Goal: Task Accomplishment & Management: Use online tool/utility

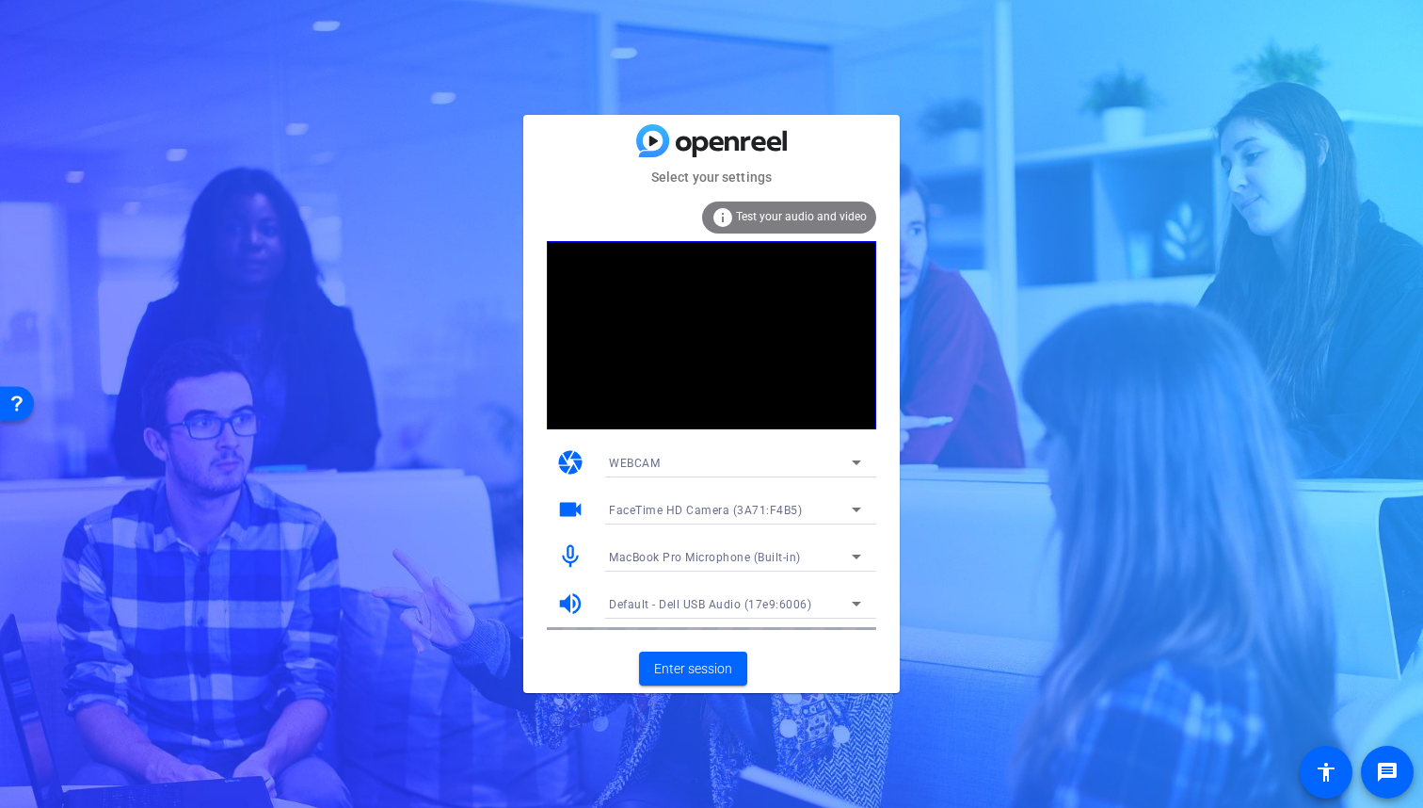
click at [859, 601] on icon at bounding box center [856, 603] width 9 height 5
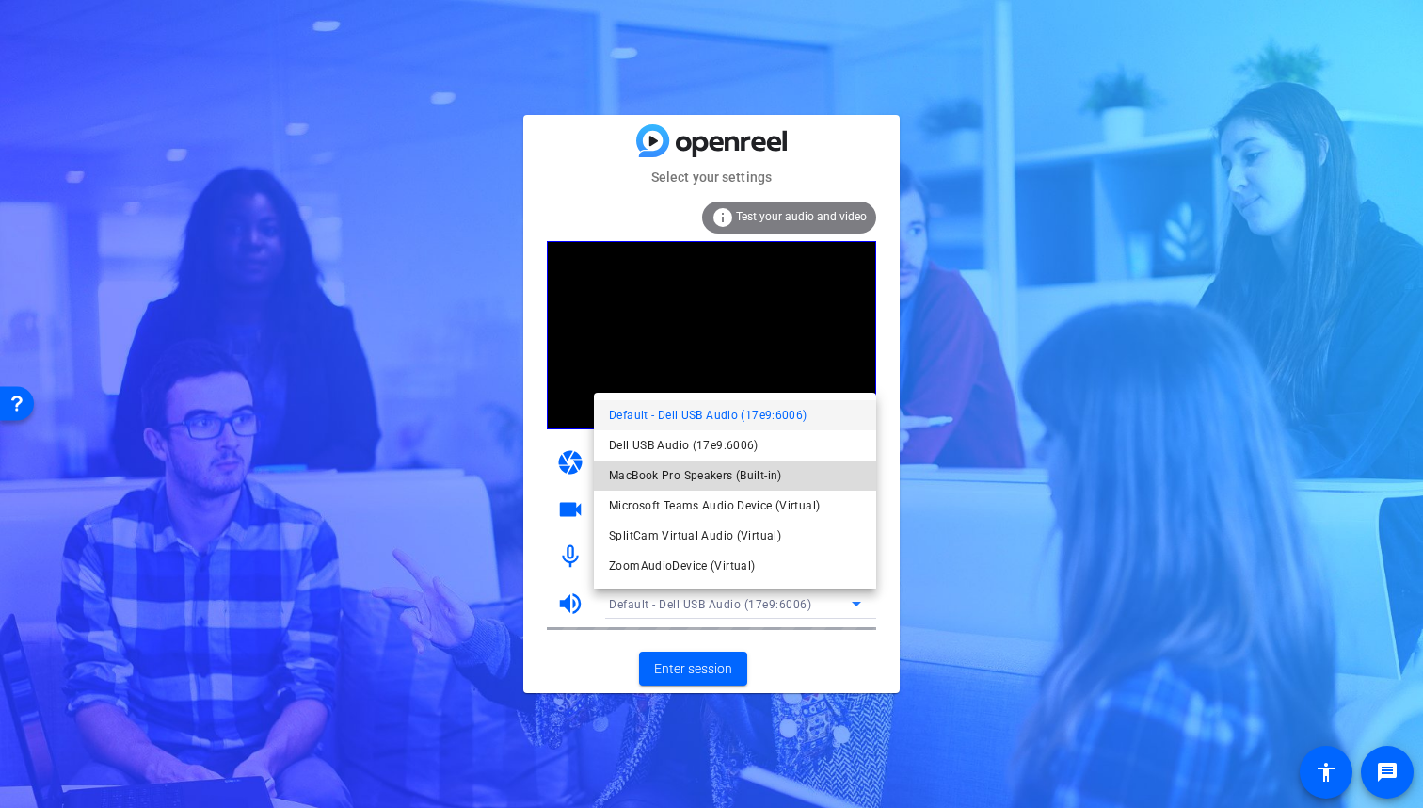
click at [688, 478] on span "MacBook Pro Speakers (Built-in)" at bounding box center [695, 475] width 173 height 23
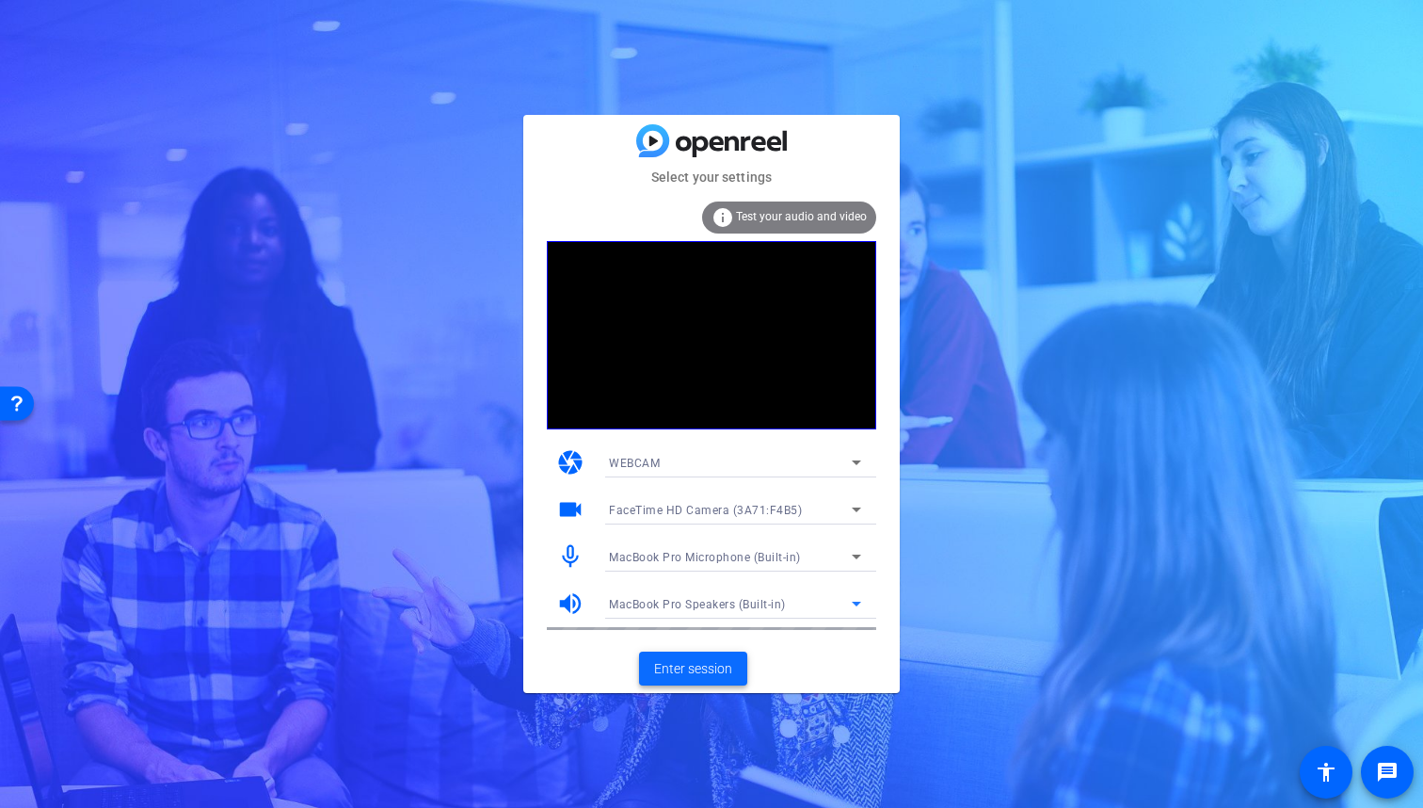
click at [701, 671] on span "Enter session" at bounding box center [693, 669] width 78 height 20
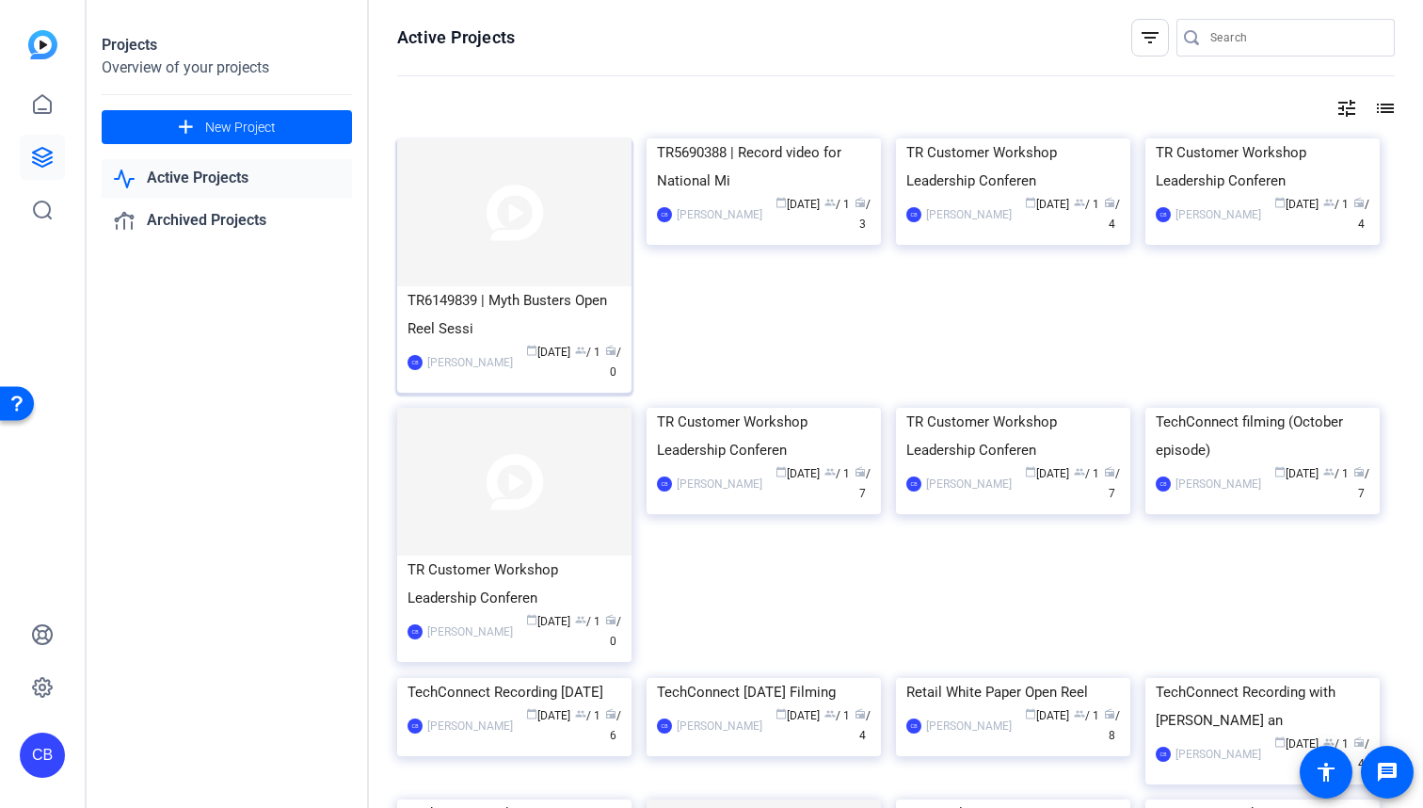
click at [557, 240] on img at bounding box center [514, 212] width 234 height 148
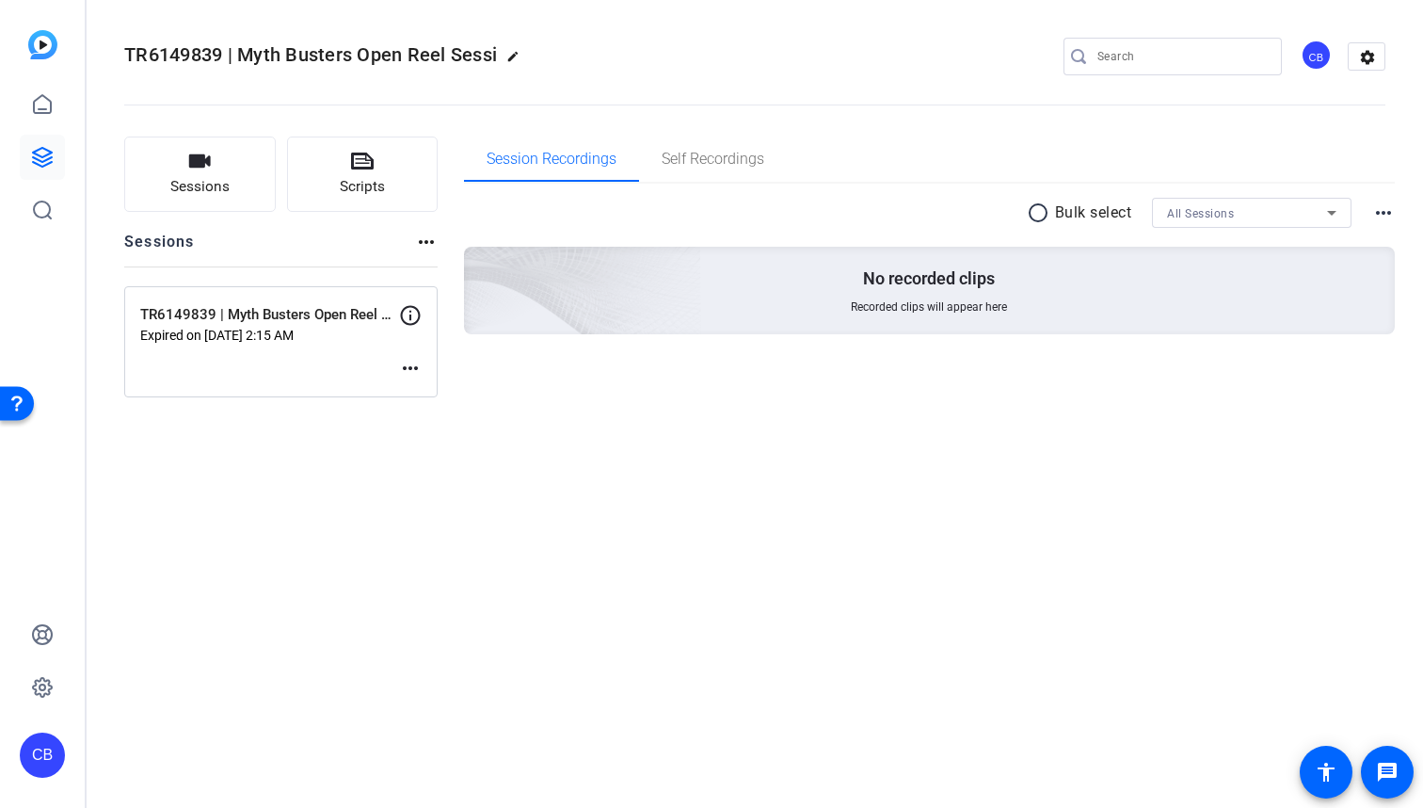
click at [406, 367] on mat-icon "more_horiz" at bounding box center [410, 368] width 23 height 23
click at [43, 424] on span "Edit Session" at bounding box center [34, 436] width 20 height 24
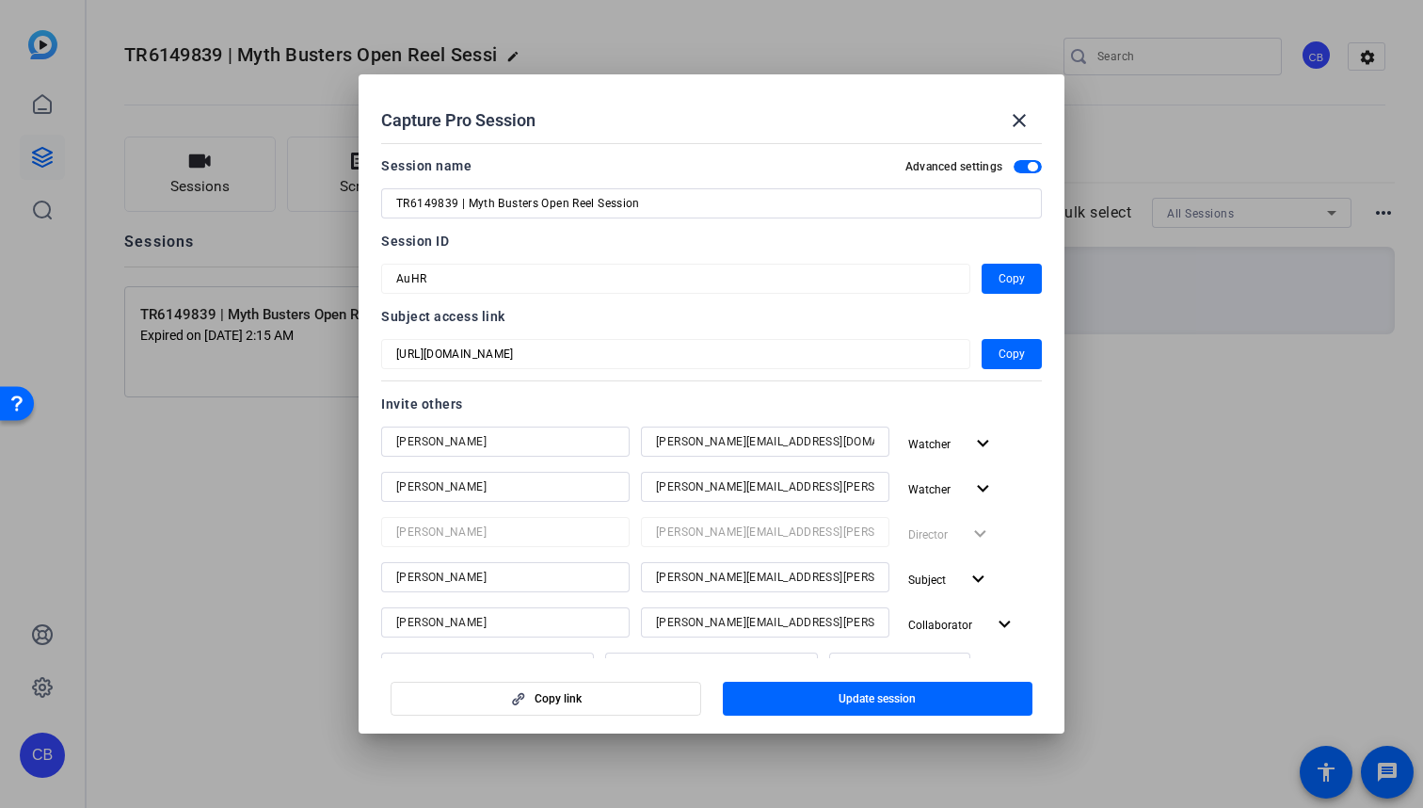
scroll to position [387, 0]
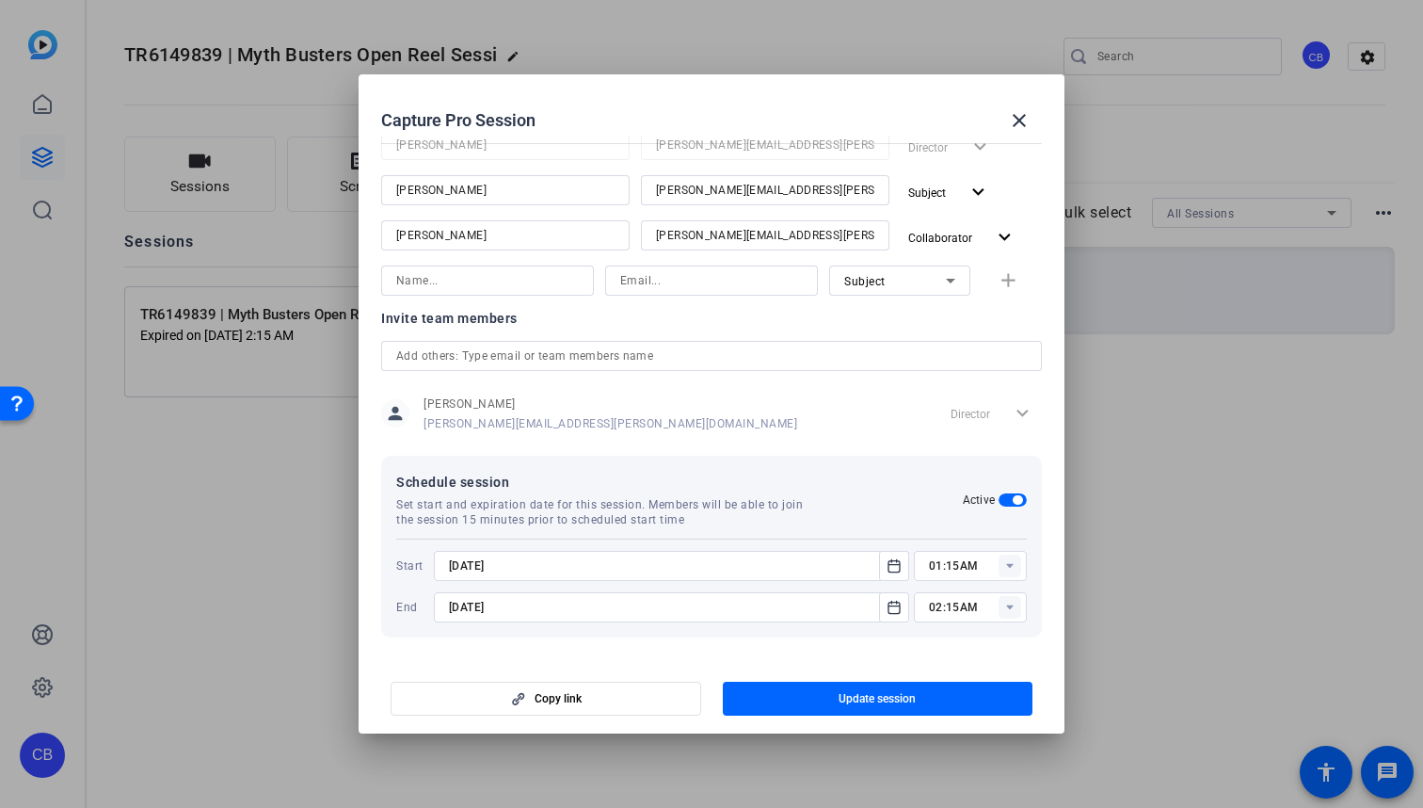
click at [1006, 571] on rect at bounding box center [1010, 565] width 23 height 23
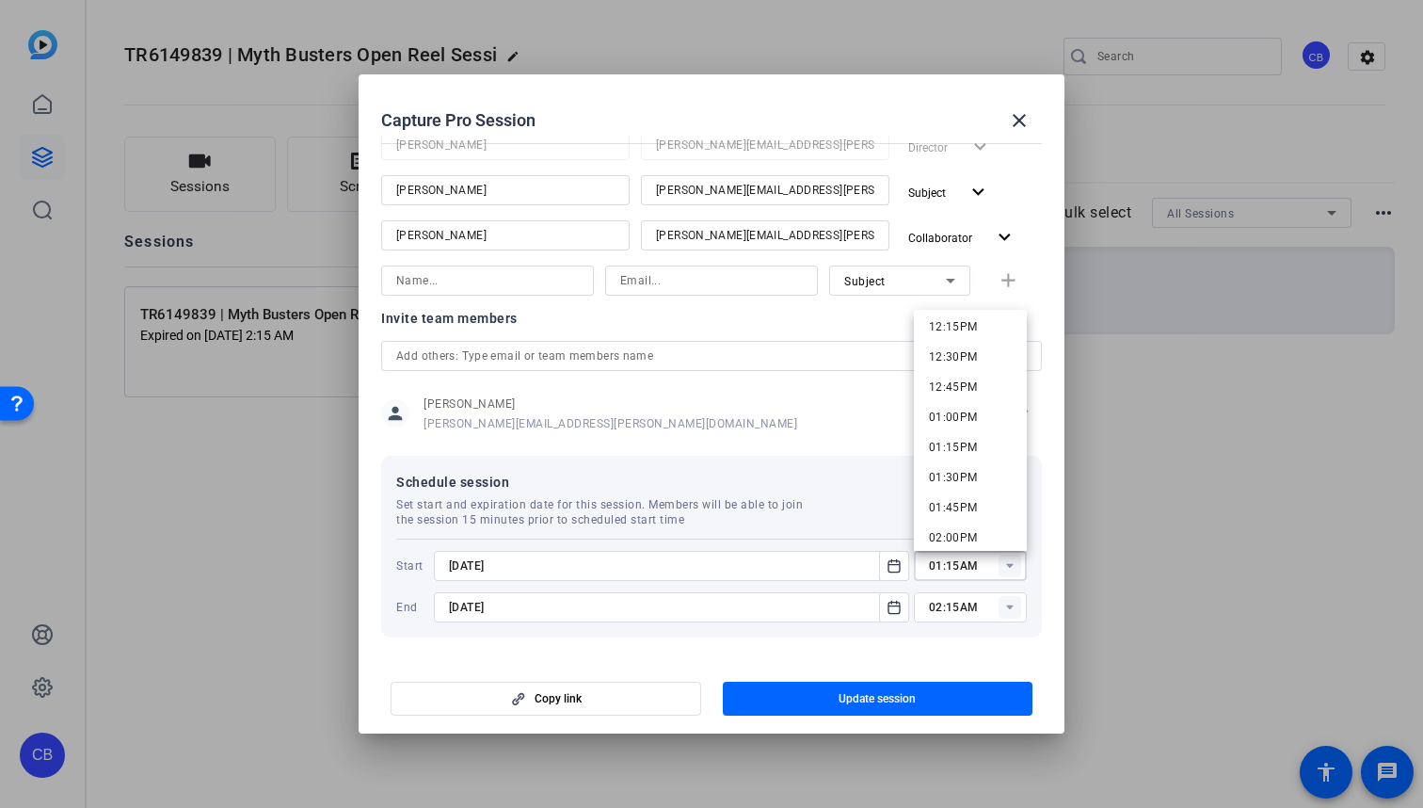
scroll to position [1487, 0]
click at [971, 466] on span "01:30PM" at bounding box center [953, 471] width 49 height 13
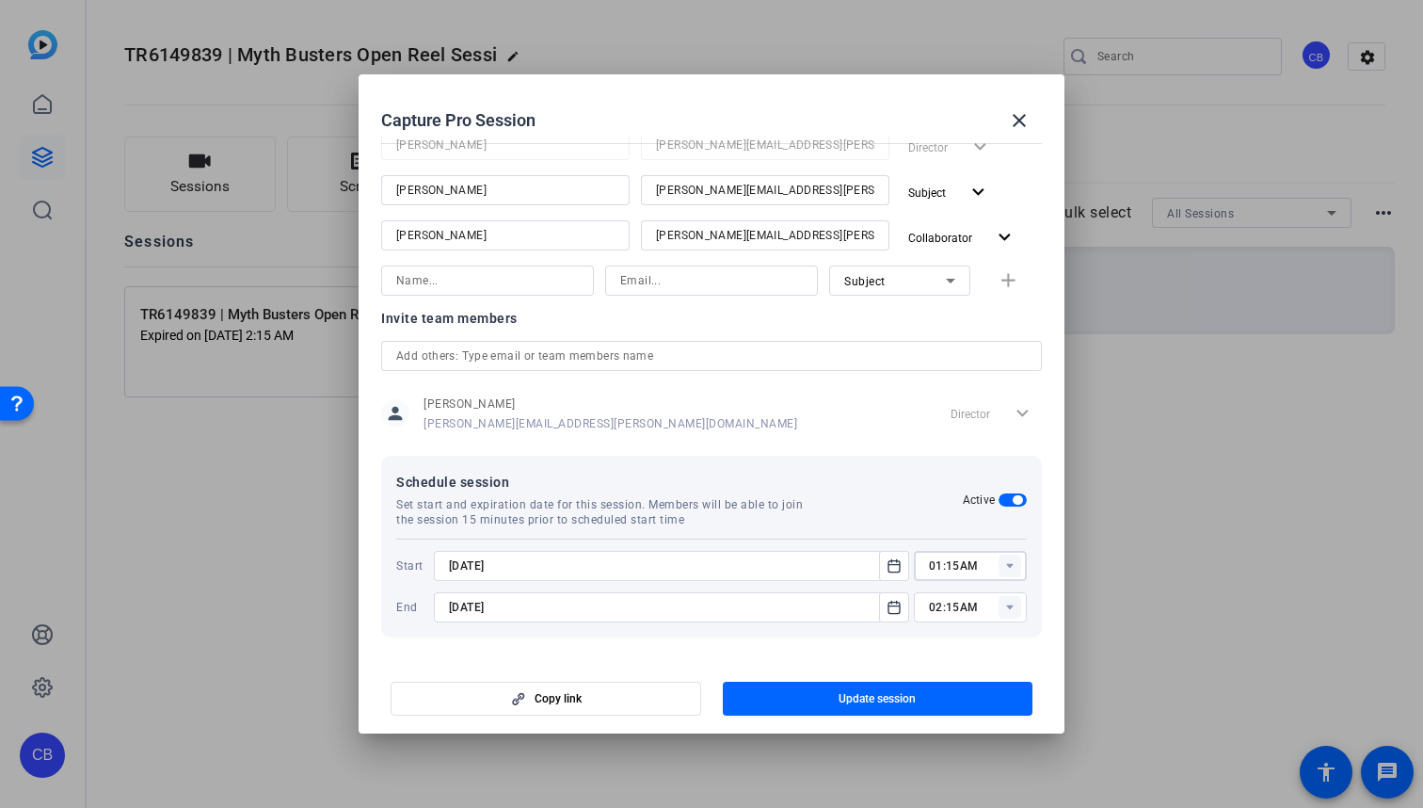
type input "01:30PM"
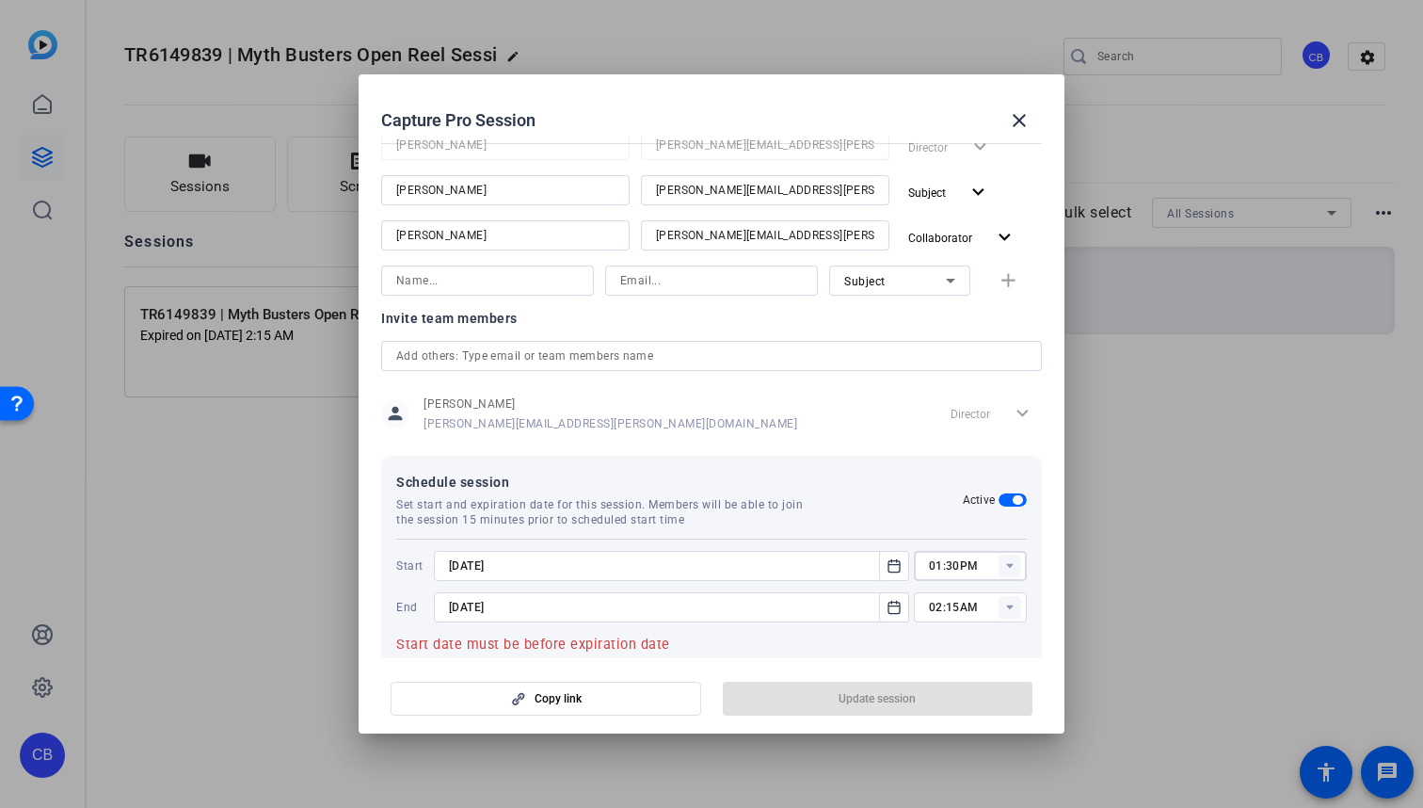
click at [1011, 606] on icon at bounding box center [1009, 607] width 7 height 5
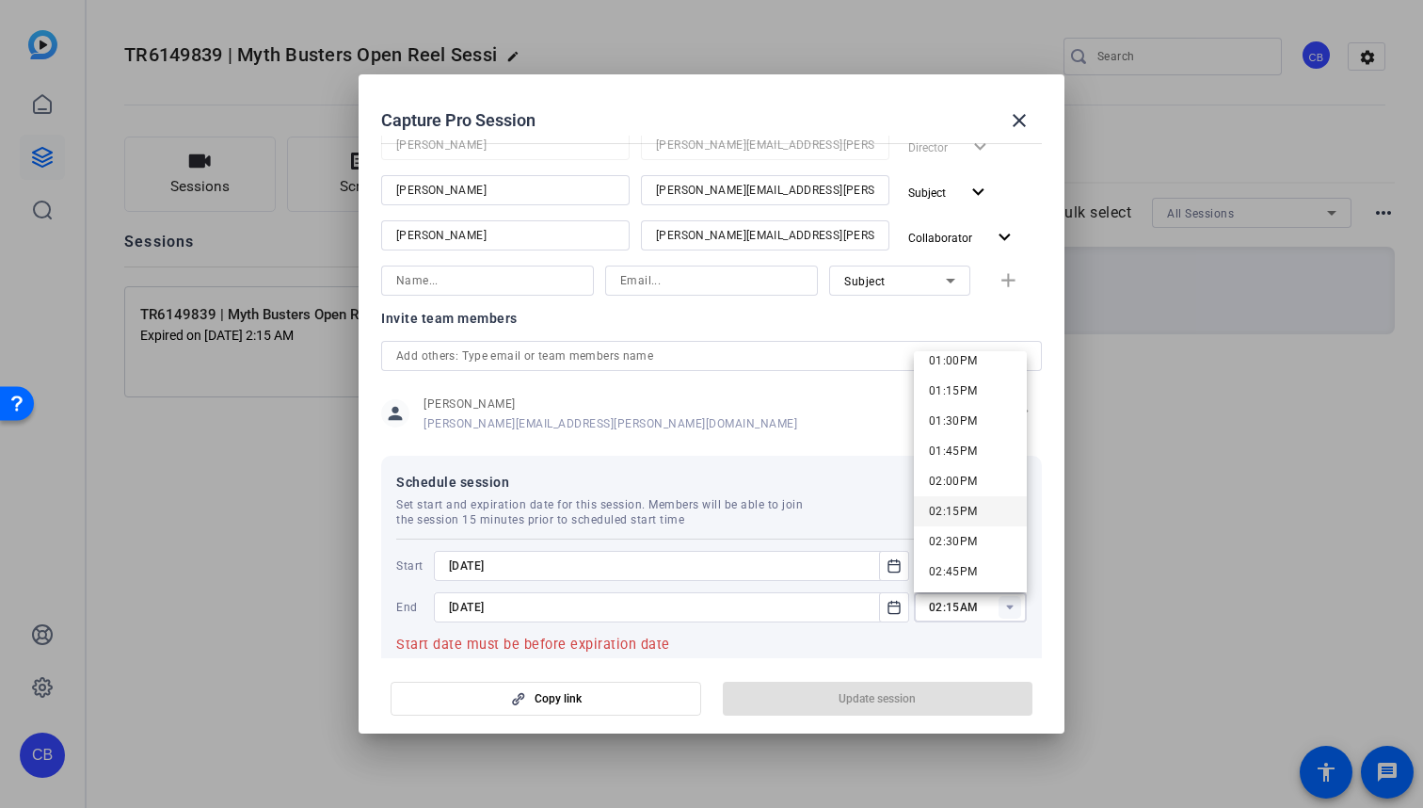
scroll to position [1577, 0]
click at [959, 536] on span "02:30PM" at bounding box center [953, 542] width 49 height 13
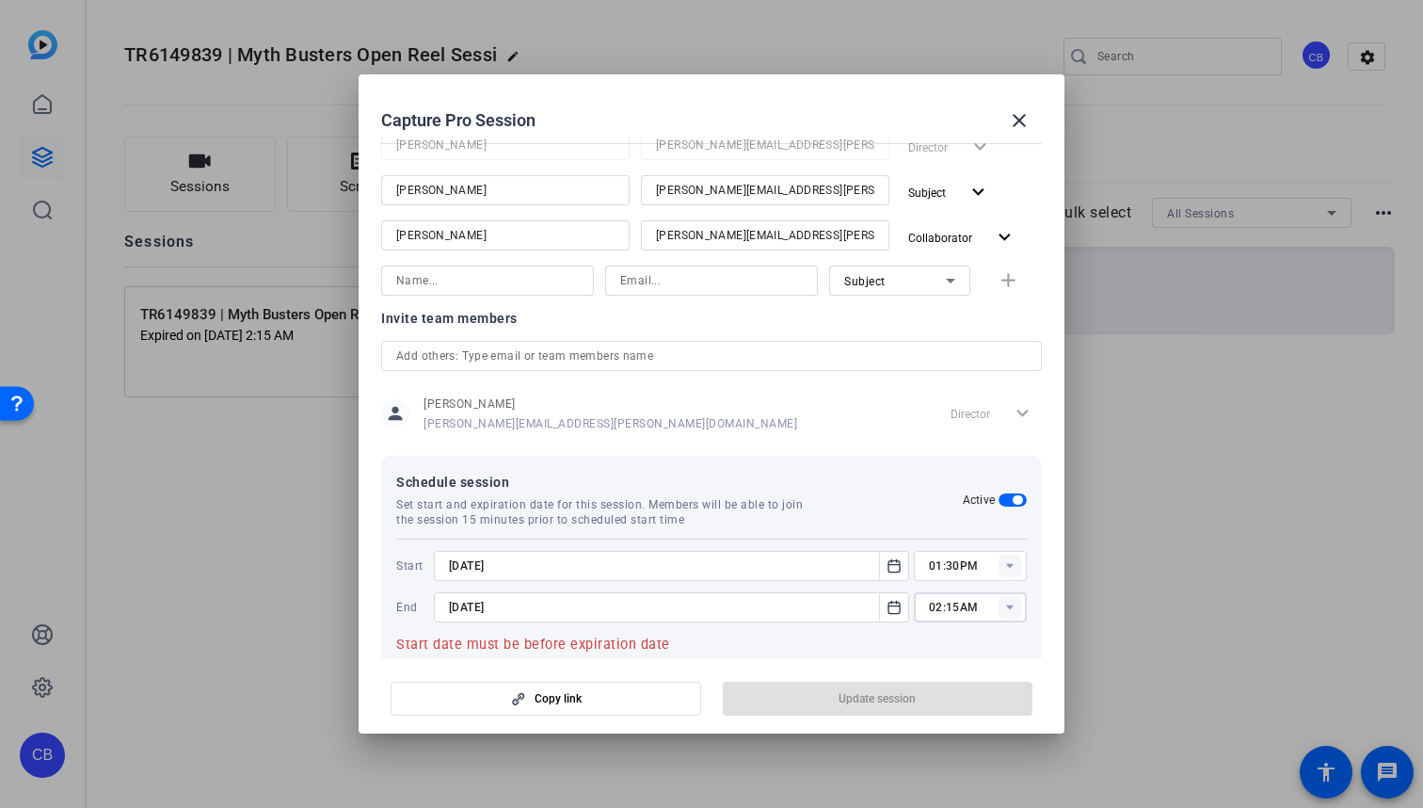
type input "02:30PM"
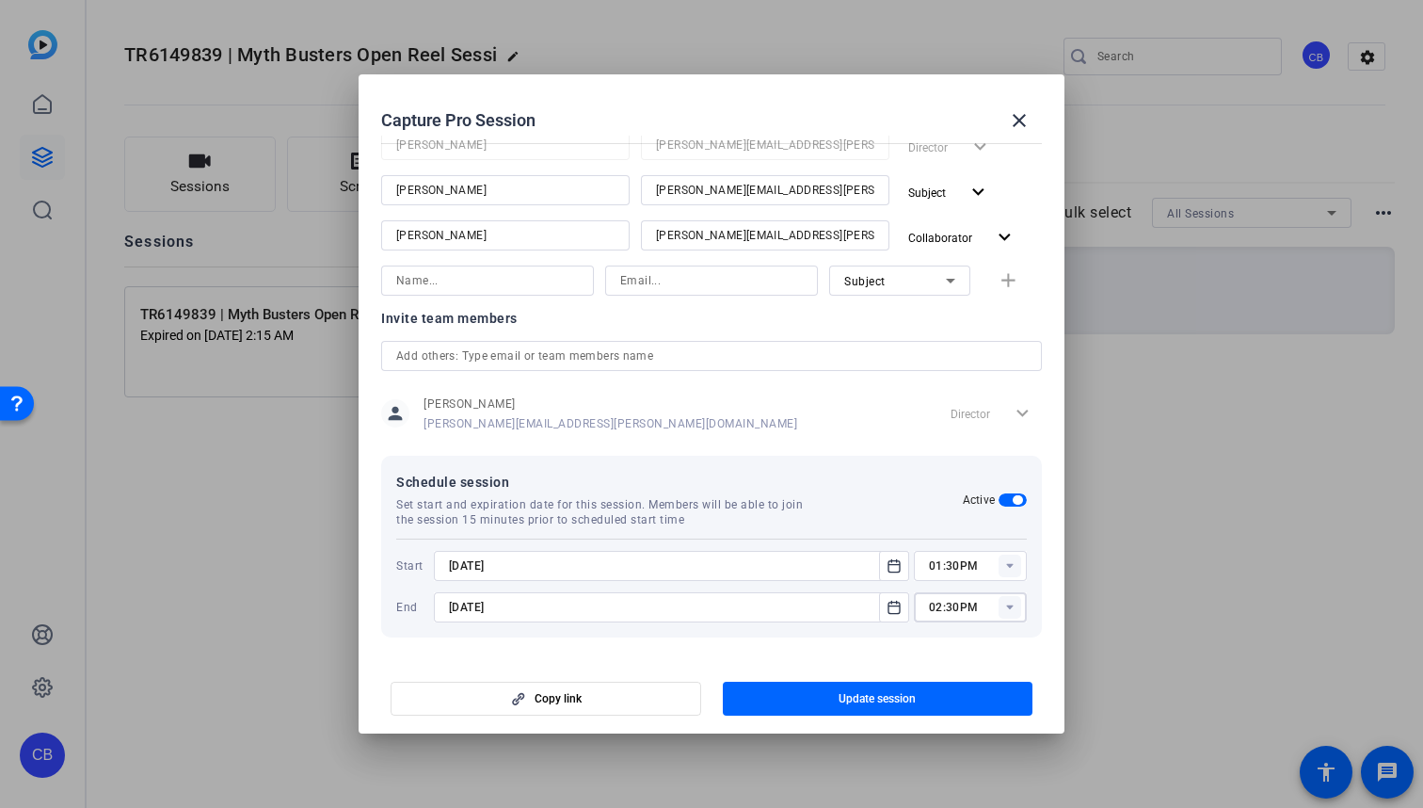
click at [1009, 563] on rect at bounding box center [1010, 565] width 23 height 23
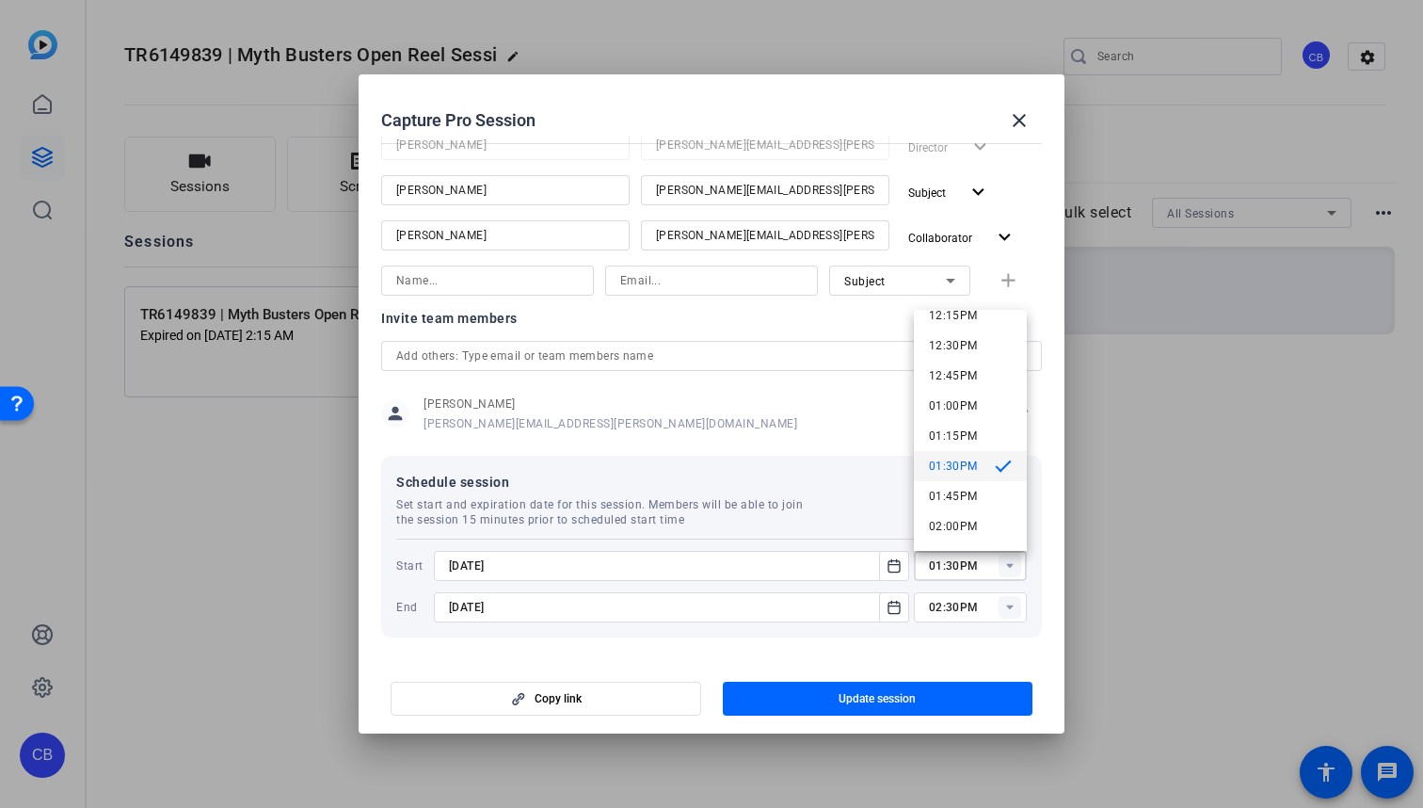
scroll to position [1496, 0]
click at [955, 433] on span "01:15PM" at bounding box center [953, 432] width 49 height 13
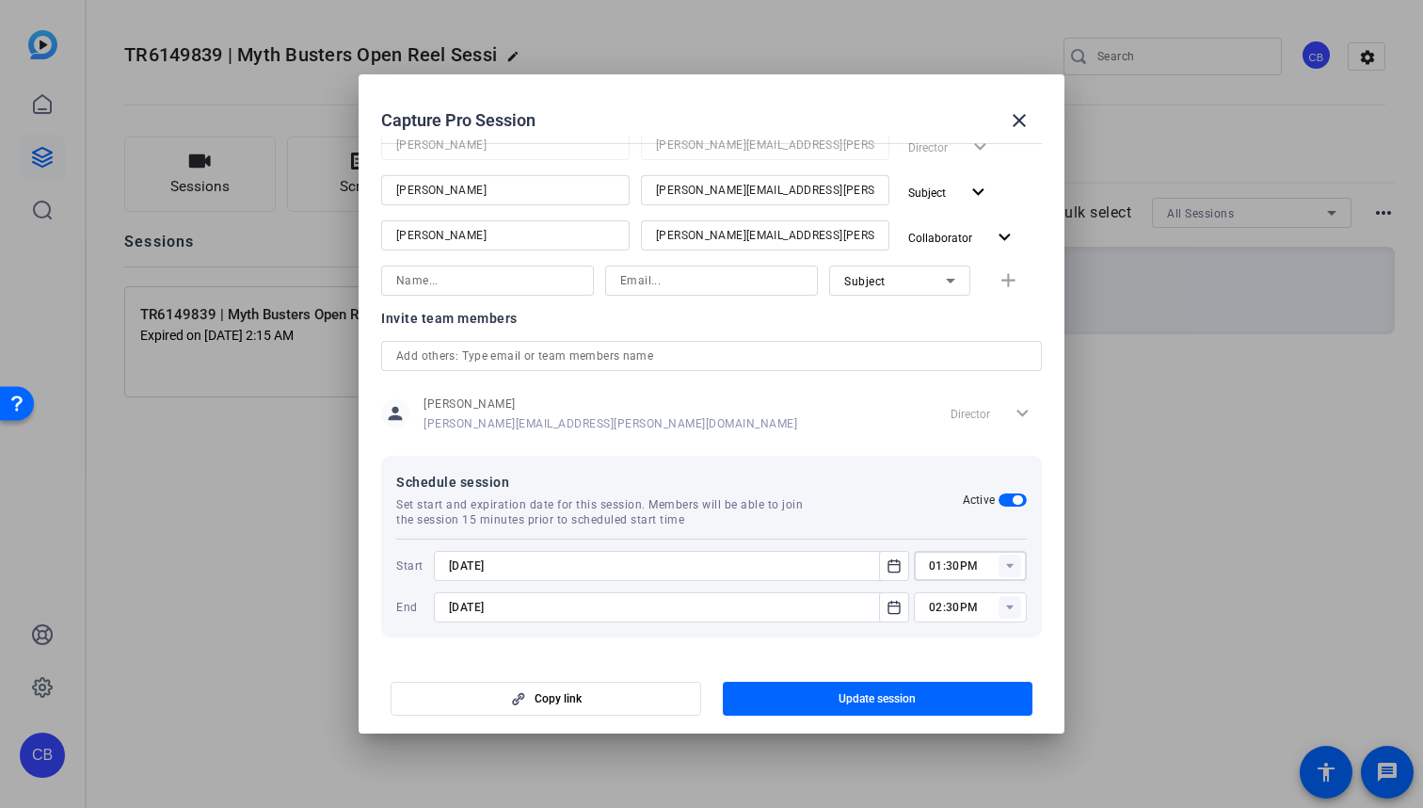
type input "01:15PM"
click at [920, 696] on span "button" at bounding box center [878, 698] width 311 height 45
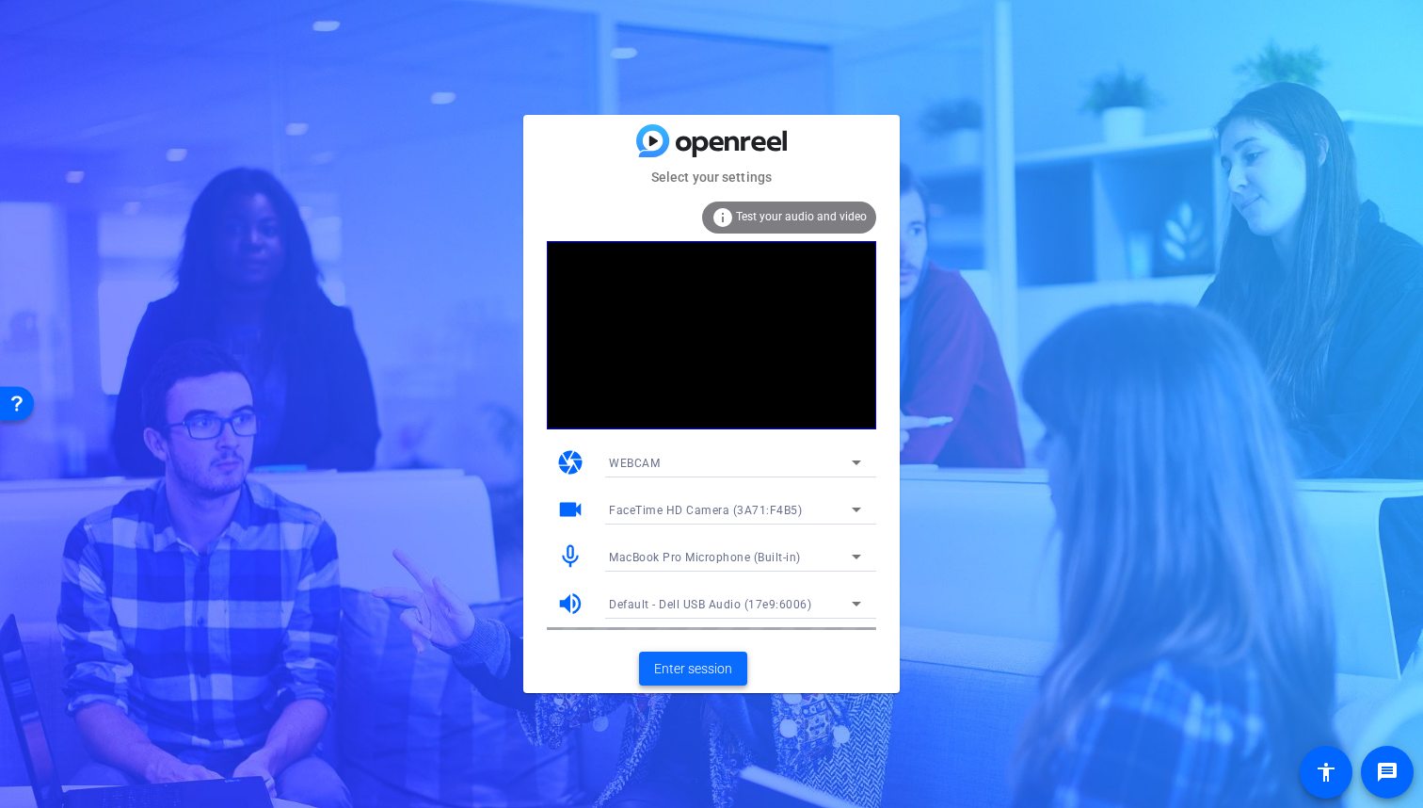
click at [724, 664] on span "Enter session" at bounding box center [693, 669] width 78 height 20
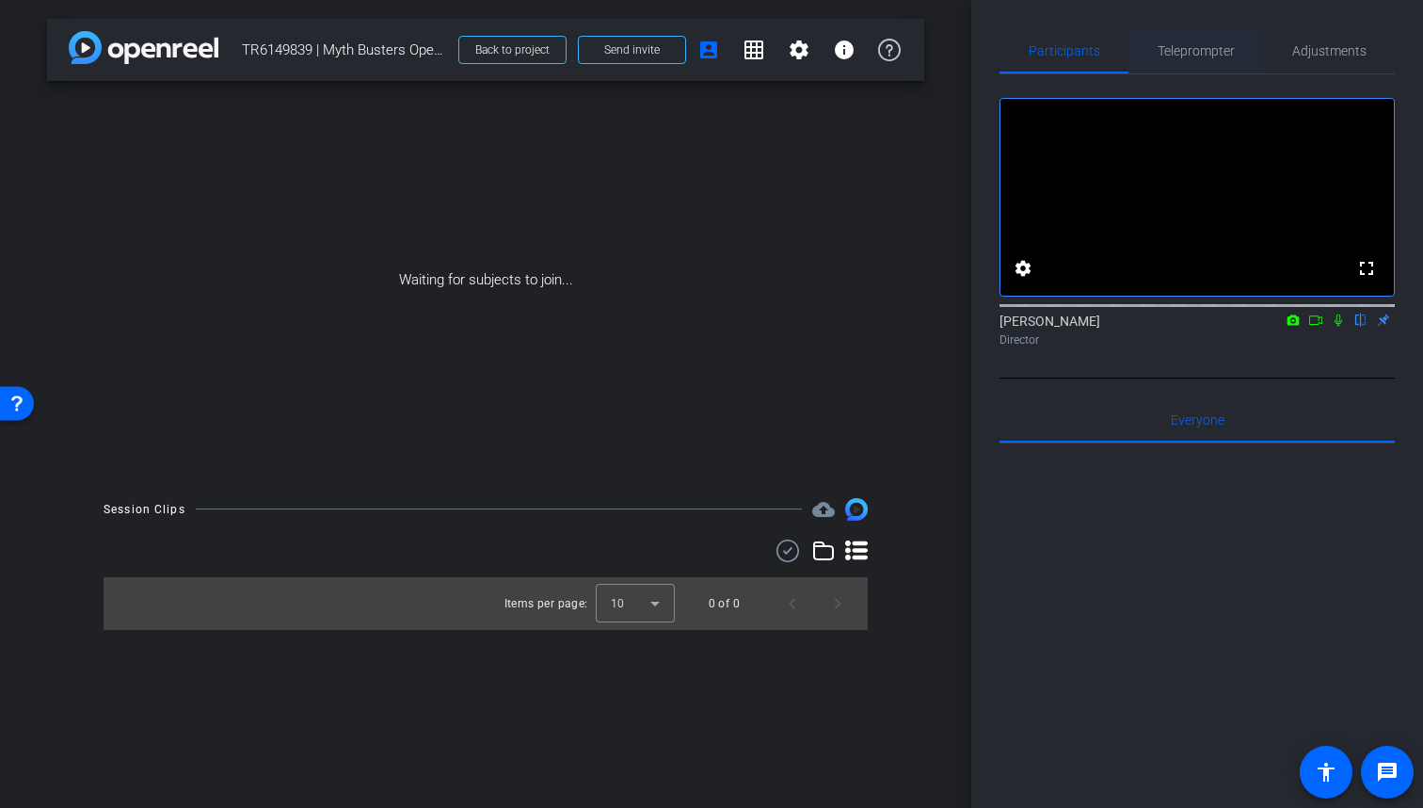
click at [1224, 56] on span "Teleprompter" at bounding box center [1196, 50] width 77 height 13
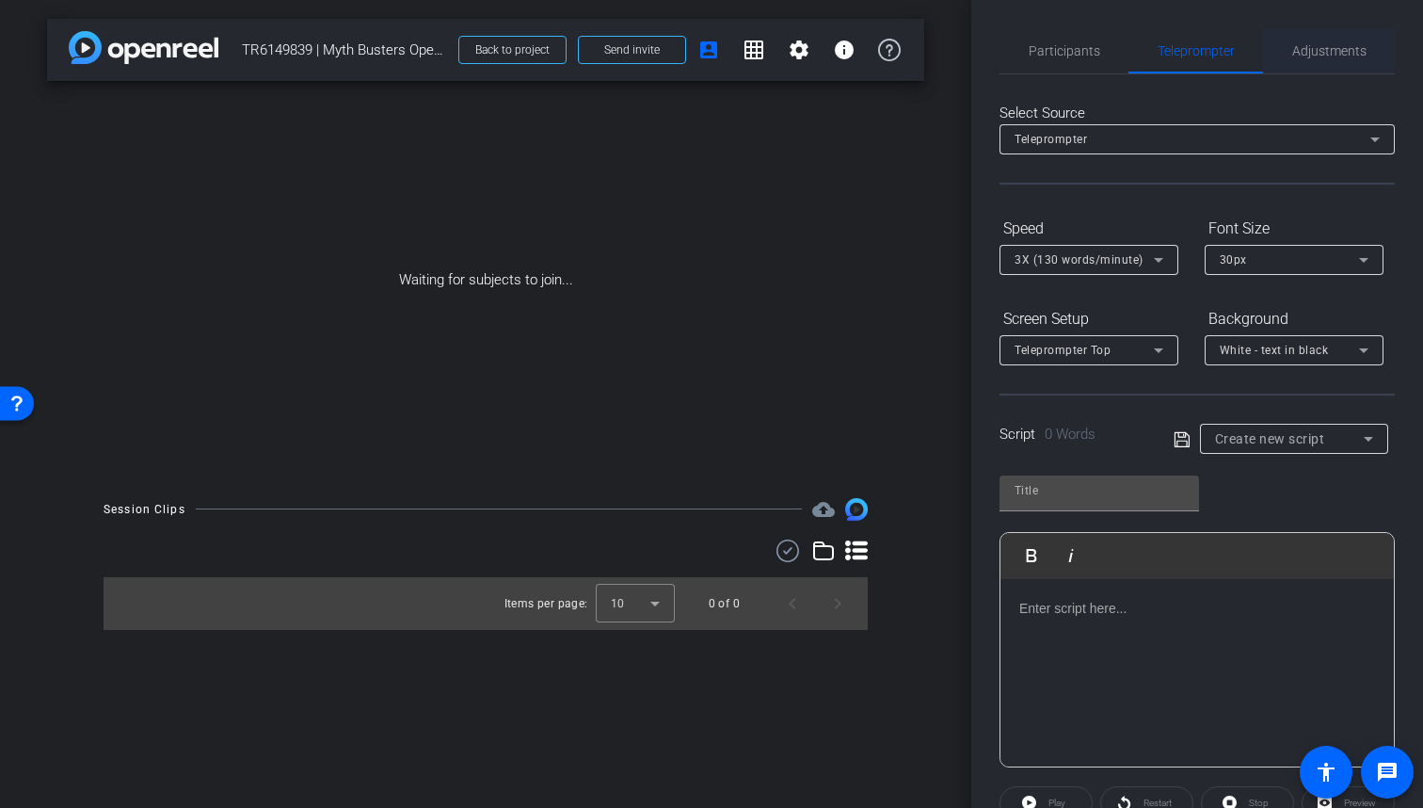
click at [1343, 53] on span "Adjustments" at bounding box center [1329, 50] width 74 height 13
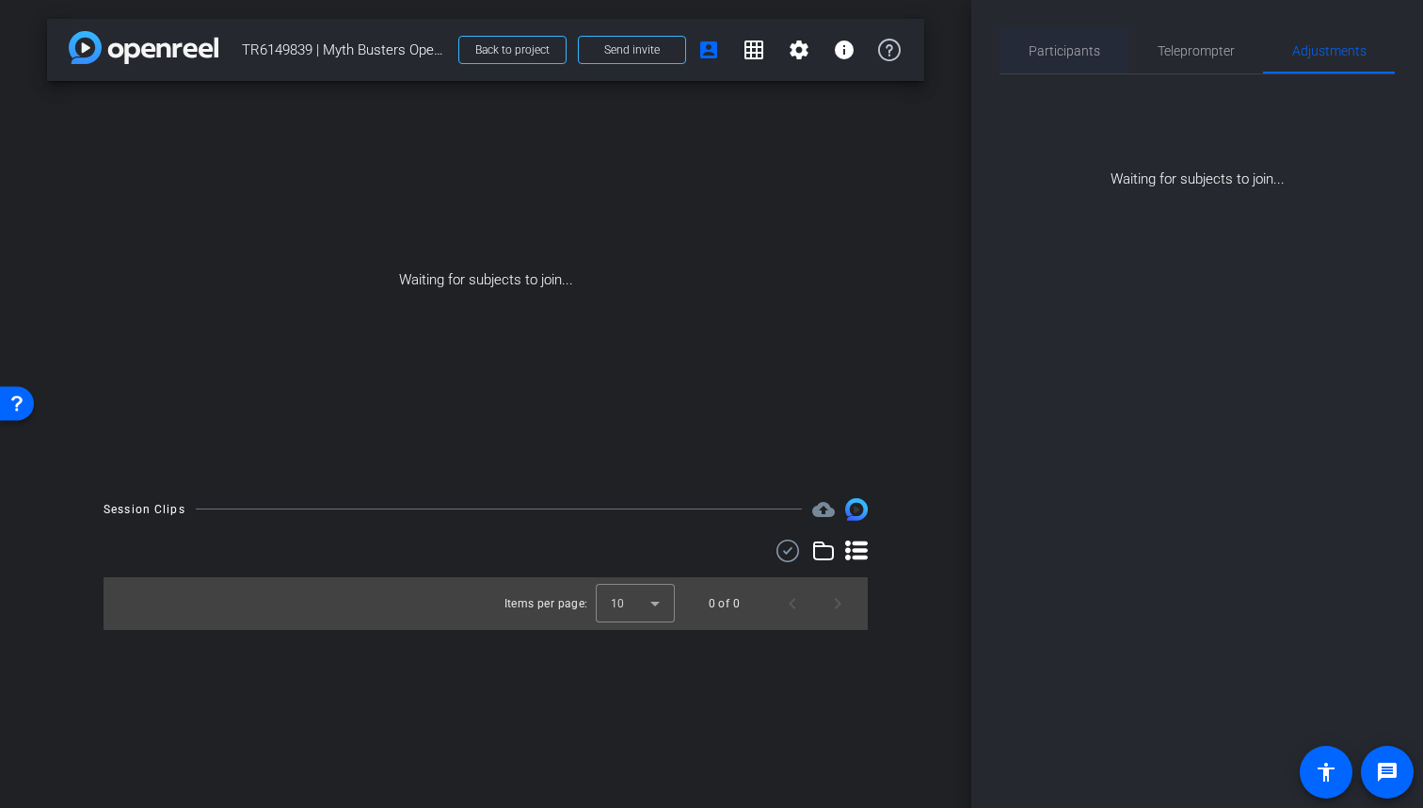
click at [1087, 47] on span "Participants" at bounding box center [1065, 50] width 72 height 13
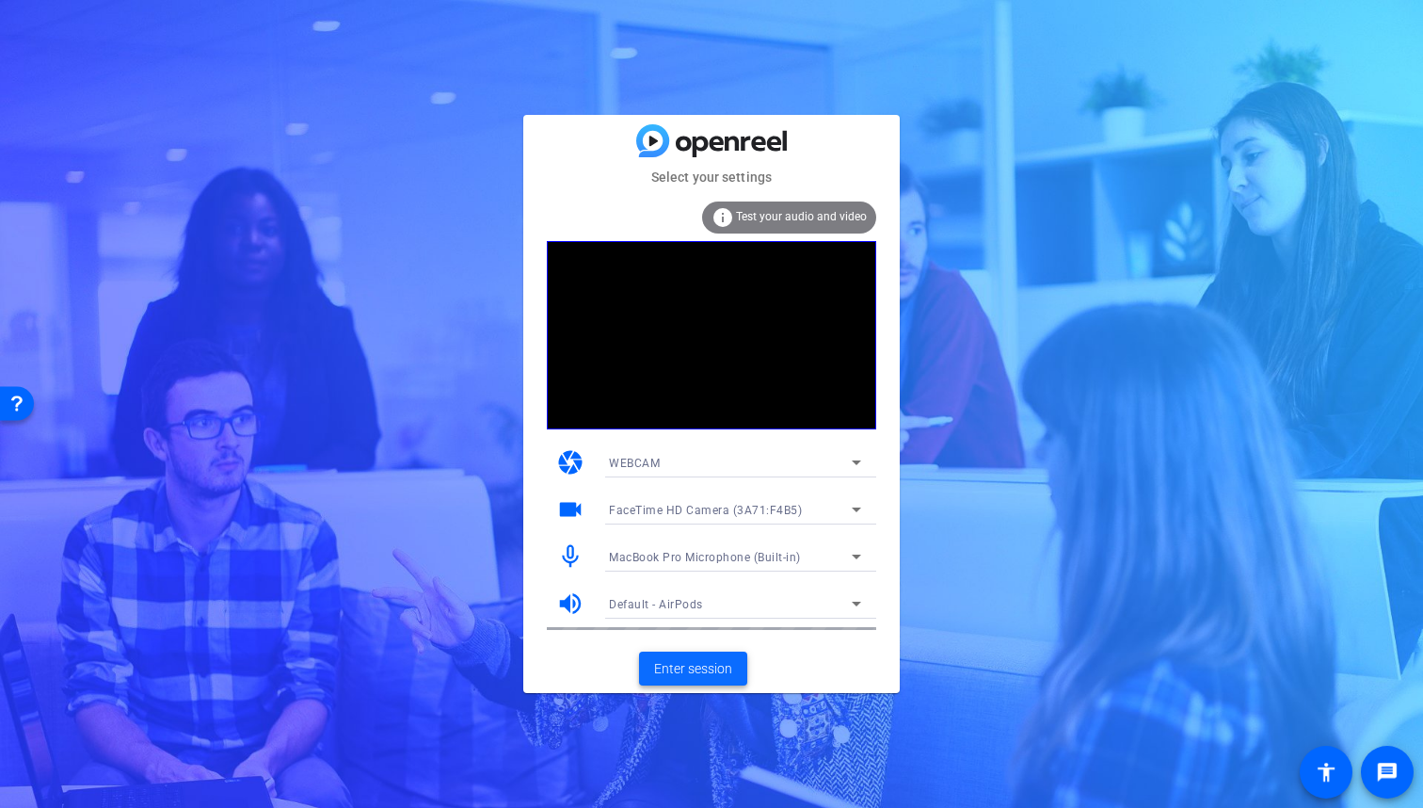
click at [700, 664] on span "Enter session" at bounding box center [693, 669] width 78 height 20
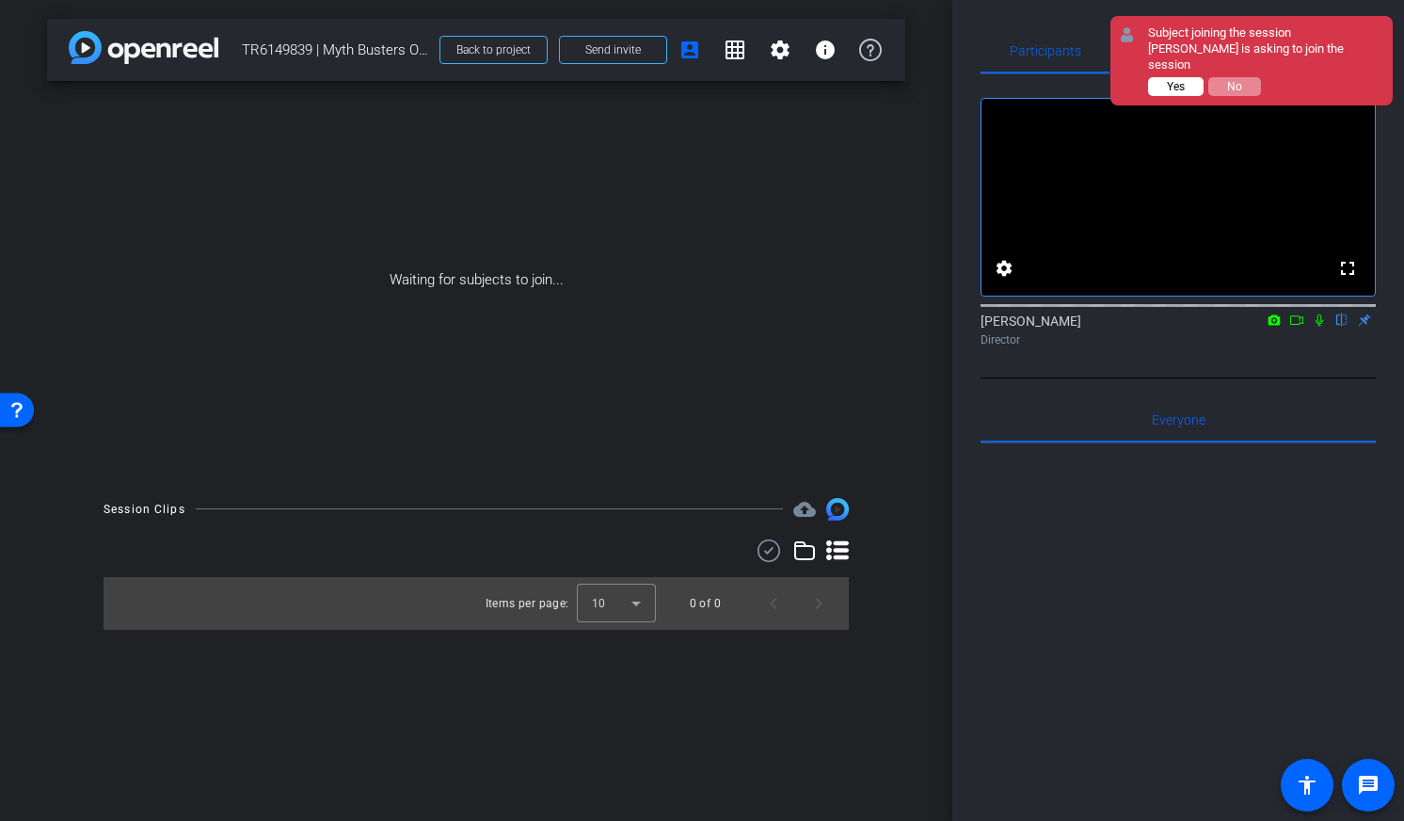
click at [1190, 77] on button "Yes" at bounding box center [1176, 86] width 56 height 19
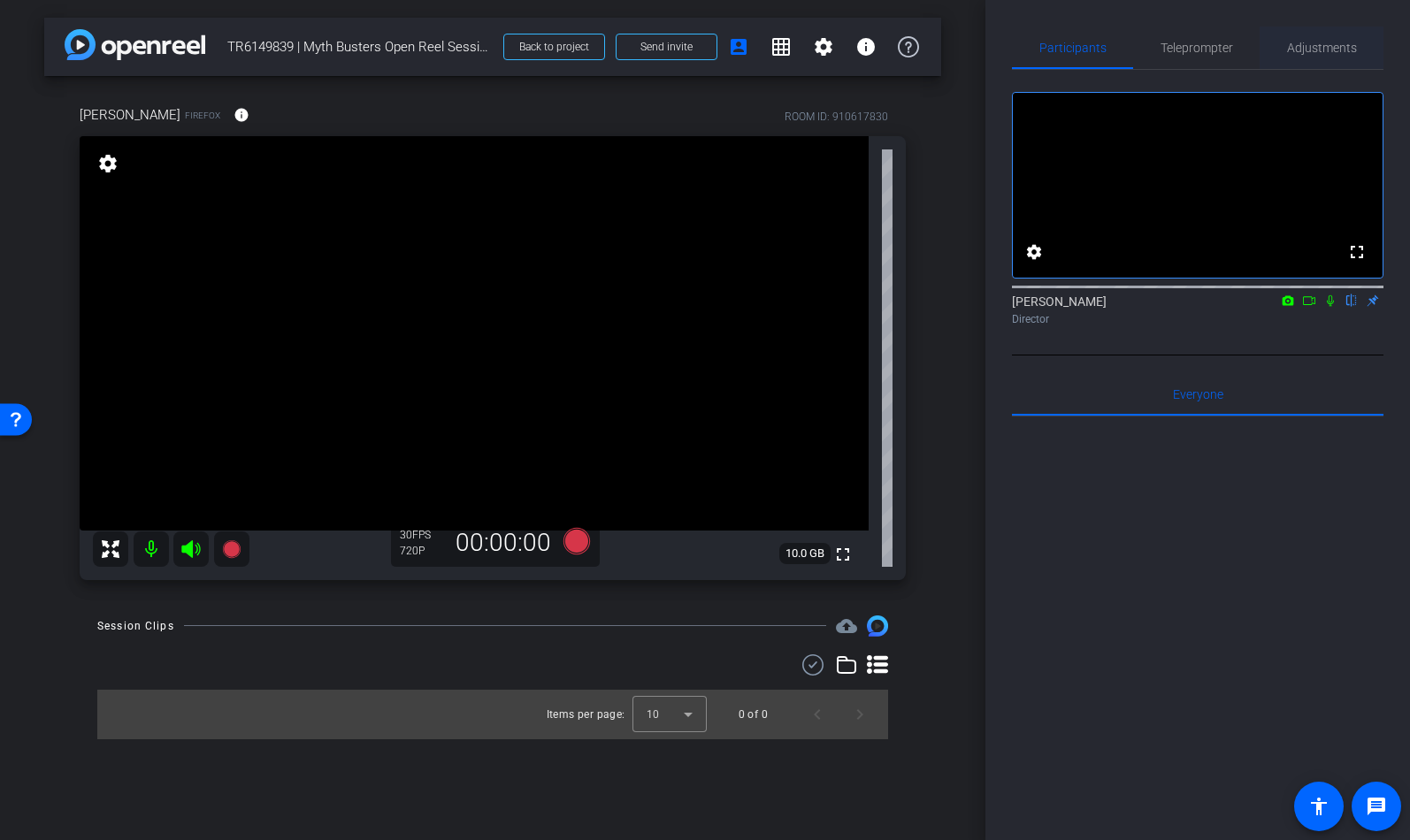
click at [1328, 48] on span "Adjustments" at bounding box center [1322, 47] width 70 height 12
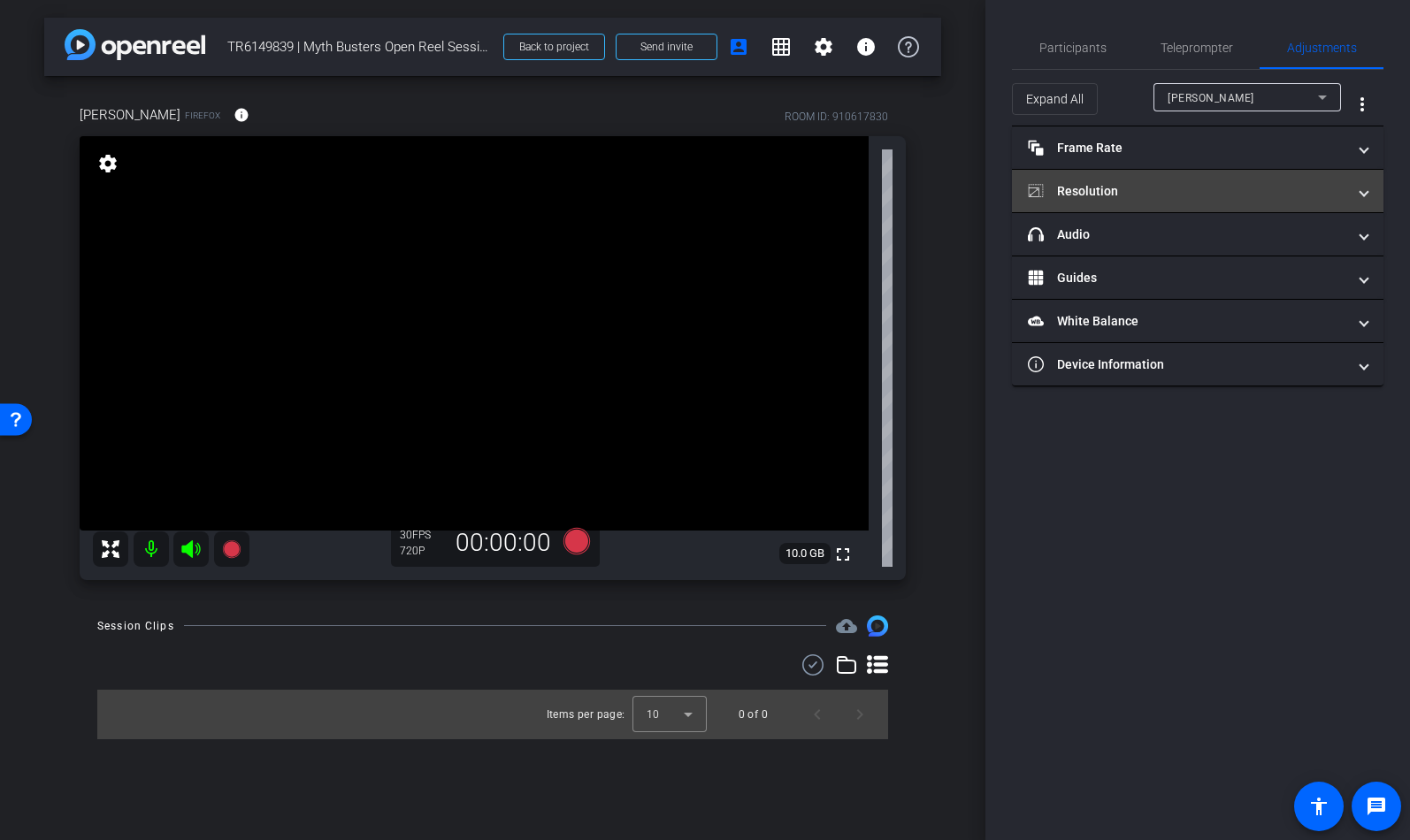
click at [1337, 188] on span at bounding box center [1365, 192] width 8 height 19
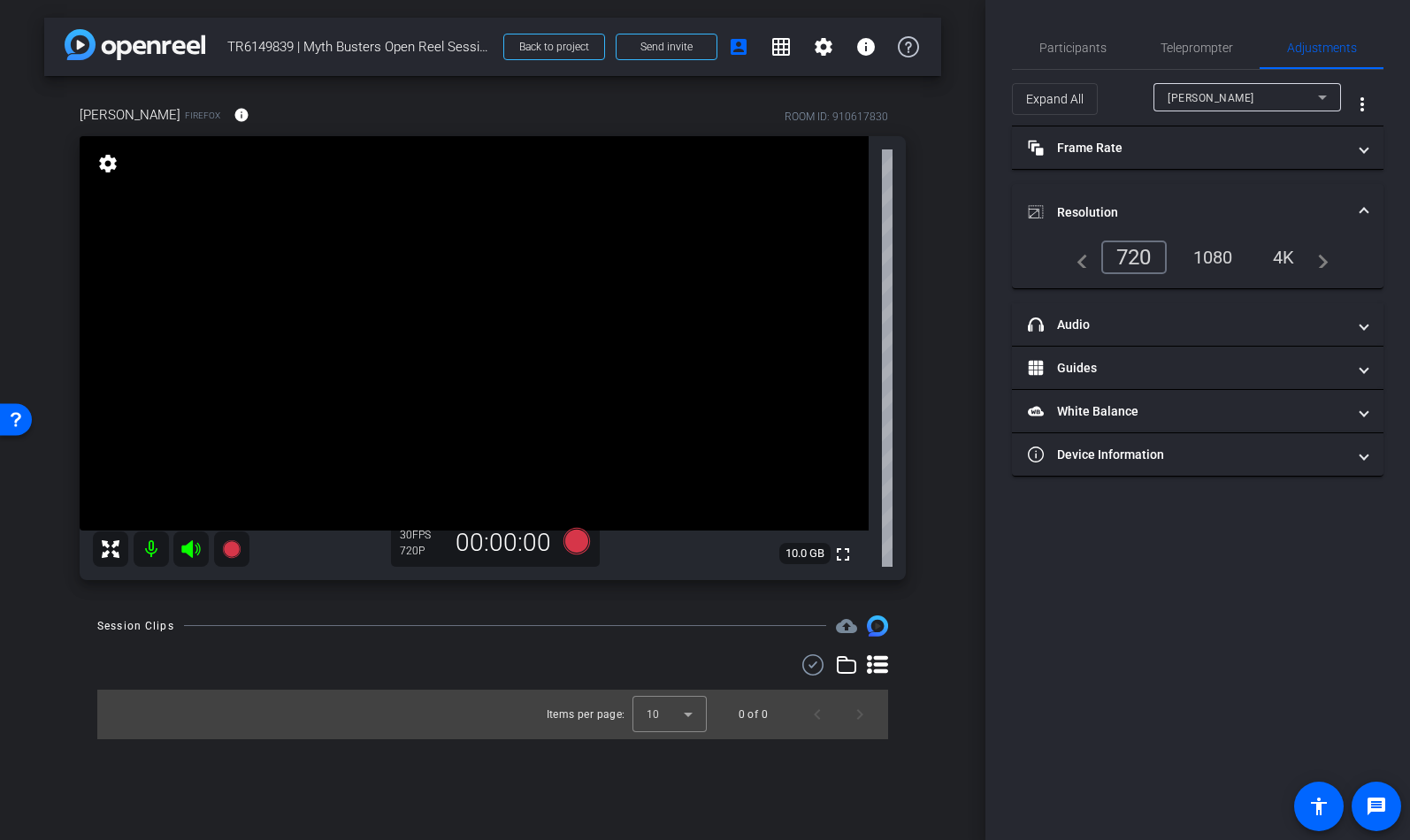
click at [1217, 261] on div "1080" at bounding box center [1214, 257] width 67 height 30
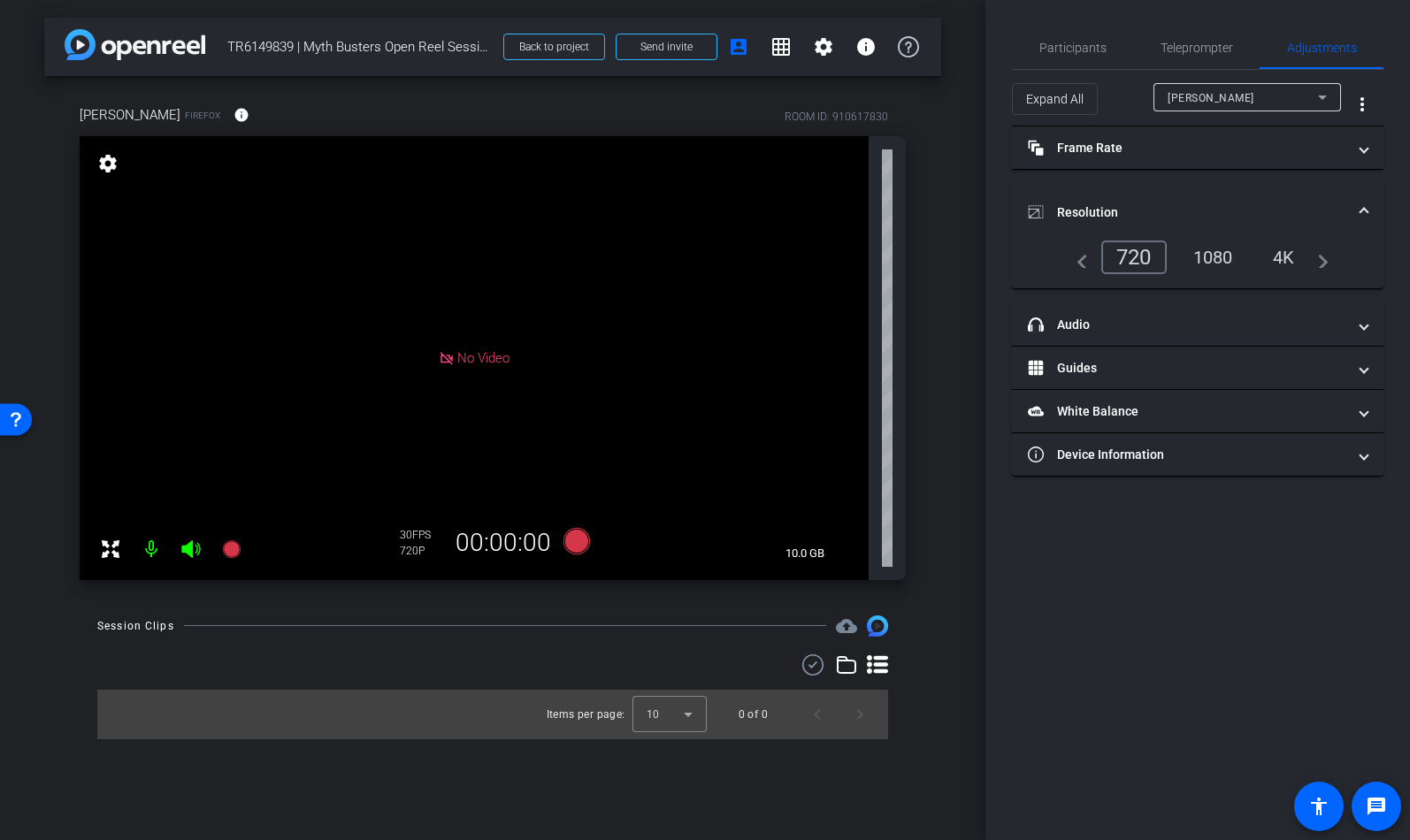
click at [1137, 257] on div "720" at bounding box center [1135, 257] width 66 height 34
click at [1223, 252] on div "1080" at bounding box center [1214, 257] width 67 height 30
click at [1090, 261] on div "navigate_before 720 1080 4K navigate_next" at bounding box center [1198, 257] width 262 height 34
click at [1213, 257] on div "1080" at bounding box center [1214, 257] width 67 height 30
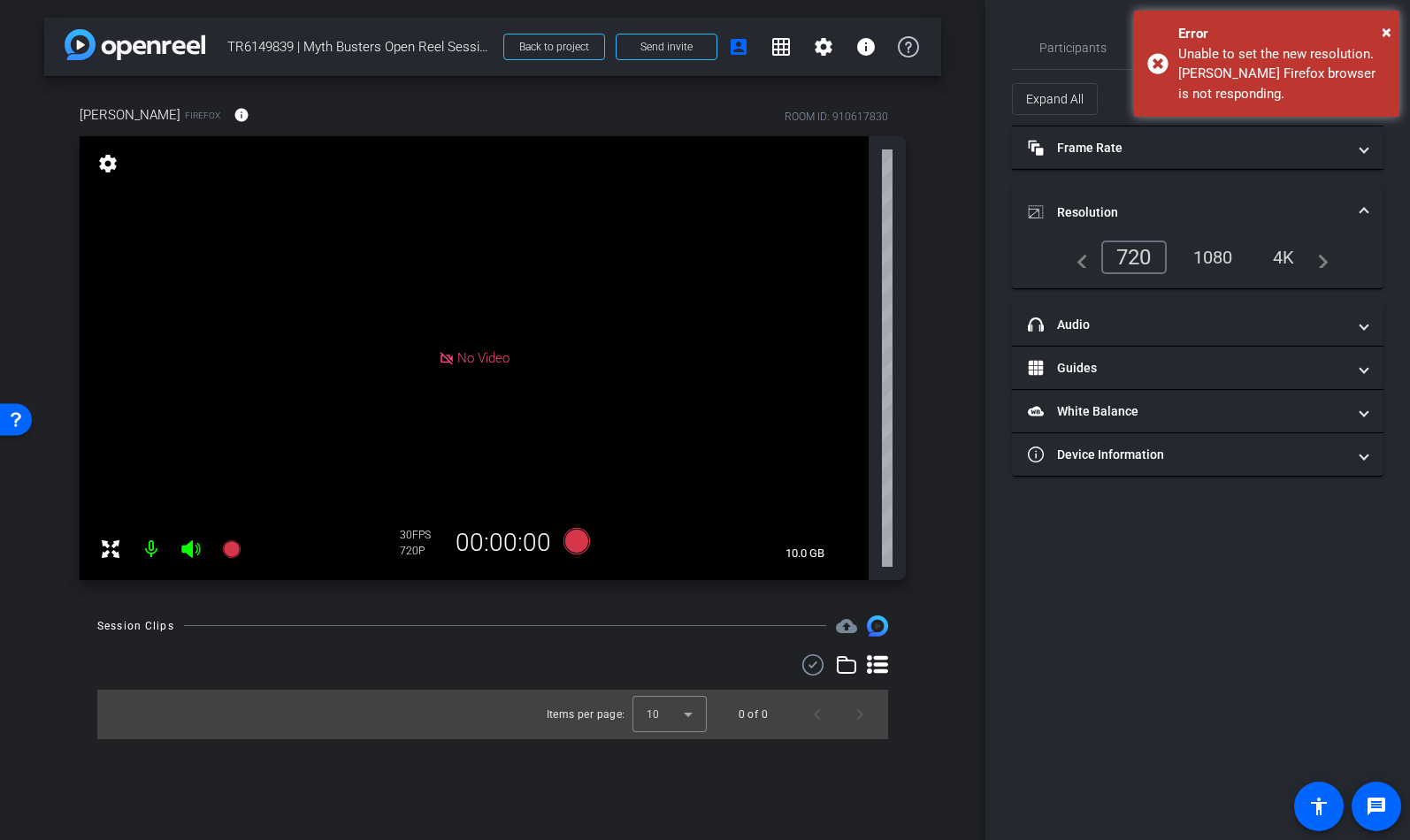
click at [1210, 176] on mat-accordion "Frame Rate Frame Rate navigate_before 15 24 30 navigate_next Resolution navigat…" at bounding box center [1198, 302] width 371 height 350
drag, startPoint x: 1386, startPoint y: 27, endPoint x: 1337, endPoint y: 98, distance: 86.3
click at [1337, 27] on span "×" at bounding box center [1386, 32] width 9 height 22
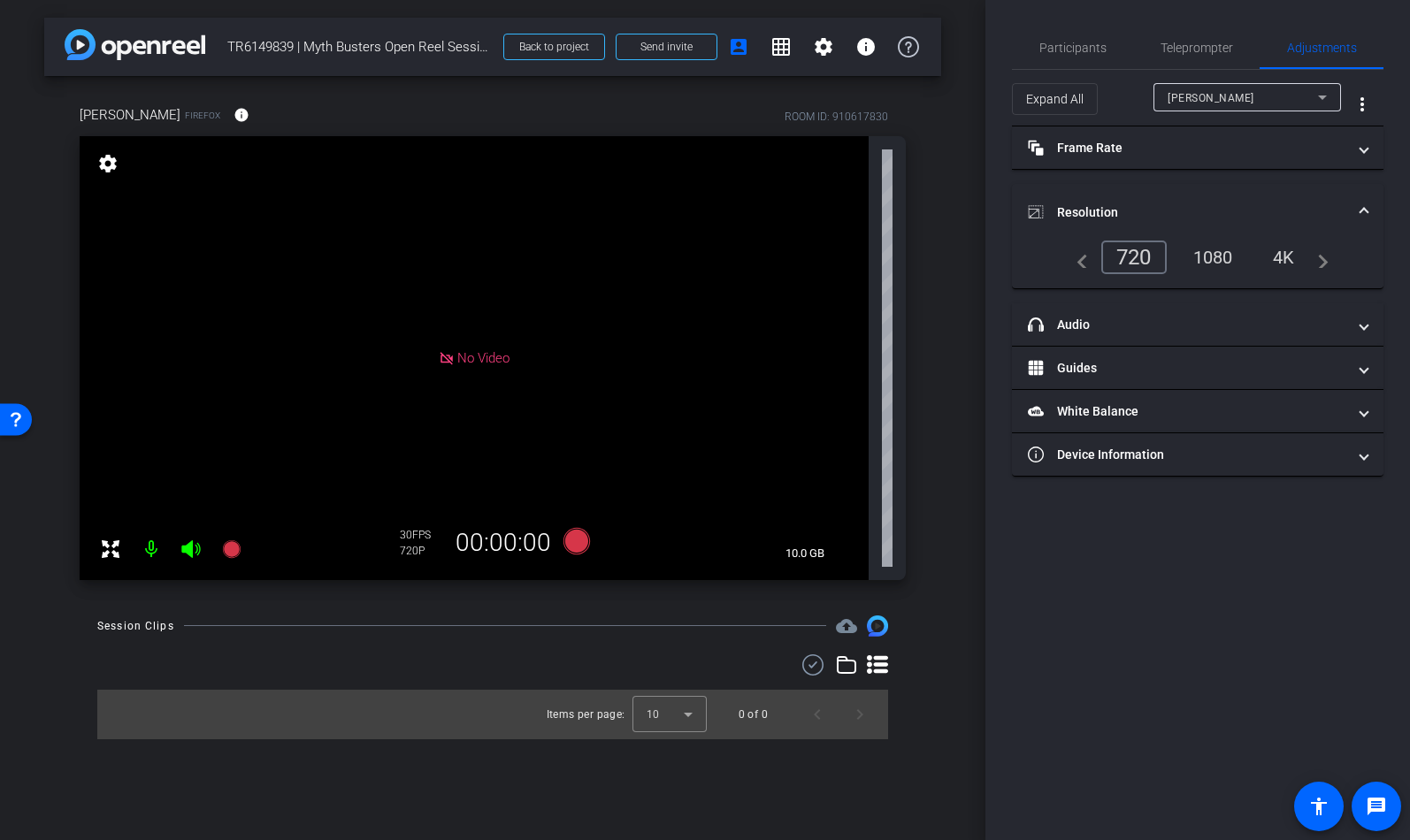
click at [1220, 250] on div "1080" at bounding box center [1214, 257] width 67 height 30
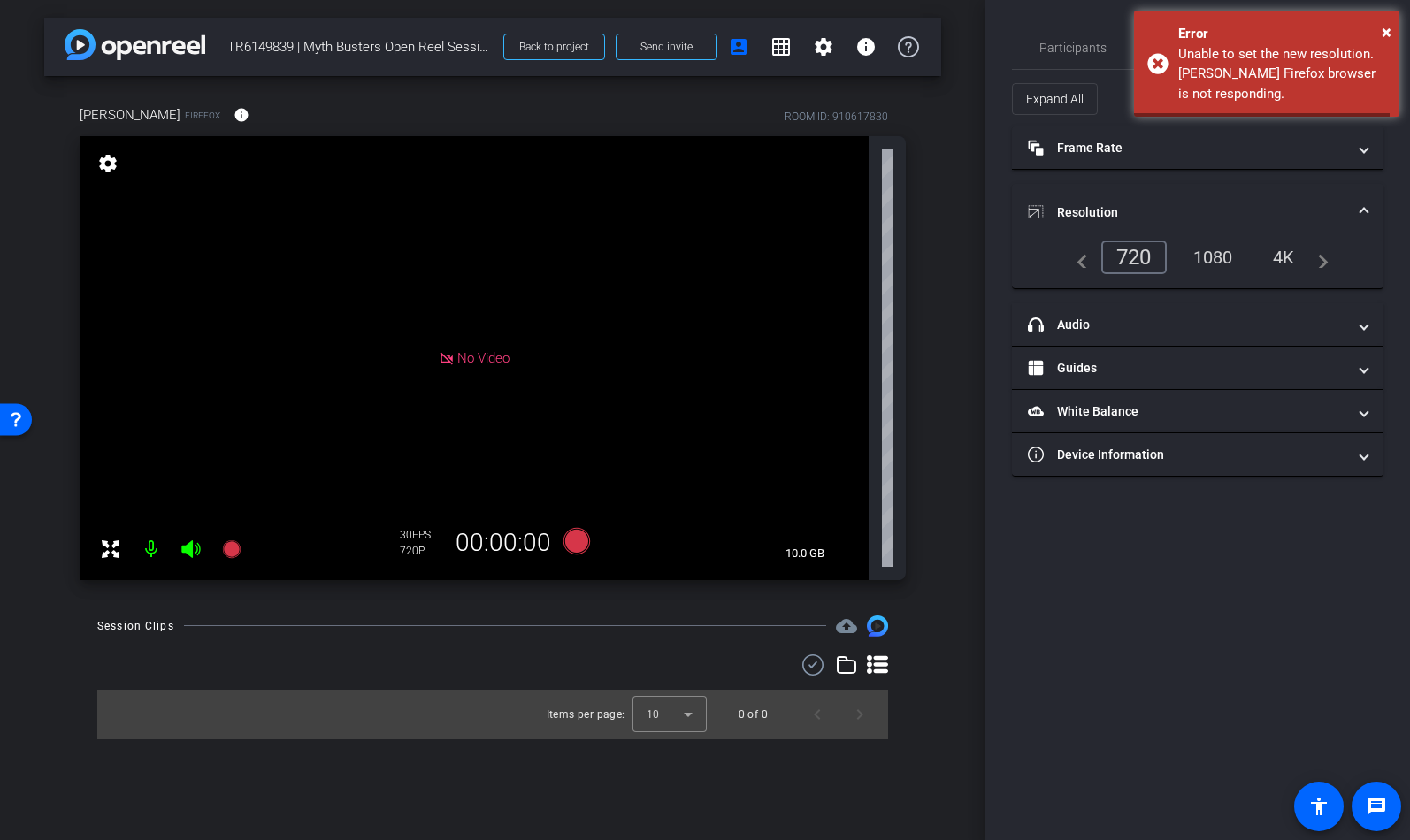
click at [1337, 206] on span at bounding box center [1365, 212] width 8 height 19
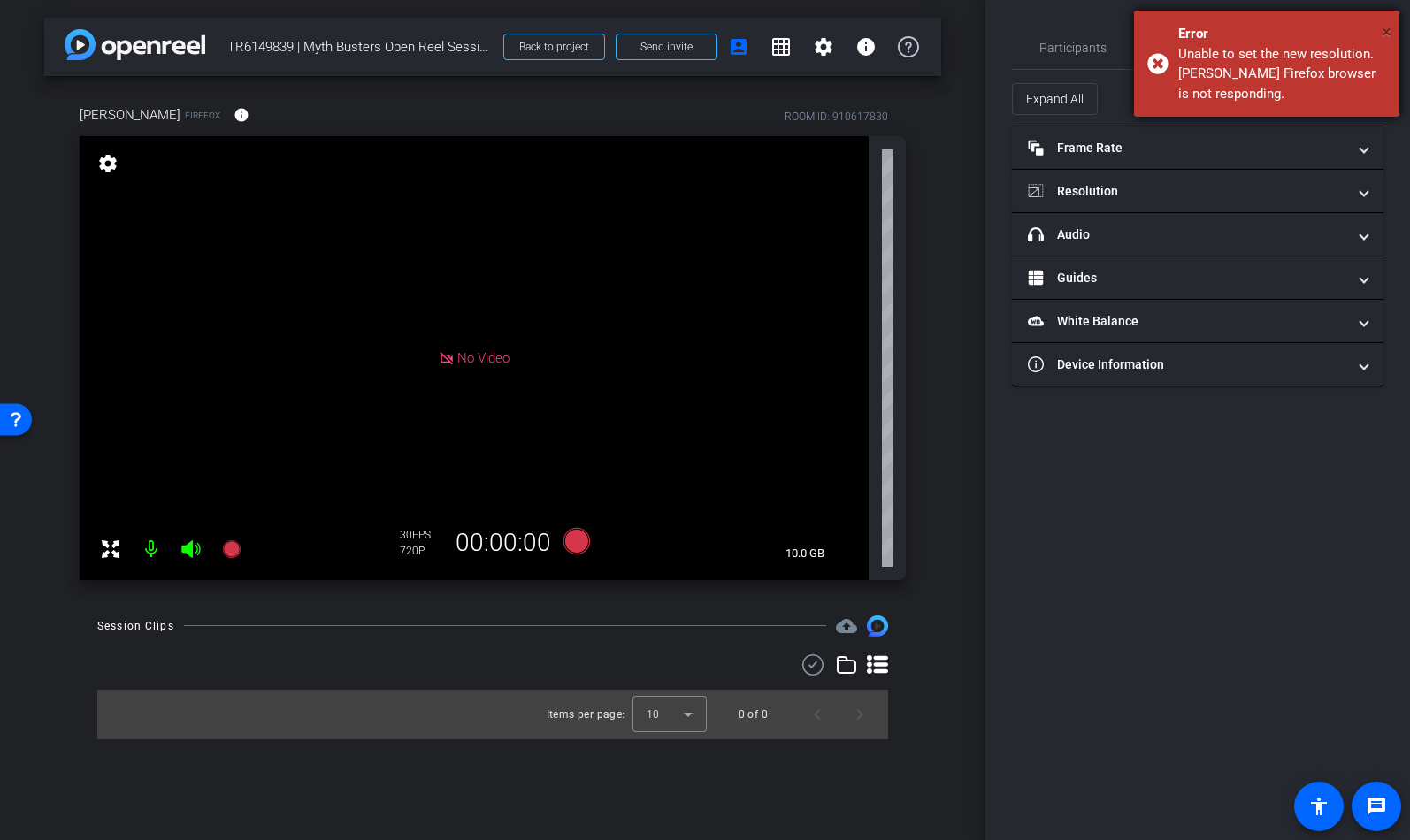
click at [1337, 32] on span "×" at bounding box center [1386, 32] width 9 height 22
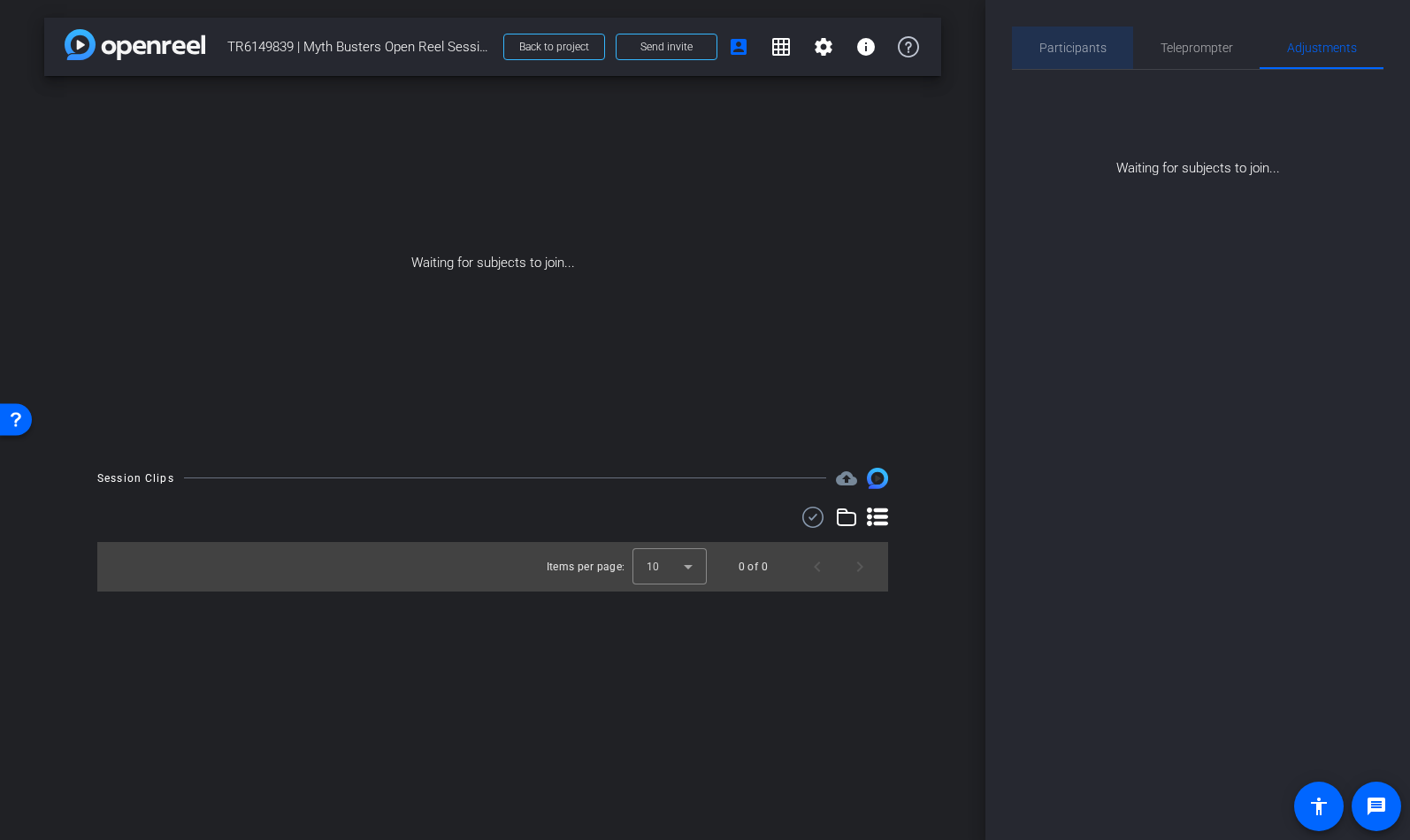
click at [1096, 45] on span "Participants" at bounding box center [1073, 47] width 68 height 12
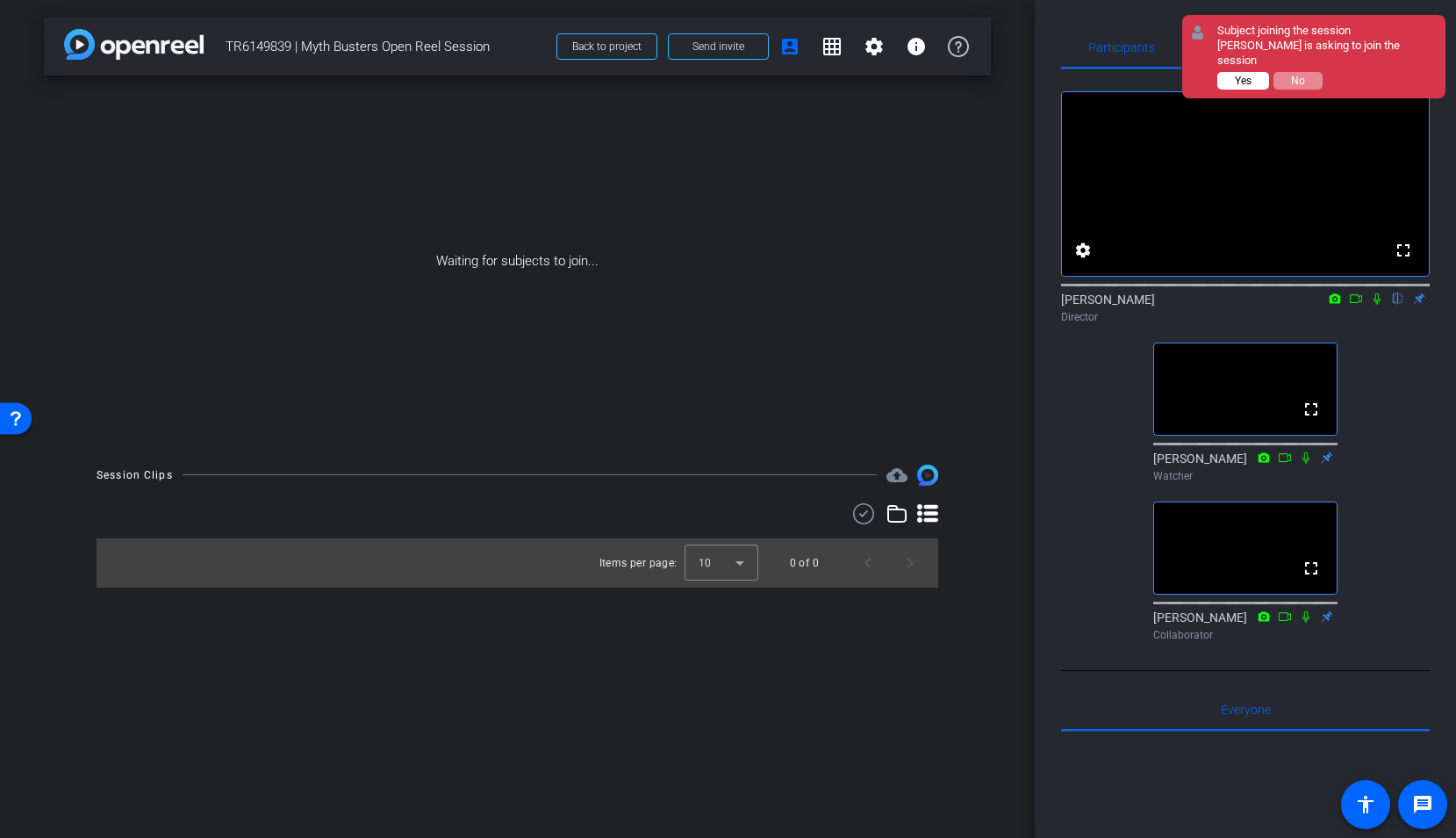
click at [1246, 75] on span "Yes" at bounding box center [1243, 80] width 17 height 12
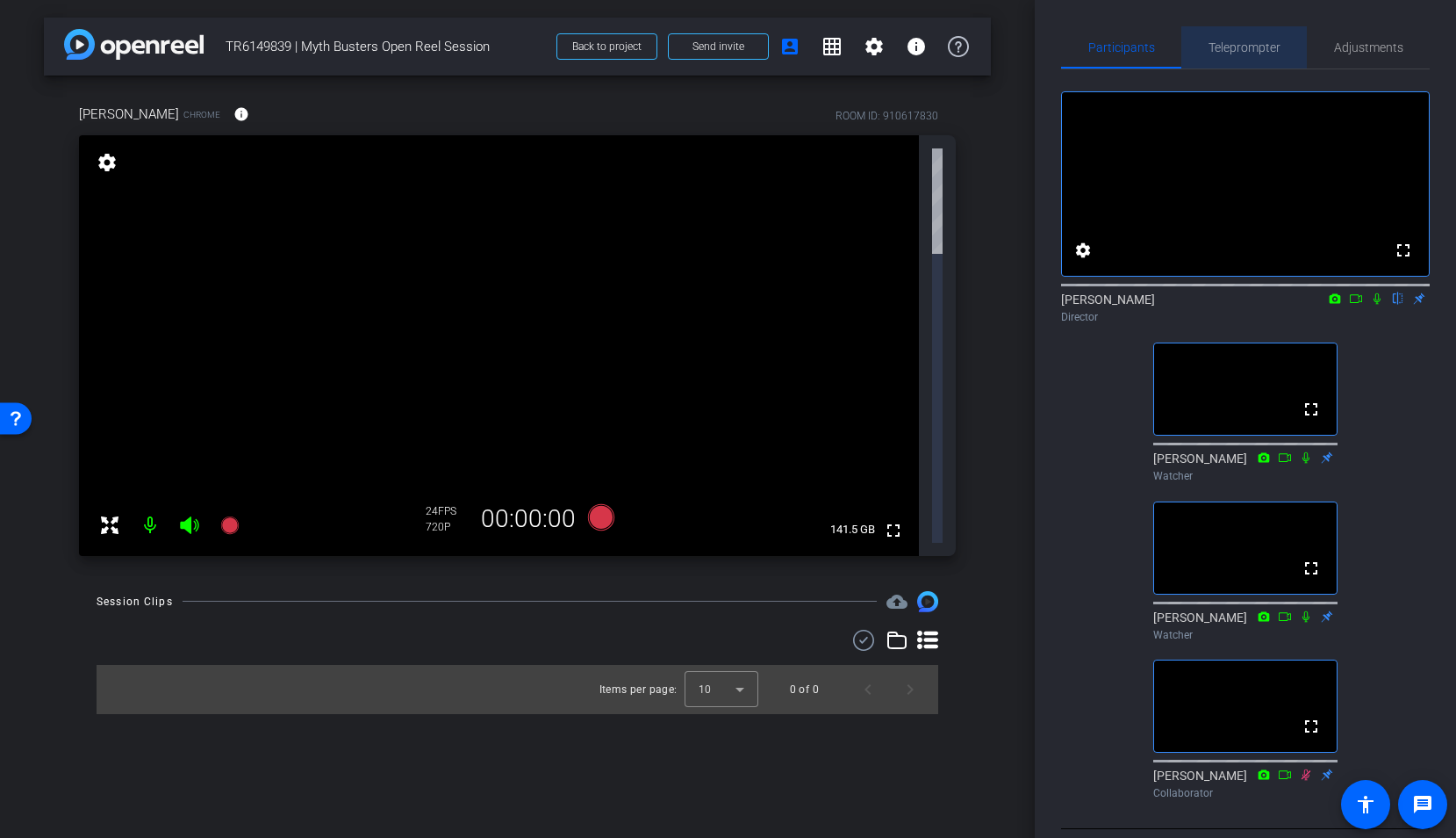
click at [1235, 41] on span "Teleprompter" at bounding box center [1244, 47] width 72 height 12
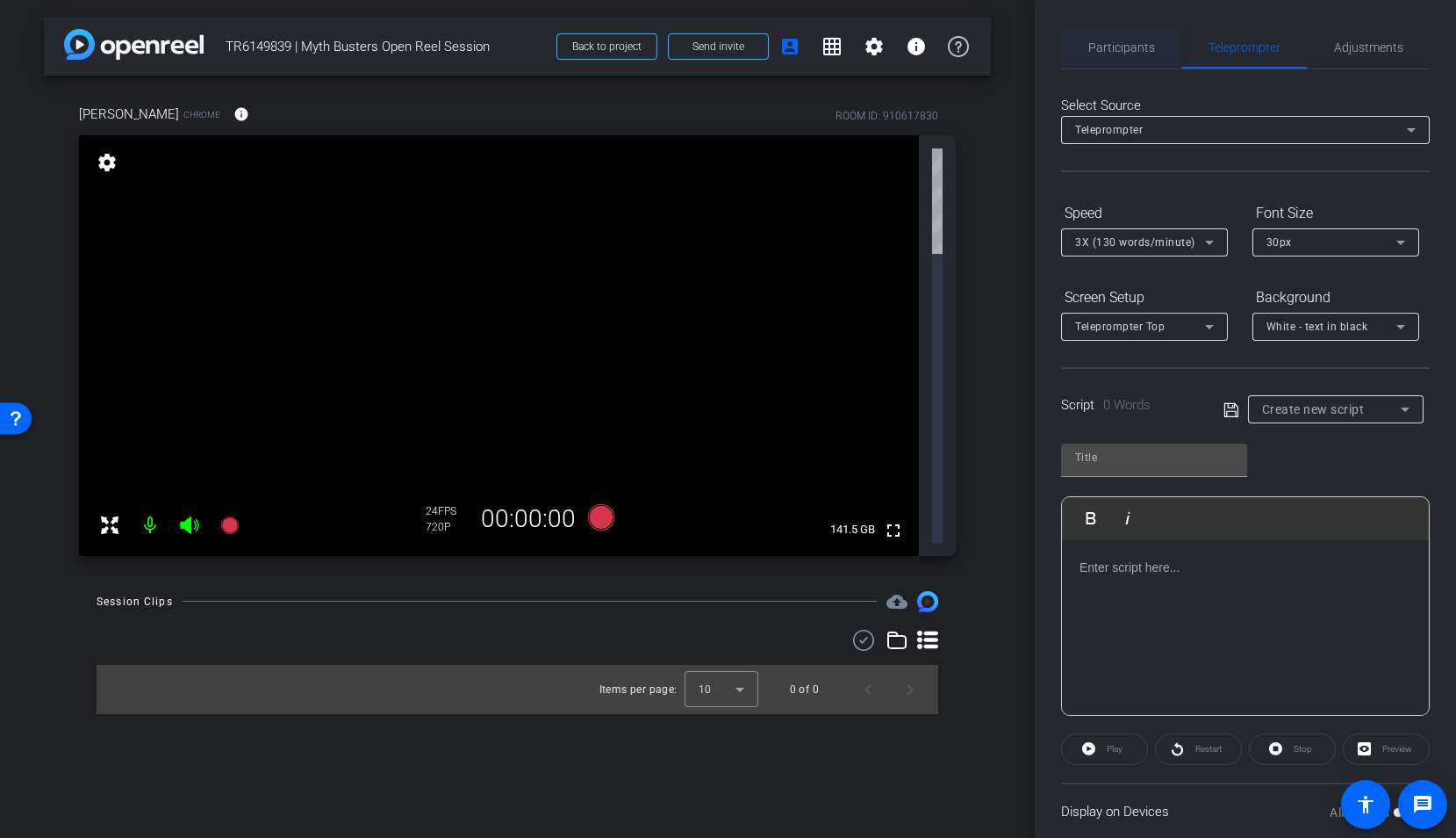
click at [1152, 50] on span "Participants" at bounding box center [1122, 47] width 67 height 12
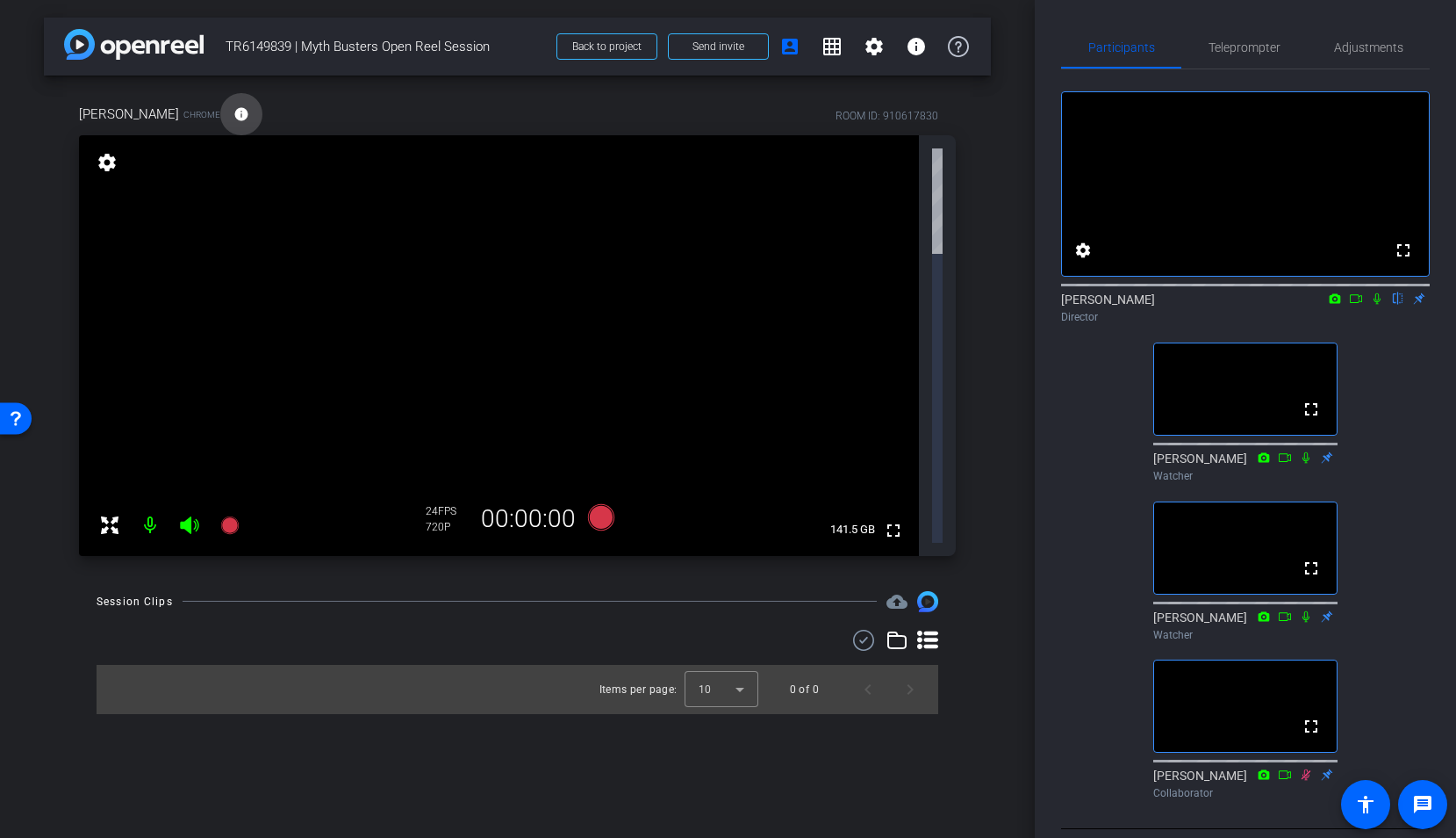
click at [233, 117] on mat-icon "info" at bounding box center [241, 114] width 16 height 16
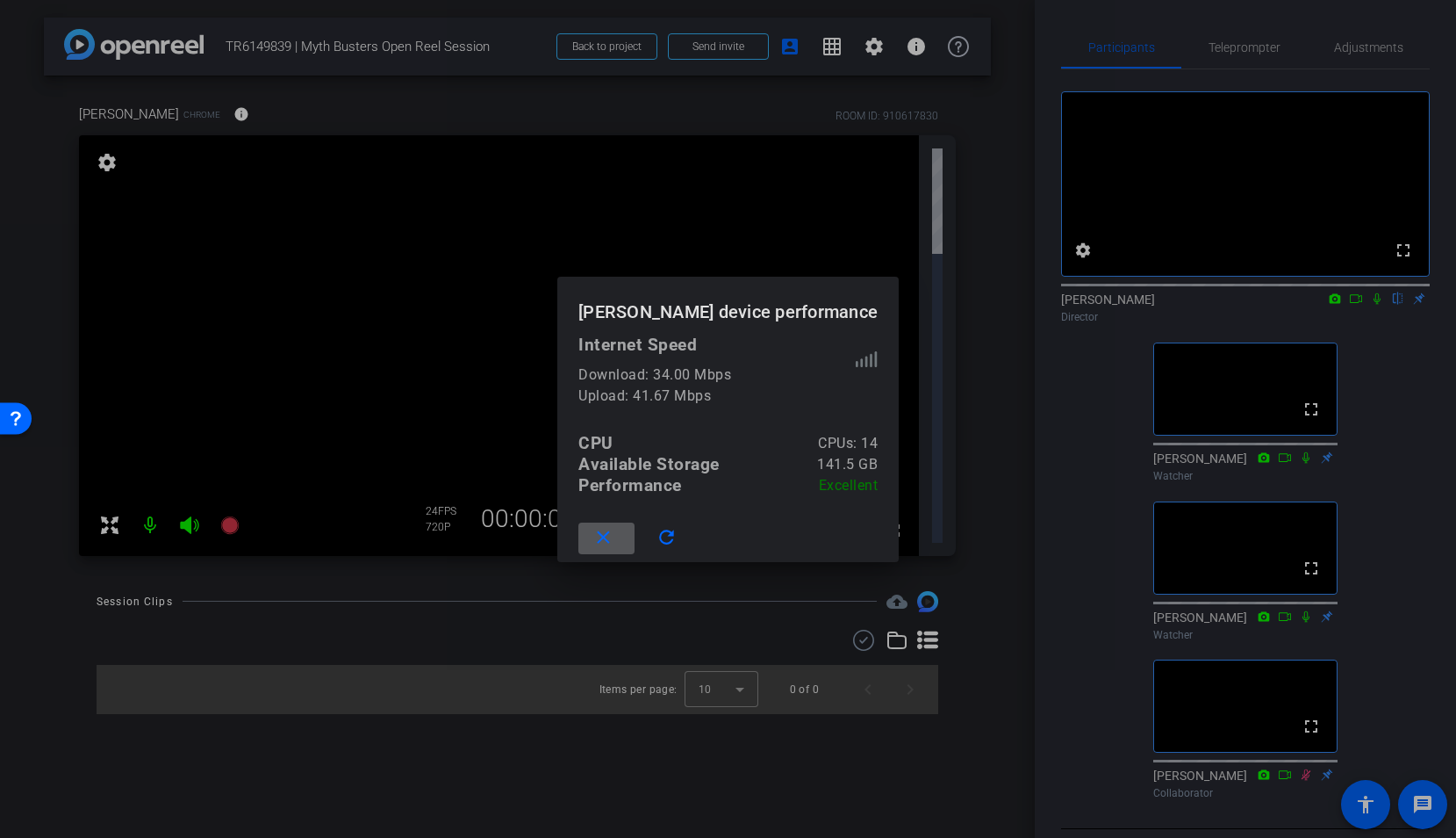
click at [956, 580] on div at bounding box center [728, 419] width 1456 height 838
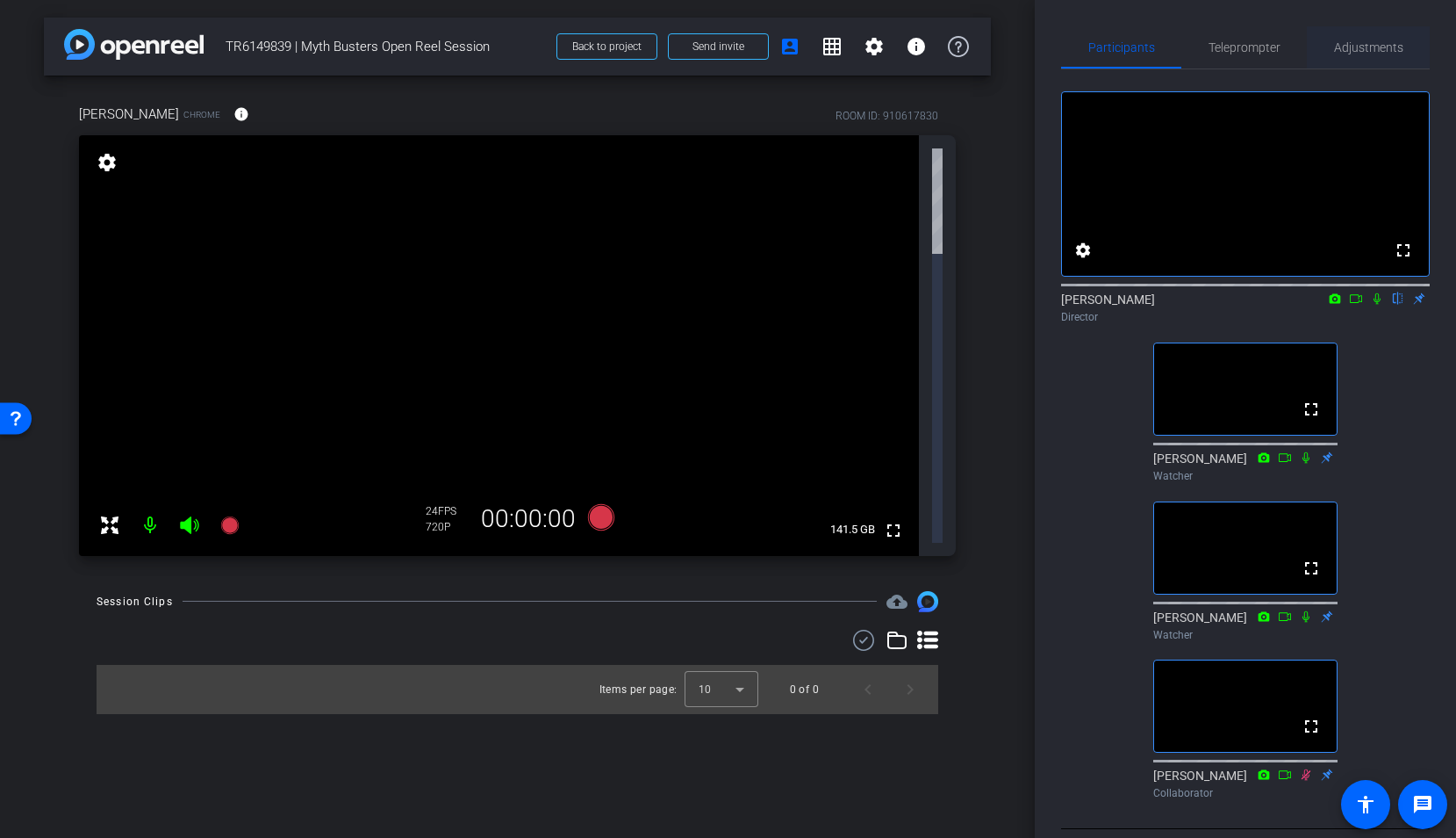
click at [1326, 49] on span "Adjustments" at bounding box center [1369, 47] width 69 height 12
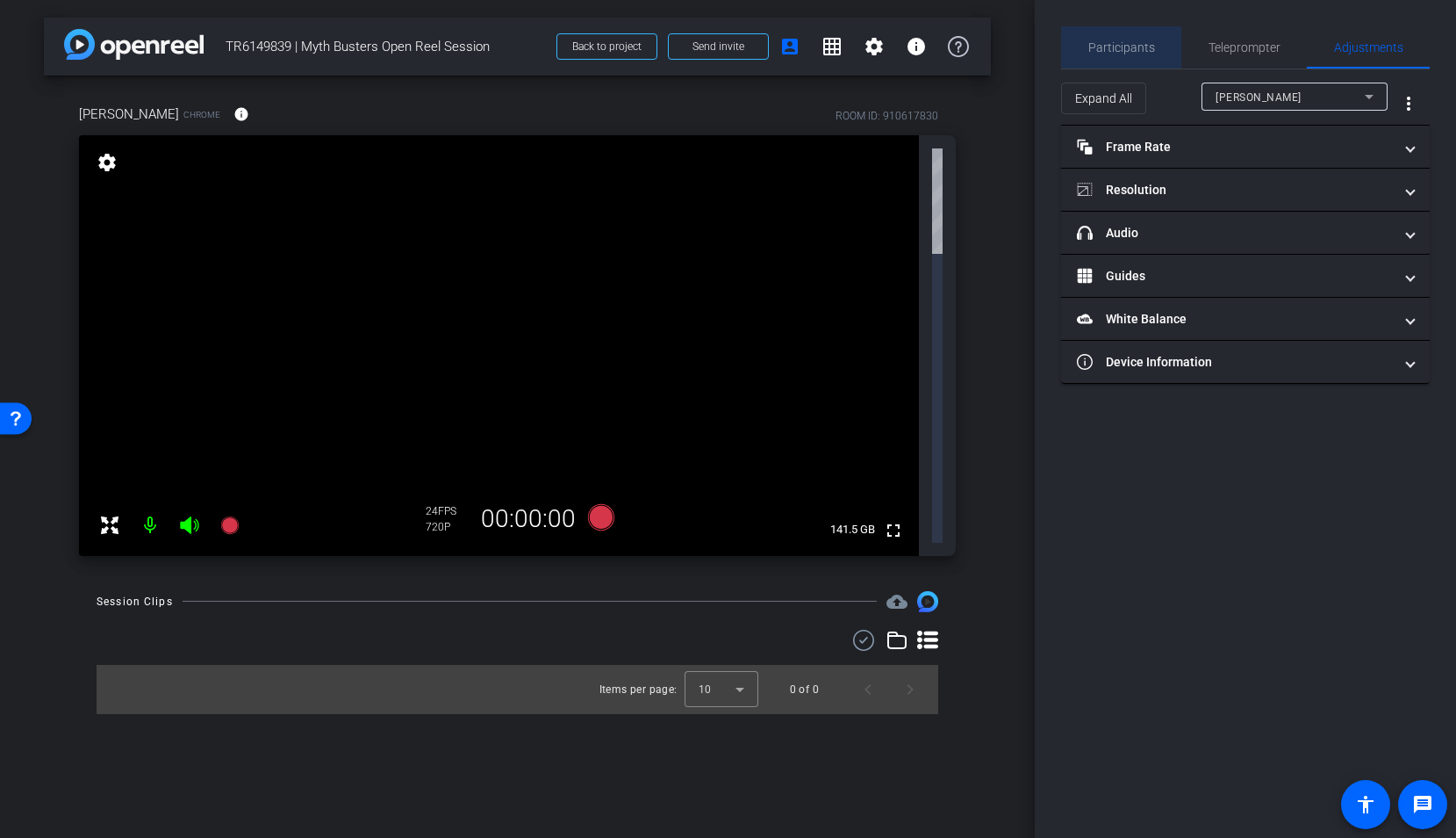
click at [1131, 59] on span "Participants" at bounding box center [1122, 47] width 67 height 42
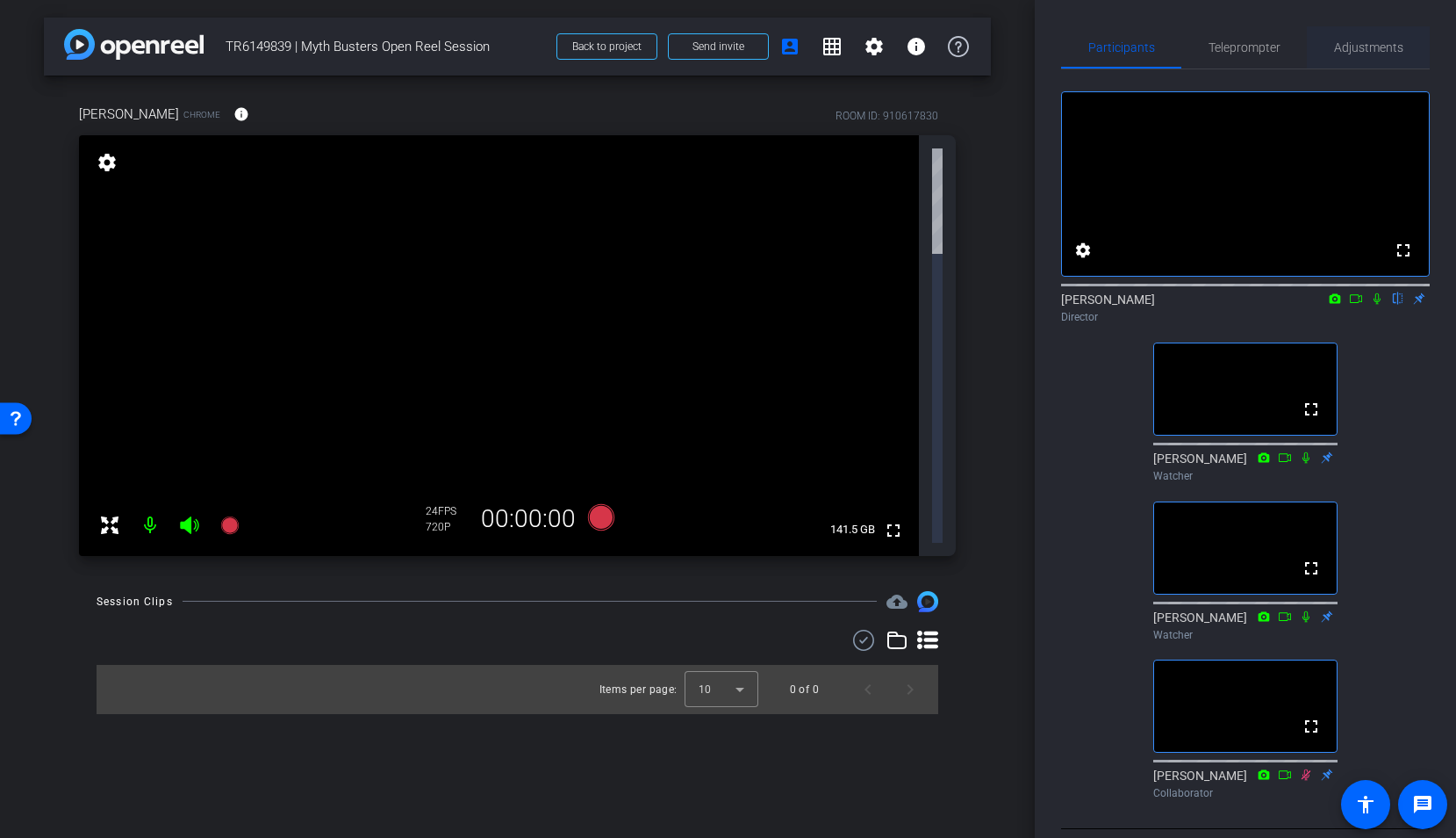
click at [1326, 50] on span "Adjustments" at bounding box center [1369, 47] width 69 height 12
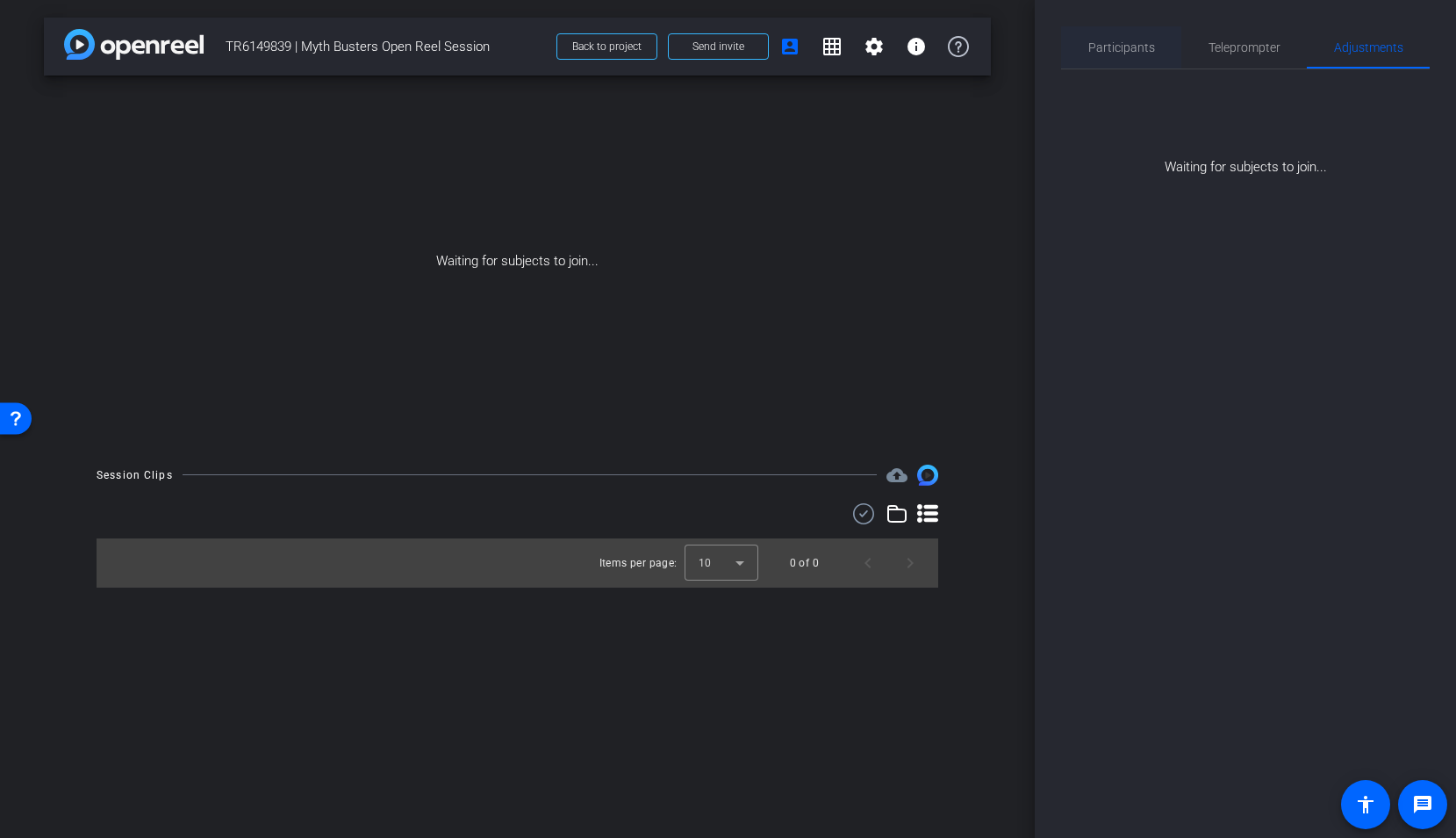
click at [1140, 49] on span "Participants" at bounding box center [1122, 47] width 67 height 12
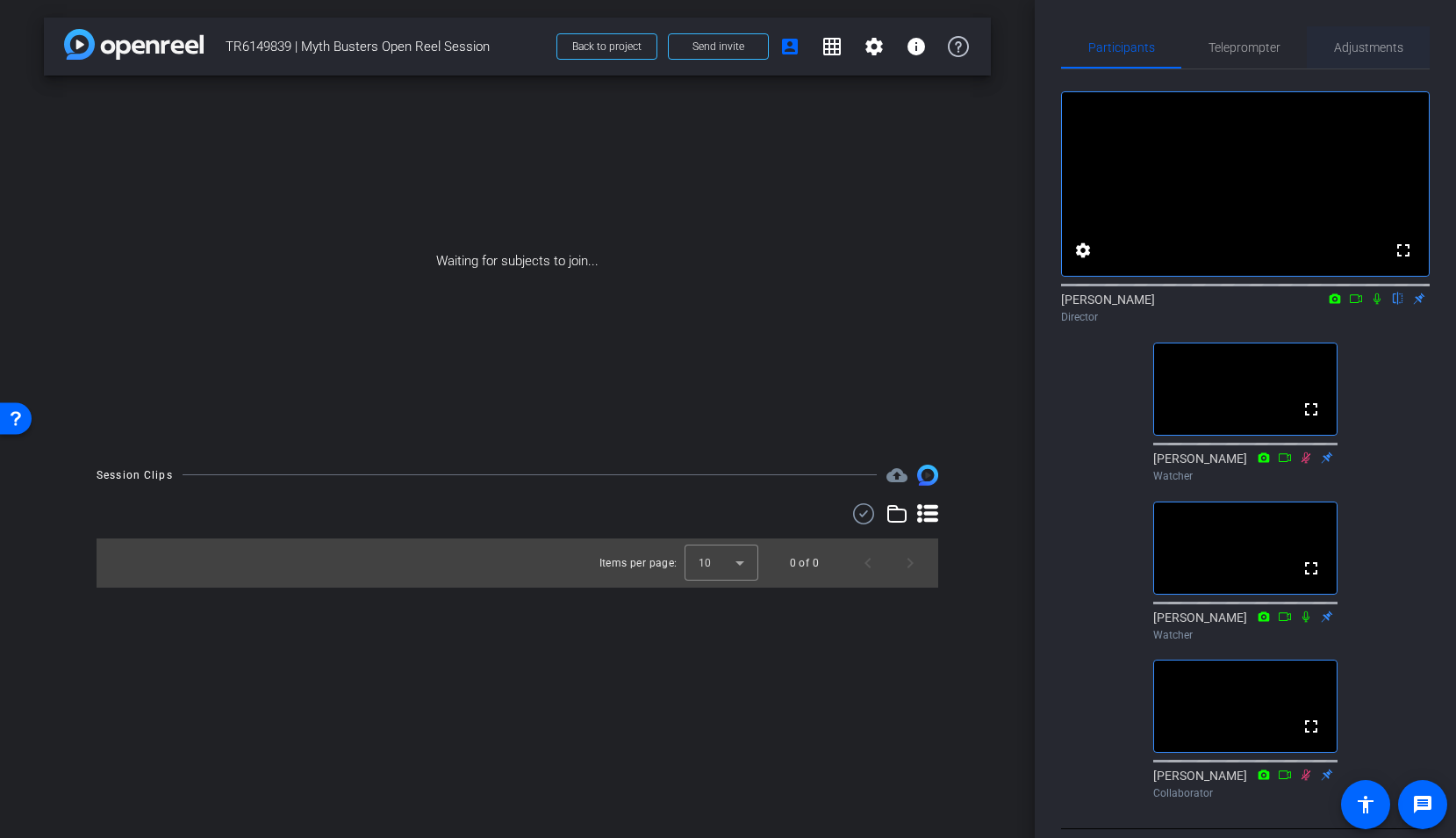
click at [1326, 50] on span "Adjustments" at bounding box center [1369, 47] width 69 height 12
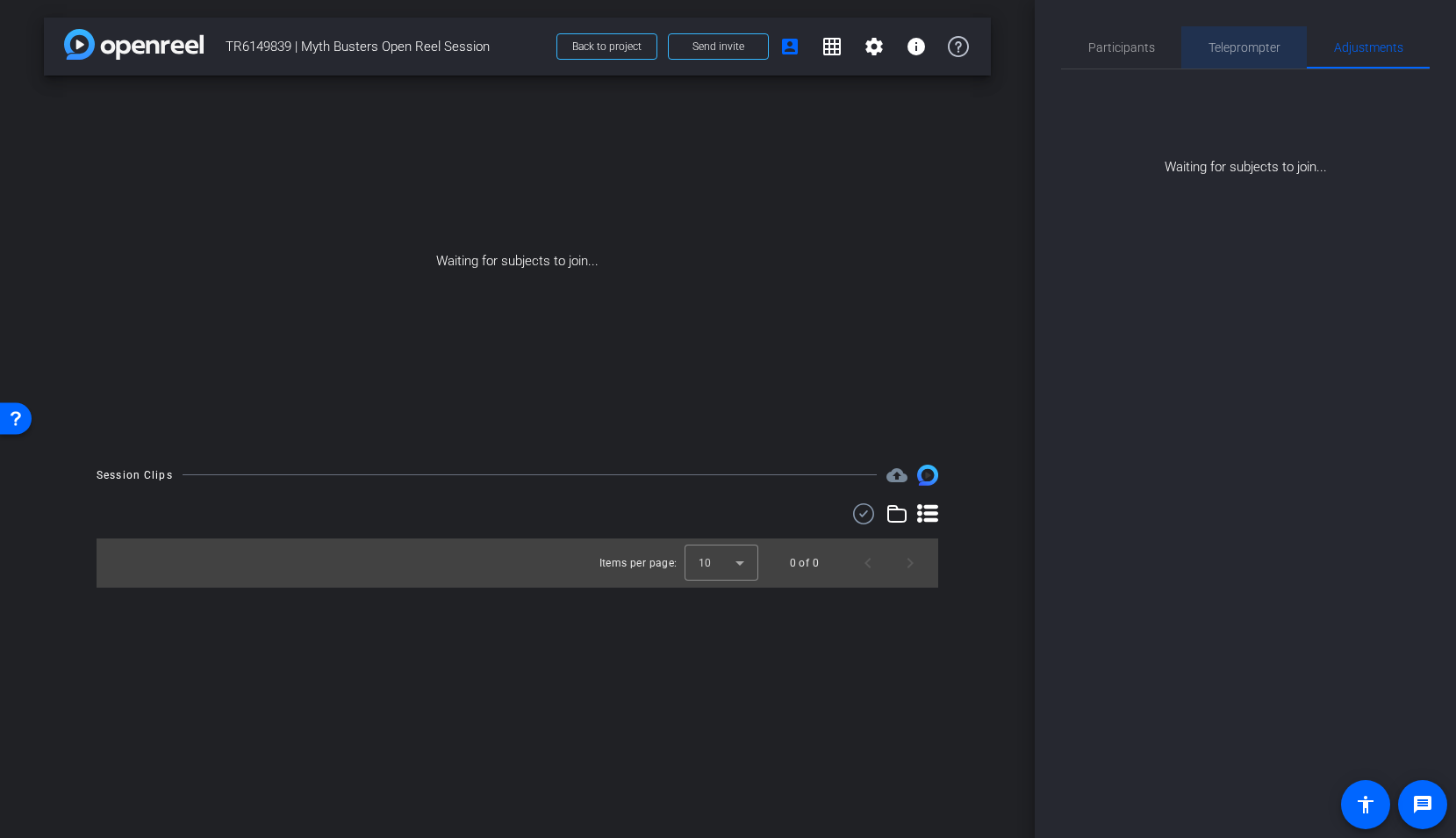
click at [1265, 49] on span "Teleprompter" at bounding box center [1244, 47] width 72 height 12
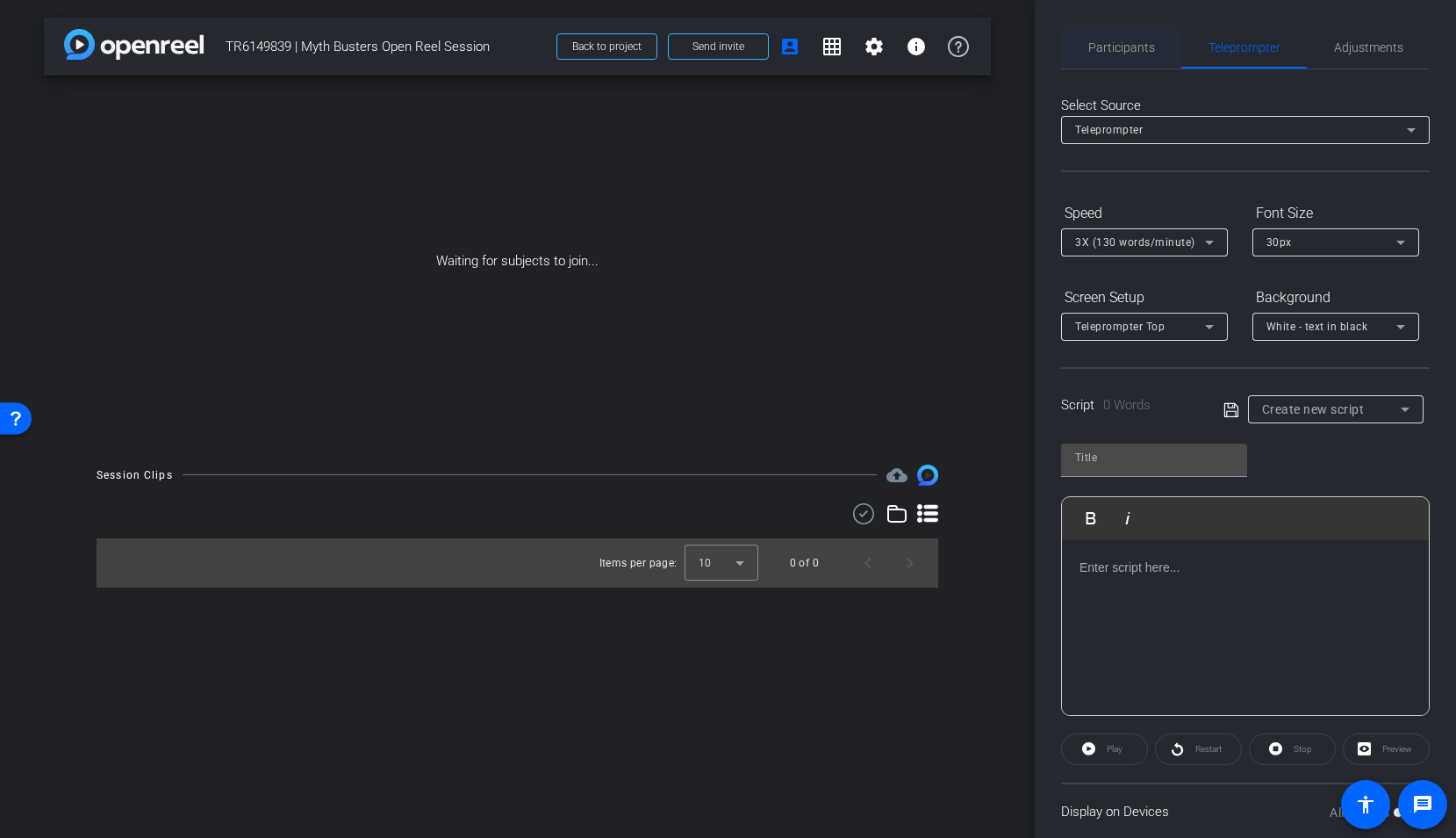
click at [1129, 46] on span "Participants" at bounding box center [1122, 47] width 67 height 12
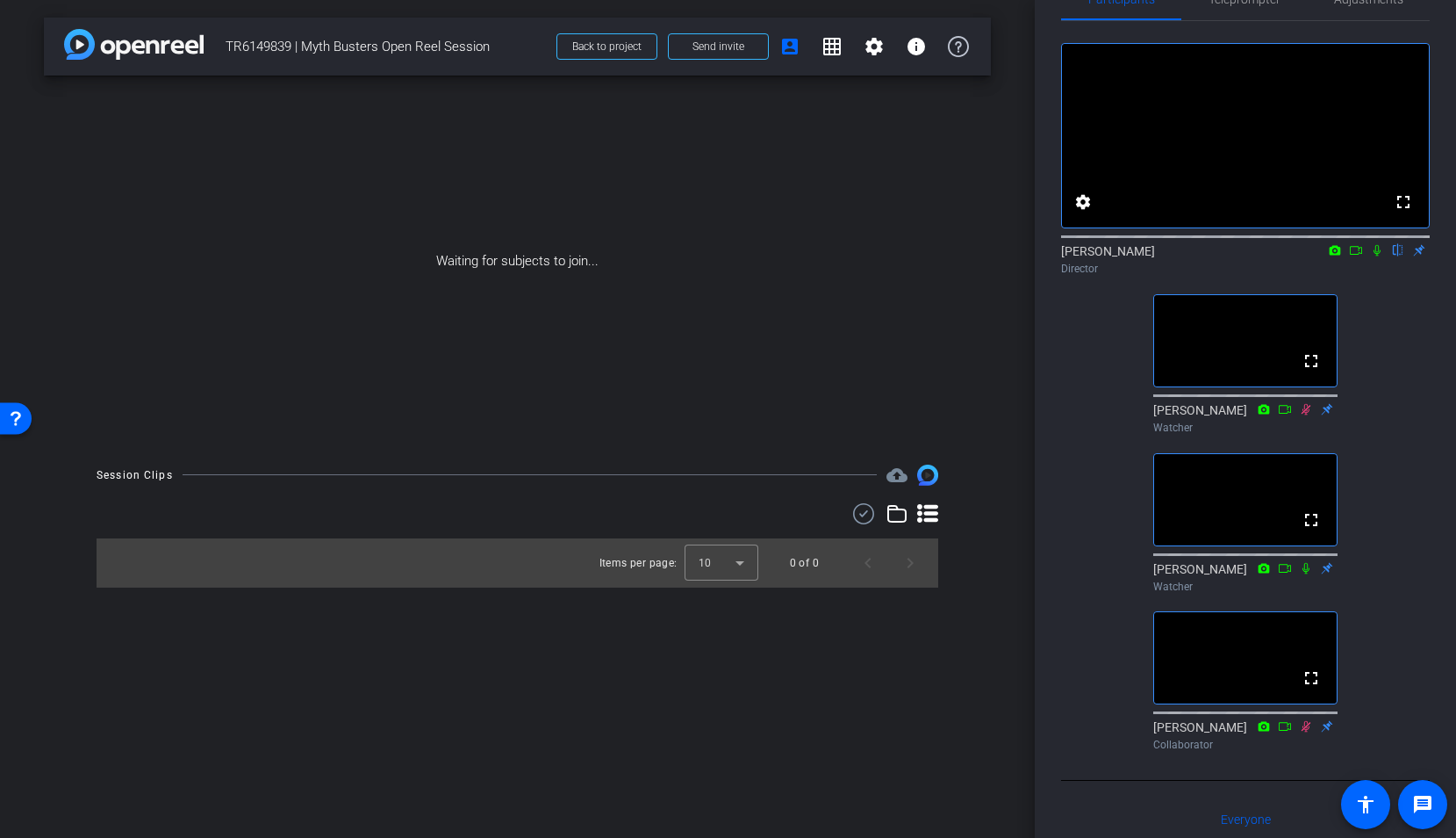
scroll to position [14, 0]
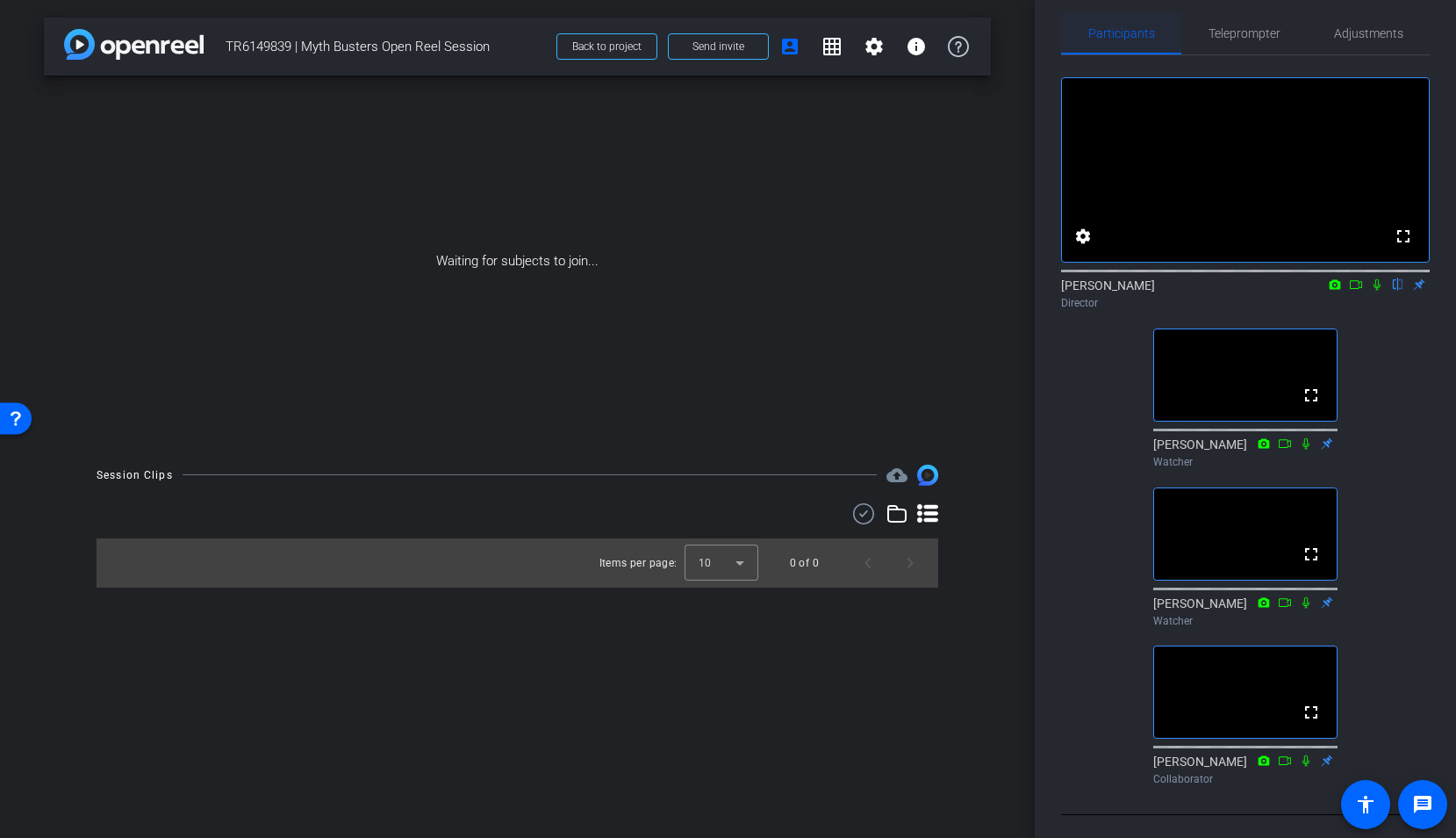
click at [1131, 38] on span "Participants" at bounding box center [1122, 33] width 67 height 12
click at [1267, 40] on span "Teleprompter" at bounding box center [1244, 33] width 72 height 42
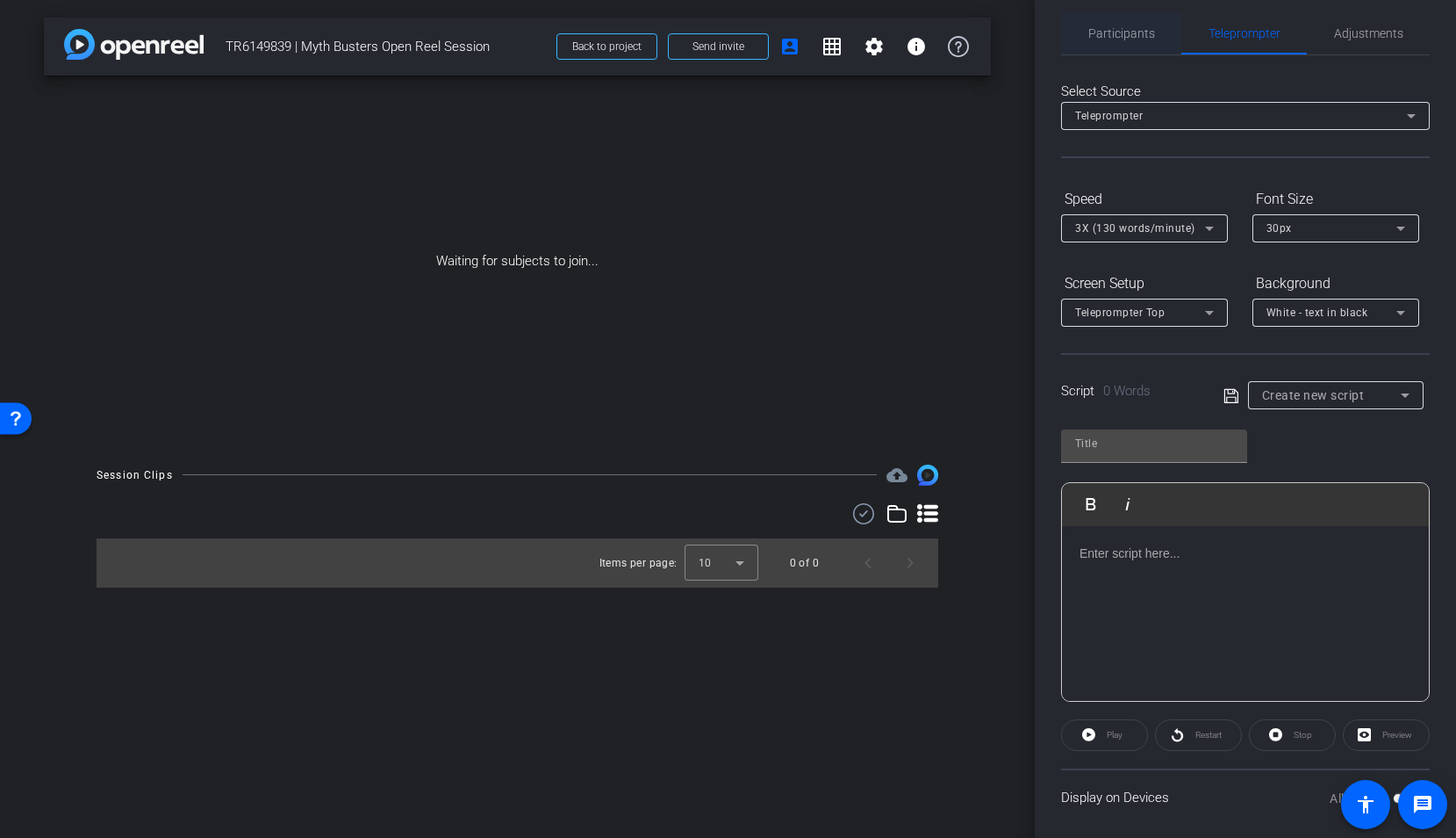
click at [1173, 39] on div "Participants" at bounding box center [1121, 33] width 120 height 42
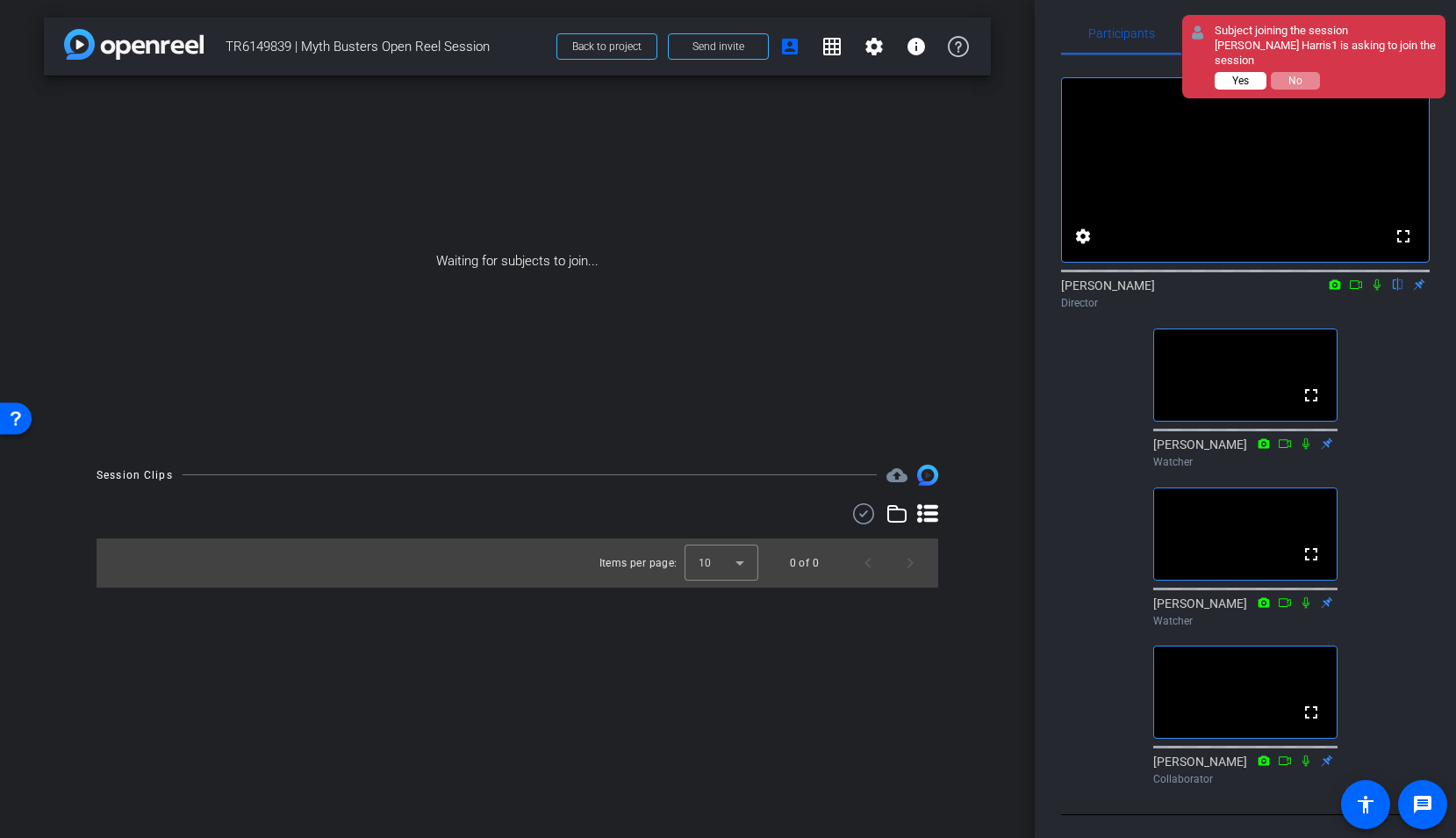
click at [1258, 72] on button "Yes" at bounding box center [1241, 80] width 52 height 18
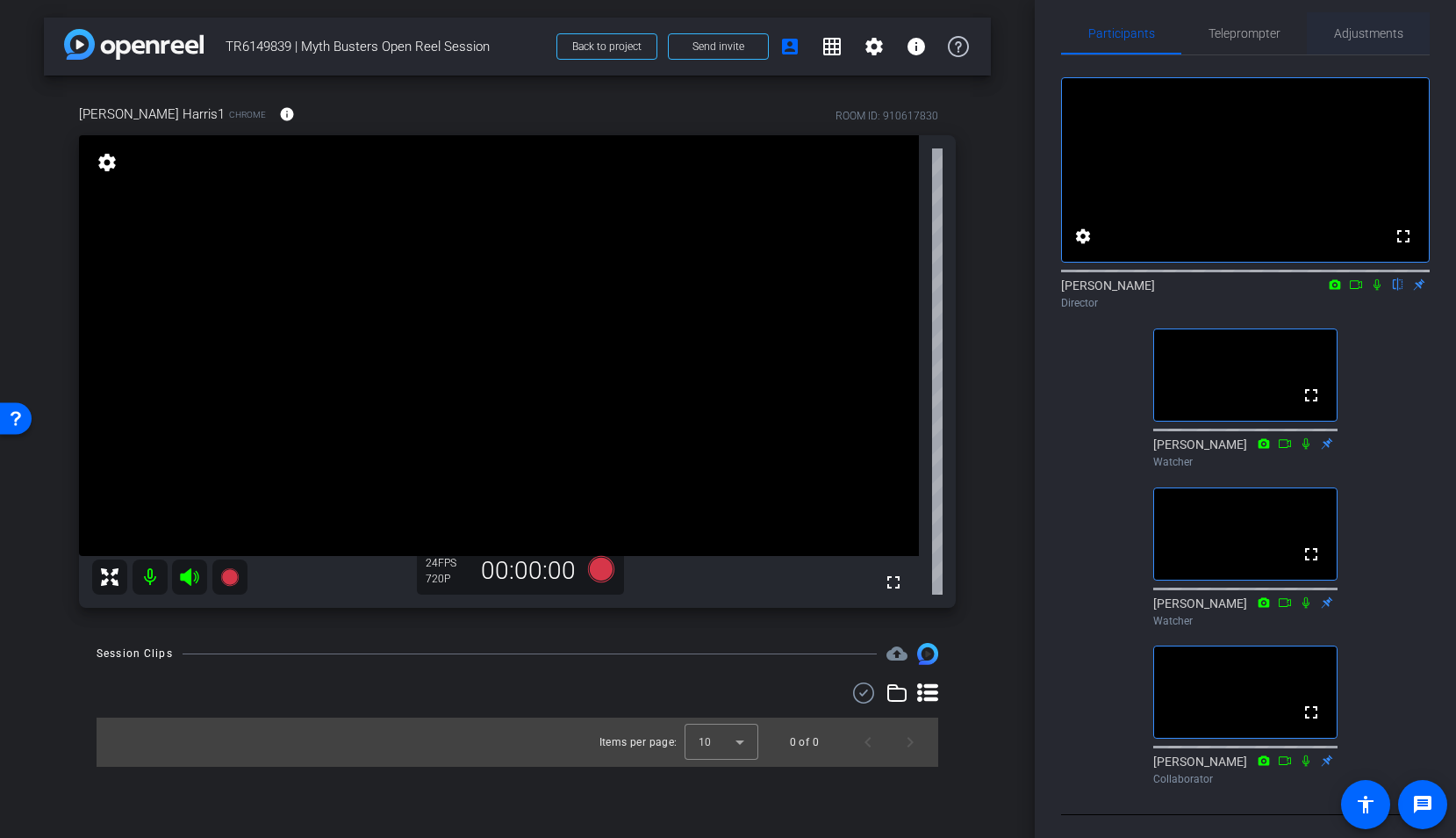
click at [1326, 36] on span "Adjustments" at bounding box center [1369, 33] width 69 height 12
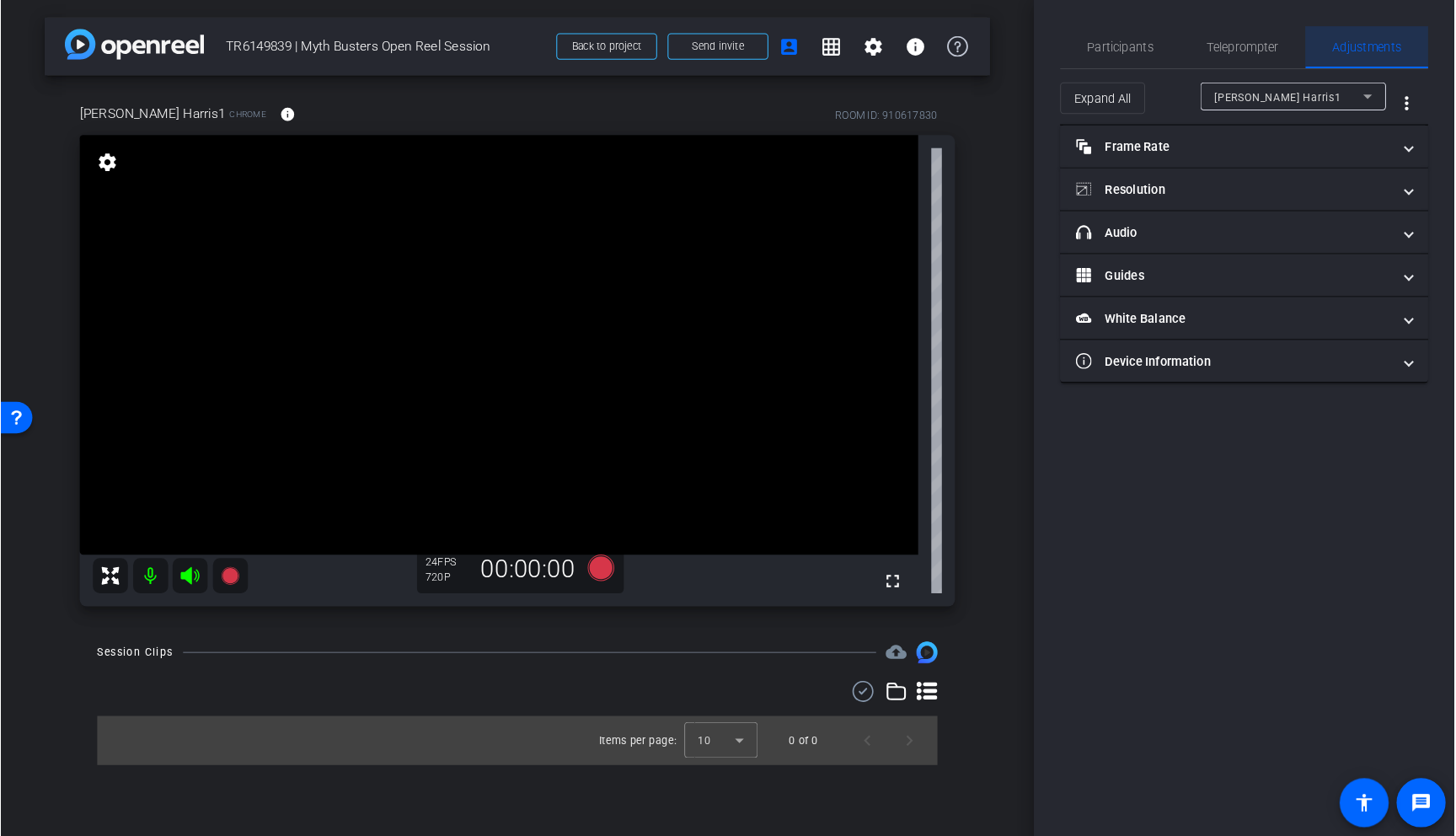
scroll to position [0, 0]
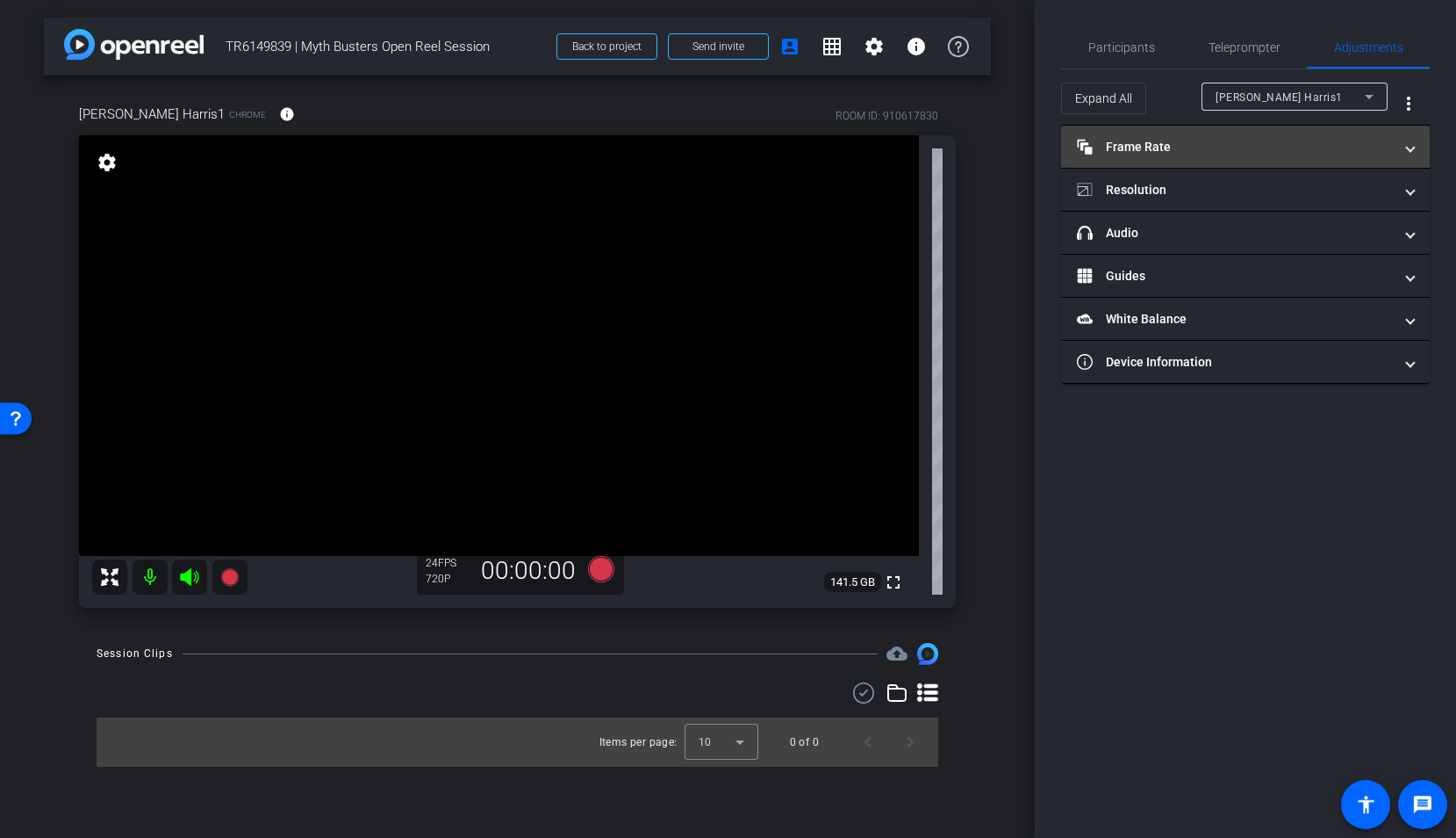
click at [1326, 150] on span at bounding box center [1411, 147] width 7 height 19
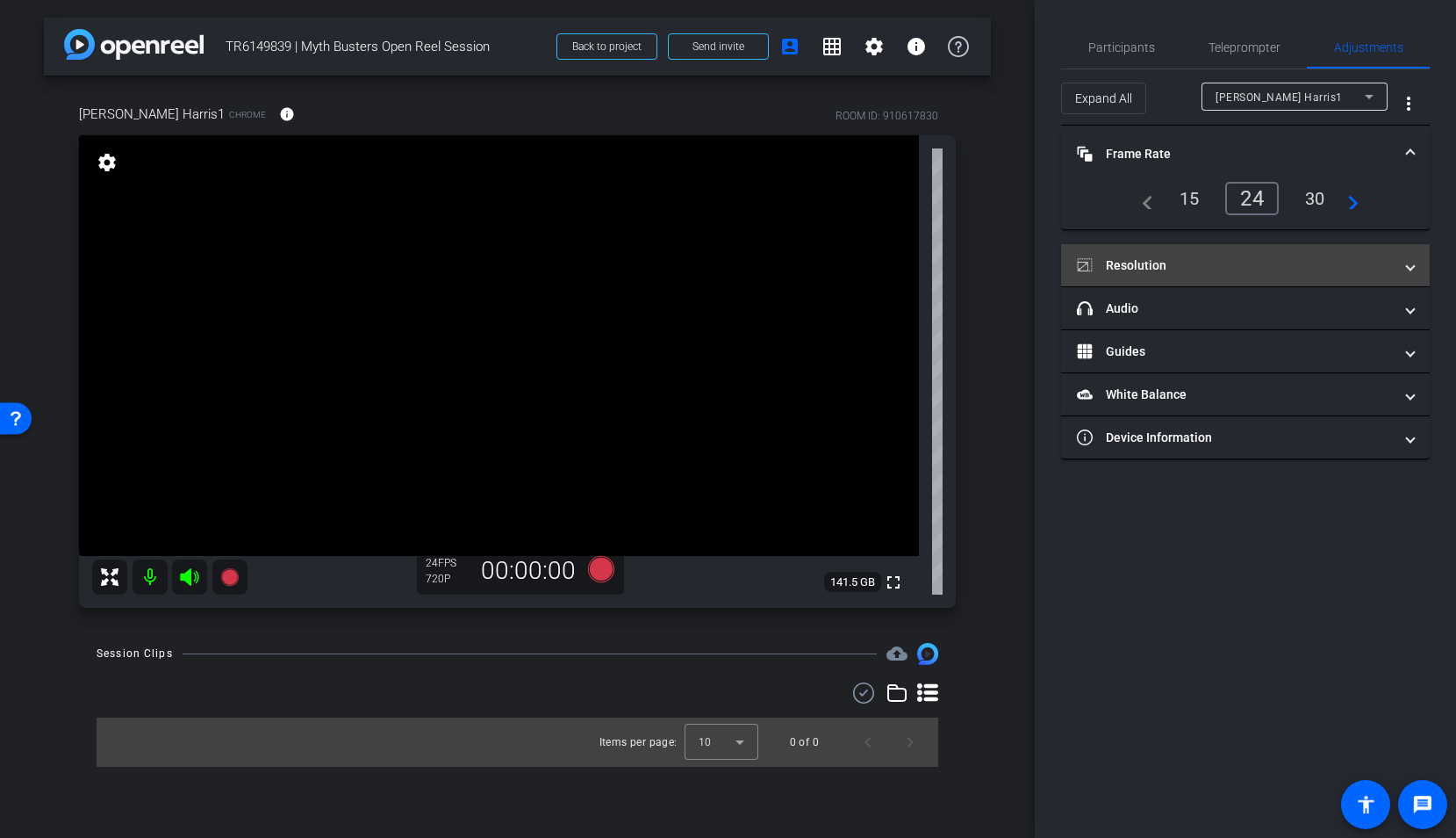
click at [1326, 265] on span at bounding box center [1411, 266] width 7 height 19
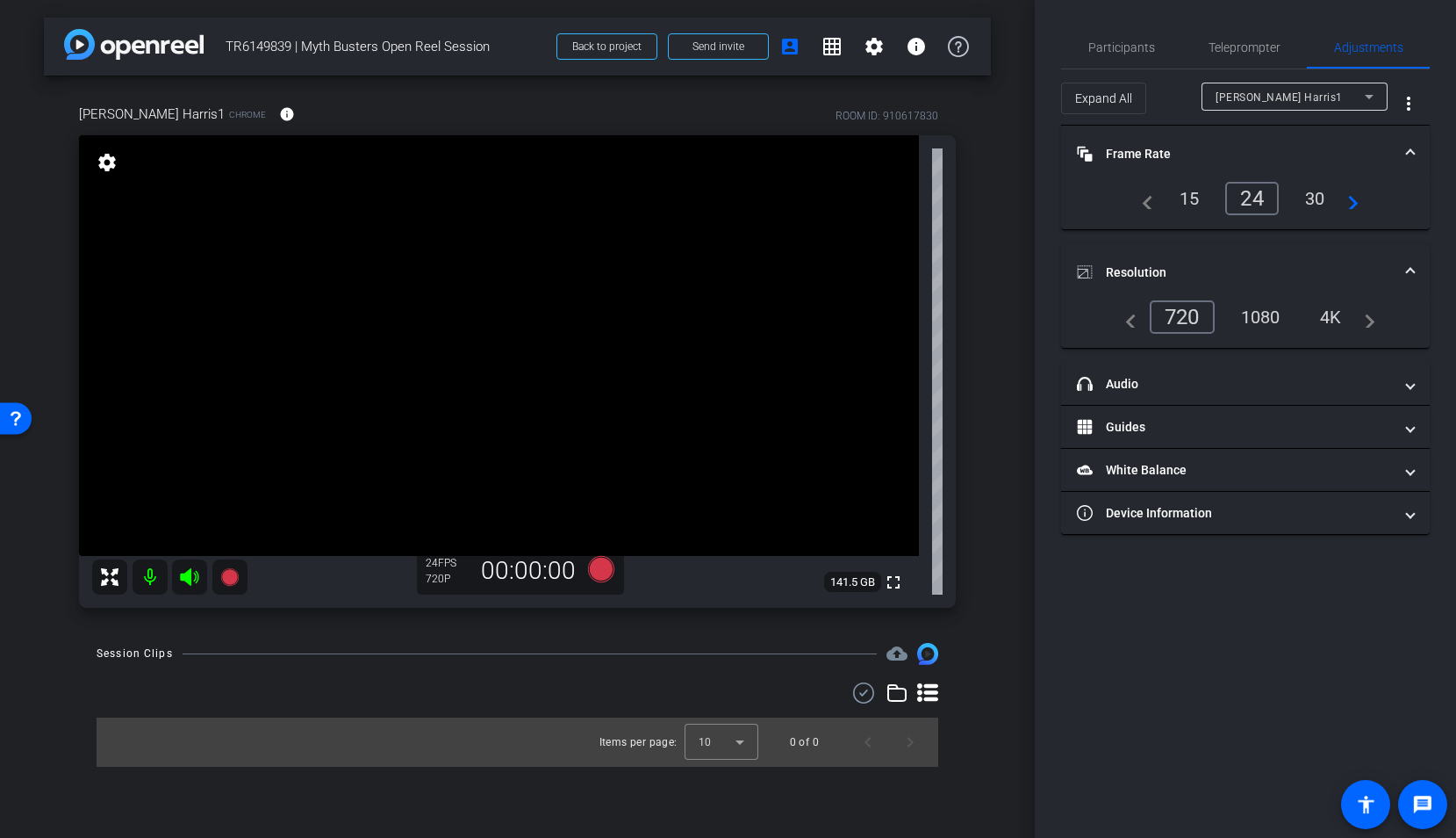
click at [1264, 321] on div "1080" at bounding box center [1261, 317] width 66 height 30
click at [1137, 52] on span "Participants" at bounding box center [1122, 47] width 67 height 12
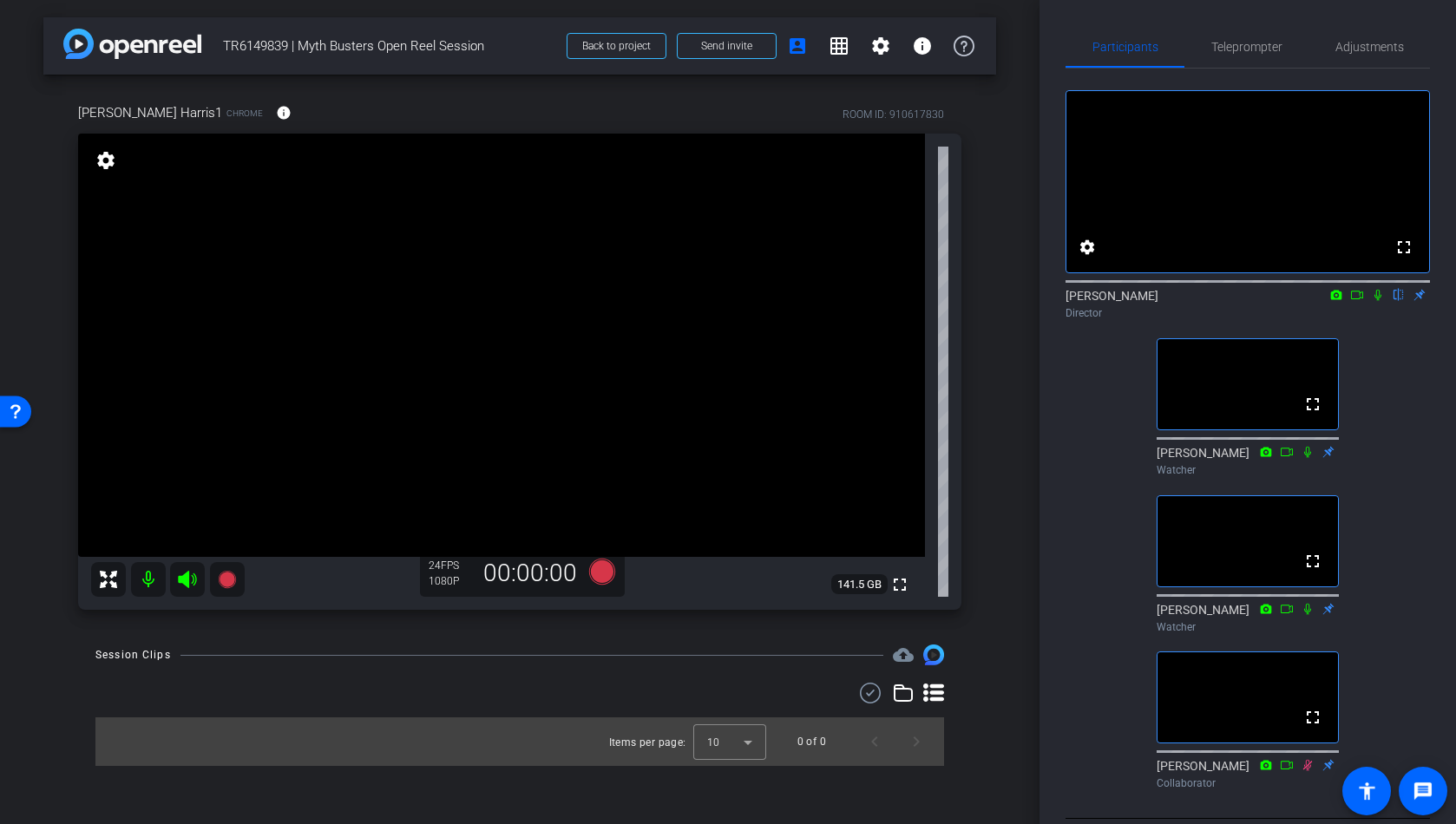
click at [609, 577] on icon at bounding box center [602, 571] width 26 height 26
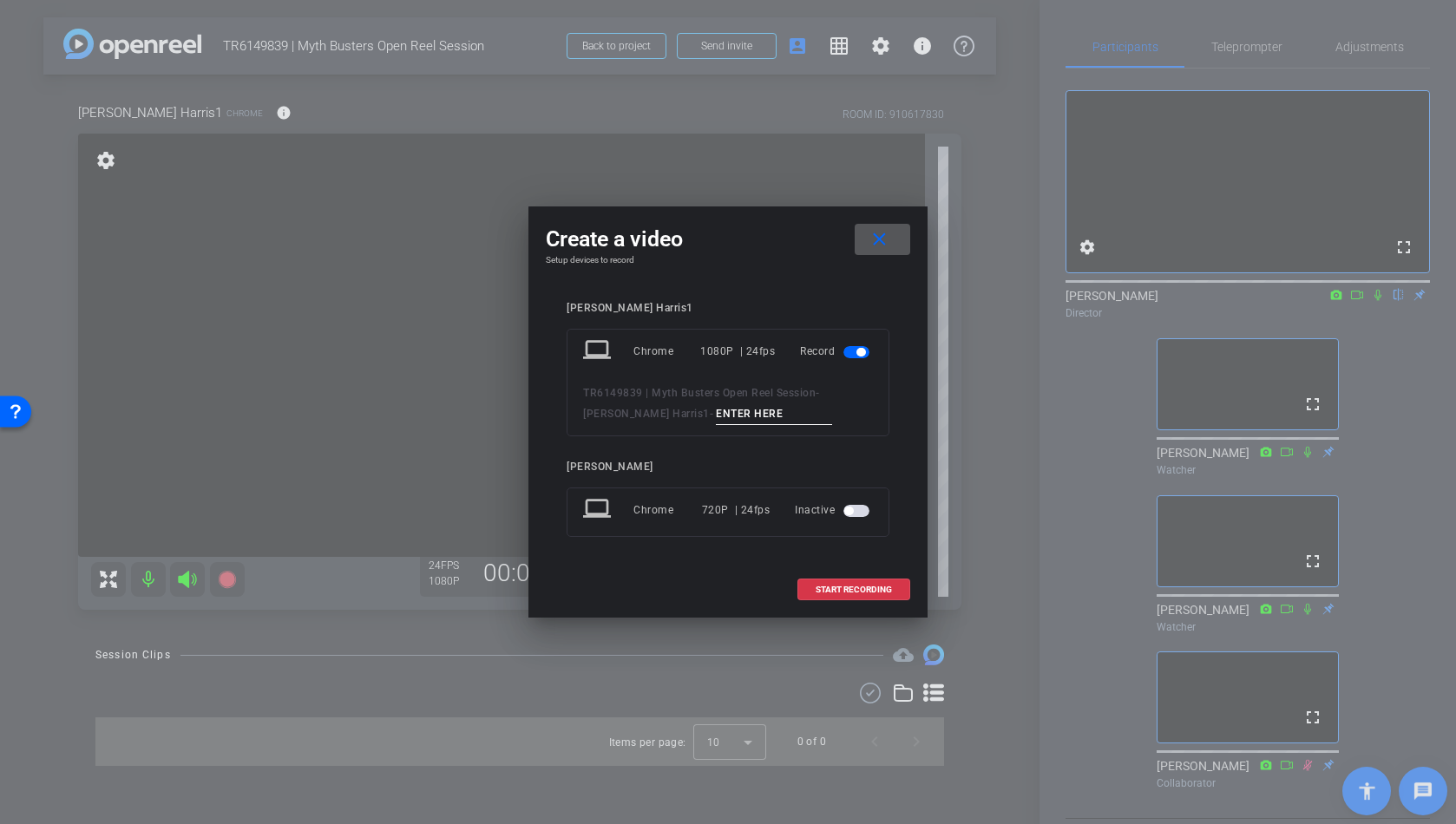
click at [716, 417] on input at bounding box center [774, 415] width 116 height 22
type input "test01"
click at [859, 588] on span "START RECORDING" at bounding box center [854, 589] width 77 height 8
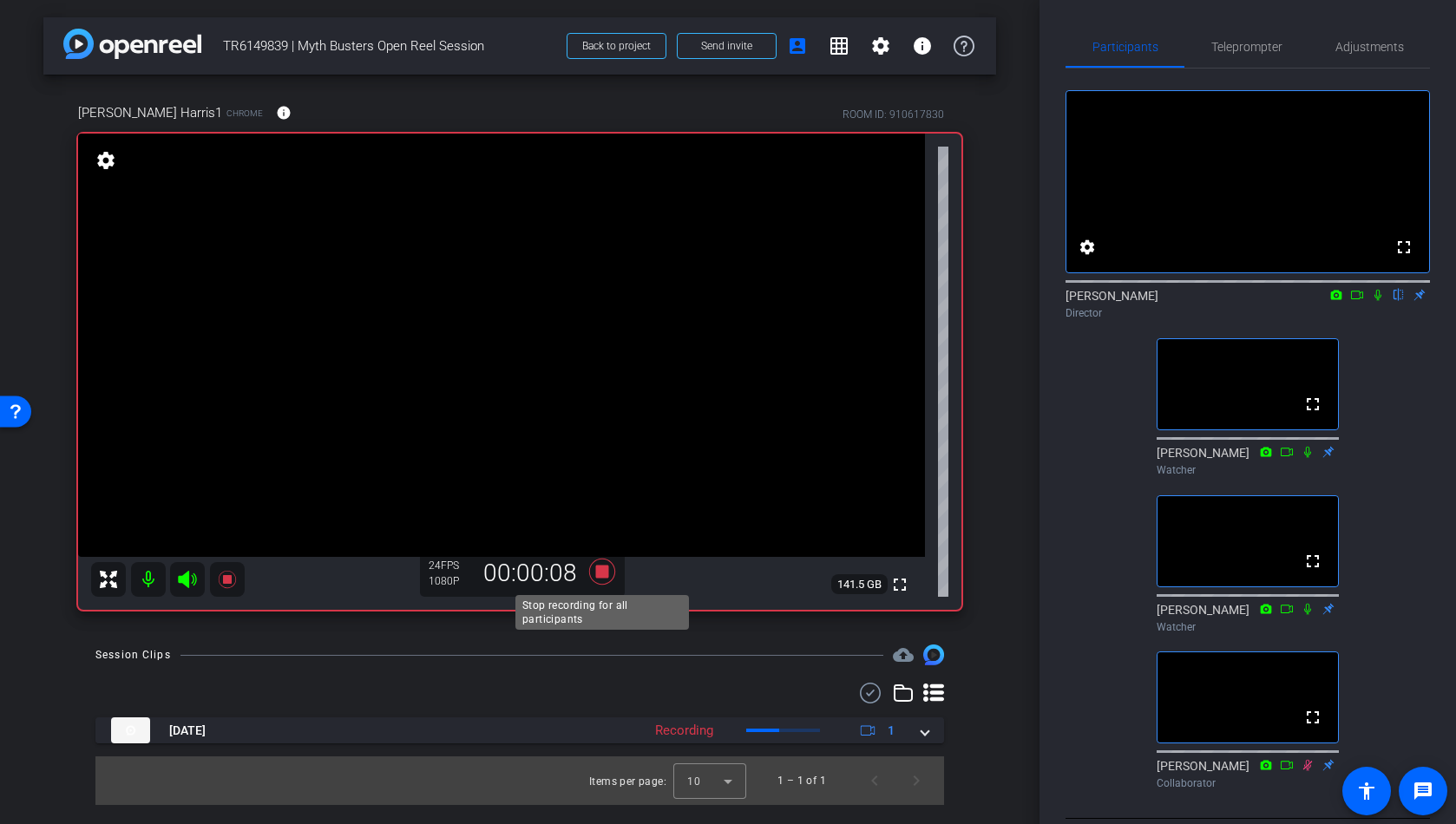
click at [601, 571] on icon at bounding box center [602, 571] width 26 height 26
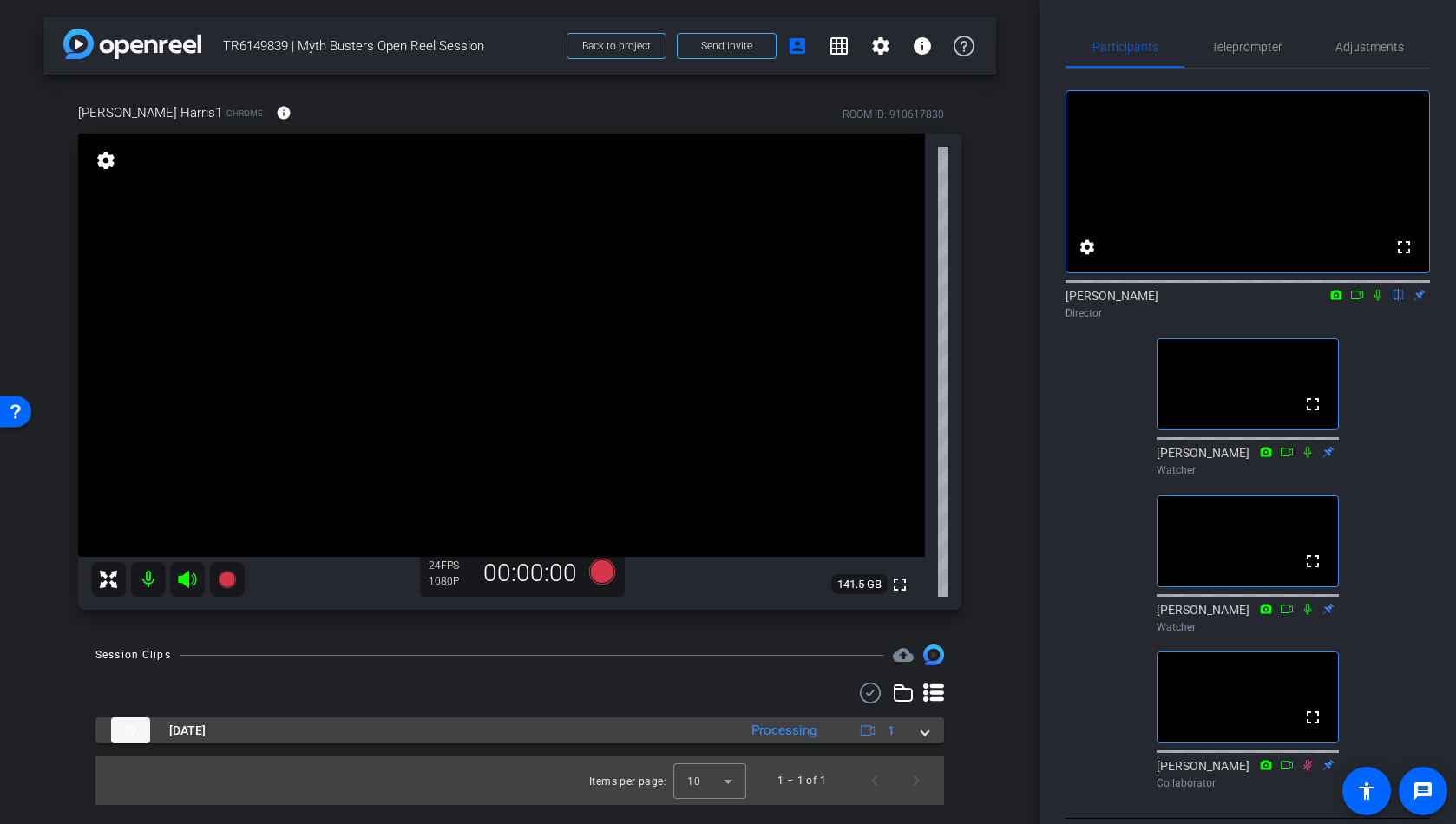
click at [929, 736] on mat-expansion-panel-header "Sep 4, 2025 Processing 1" at bounding box center [520, 730] width 848 height 26
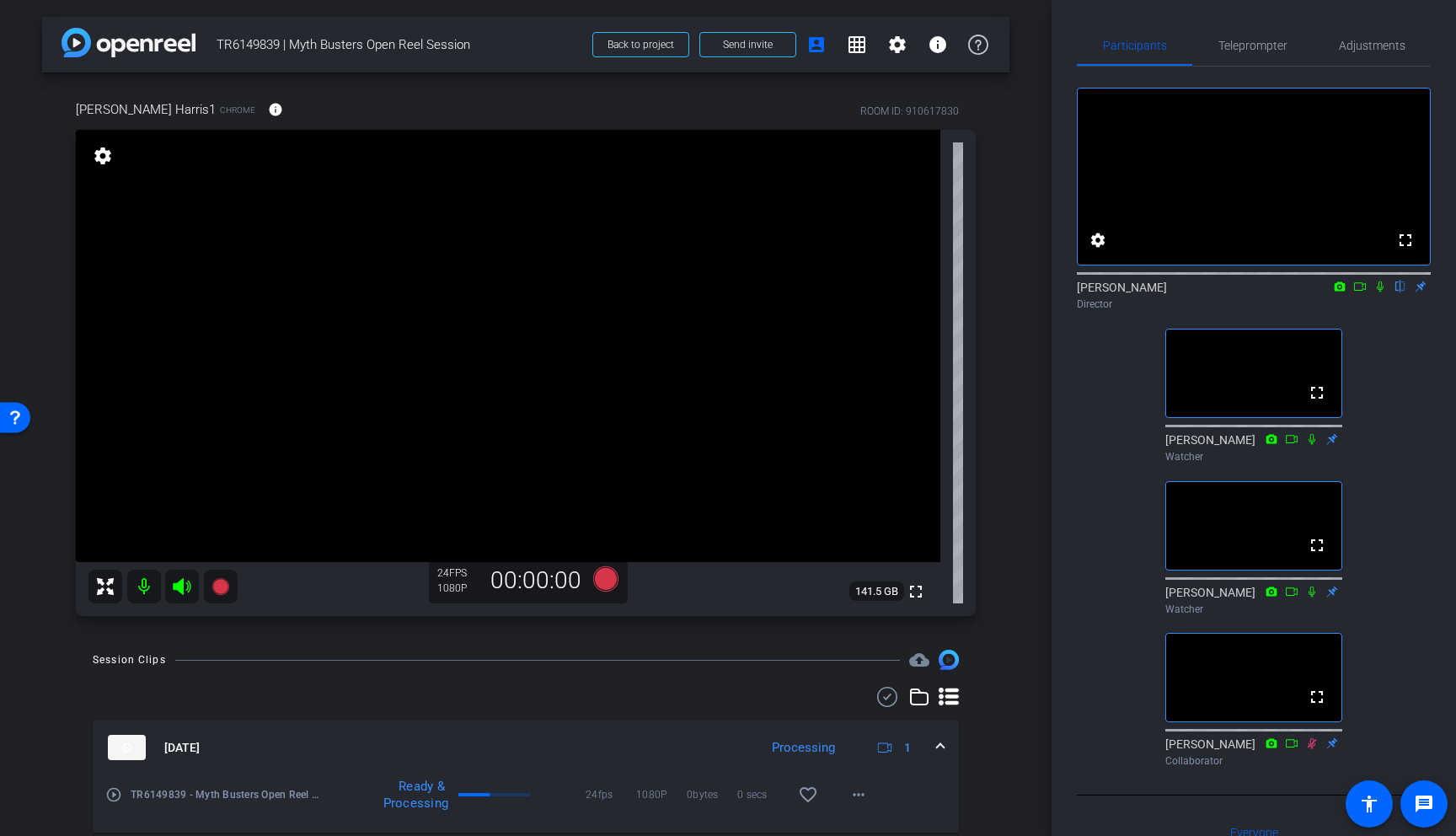
scroll to position [56, 0]
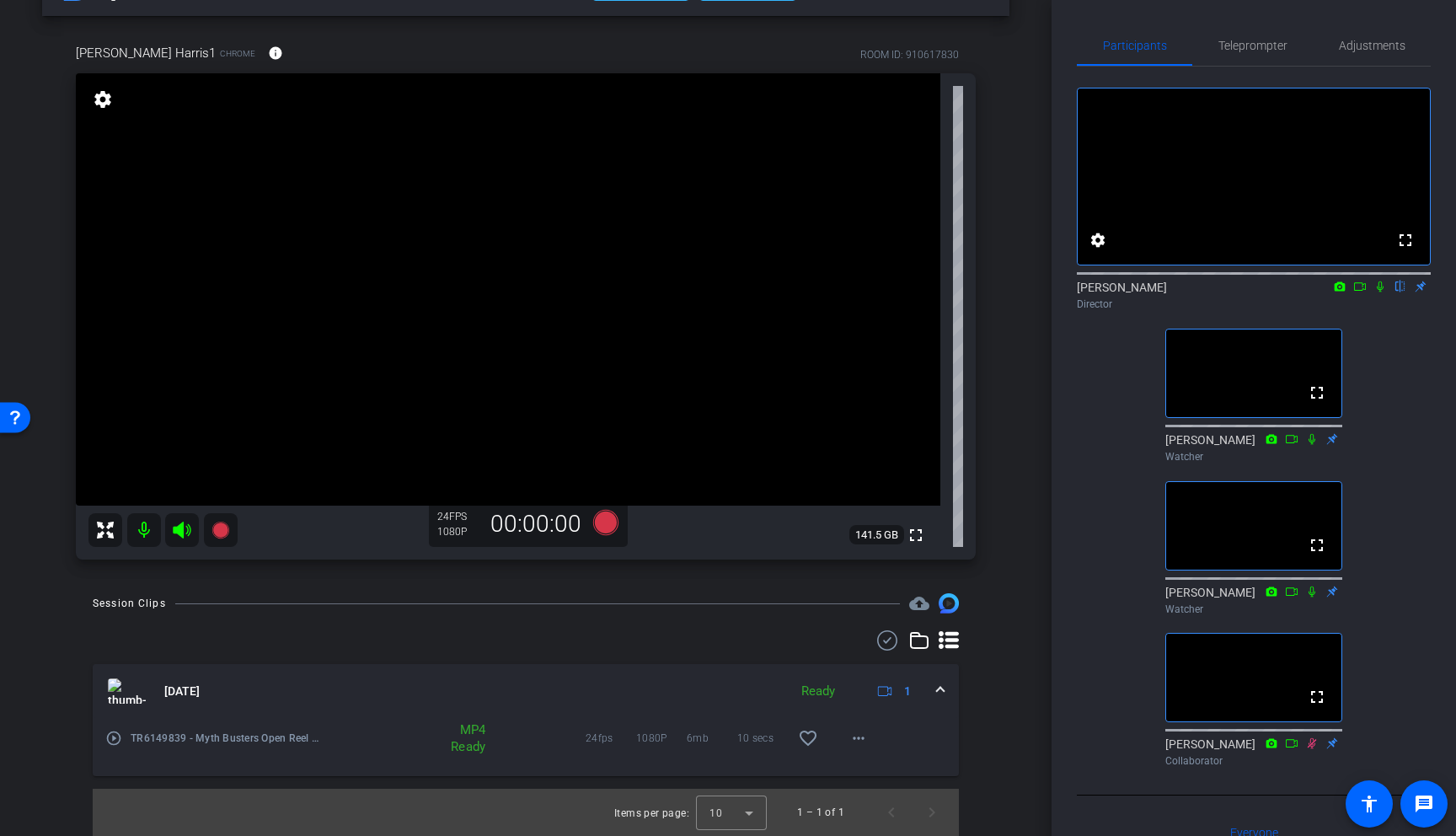
click at [116, 722] on mat-icon "play_circle_outline" at bounding box center [114, 738] width 17 height 17
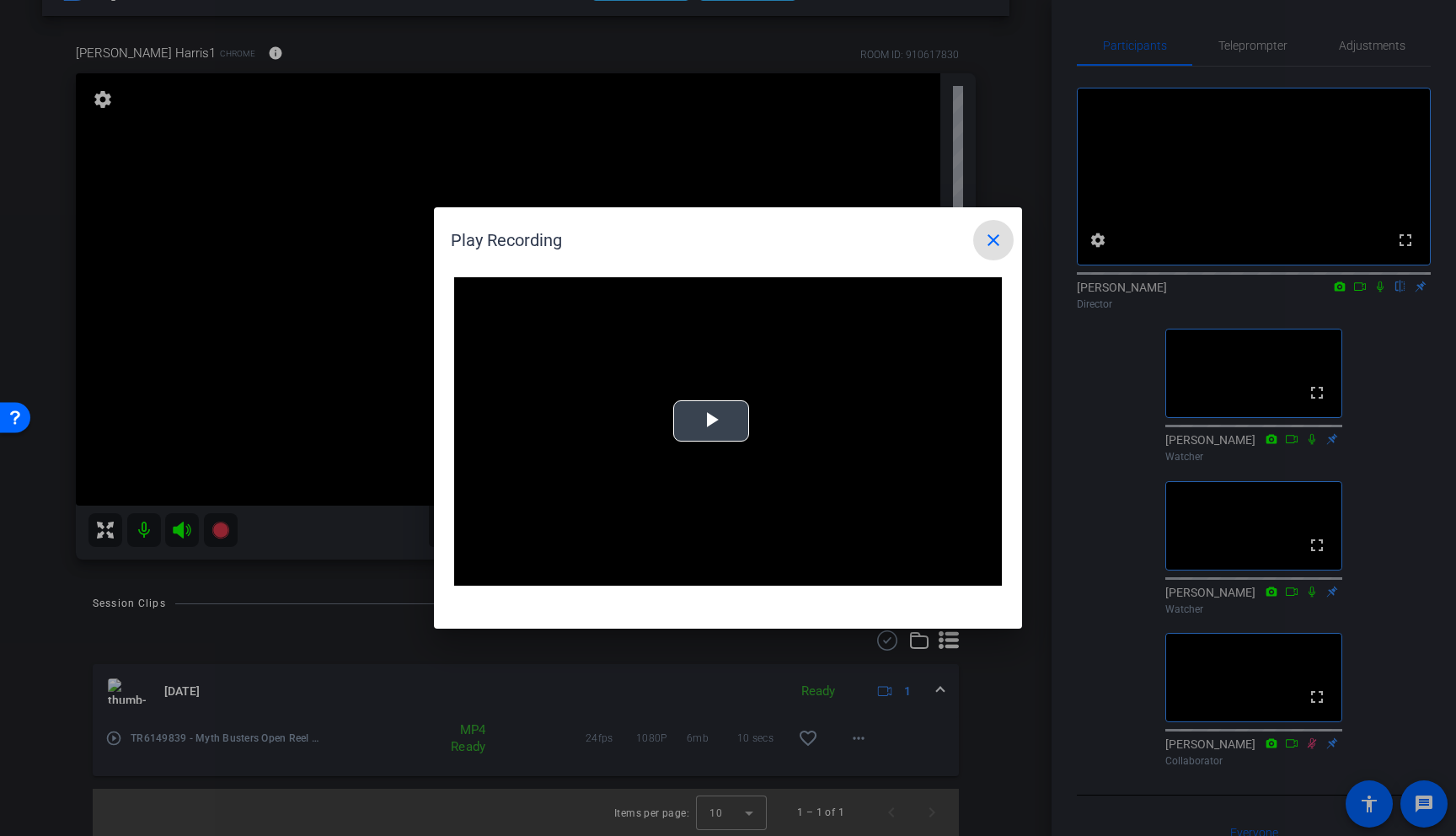
click at [711, 422] on span "Video Player" at bounding box center [711, 422] width 0 height 0
click at [997, 243] on mat-icon "close" at bounding box center [993, 240] width 21 height 21
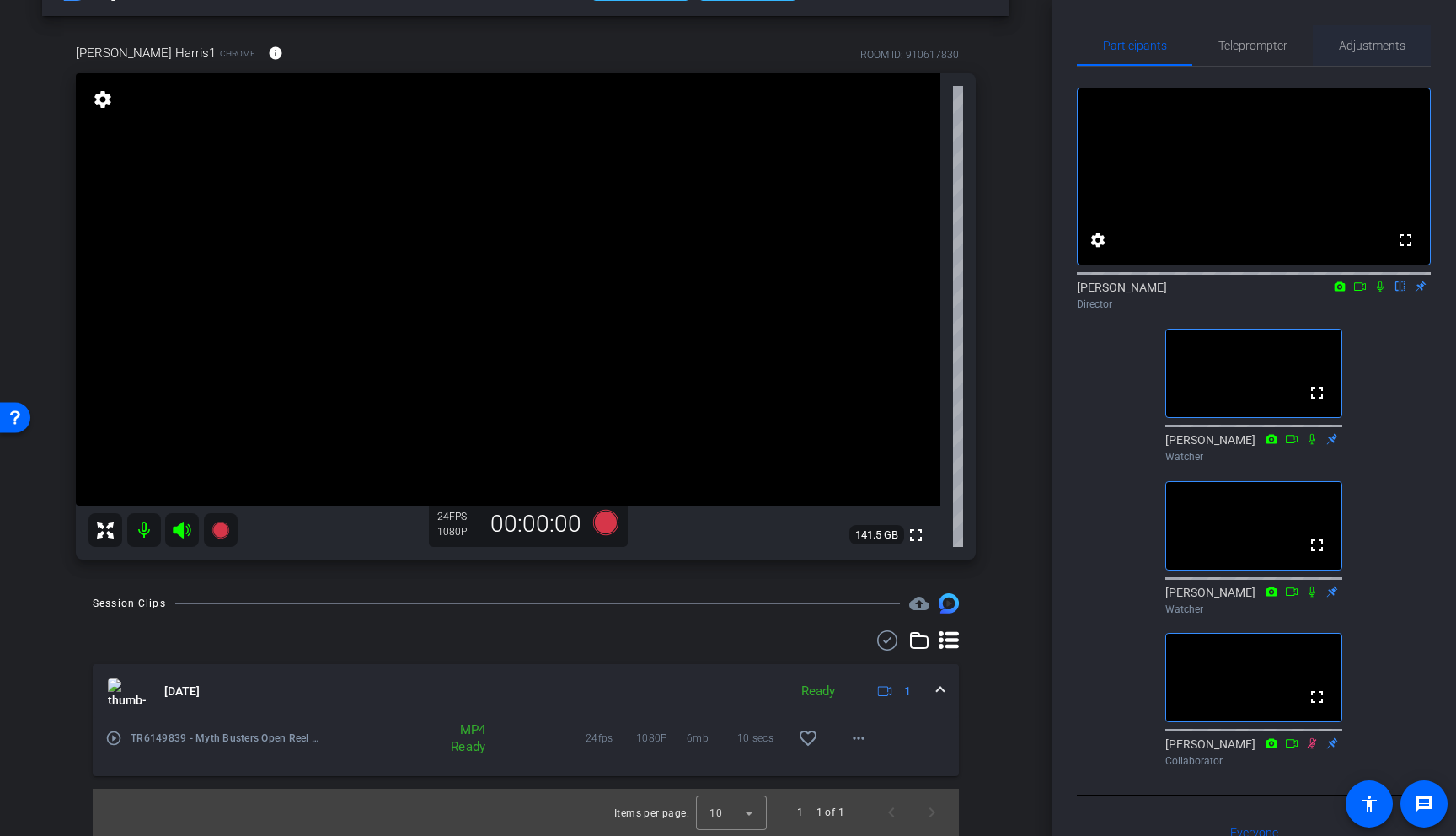
click at [1273, 50] on span "Adjustments" at bounding box center [1373, 45] width 66 height 12
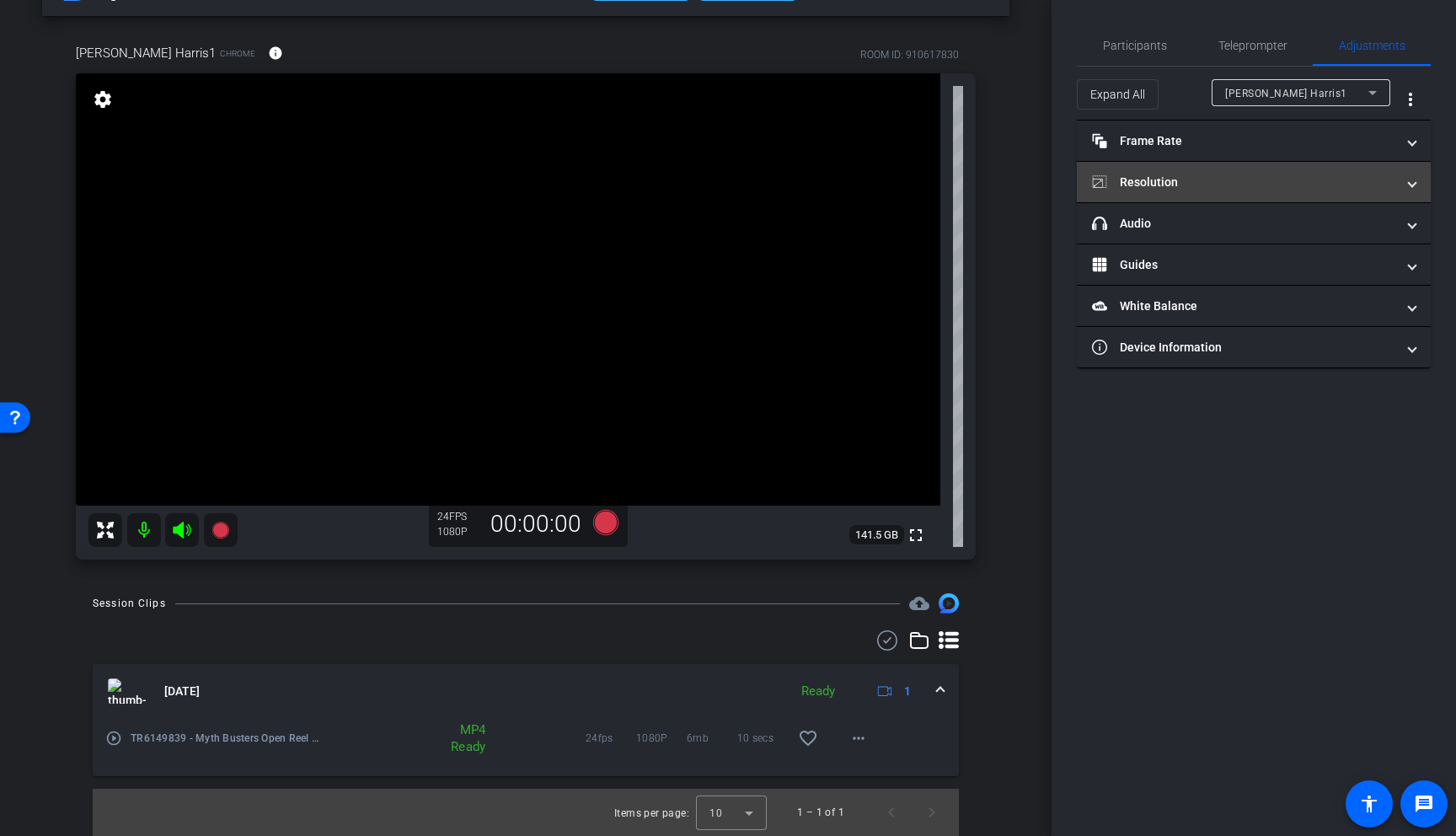
click at [1273, 178] on mat-expansion-panel-header "Resolution" at bounding box center [1254, 182] width 354 height 40
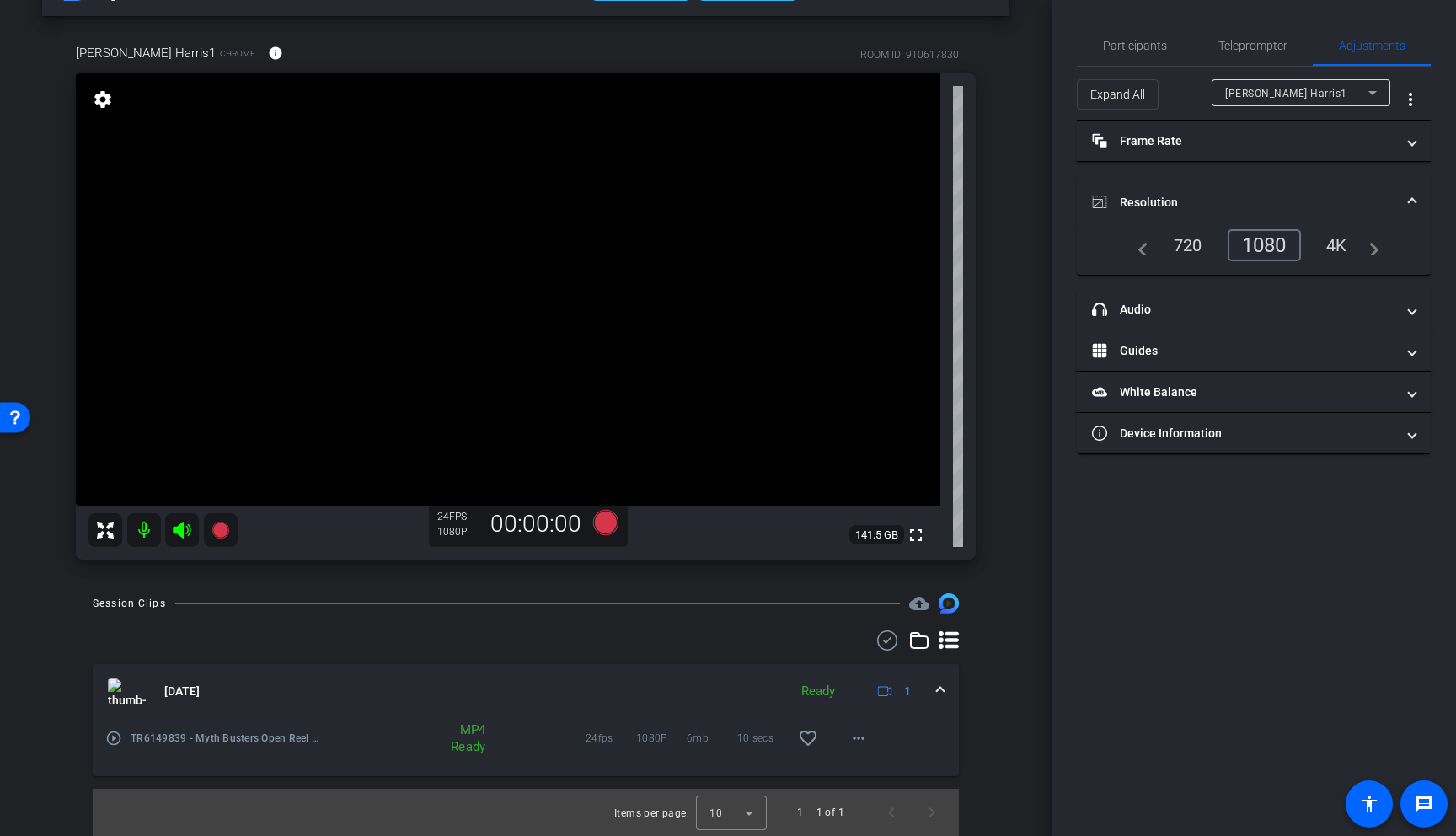
click at [1273, 192] on mat-expansion-panel-header "Resolution" at bounding box center [1254, 202] width 354 height 54
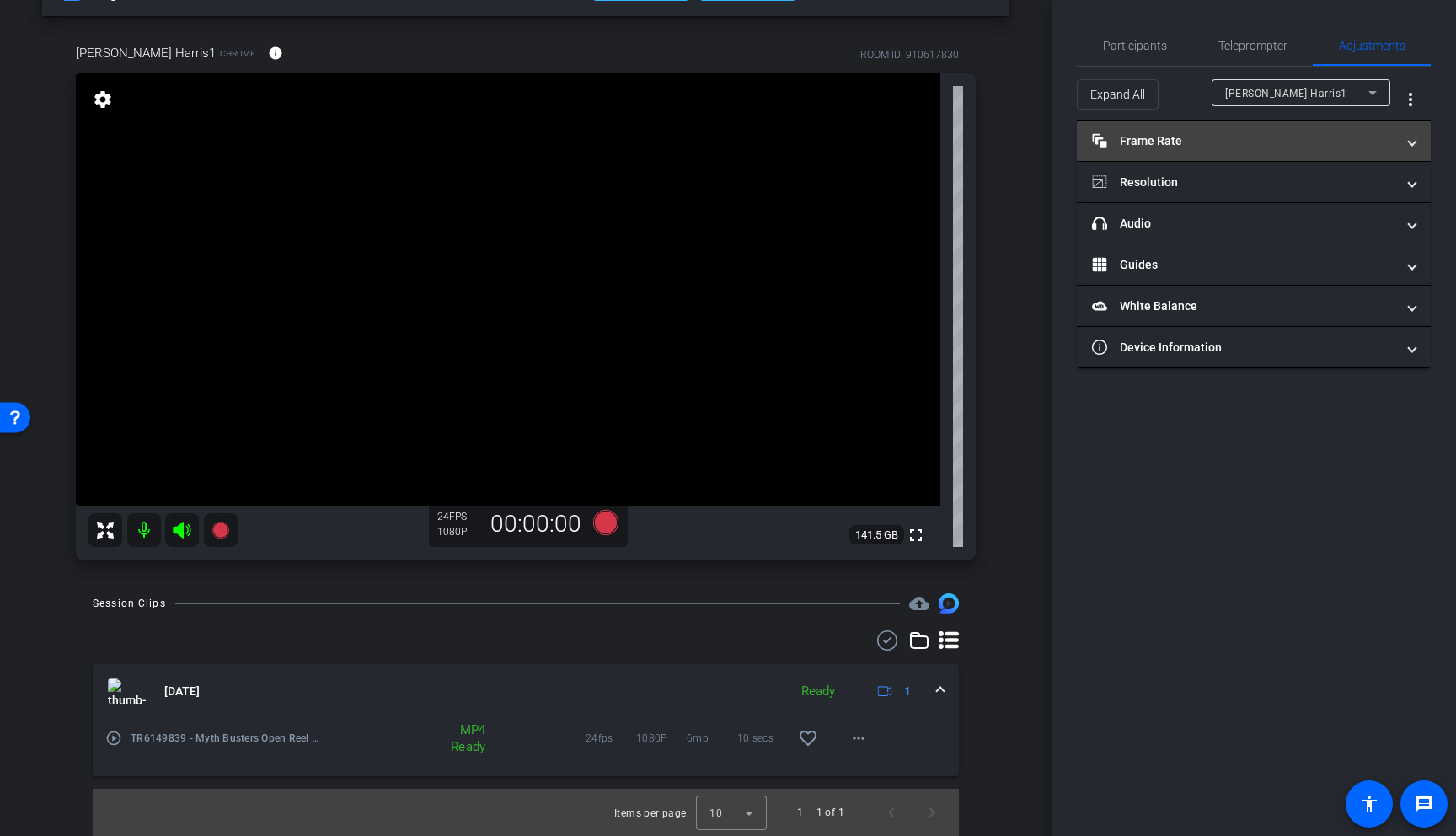
click at [1273, 142] on span at bounding box center [1413, 141] width 7 height 18
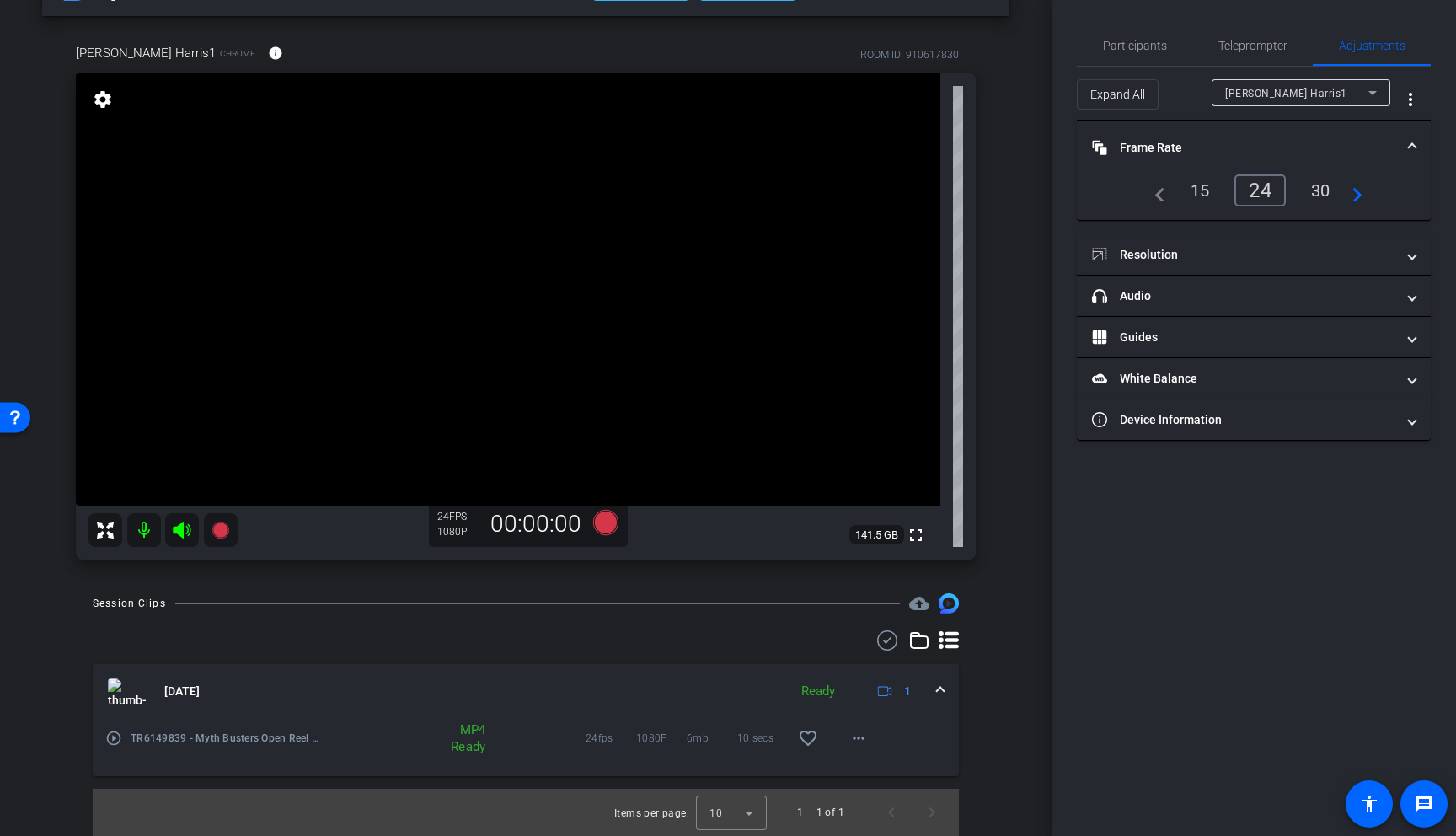
click at [1273, 142] on span at bounding box center [1413, 148] width 7 height 18
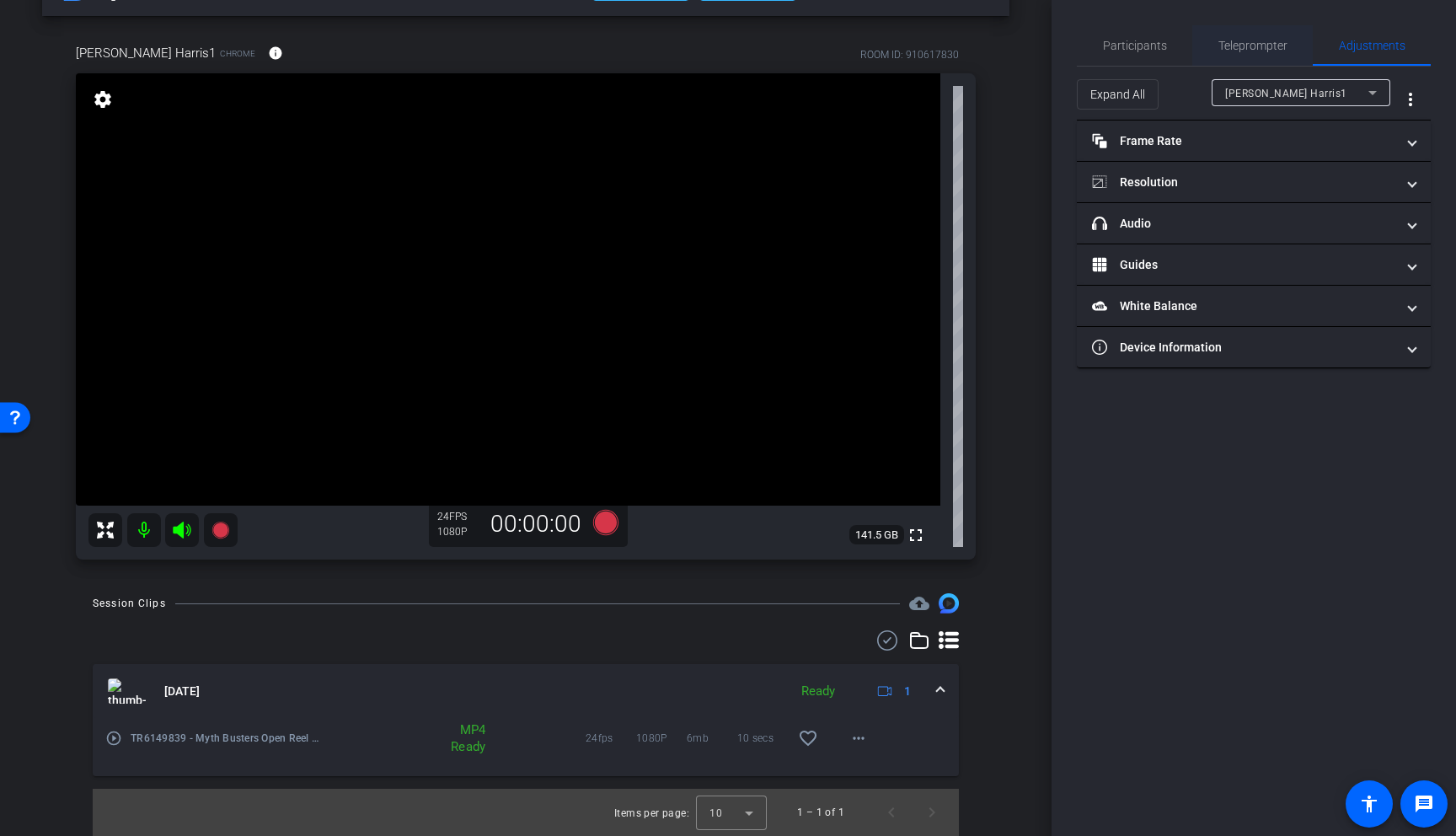
click at [1243, 50] on span "Teleprompter" at bounding box center [1253, 45] width 69 height 12
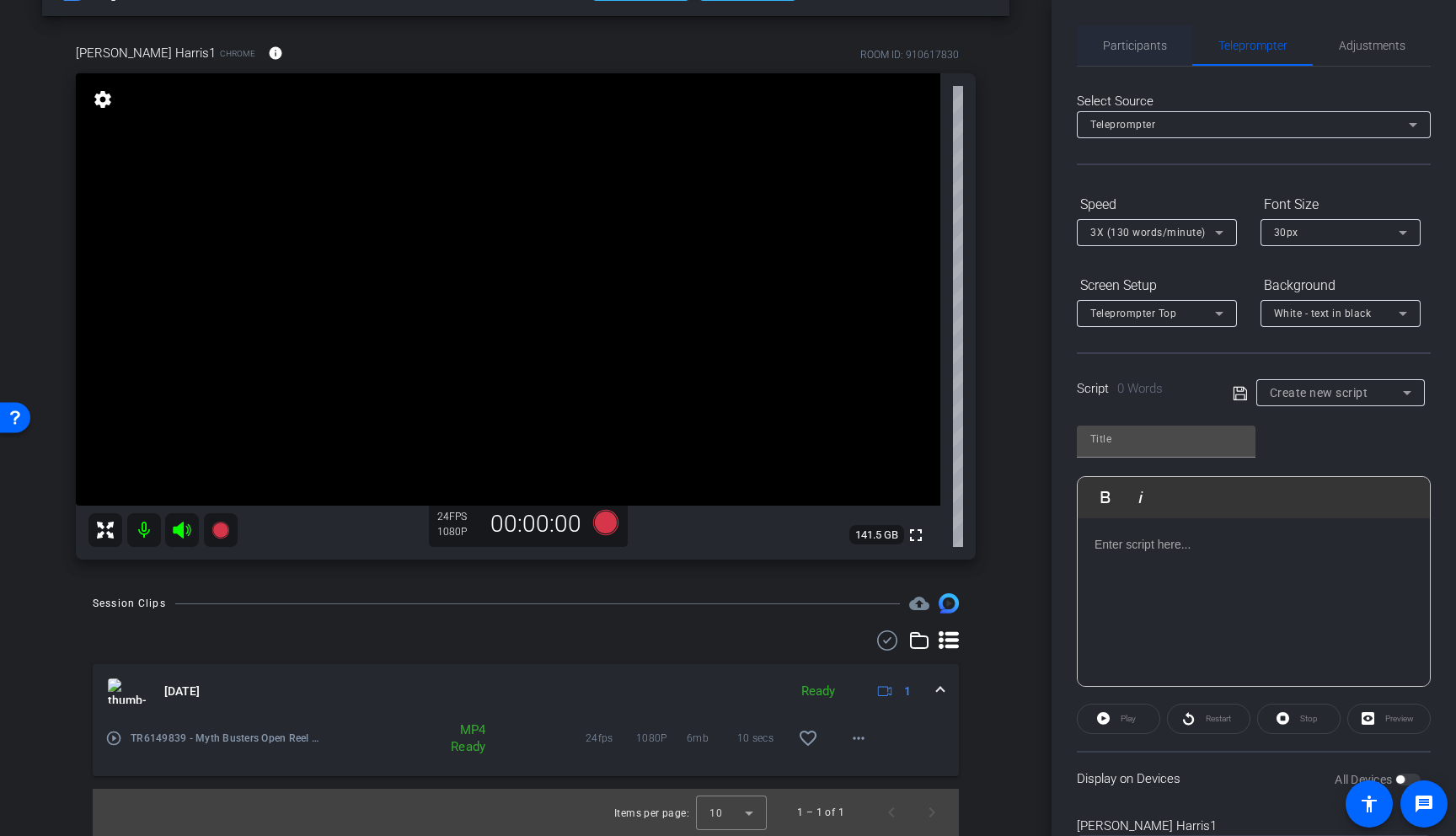
click at [1132, 48] on span "Participants" at bounding box center [1135, 45] width 64 height 12
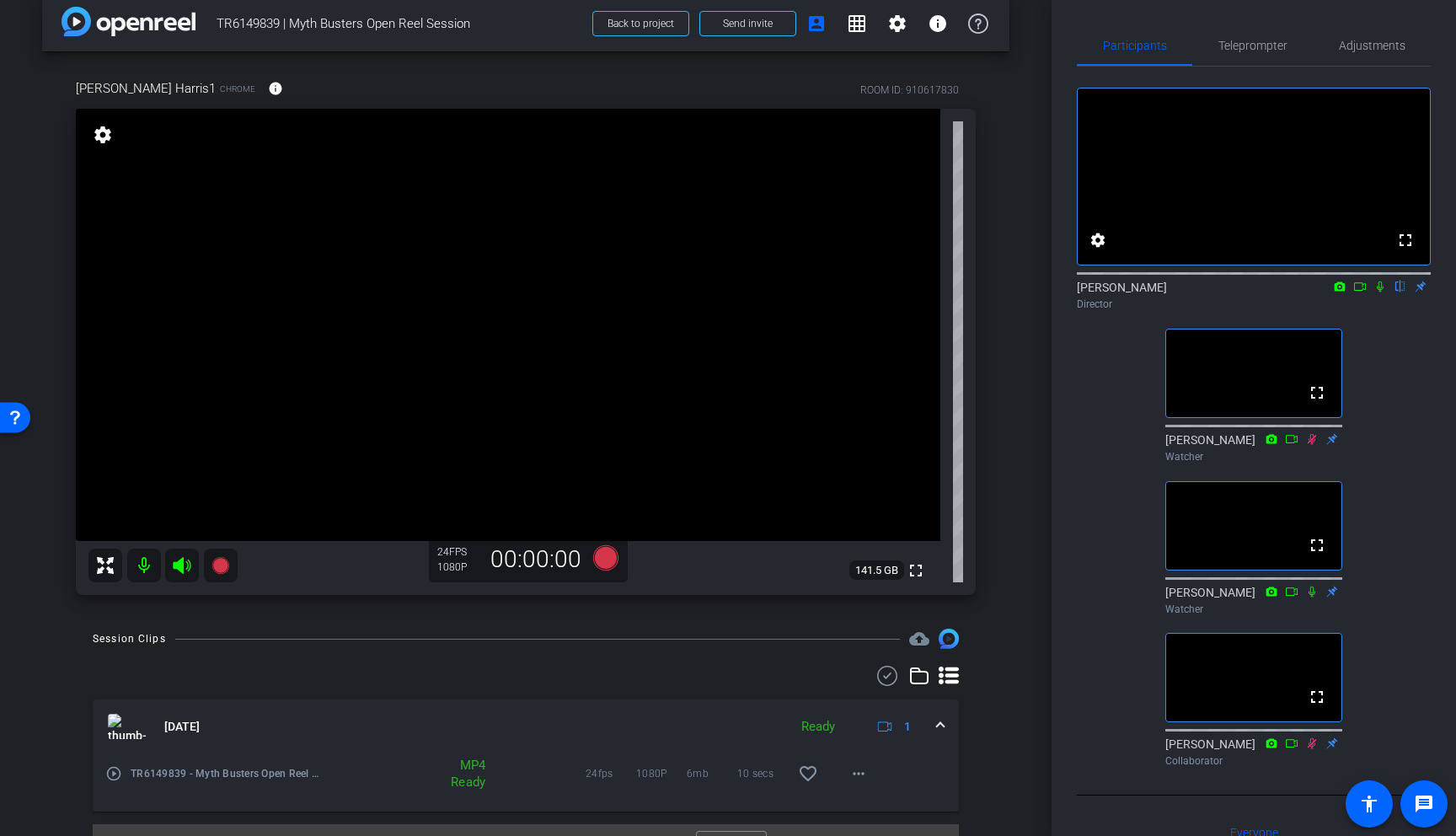
scroll to position [20, 0]
click at [607, 562] on icon at bounding box center [606, 559] width 25 height 25
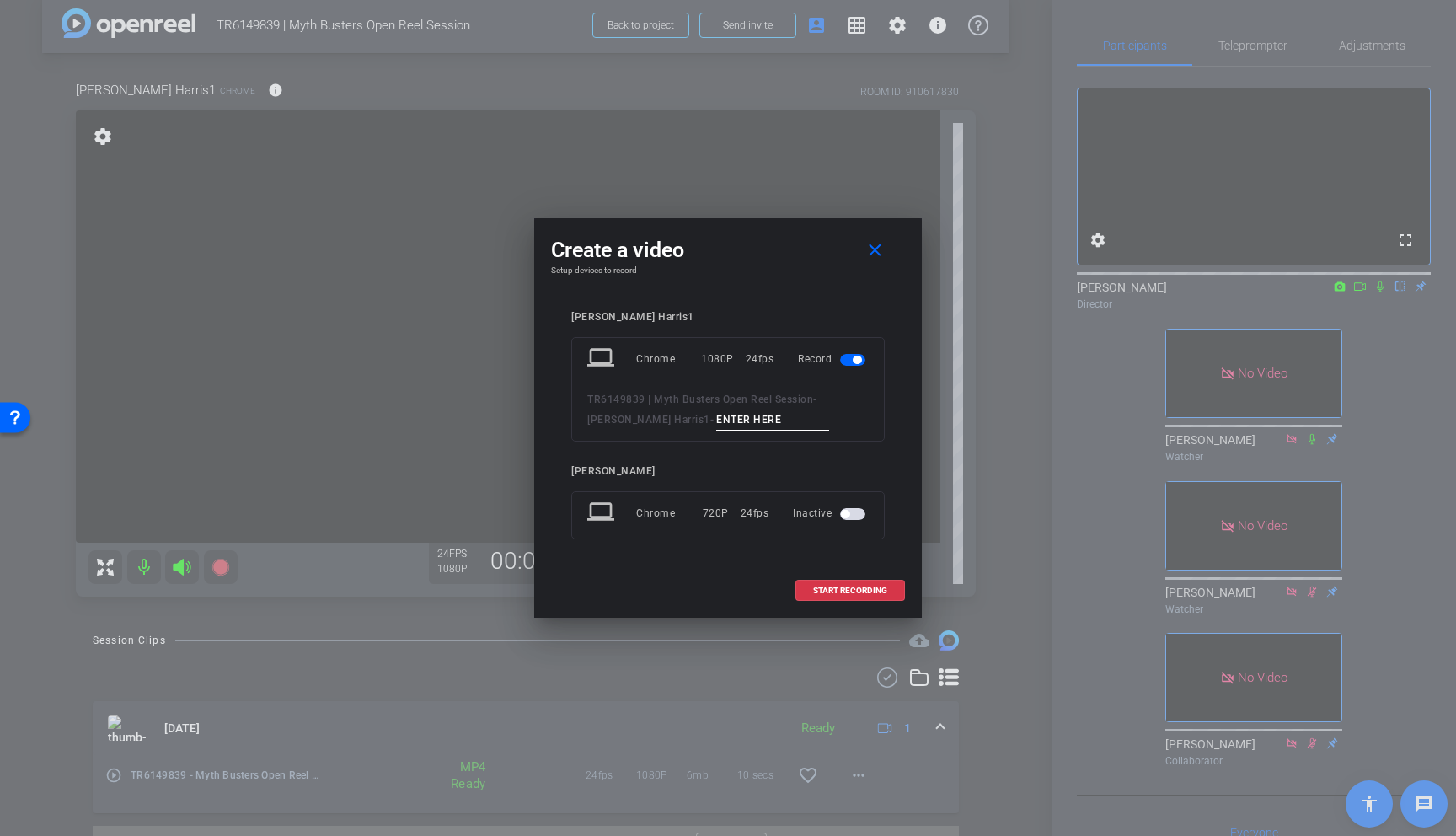
click at [716, 419] on input at bounding box center [773, 420] width 113 height 21
type input "chris01"
click at [866, 595] on span at bounding box center [850, 590] width 107 height 40
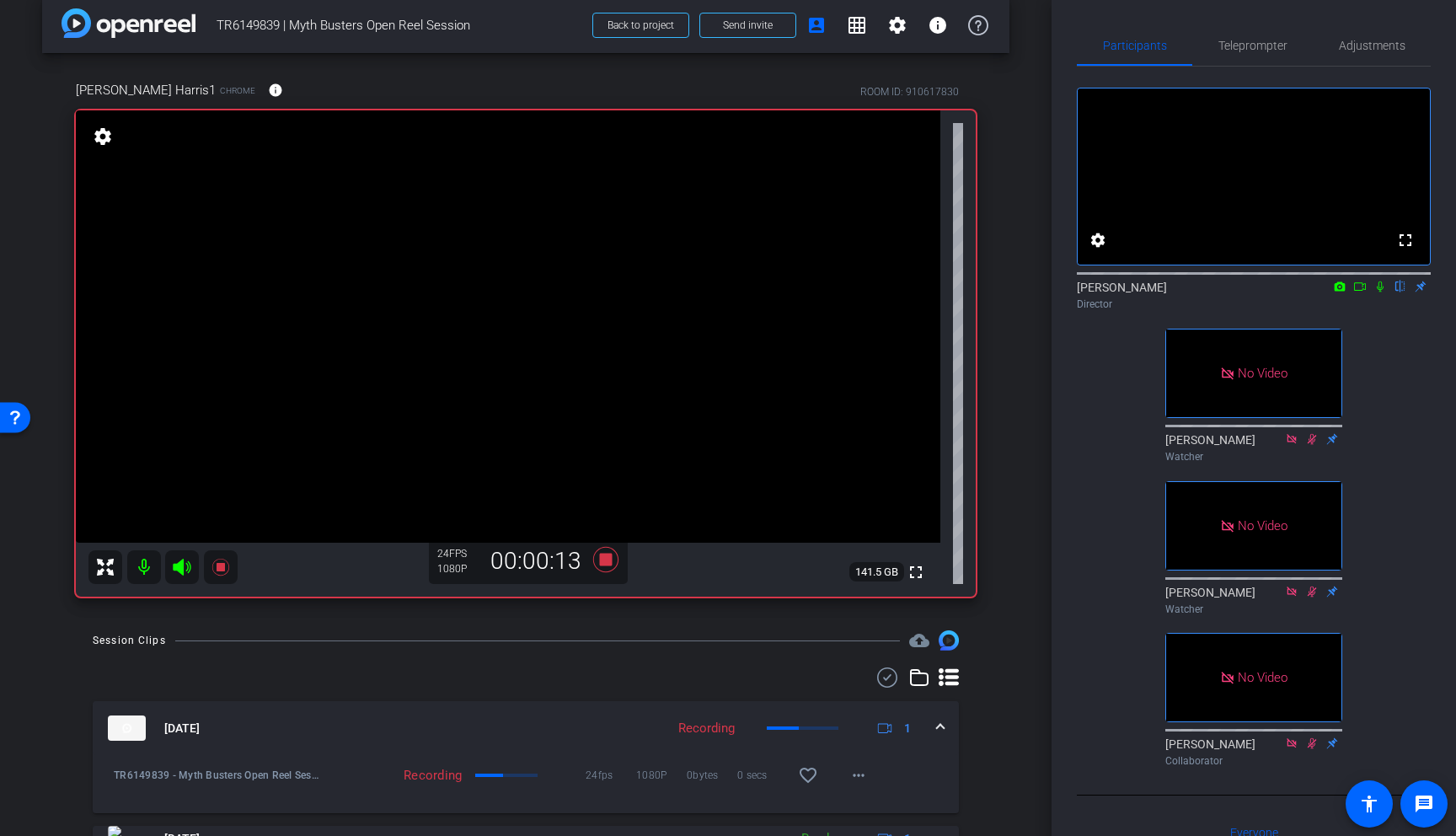
click at [1273, 293] on icon at bounding box center [1381, 286] width 7 height 11
click at [1273, 293] on icon at bounding box center [1360, 286] width 13 height 12
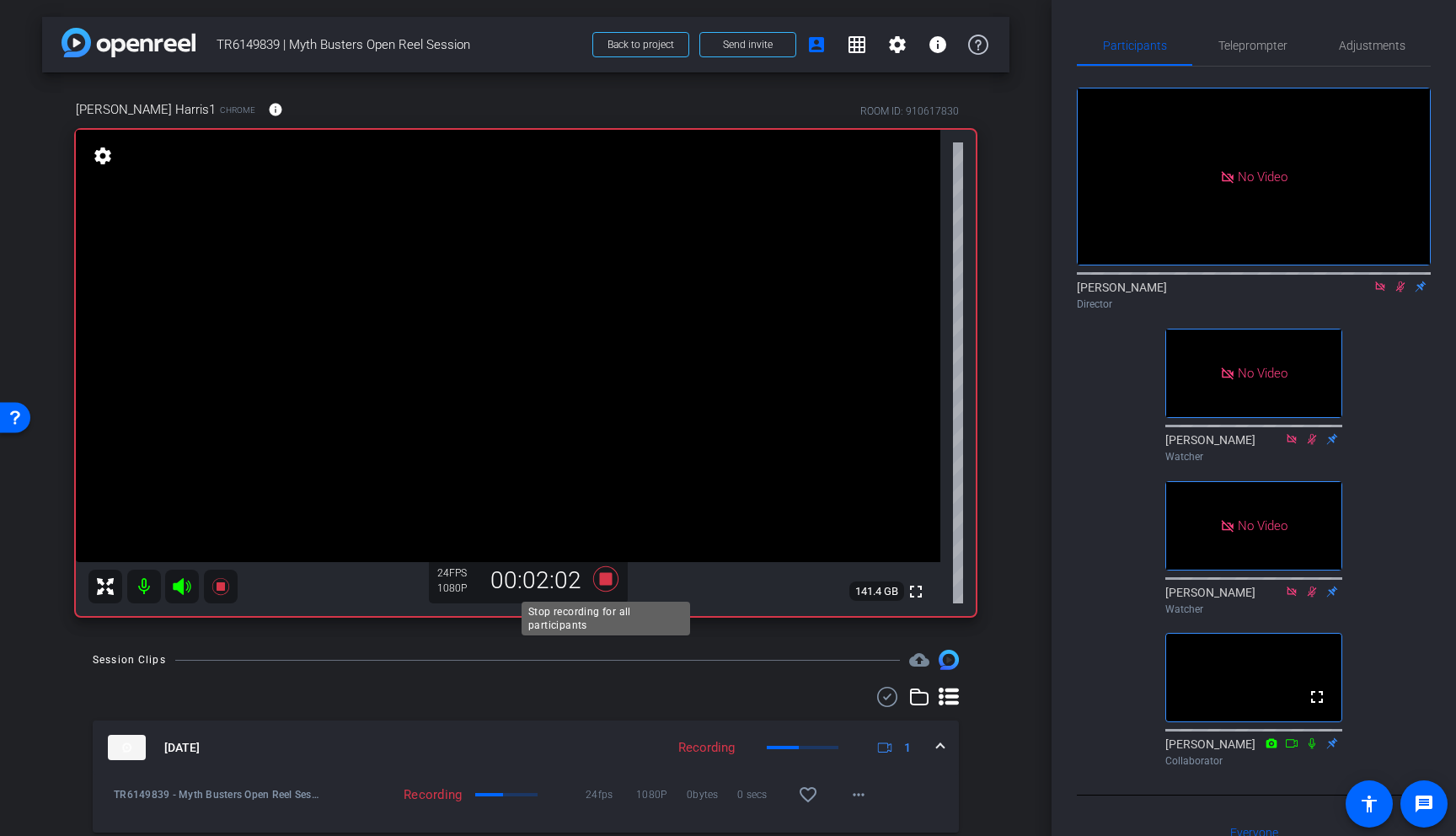
click at [607, 578] on icon at bounding box center [606, 578] width 25 height 25
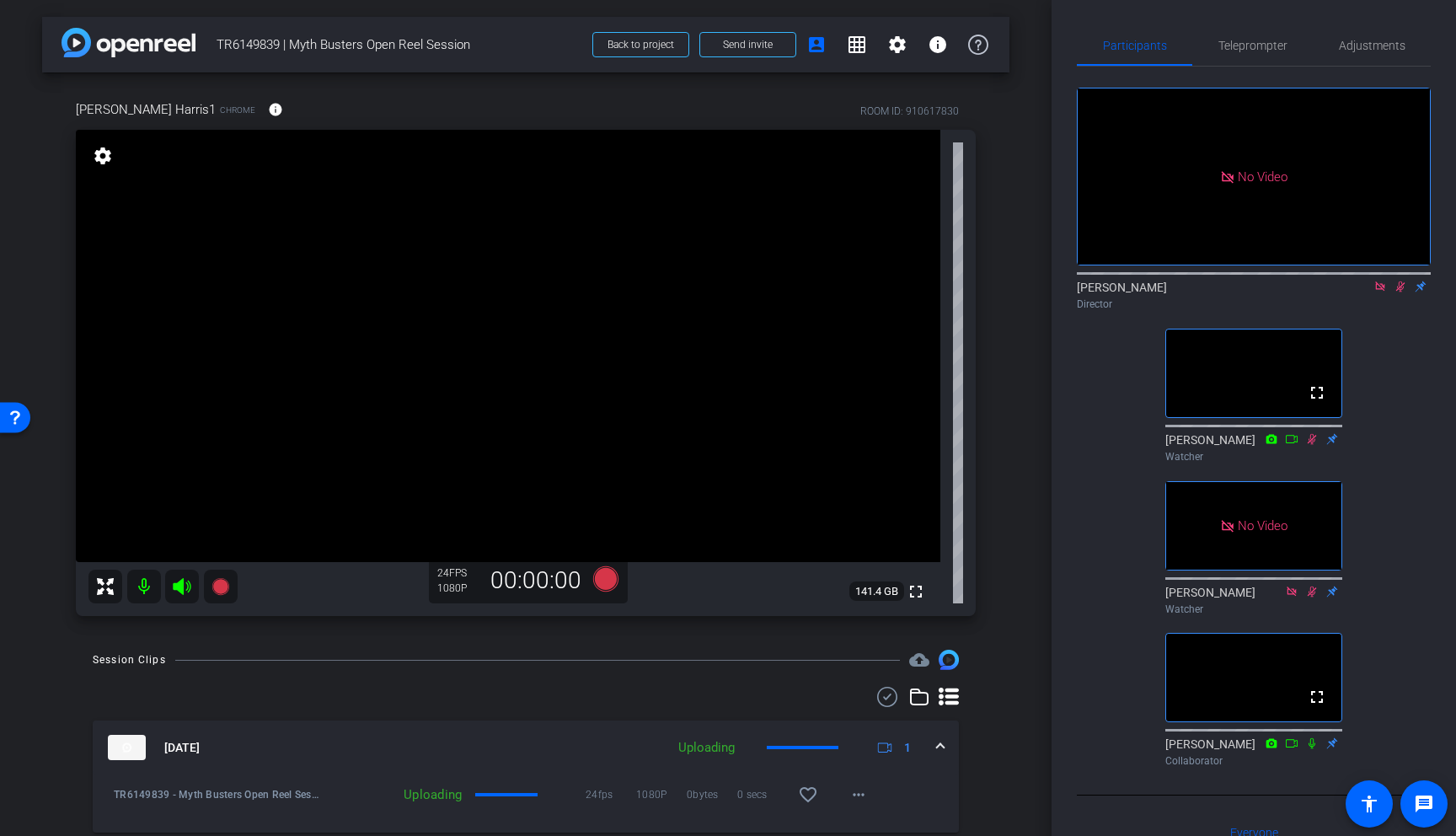
click at [1273, 293] on icon at bounding box center [1400, 286] width 13 height 12
click at [1273, 291] on icon at bounding box center [1380, 286] width 9 height 9
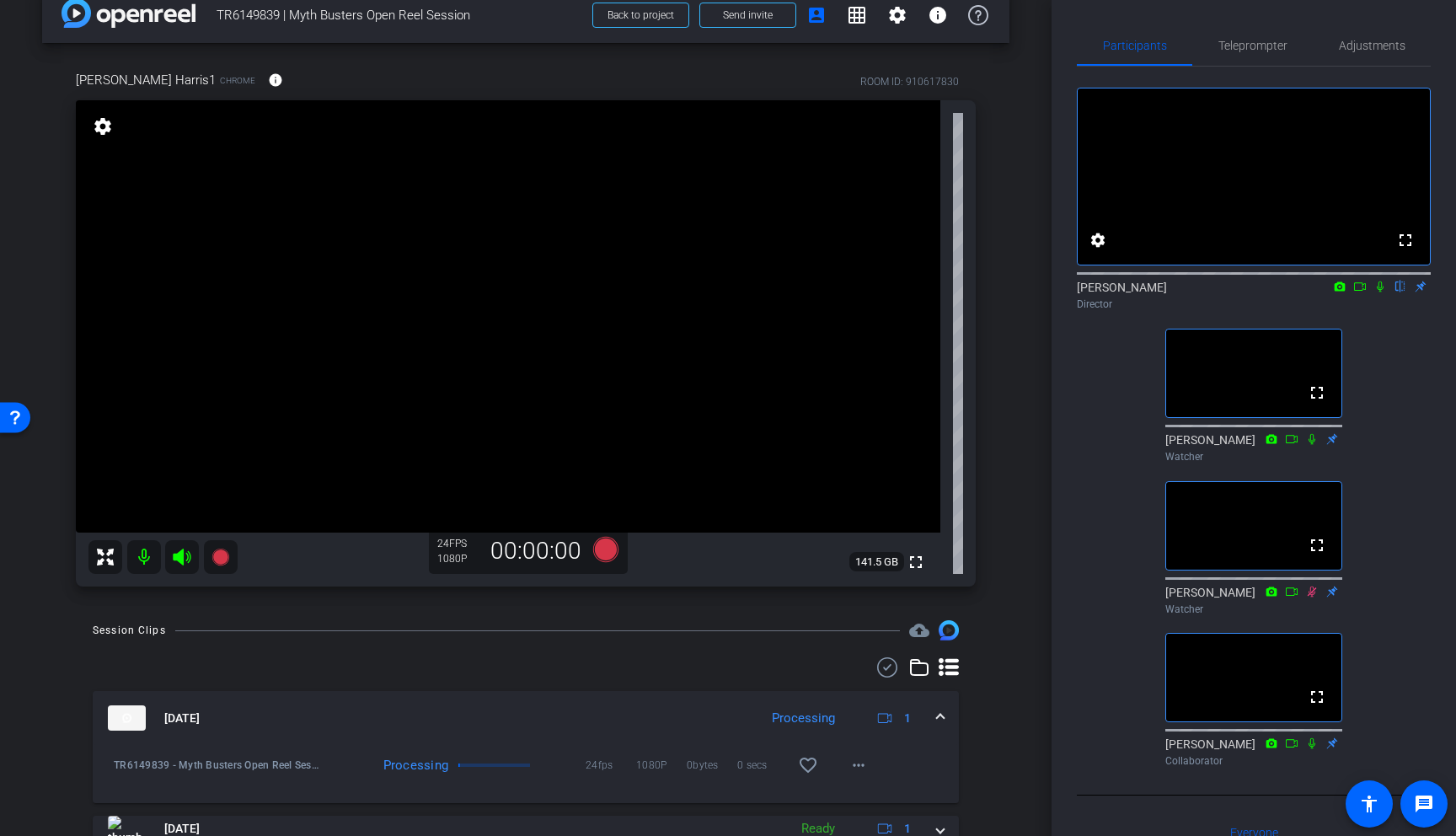
scroll to position [64, 0]
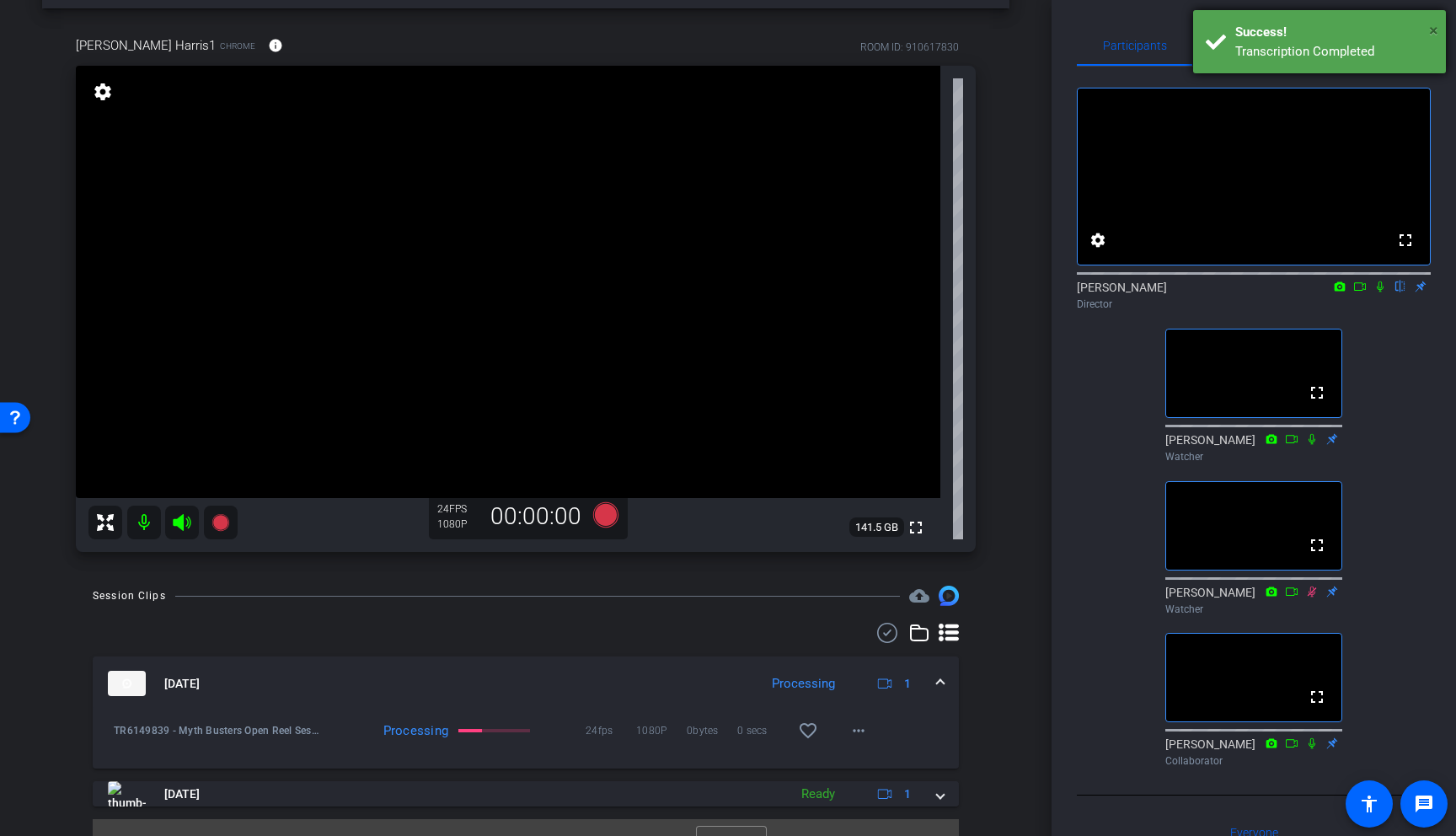
click at [1273, 27] on span "×" at bounding box center [1434, 30] width 9 height 21
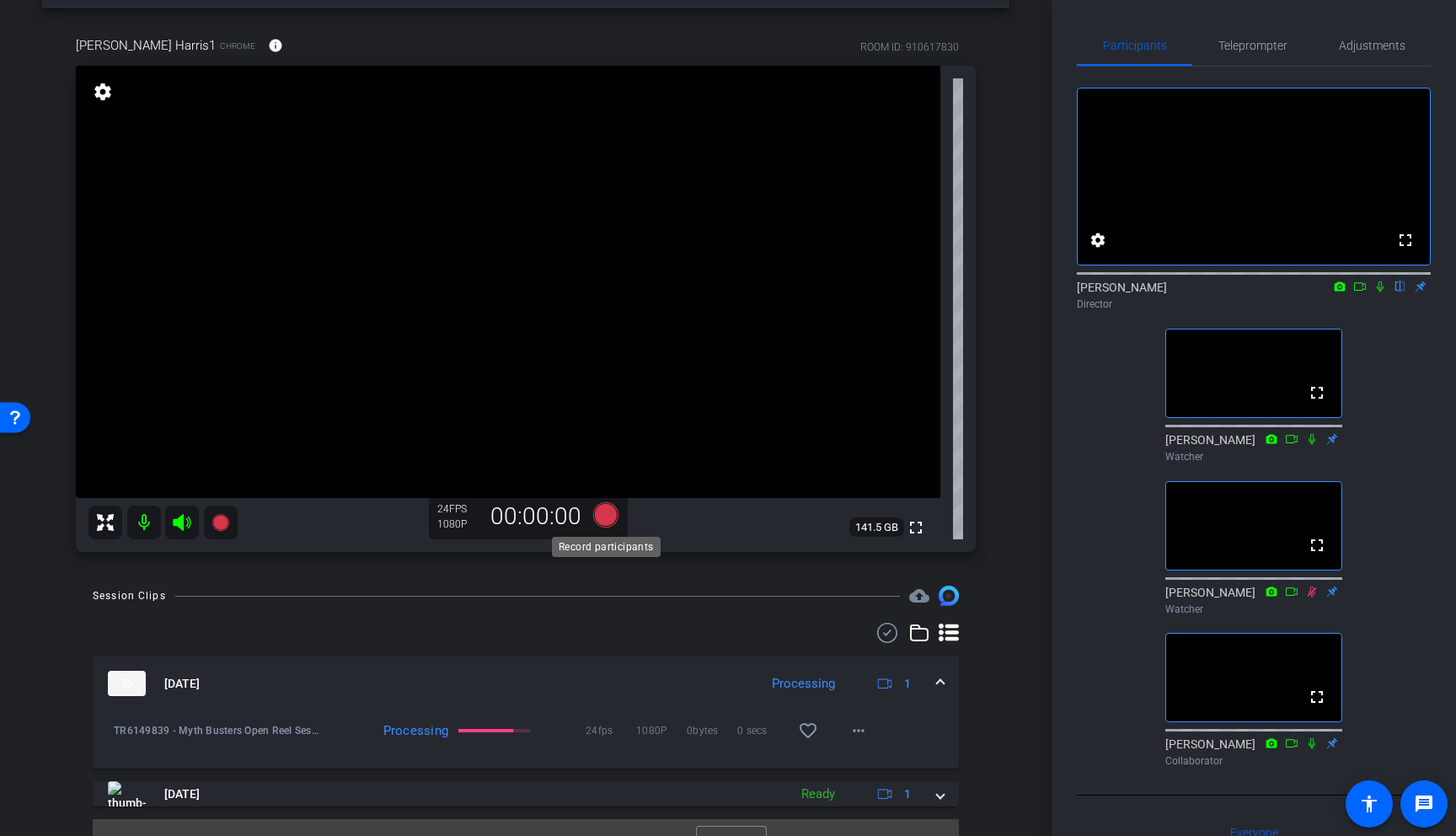
click at [605, 516] on icon at bounding box center [606, 515] width 25 height 25
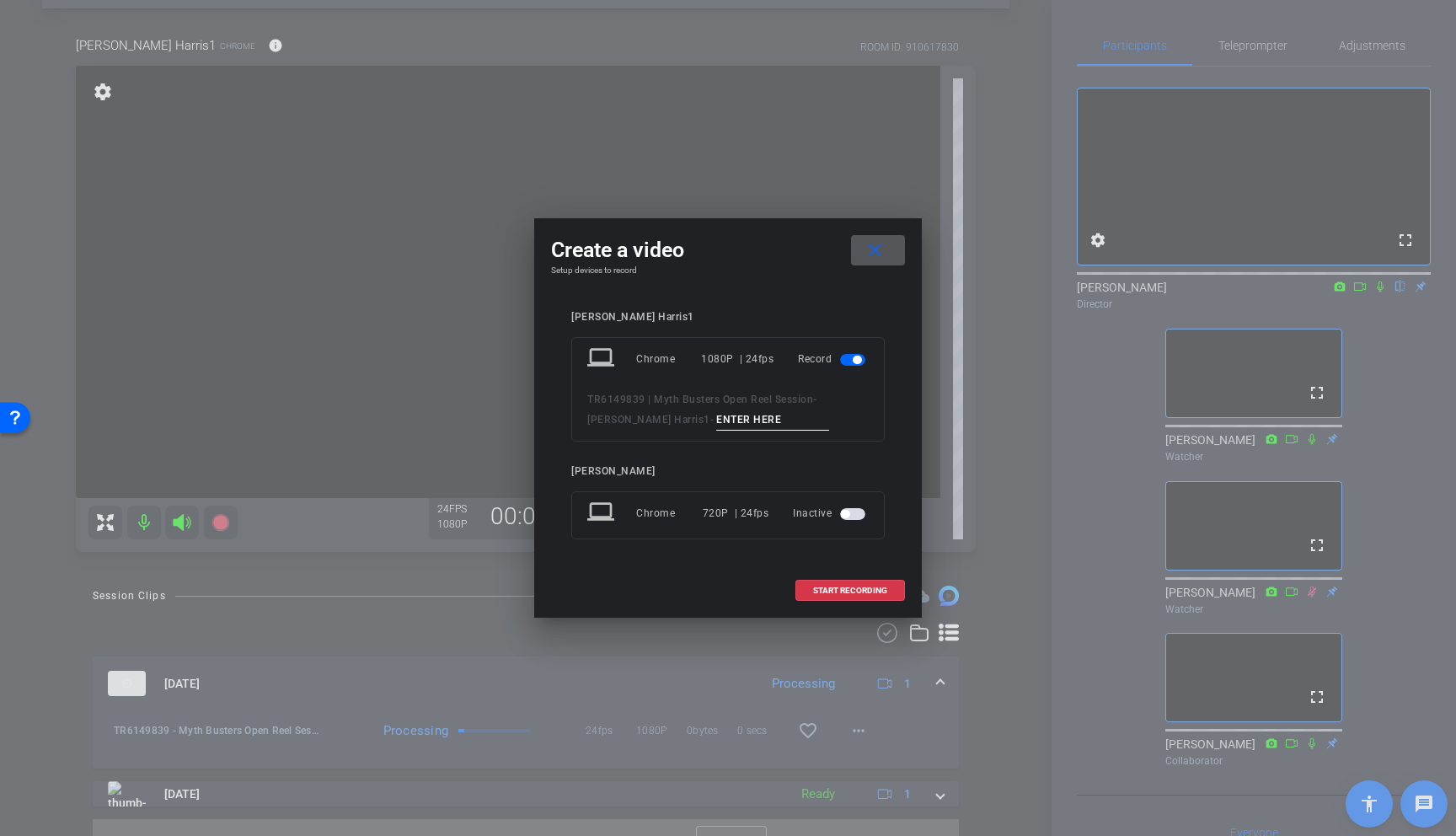
click at [716, 421] on input at bounding box center [773, 420] width 113 height 21
type input "Chris02"
click at [846, 589] on span "START RECORDING" at bounding box center [850, 590] width 74 height 8
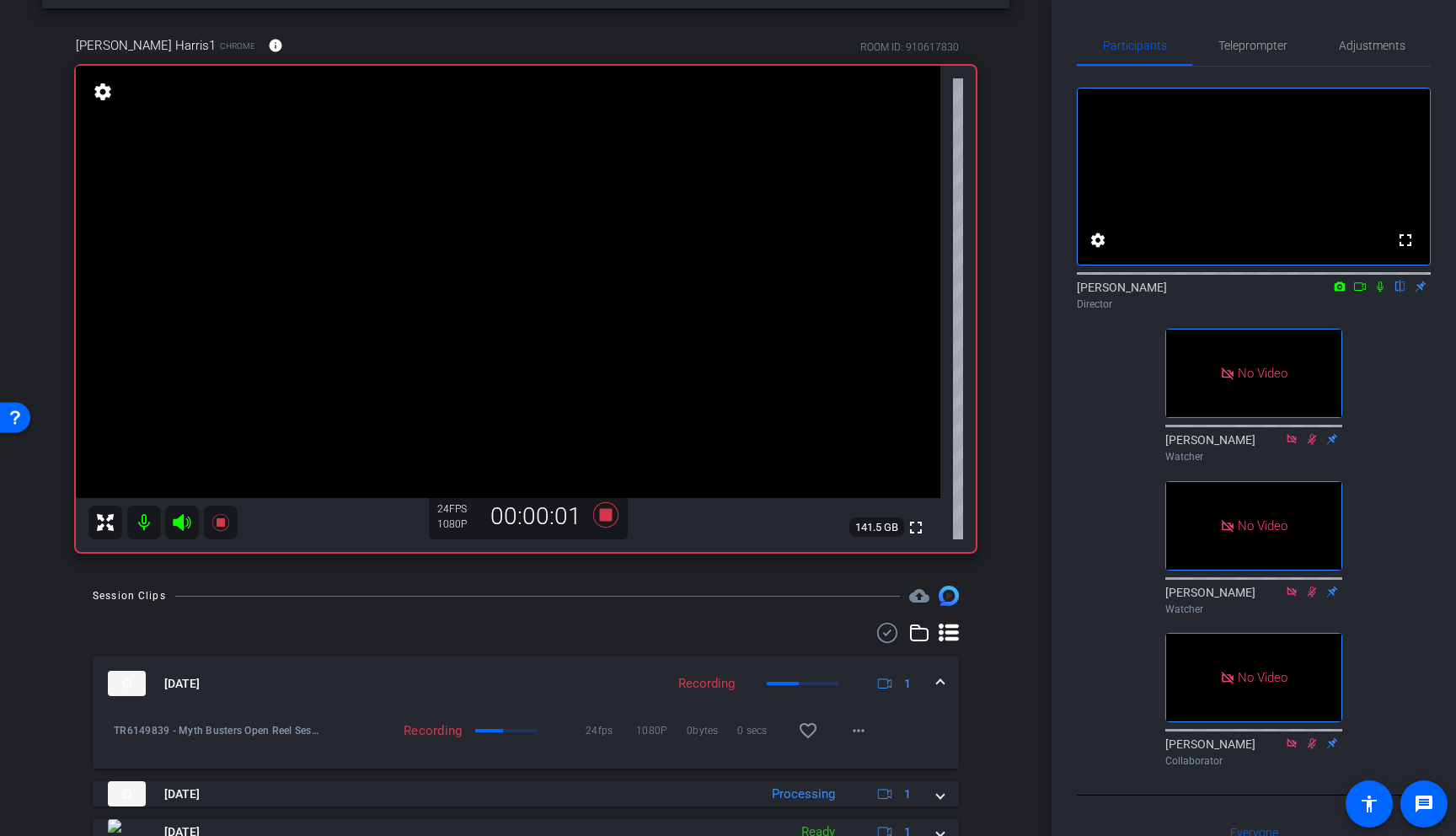
click at [1273, 293] on icon at bounding box center [1380, 286] width 13 height 12
click at [1273, 293] on icon at bounding box center [1360, 286] width 13 height 12
click at [1273, 293] on icon at bounding box center [1401, 286] width 9 height 11
click at [1273, 293] on icon at bounding box center [1400, 286] width 13 height 12
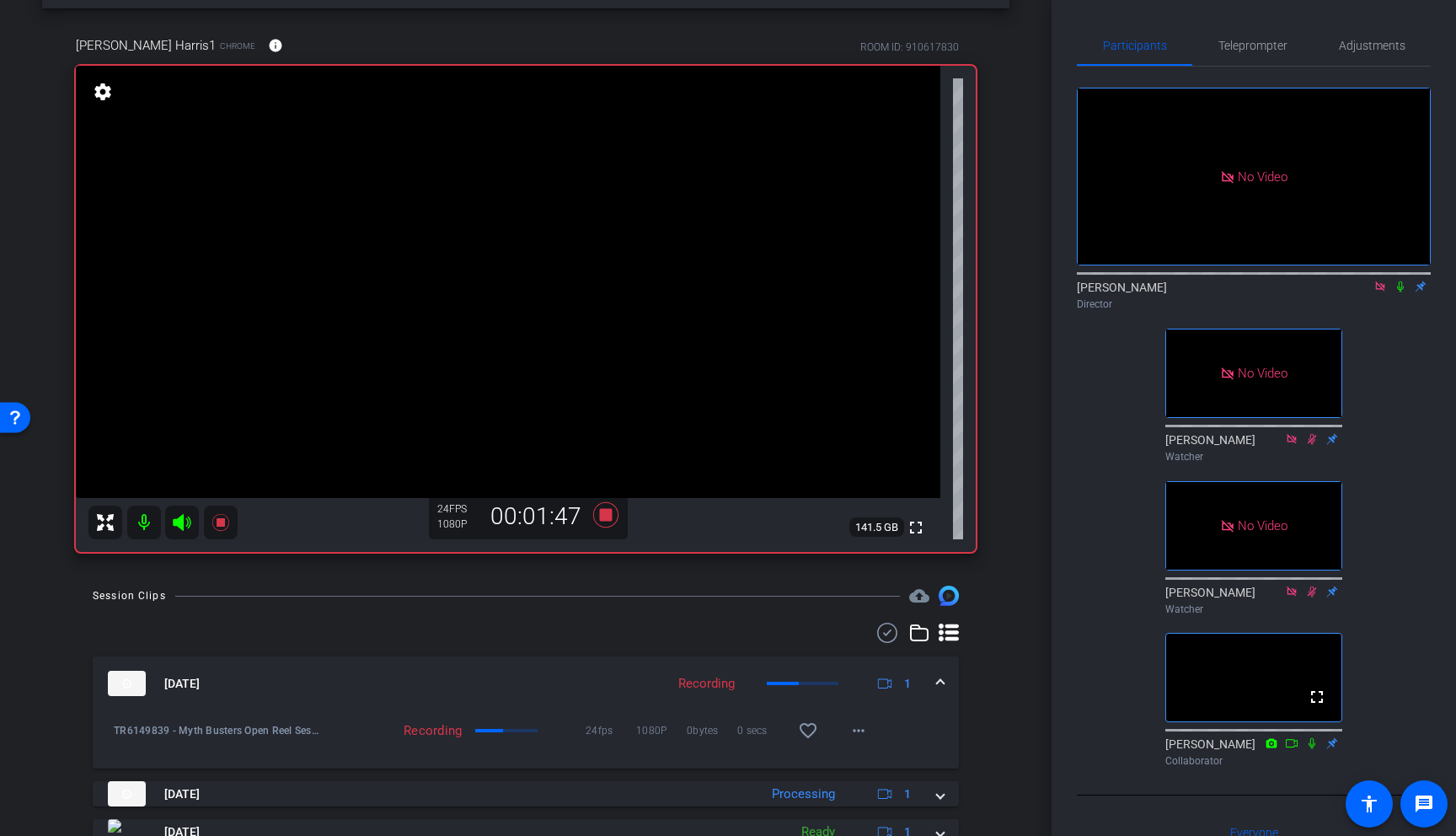
click at [1273, 293] on icon at bounding box center [1380, 286] width 13 height 12
click at [607, 513] on icon at bounding box center [606, 515] width 25 height 25
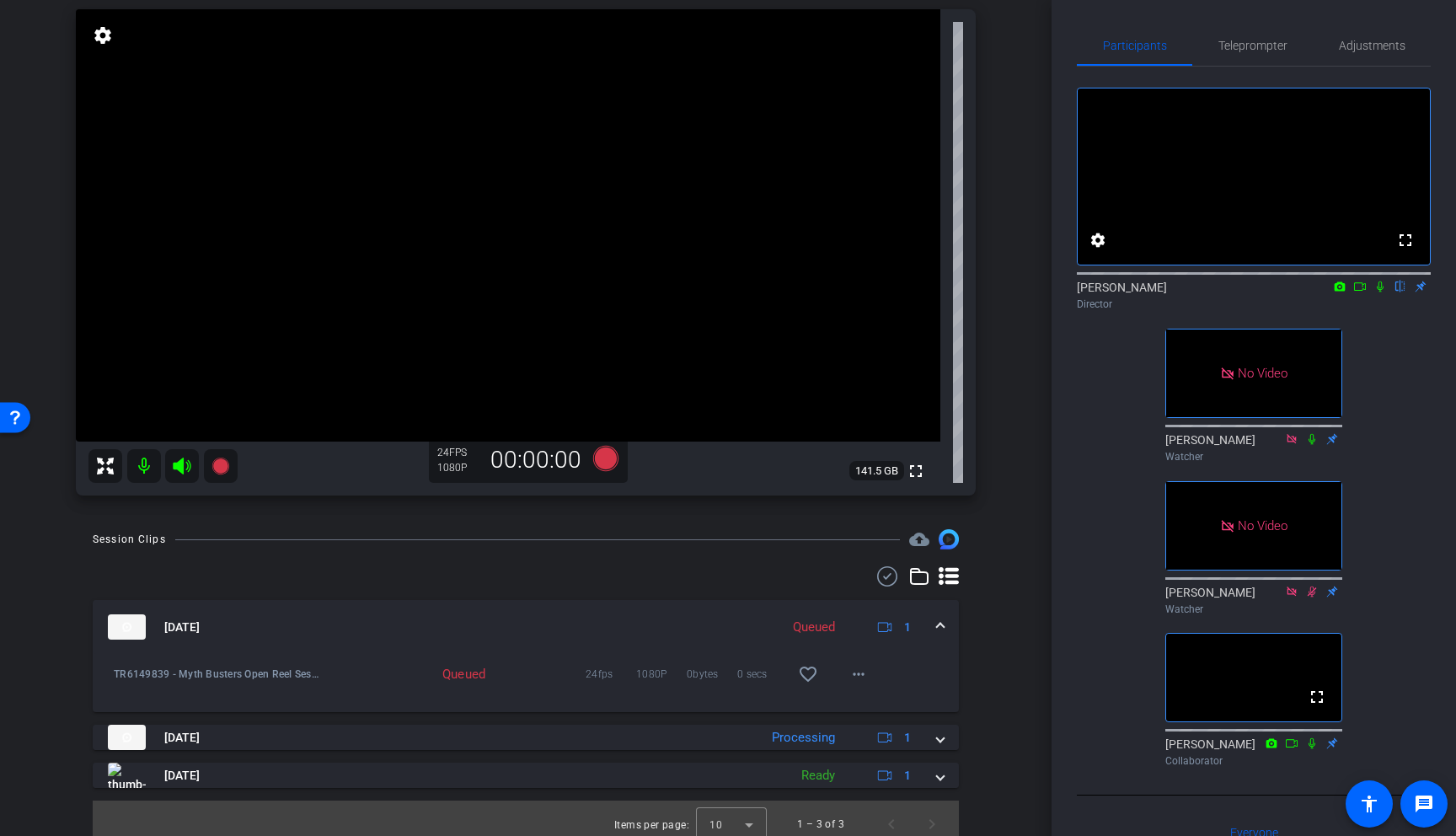
scroll to position [132, 0]
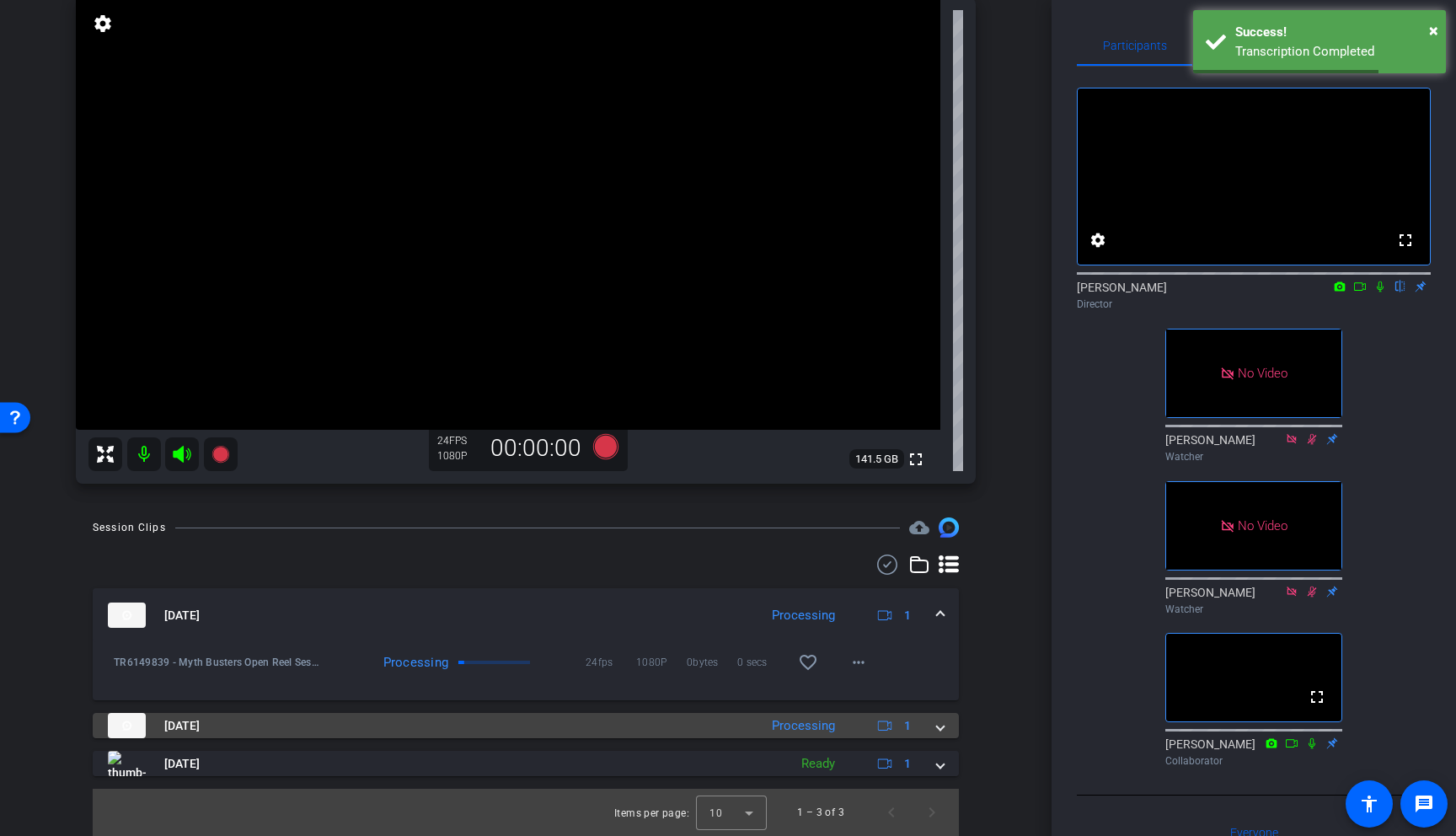
click at [942, 722] on span at bounding box center [941, 726] width 7 height 18
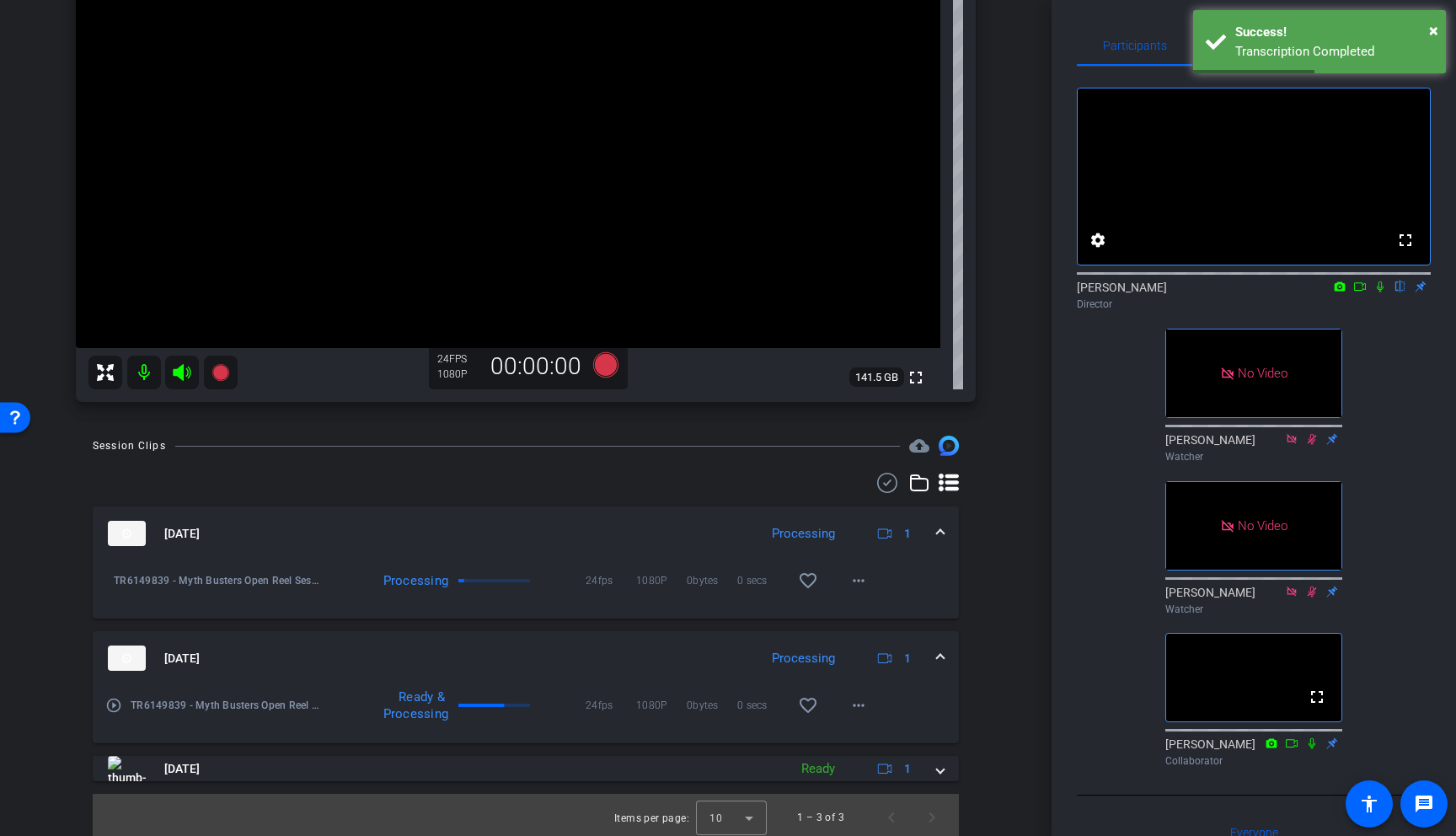
scroll to position [219, 0]
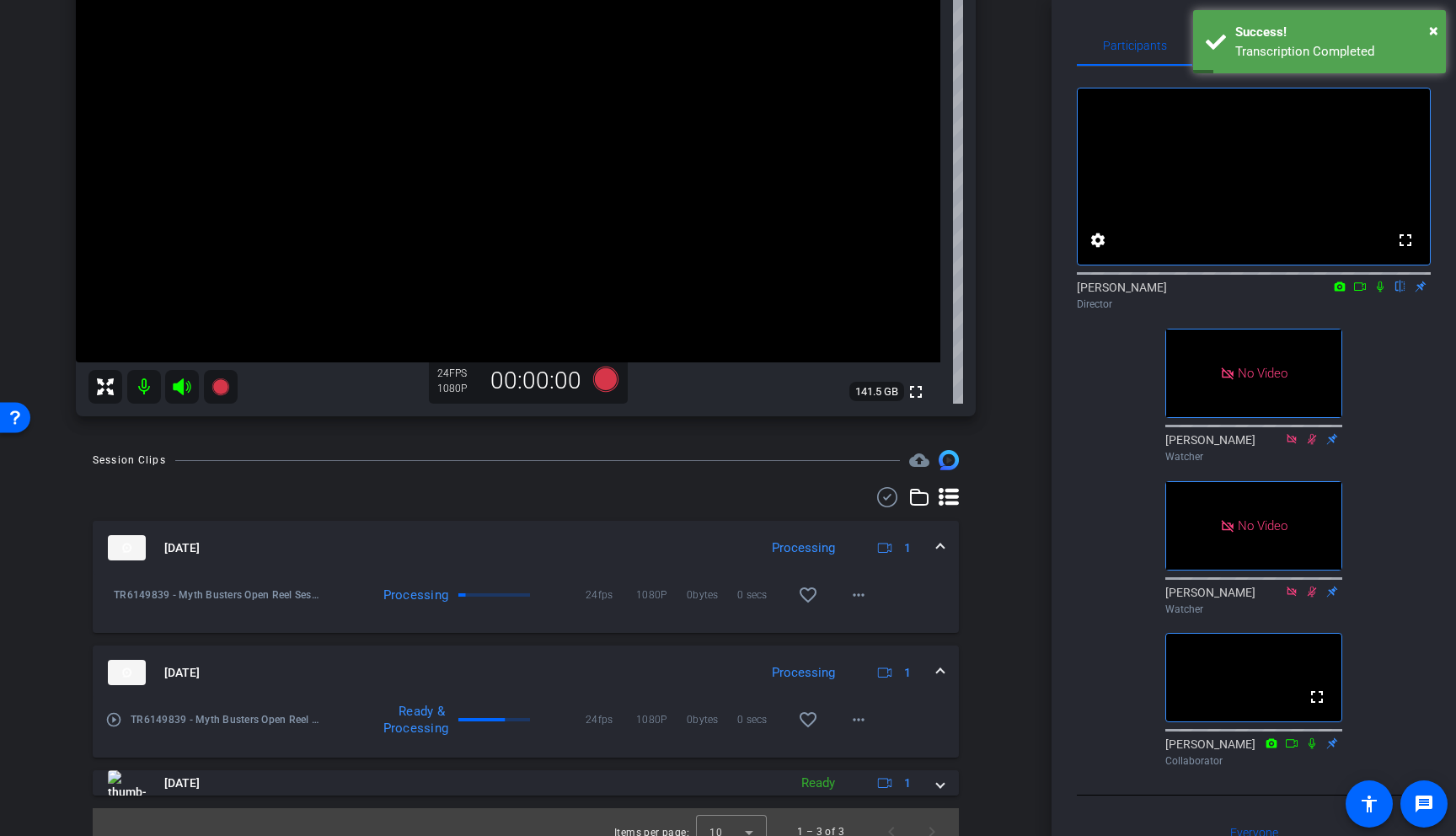
click at [938, 667] on span at bounding box center [941, 673] width 7 height 18
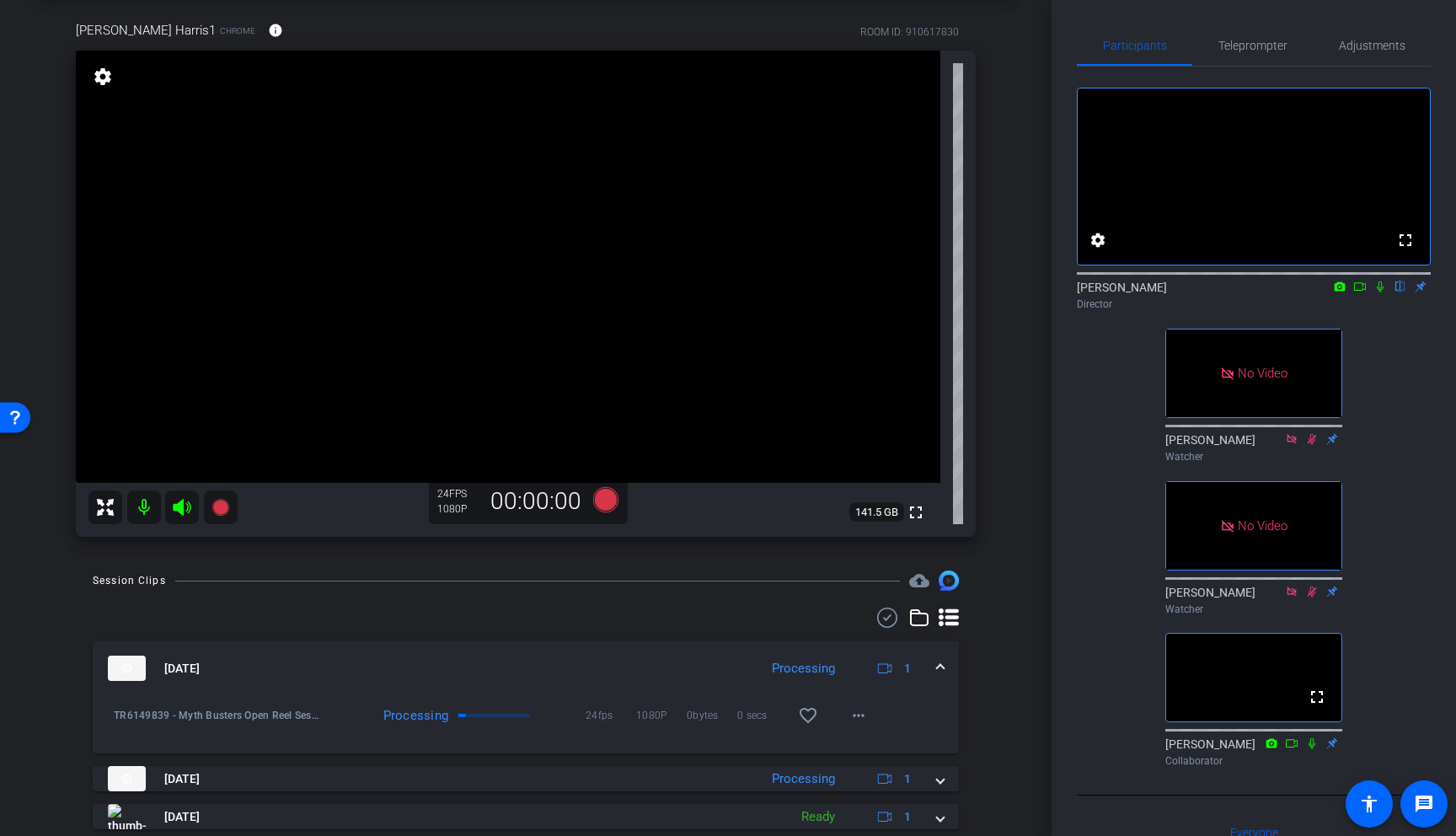
scroll to position [63, 0]
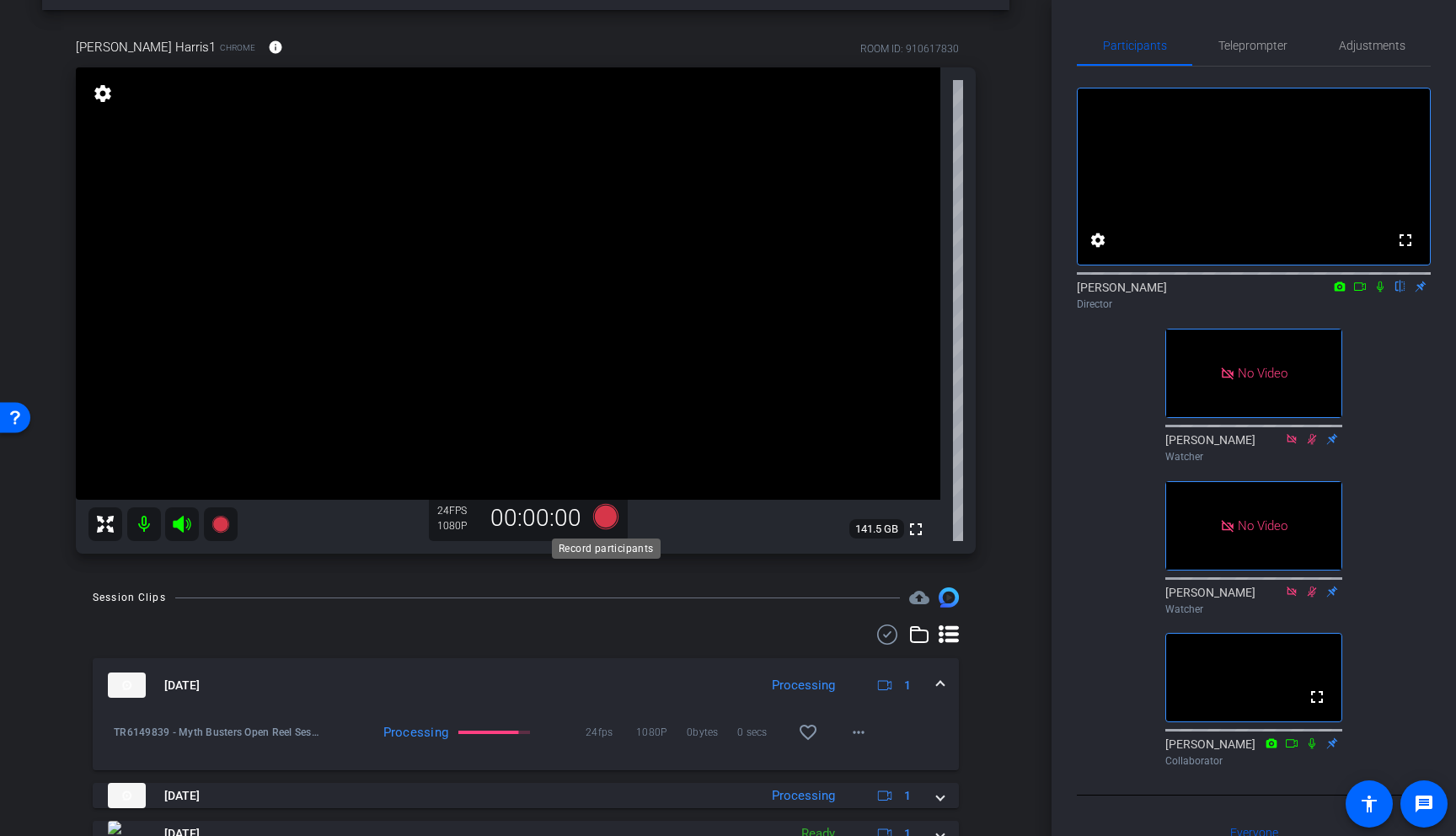
click at [613, 516] on icon at bounding box center [606, 516] width 25 height 25
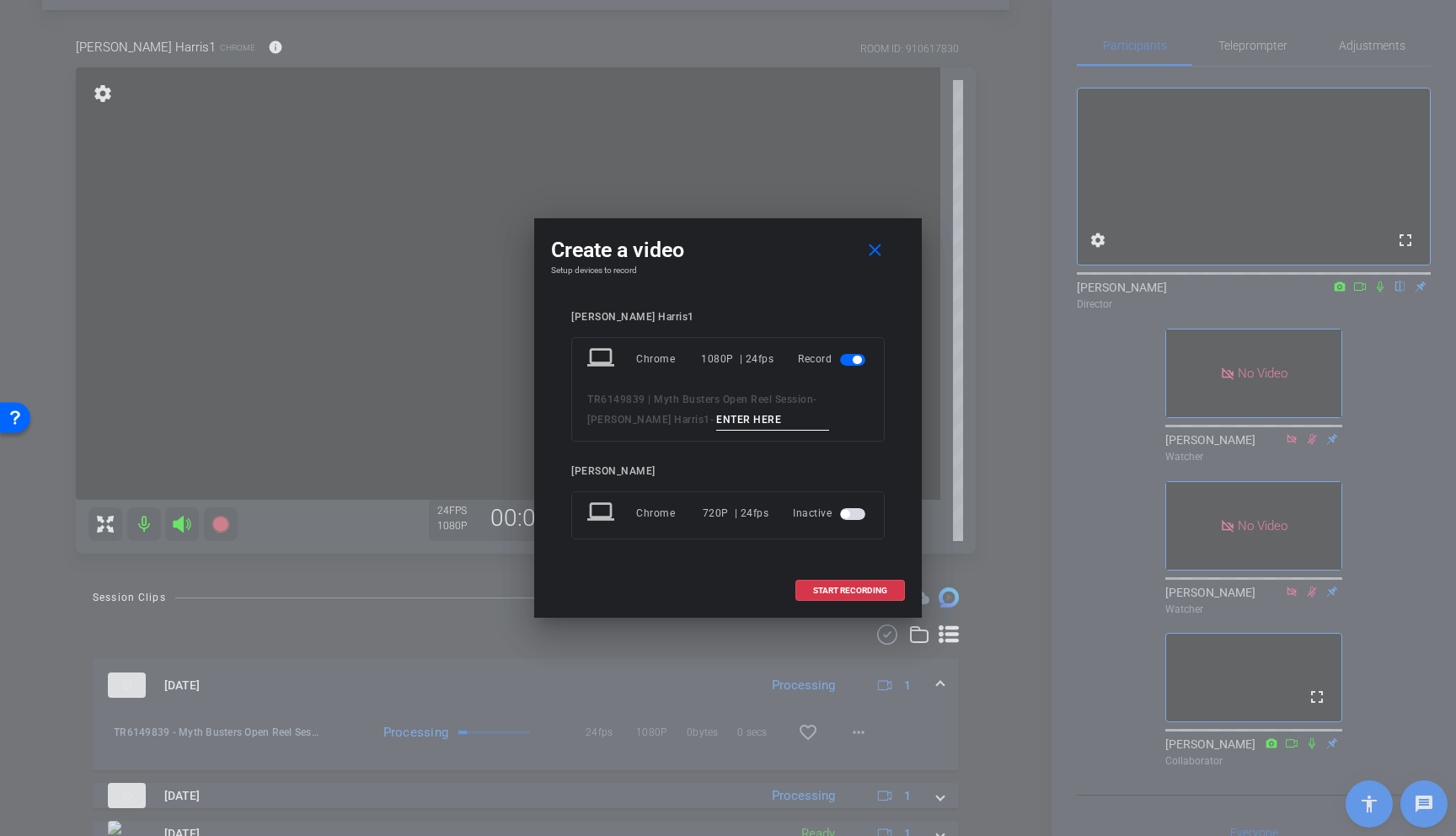
click at [716, 425] on input at bounding box center [773, 420] width 113 height 21
type input "Chris03"
click at [847, 601] on span at bounding box center [850, 590] width 107 height 40
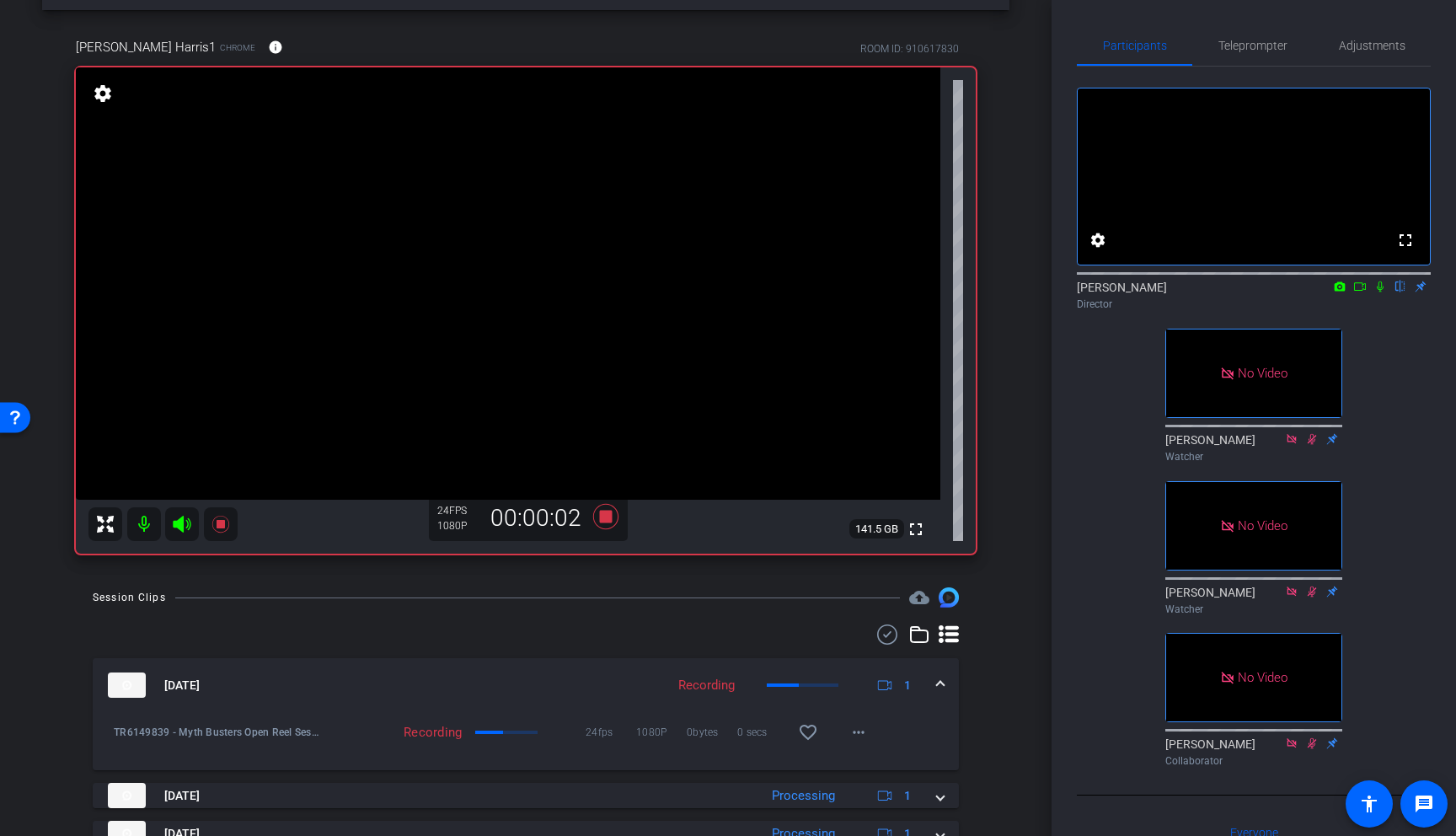
click at [1273, 293] on icon at bounding box center [1380, 286] width 13 height 12
drag, startPoint x: 1357, startPoint y: 308, endPoint x: 1362, endPoint y: 342, distance: 34.4
click at [1273, 293] on icon at bounding box center [1360, 286] width 13 height 12
click at [609, 514] on icon at bounding box center [606, 516] width 25 height 25
click at [1273, 293] on icon at bounding box center [1400, 286] width 13 height 12
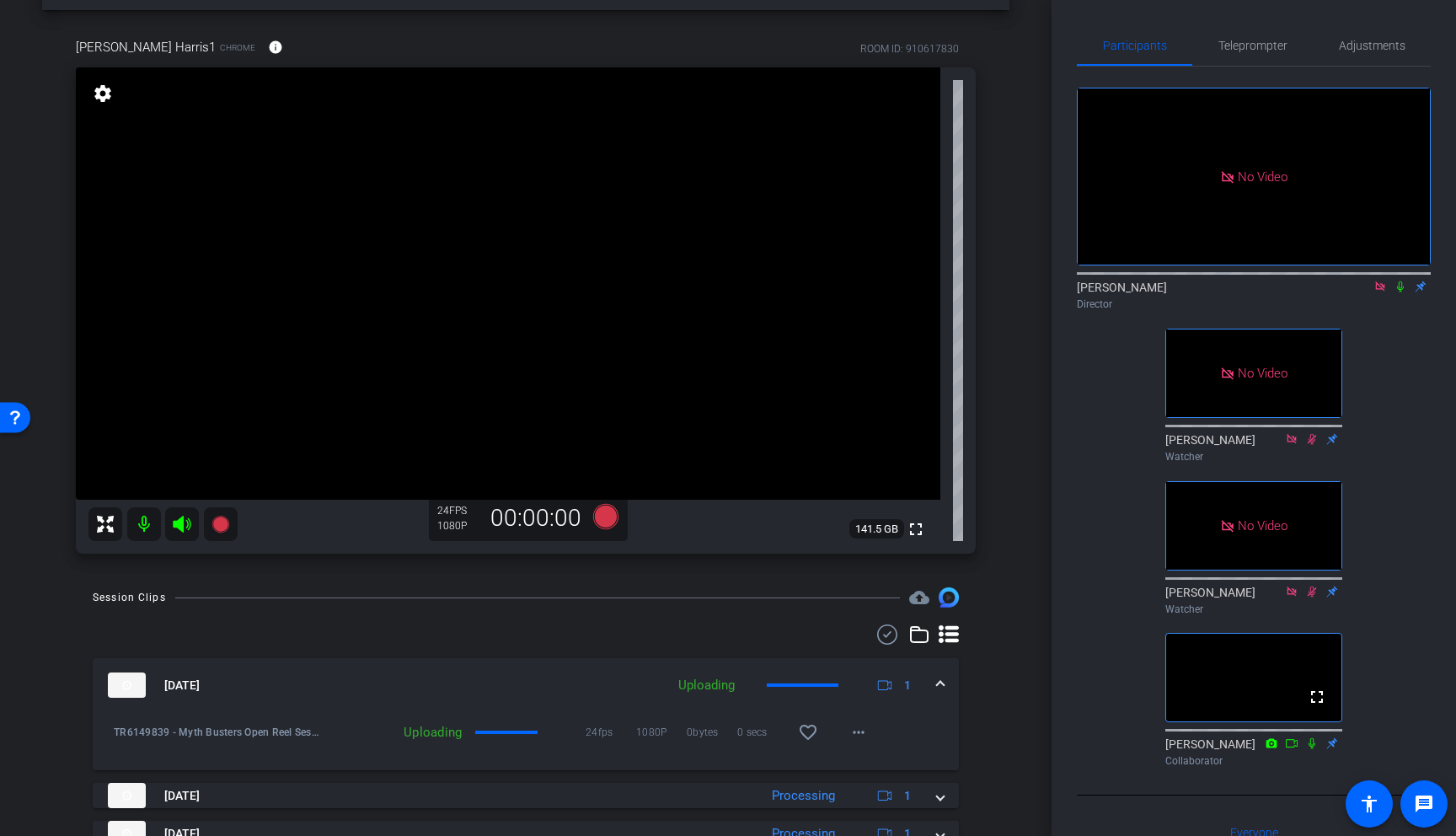
click at [1273, 293] on icon at bounding box center [1380, 286] width 13 height 12
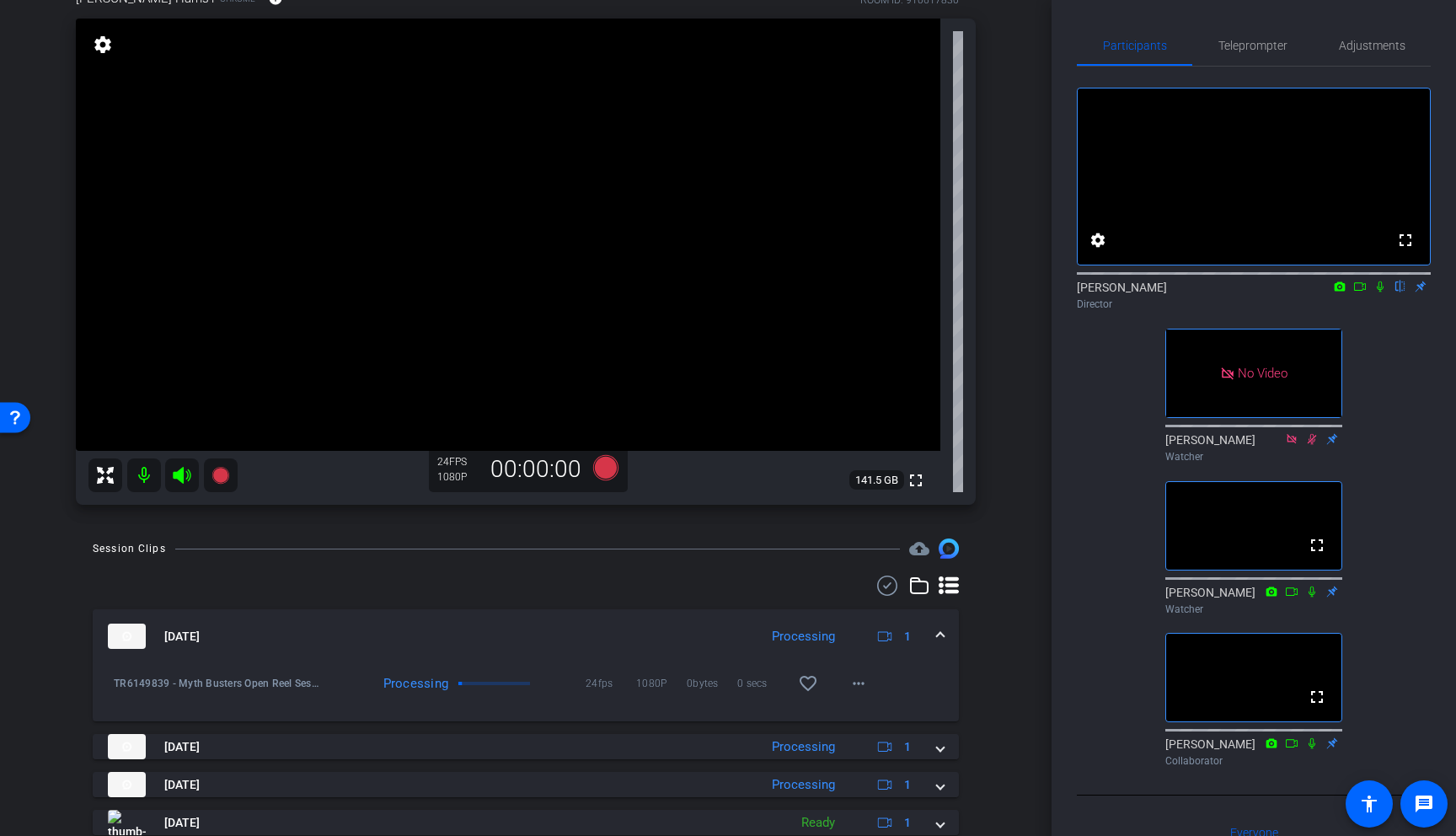
scroll to position [170, 0]
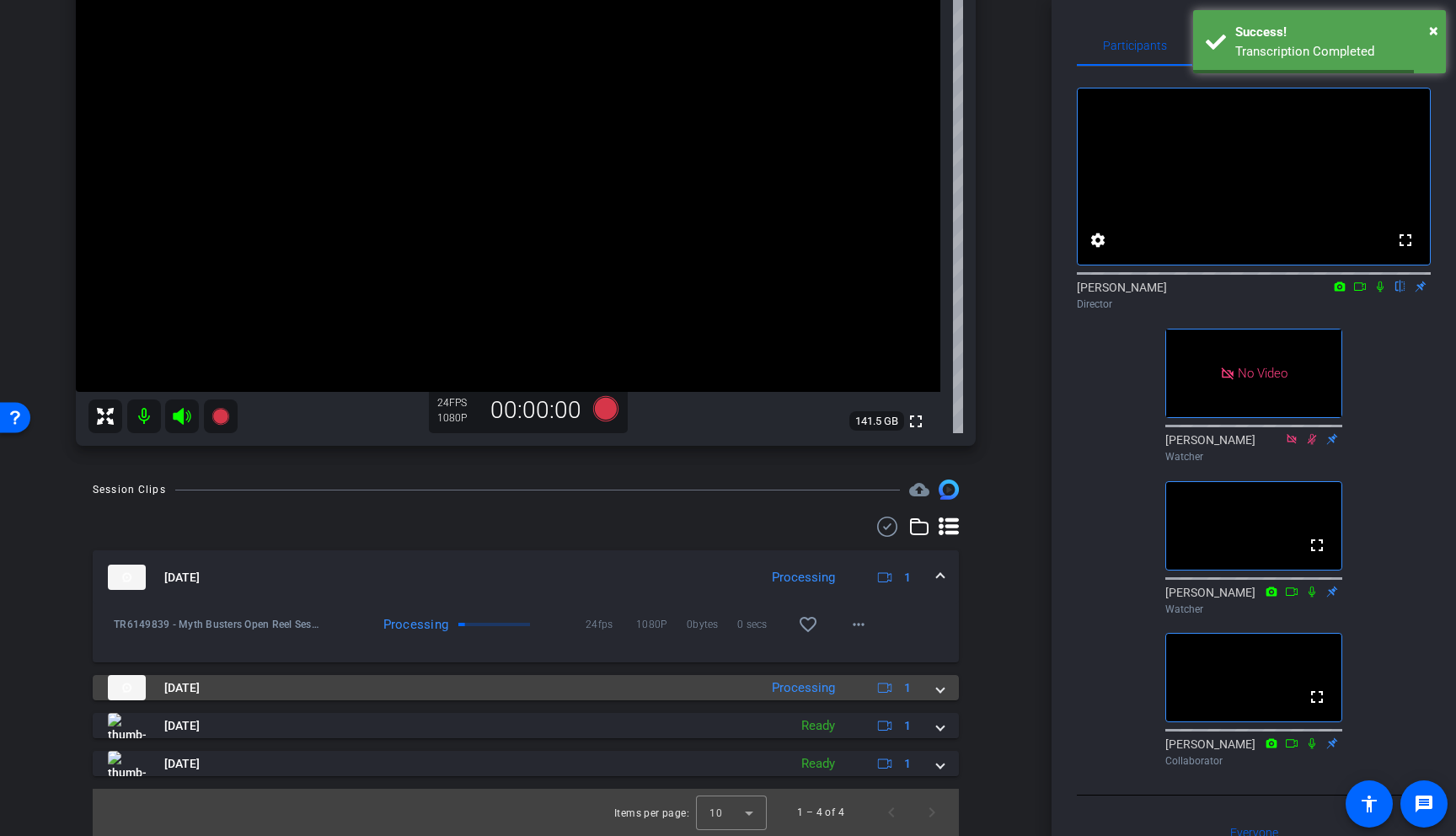
click at [940, 686] on span at bounding box center [941, 688] width 7 height 18
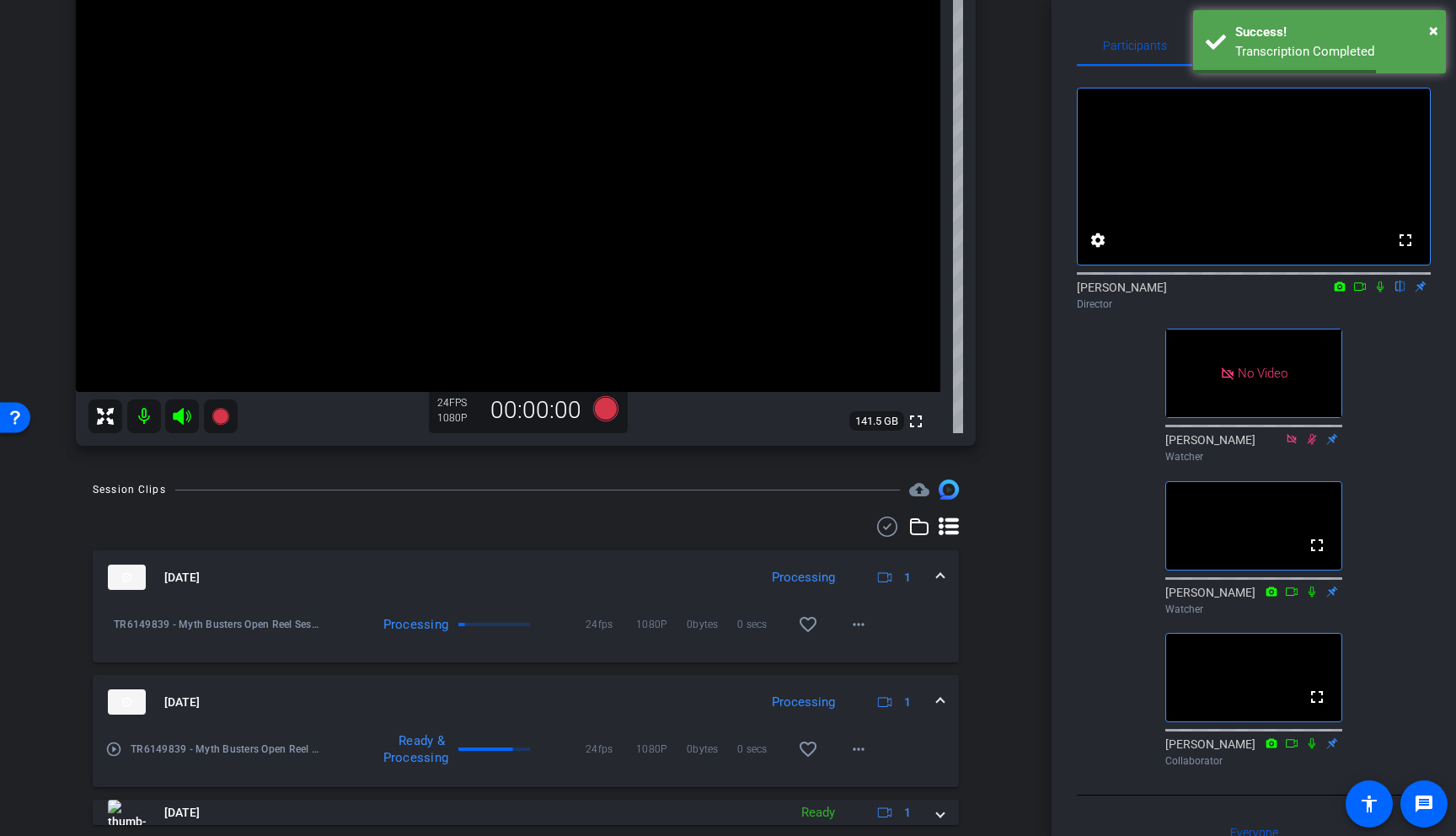
click at [940, 695] on span at bounding box center [941, 703] width 7 height 18
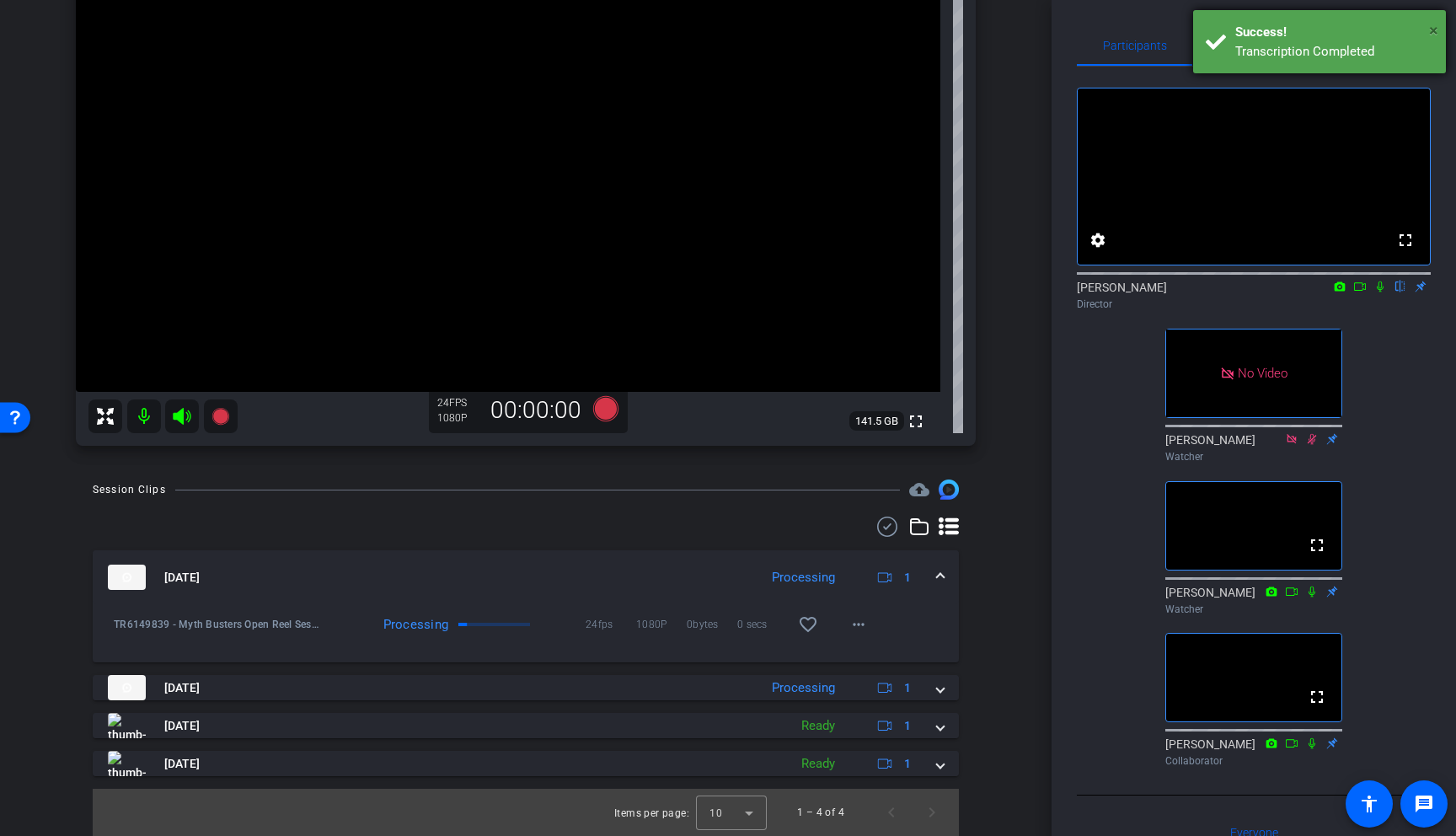
click at [1273, 28] on span "×" at bounding box center [1434, 30] width 9 height 21
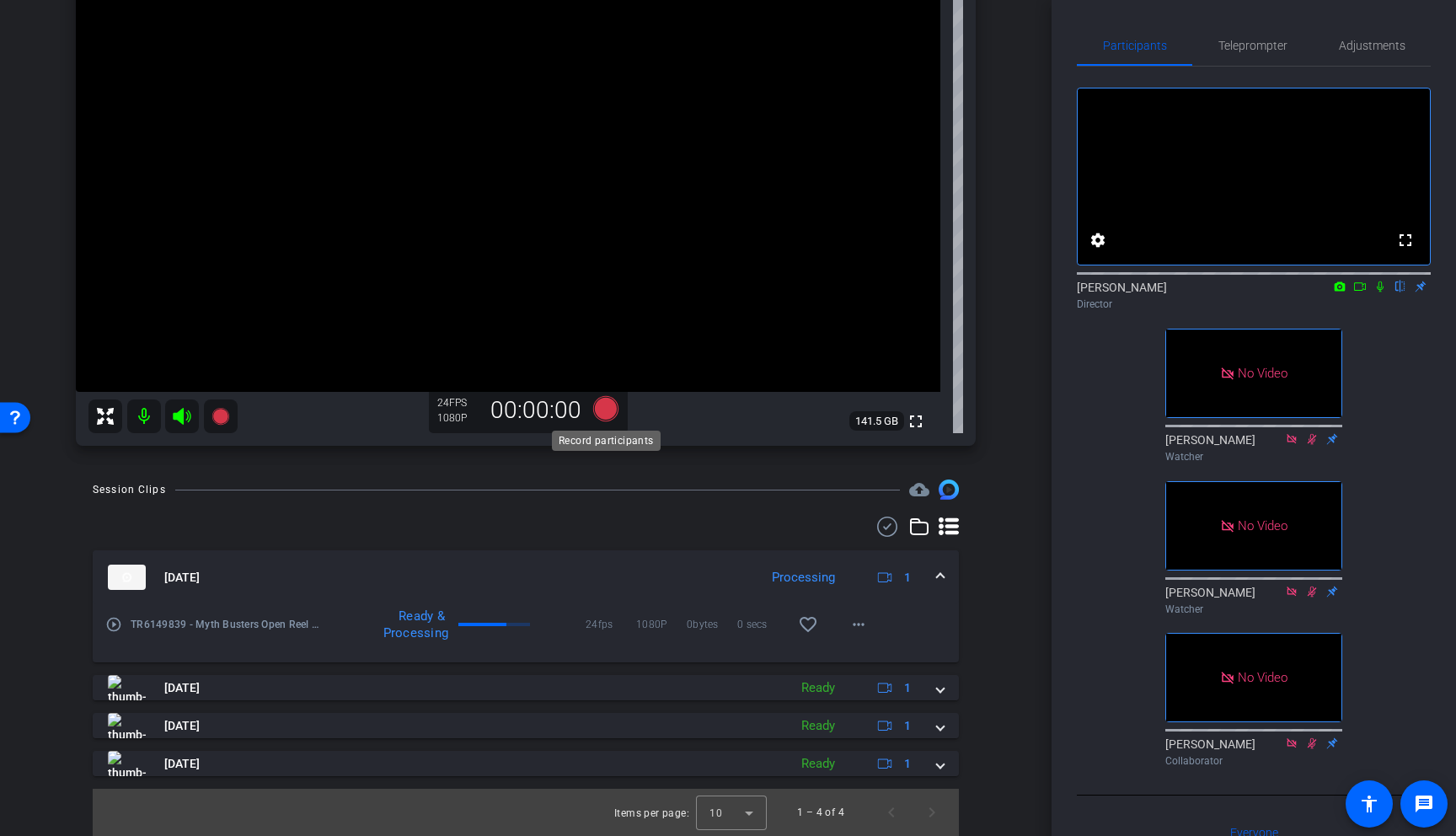
click at [604, 411] on icon at bounding box center [606, 408] width 25 height 25
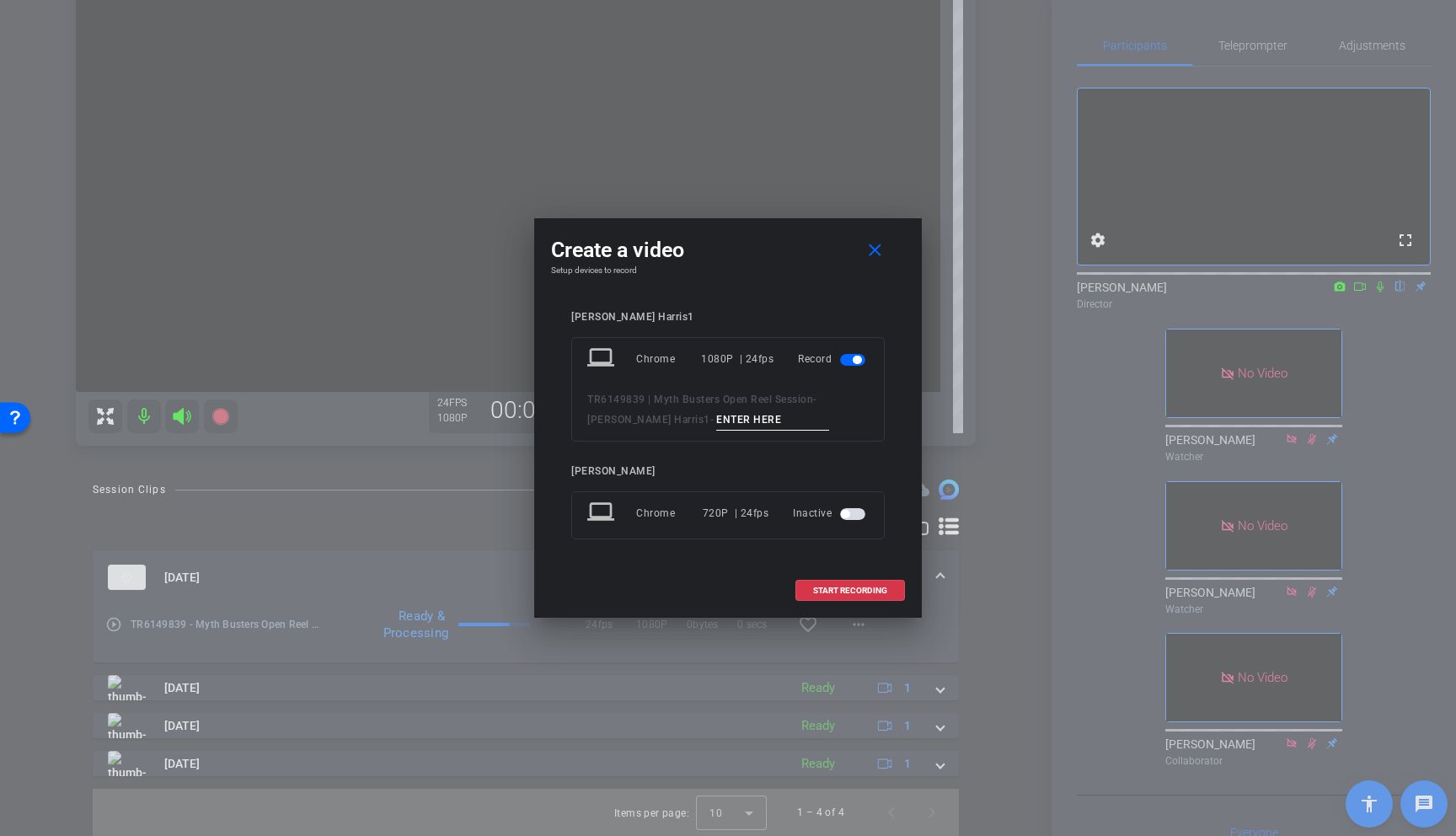
click at [716, 420] on input at bounding box center [773, 420] width 113 height 21
drag, startPoint x: 731, startPoint y: 419, endPoint x: 625, endPoint y: 414, distance: 106.1
click at [625, 414] on div "TR6149839 | Myth Busters Open Reel Session - Chris Harris1 - Chis Tax Engine01" at bounding box center [728, 410] width 281 height 41
click at [736, 420] on input "Chis Tax Engine01" at bounding box center [773, 420] width 113 height 21
drag, startPoint x: 678, startPoint y: 419, endPoint x: 547, endPoint y: 415, distance: 131.1
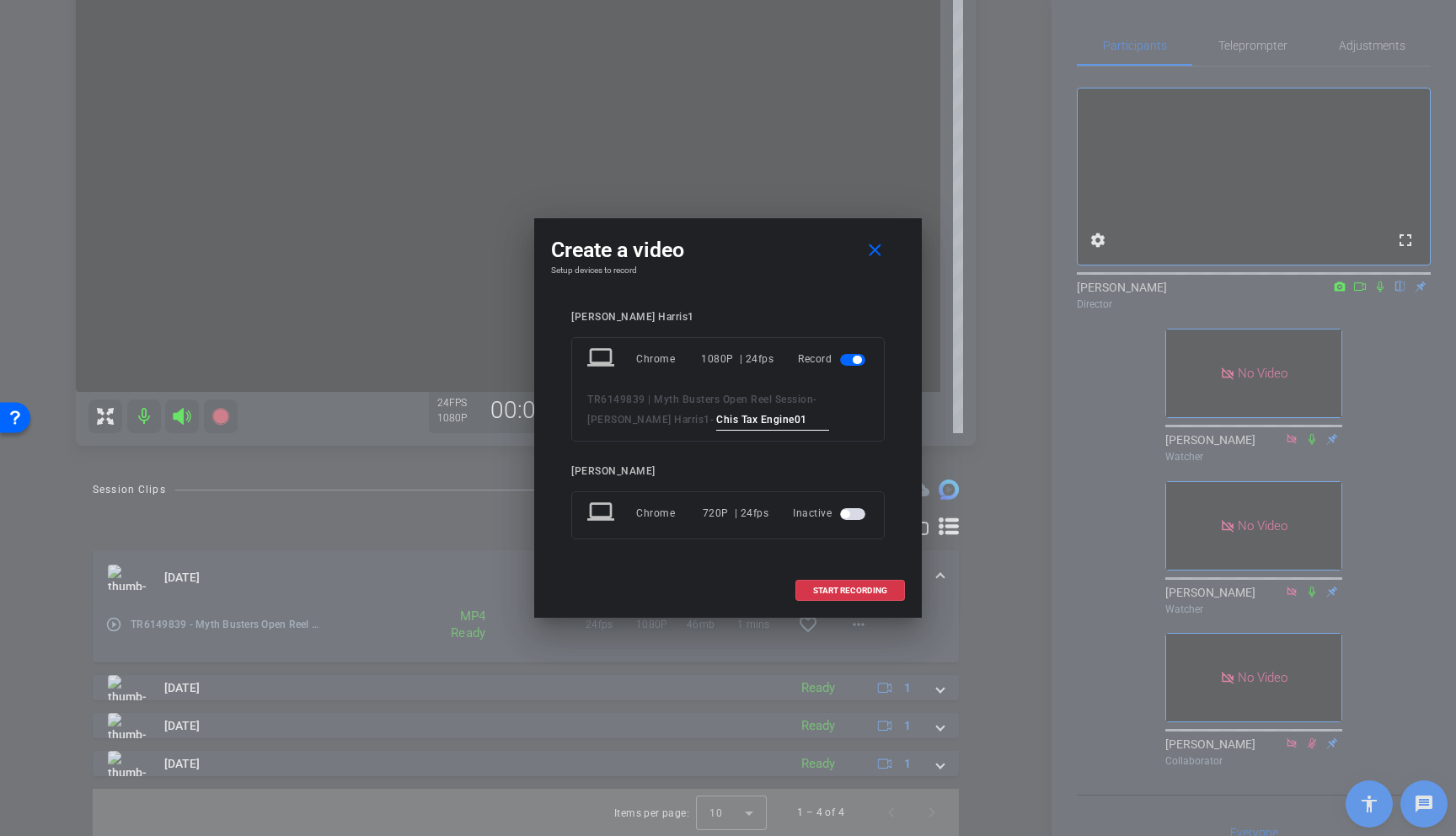
click at [548, 415] on div "Create a video close Setup devices to record Chris Harris1 laptop Chrome 1080P …" at bounding box center [728, 418] width 388 height 399
type input "Chis Tax Engine01"
click at [853, 595] on span at bounding box center [850, 590] width 107 height 40
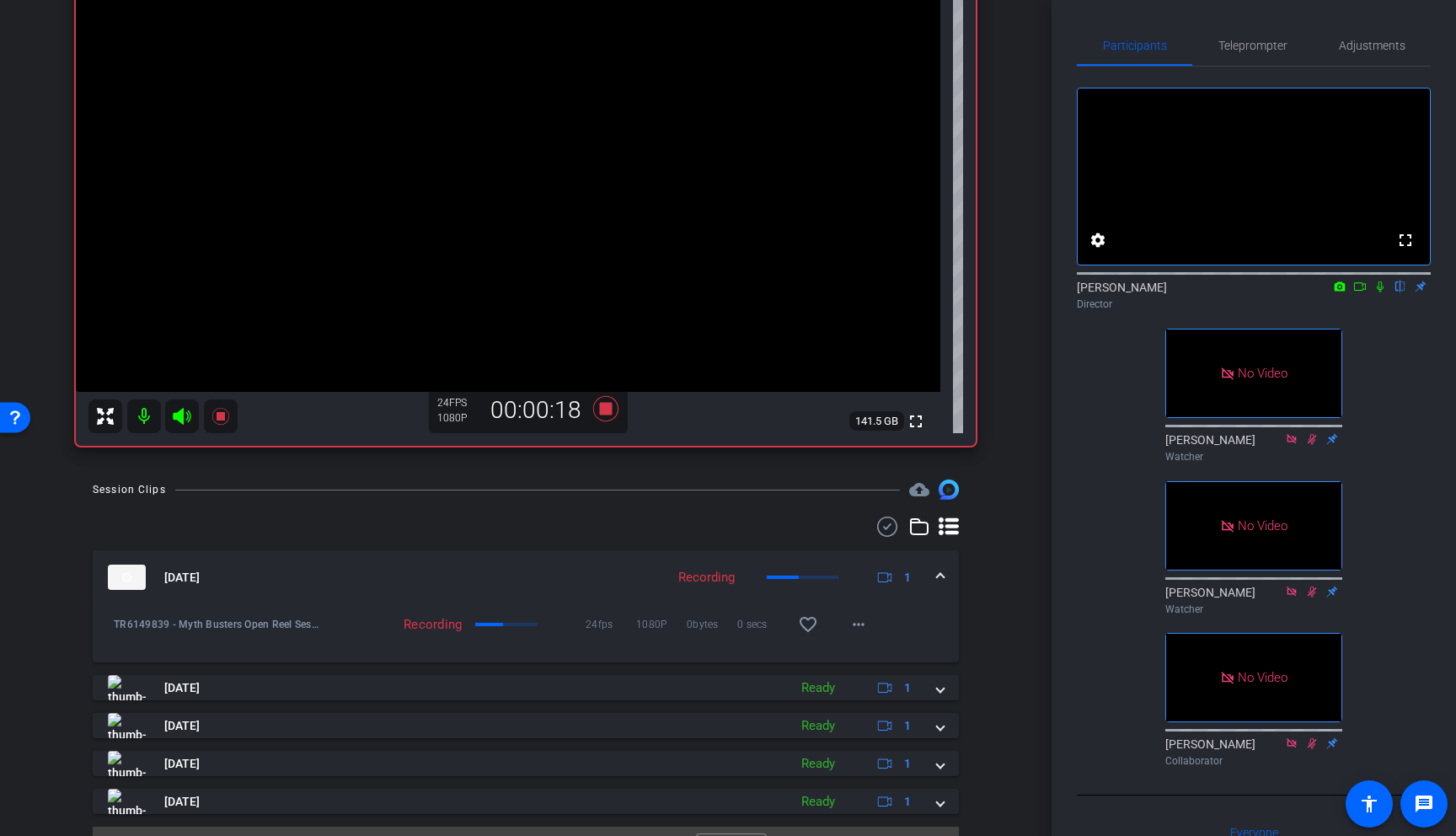
click at [1273, 293] on icon at bounding box center [1380, 286] width 13 height 12
click at [1273, 293] on icon at bounding box center [1360, 286] width 13 height 12
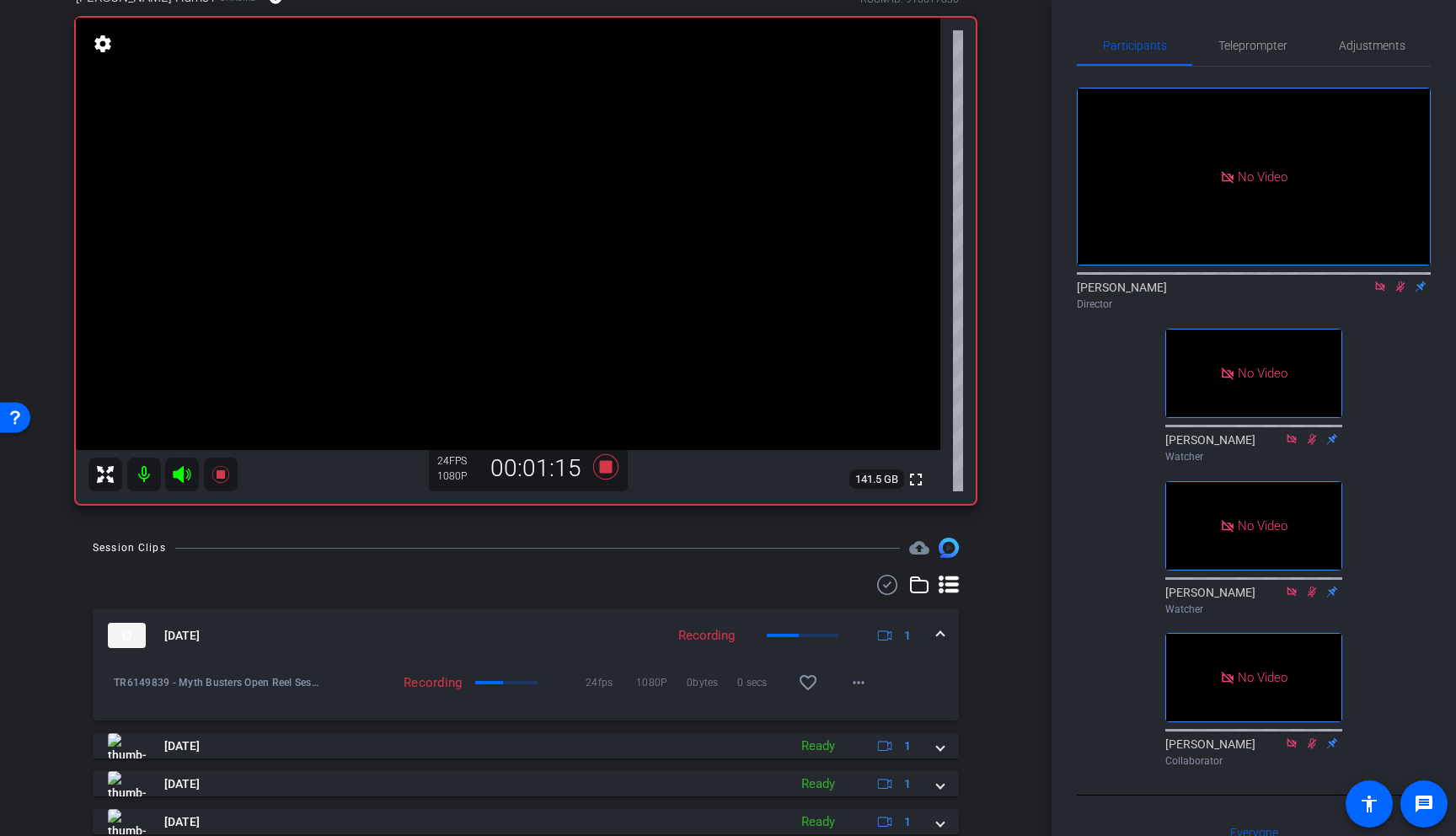
scroll to position [208, 0]
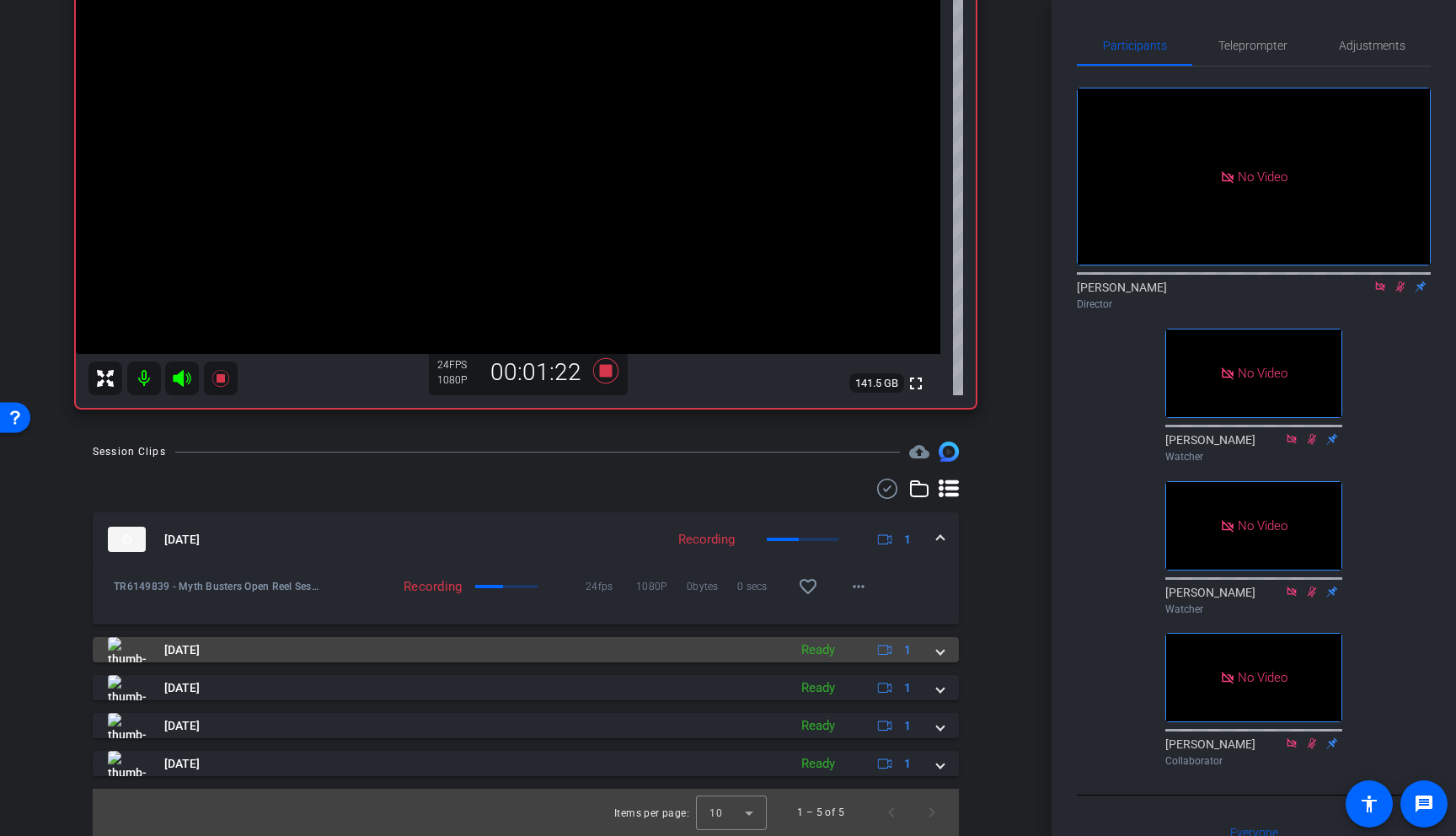
click at [941, 653] on span at bounding box center [941, 650] width 7 height 18
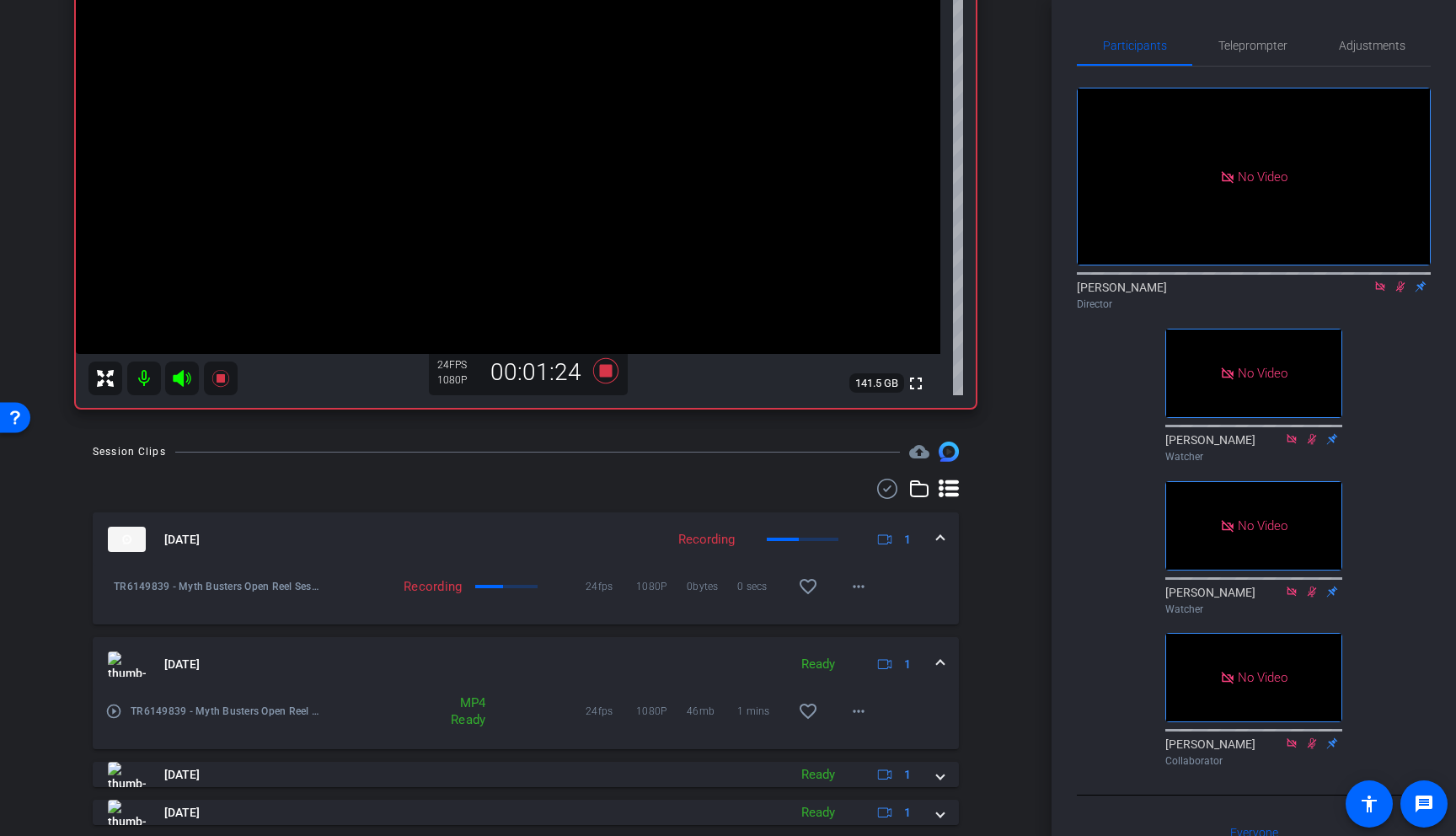
scroll to position [294, 0]
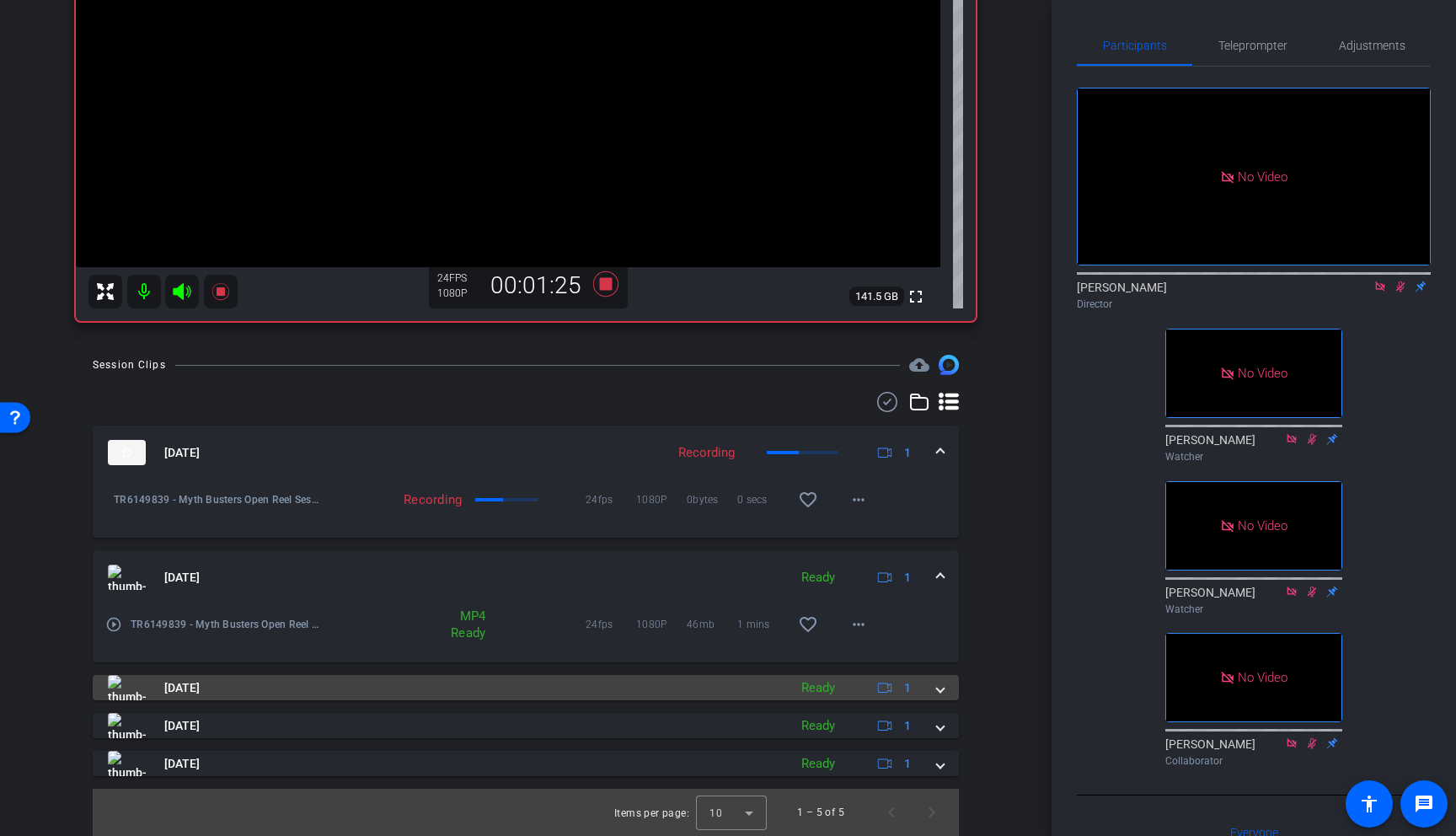
click at [939, 688] on span at bounding box center [941, 688] width 7 height 18
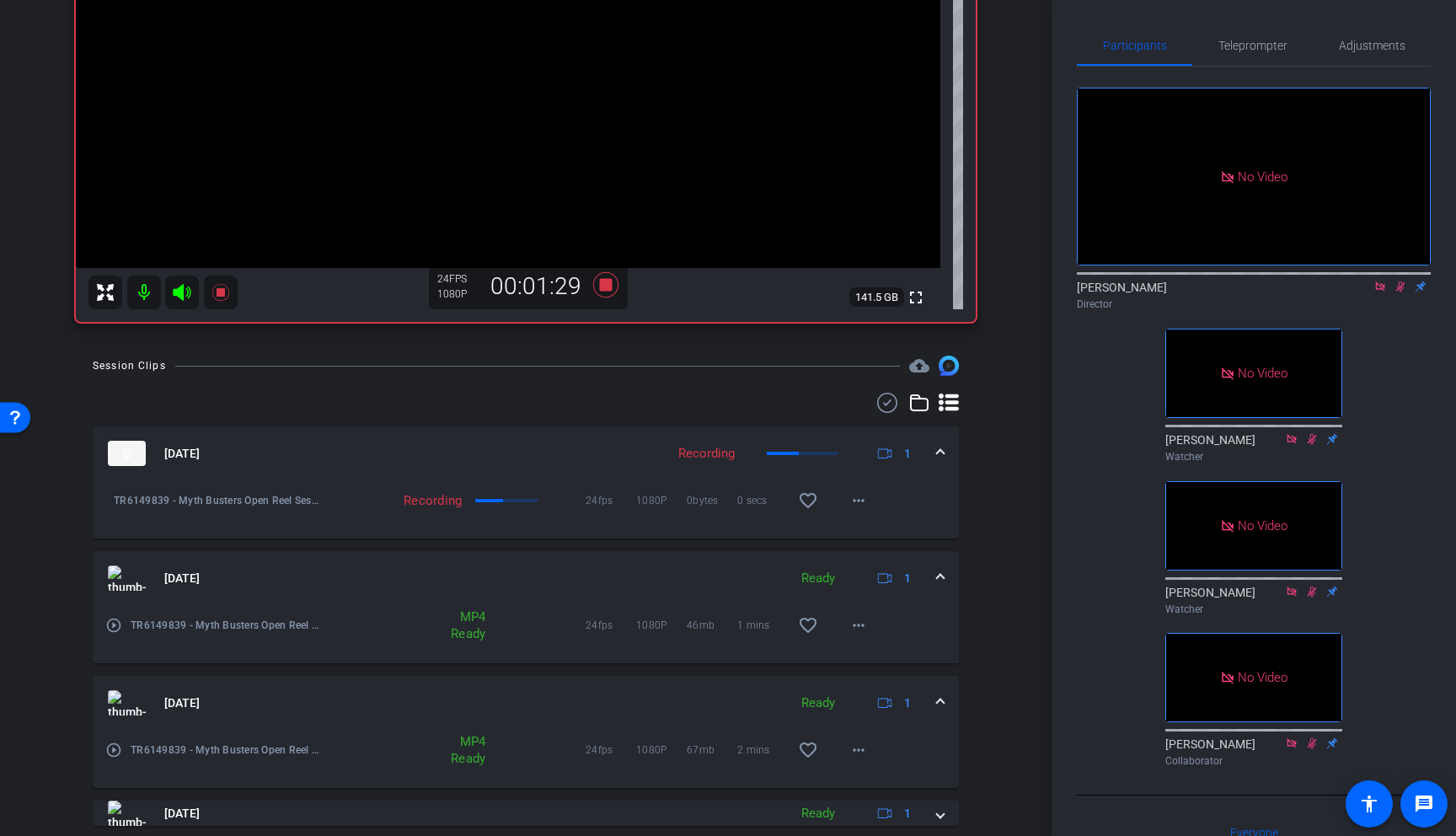
click at [941, 698] on span at bounding box center [941, 704] width 7 height 18
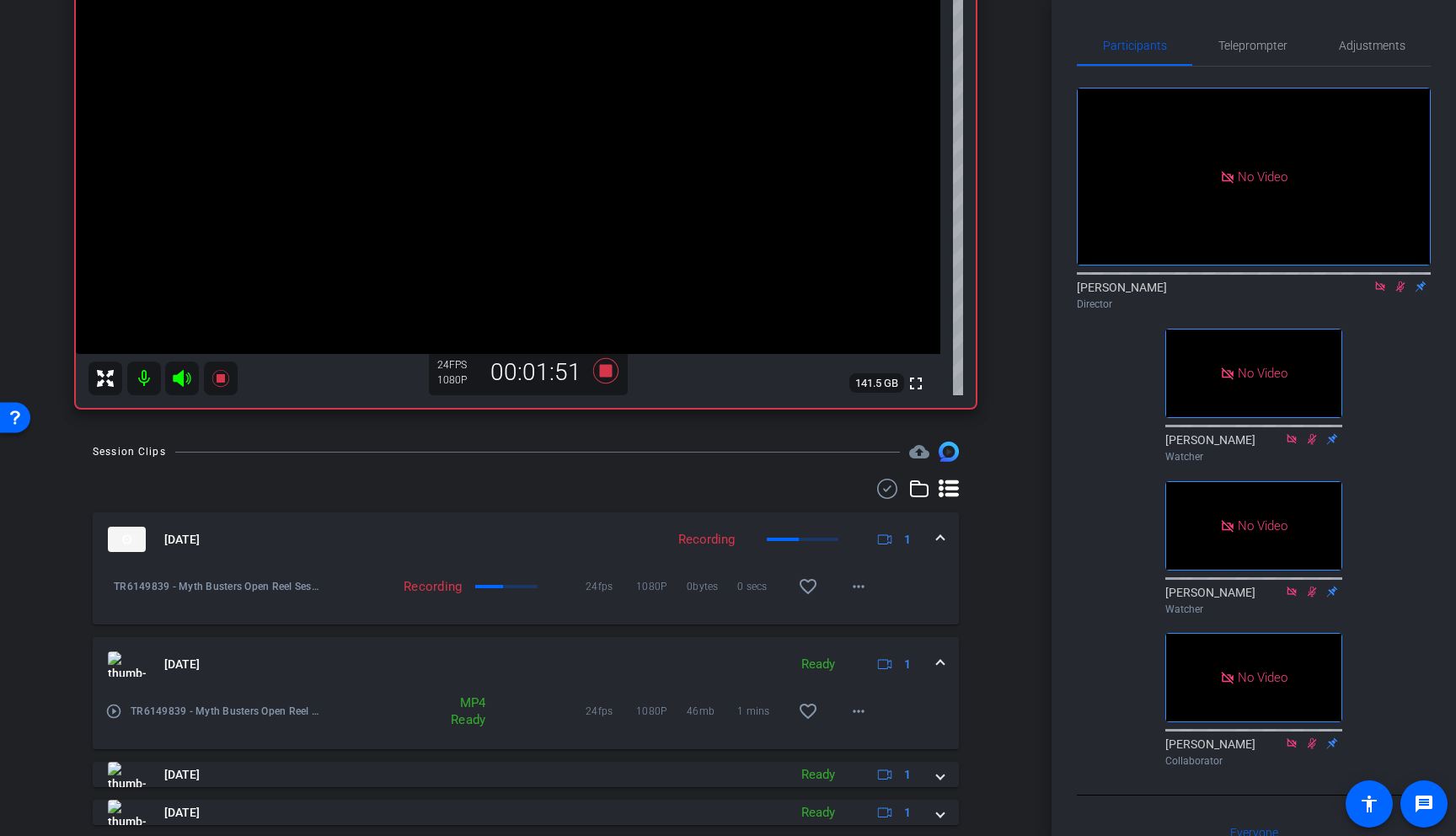
scroll to position [208, 0]
click at [608, 372] on icon at bounding box center [606, 371] width 25 height 25
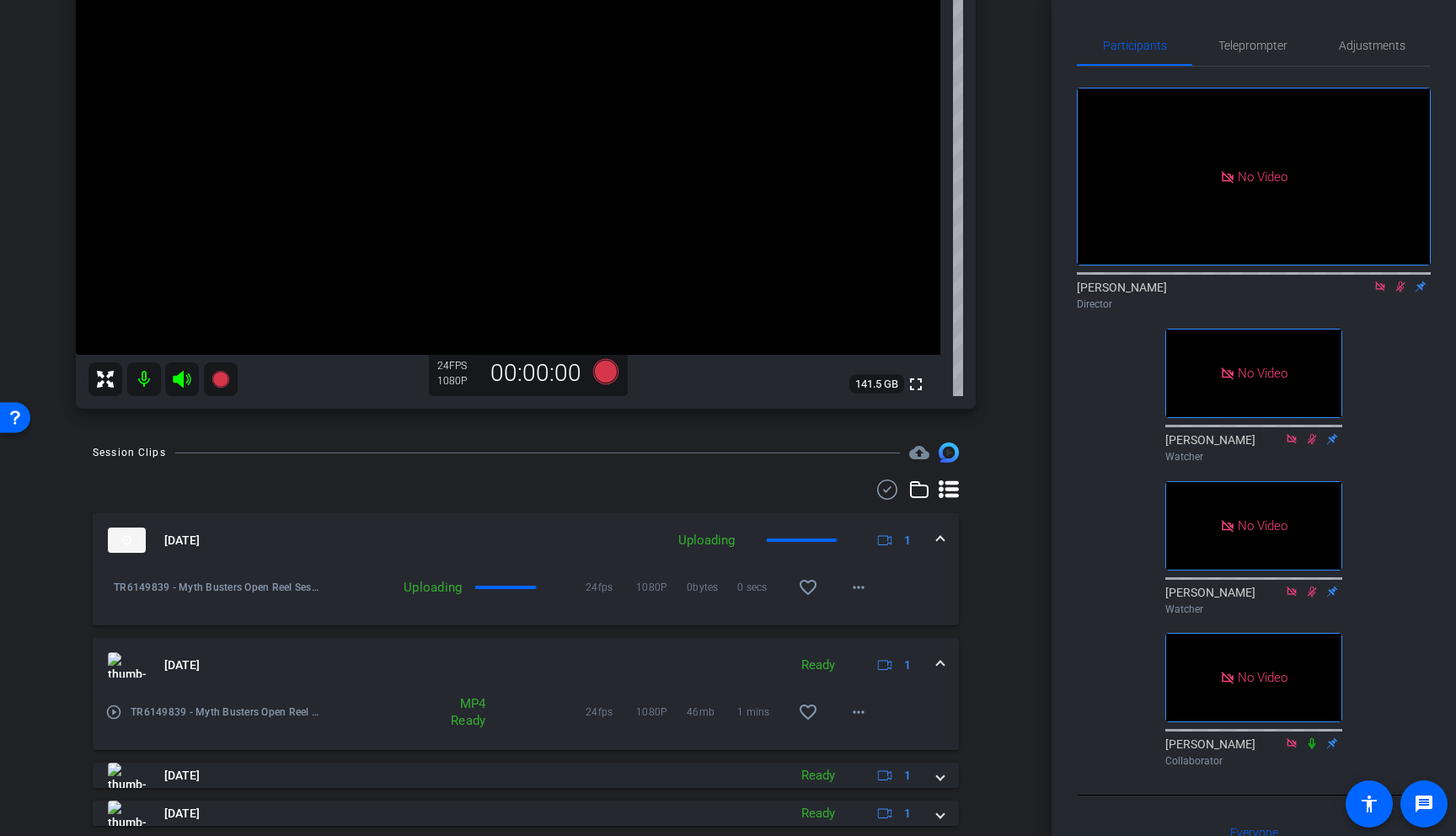
click at [1273, 293] on icon at bounding box center [1401, 286] width 9 height 11
click at [1273, 293] on icon at bounding box center [1380, 286] width 13 height 12
click at [117, 712] on mat-icon "play_circle_outline" at bounding box center [114, 712] width 17 height 17
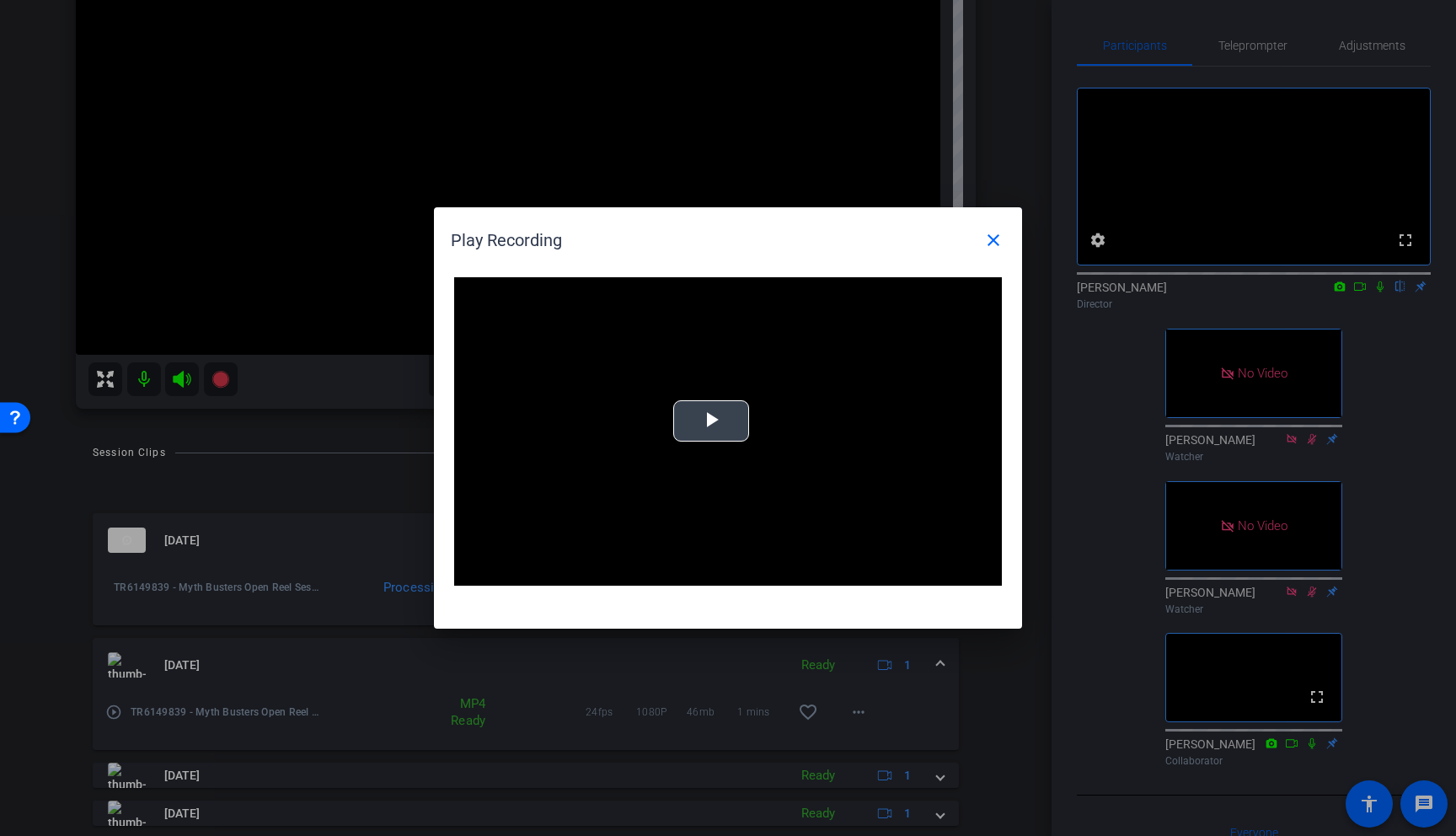
click at [711, 422] on span "Video Player" at bounding box center [711, 422] width 0 height 0
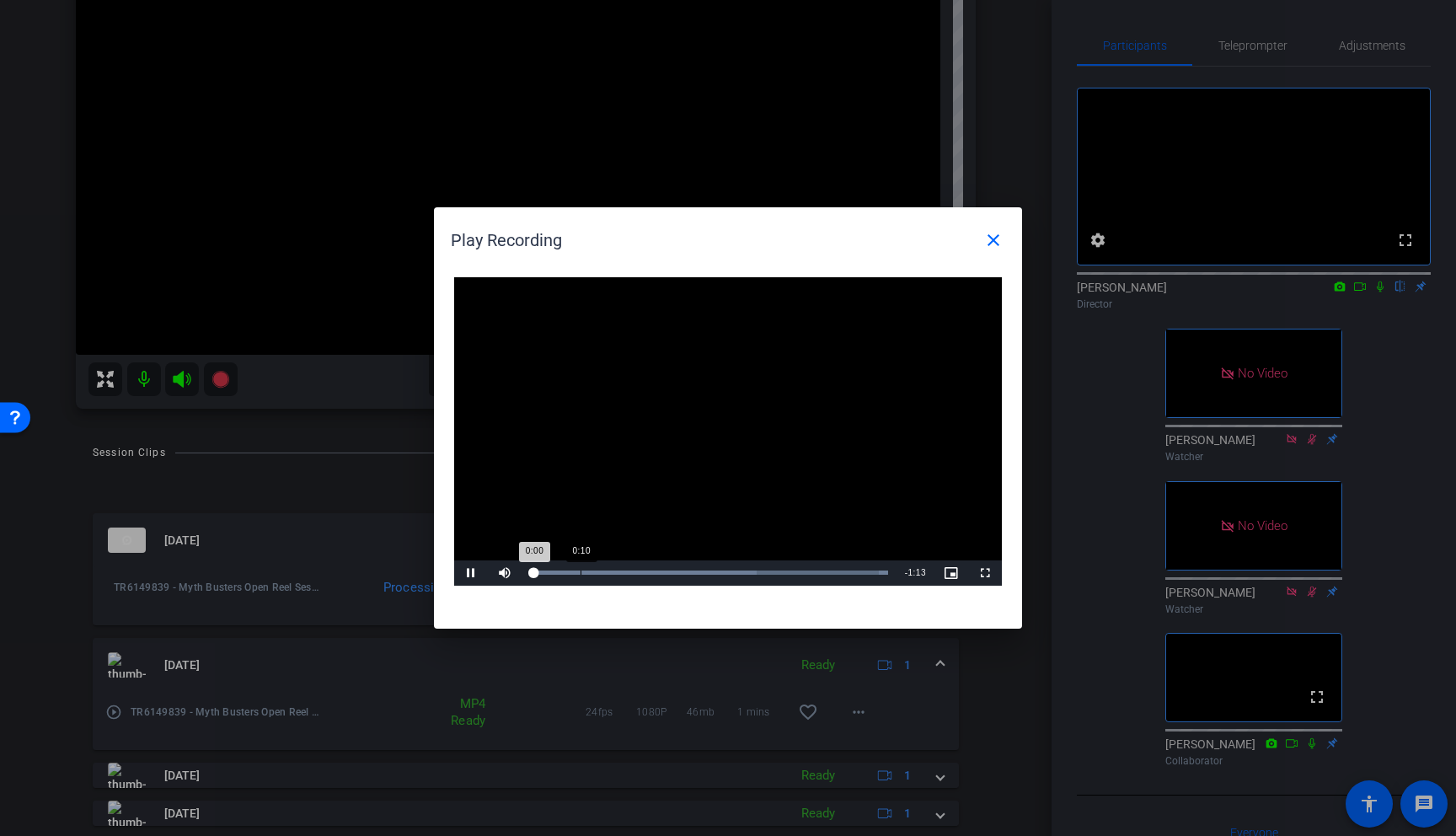
click at [580, 572] on div "Loaded : 100.00% 0:10 0:00" at bounding box center [709, 572] width 358 height 4
drag, startPoint x: 637, startPoint y: 571, endPoint x: 664, endPoint y: 570, distance: 27.0
click at [637, 571] on div "Loaded : 100.00% 0:22 0:11" at bounding box center [709, 572] width 358 height 4
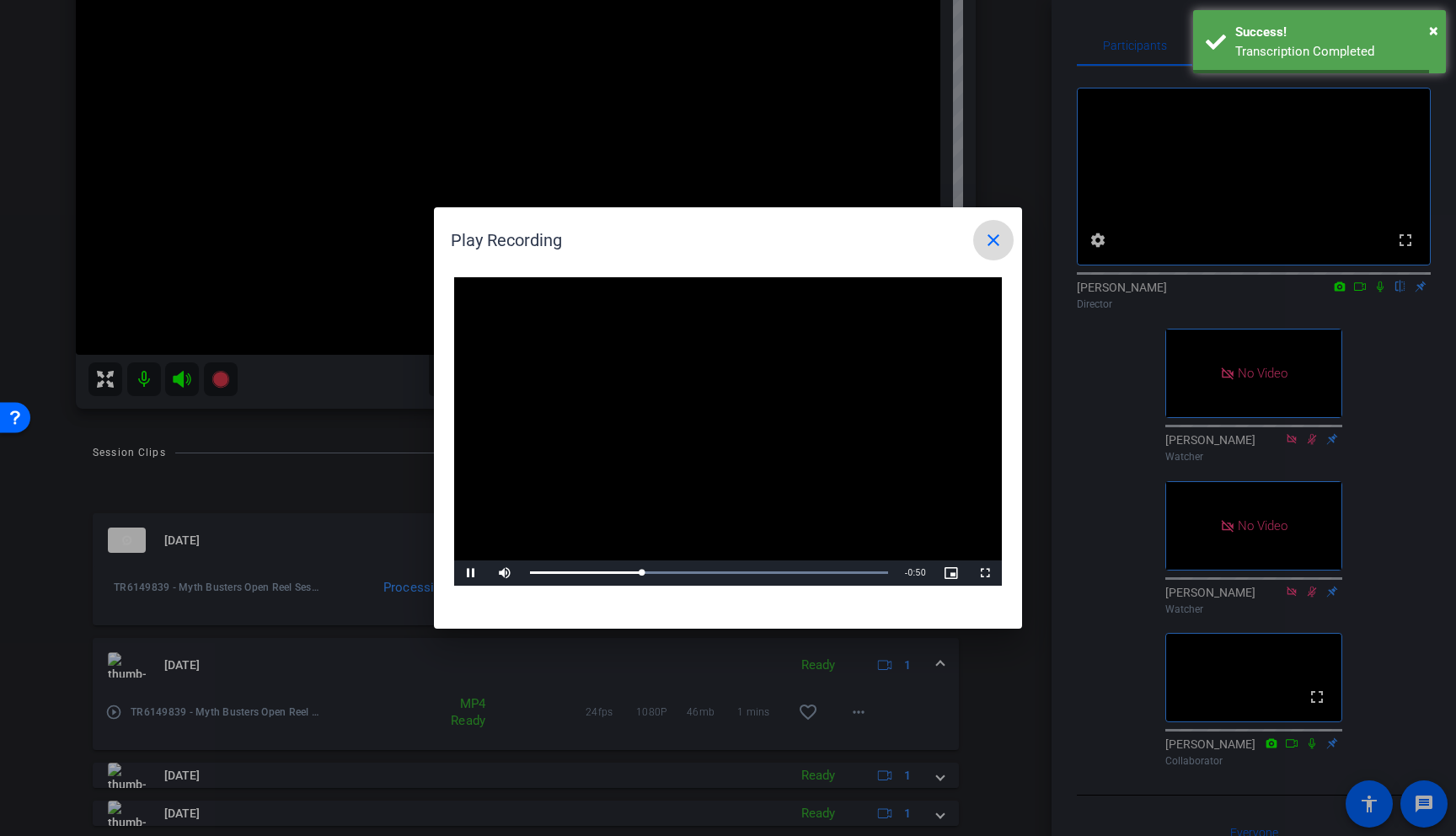
click at [997, 239] on mat-icon "close" at bounding box center [993, 240] width 21 height 21
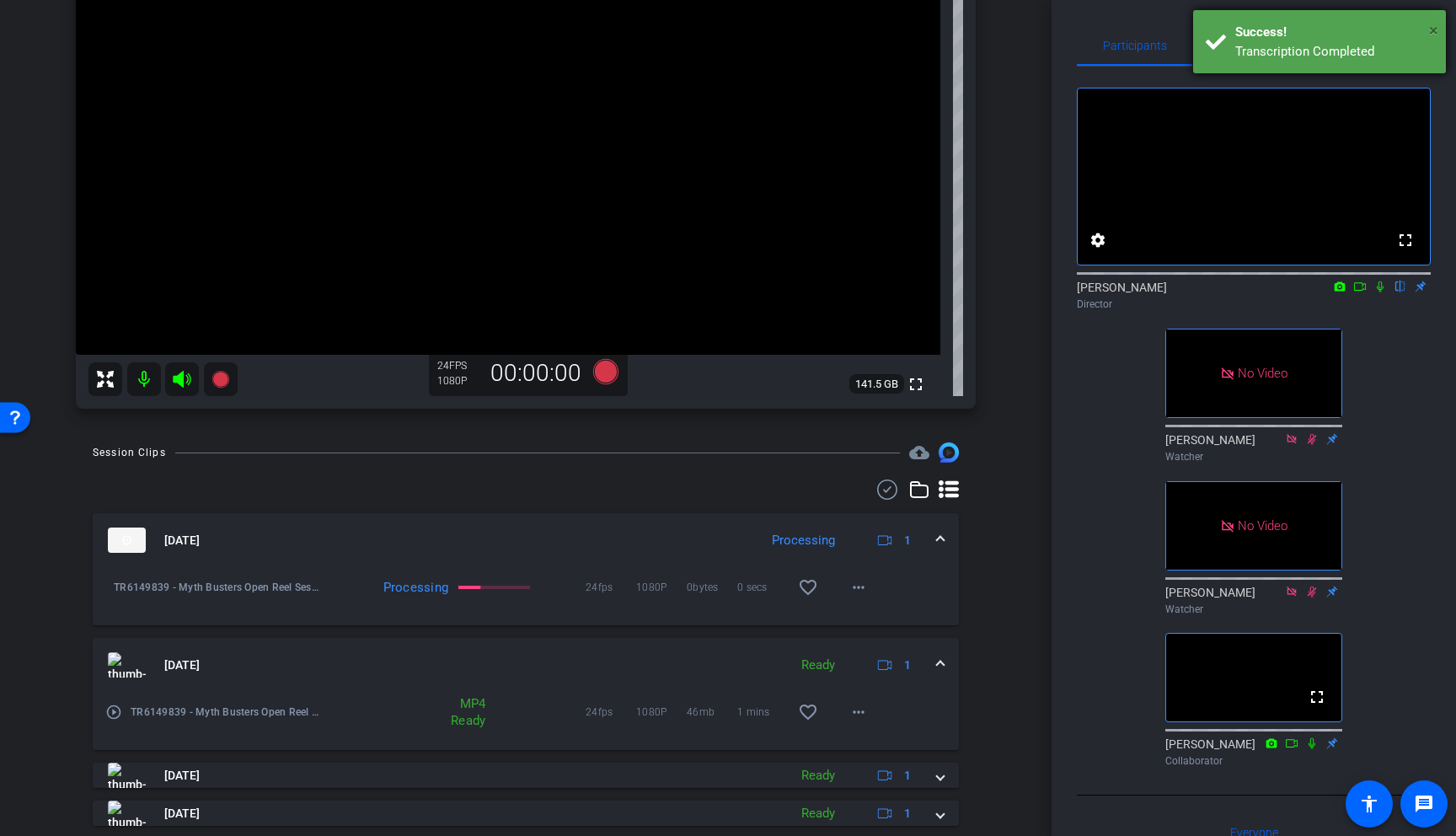
click at [1273, 25] on span "×" at bounding box center [1434, 30] width 9 height 21
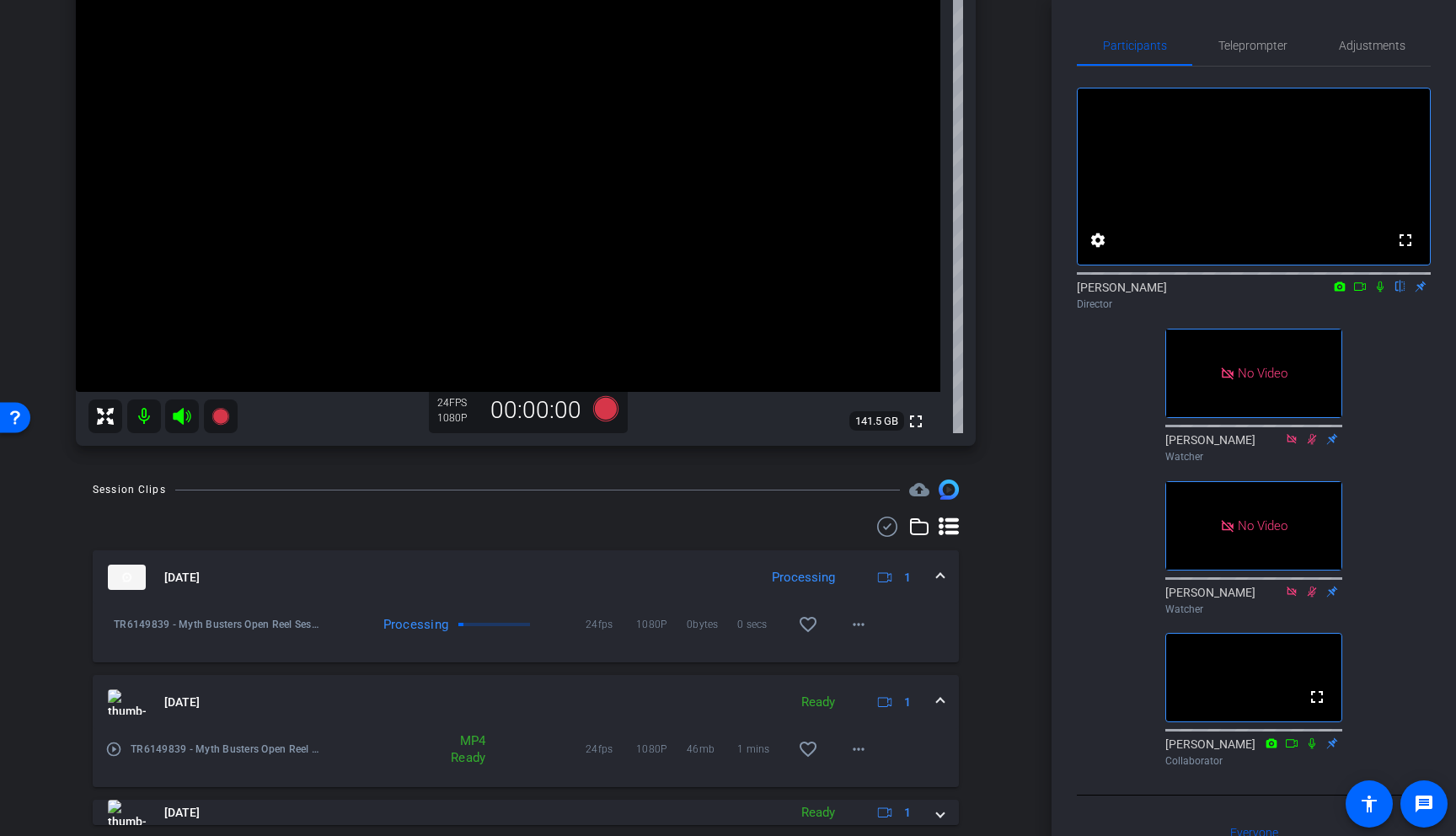
scroll to position [155, 0]
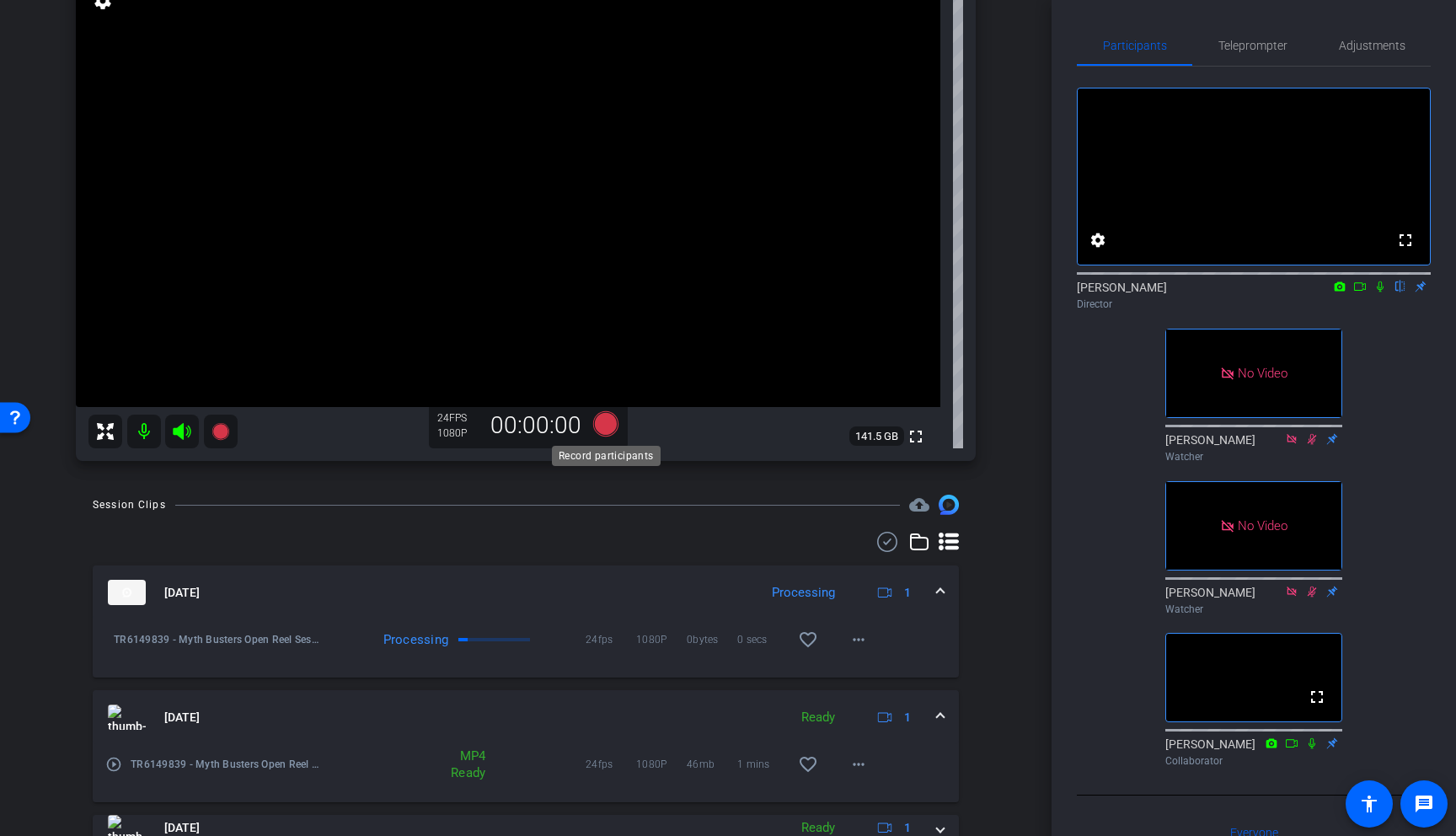
click at [608, 425] on icon at bounding box center [606, 423] width 25 height 25
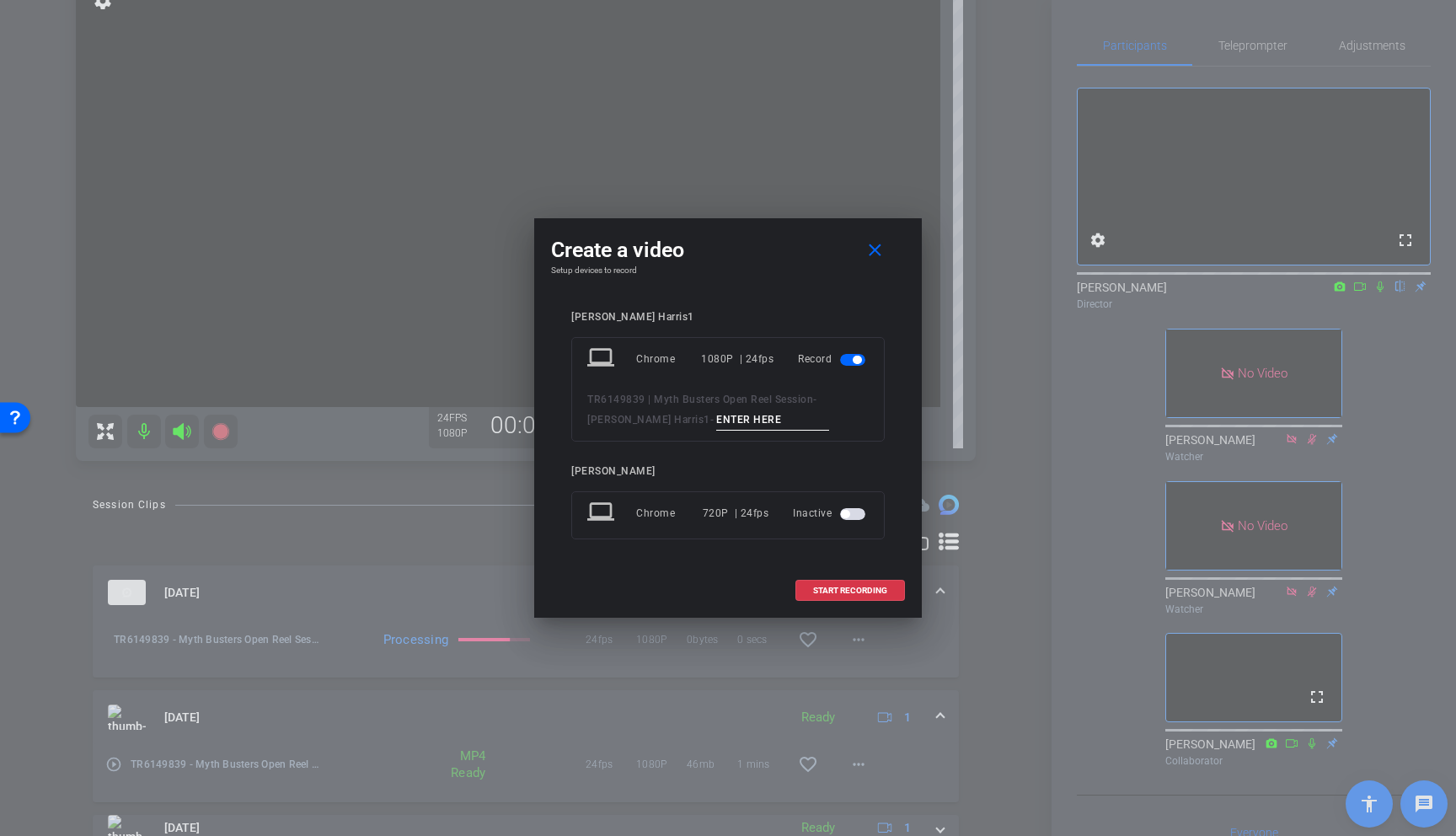
drag, startPoint x: 730, startPoint y: 422, endPoint x: 496, endPoint y: 419, distance: 234.0
click at [496, 419] on div "Create a video close Setup devices to record Chris Harris1 laptop Chrome 1080P …" at bounding box center [728, 418] width 1456 height 836
paste input "Chis Tax Engine01"
type input "Chis Tax Engine02"
click at [861, 588] on span "START RECORDING" at bounding box center [850, 590] width 74 height 8
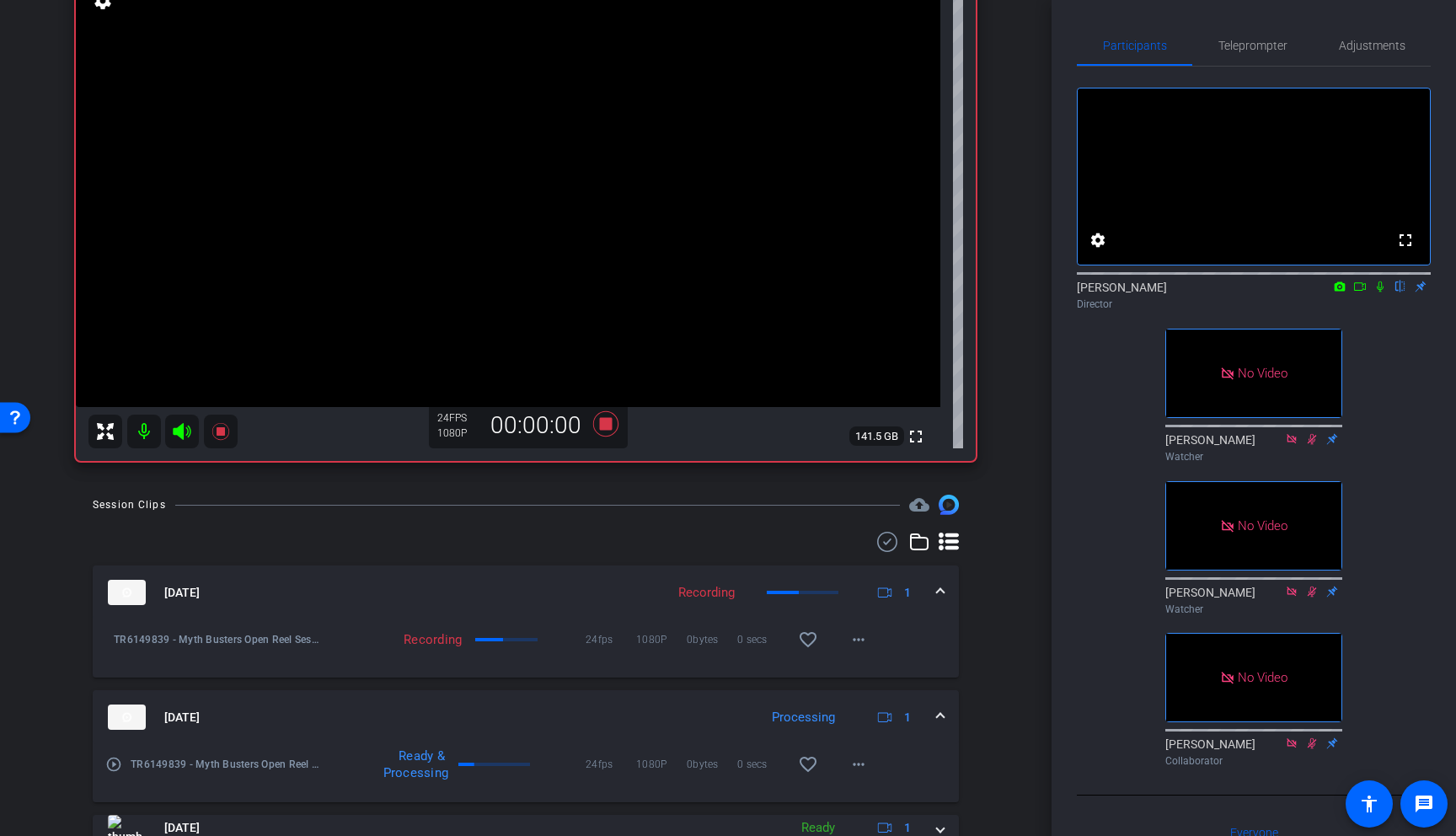
click at [1273, 293] on icon at bounding box center [1381, 286] width 7 height 11
click at [1273, 293] on icon at bounding box center [1360, 286] width 13 height 12
click at [609, 427] on icon at bounding box center [606, 423] width 25 height 25
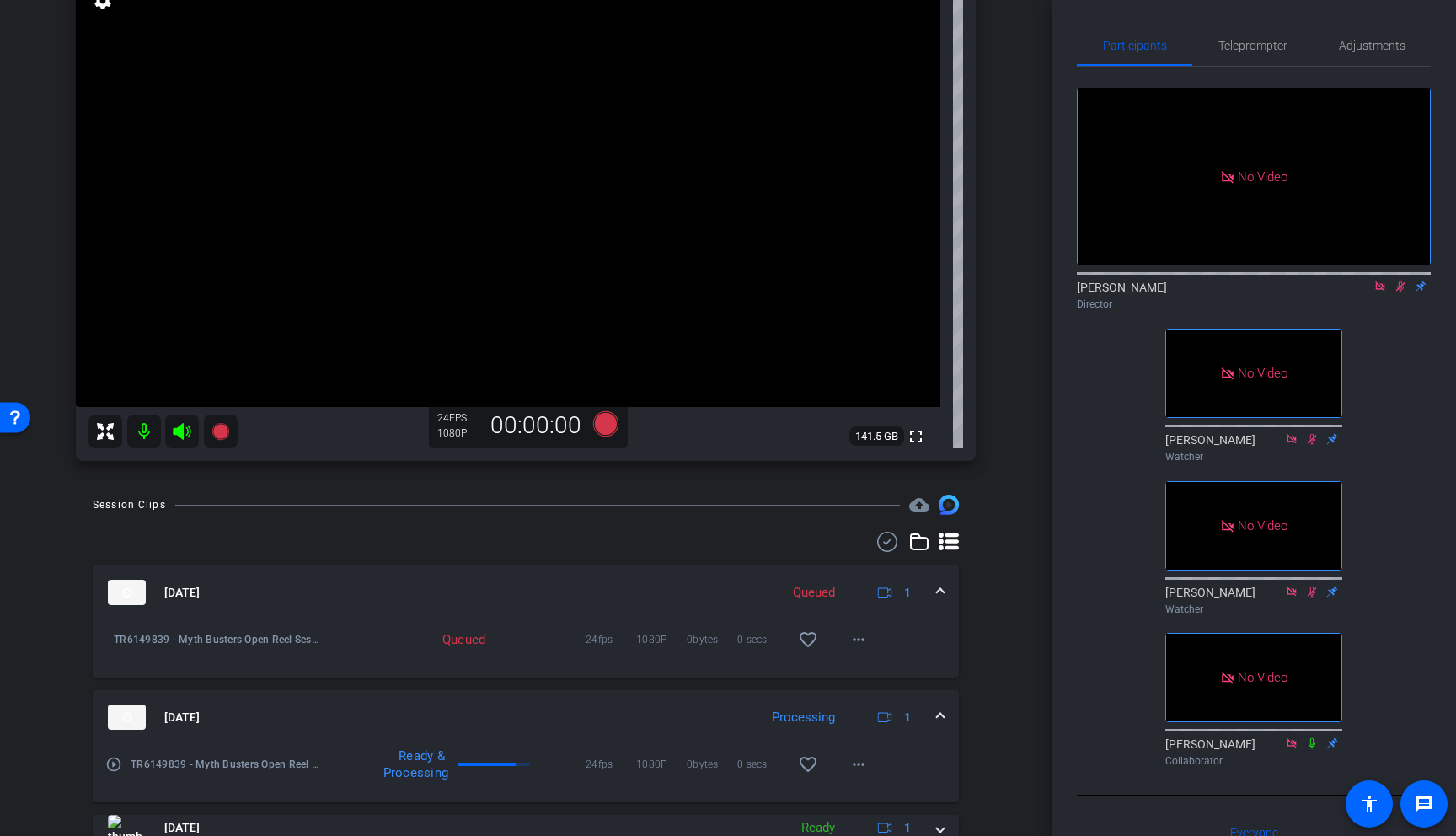
click at [1273, 293] on icon at bounding box center [1400, 286] width 13 height 12
drag, startPoint x: 1384, startPoint y: 311, endPoint x: 1398, endPoint y: 348, distance: 39.6
click at [1273, 293] on icon at bounding box center [1380, 286] width 13 height 12
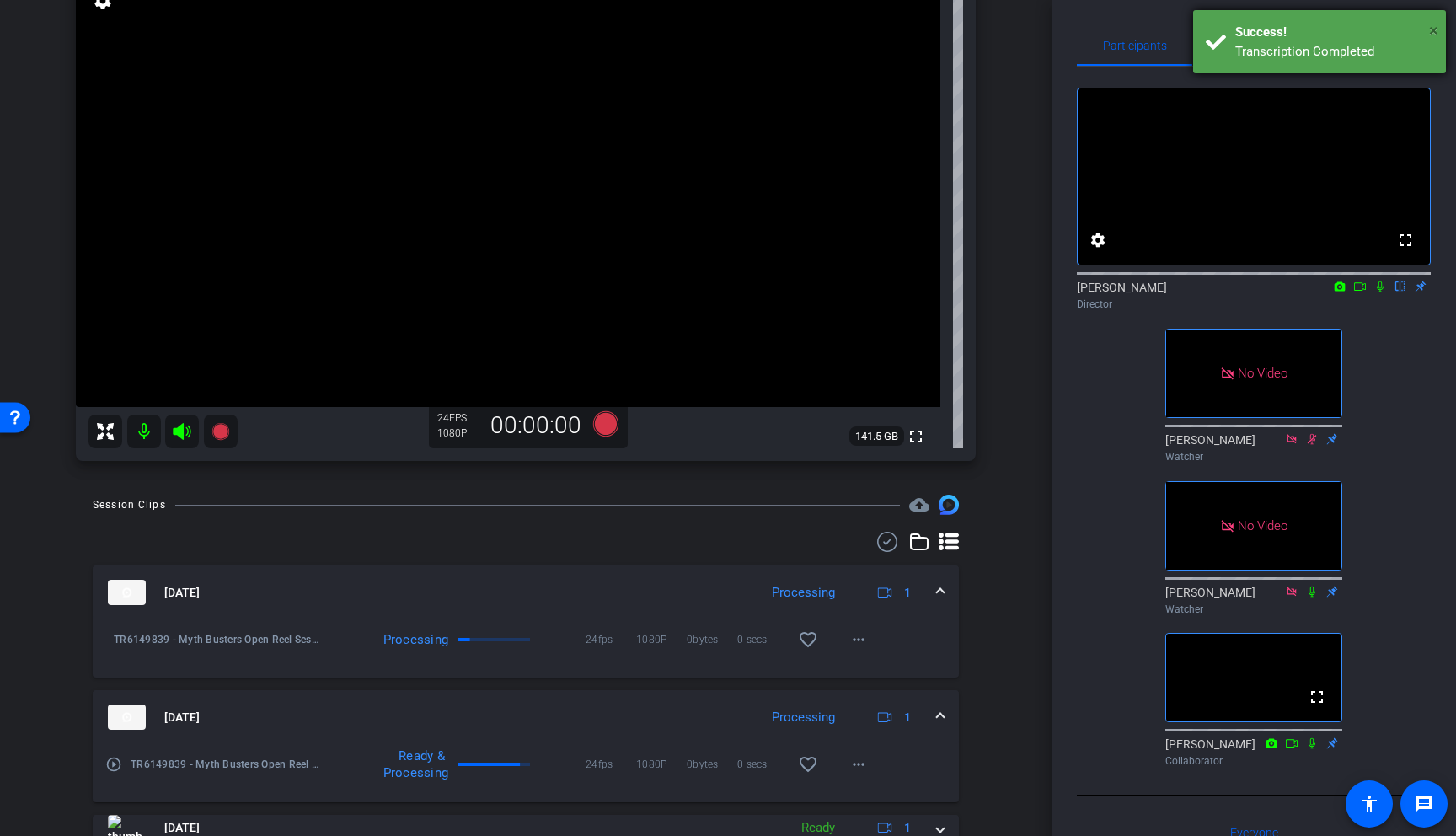
click at [1273, 26] on span "×" at bounding box center [1434, 30] width 9 height 21
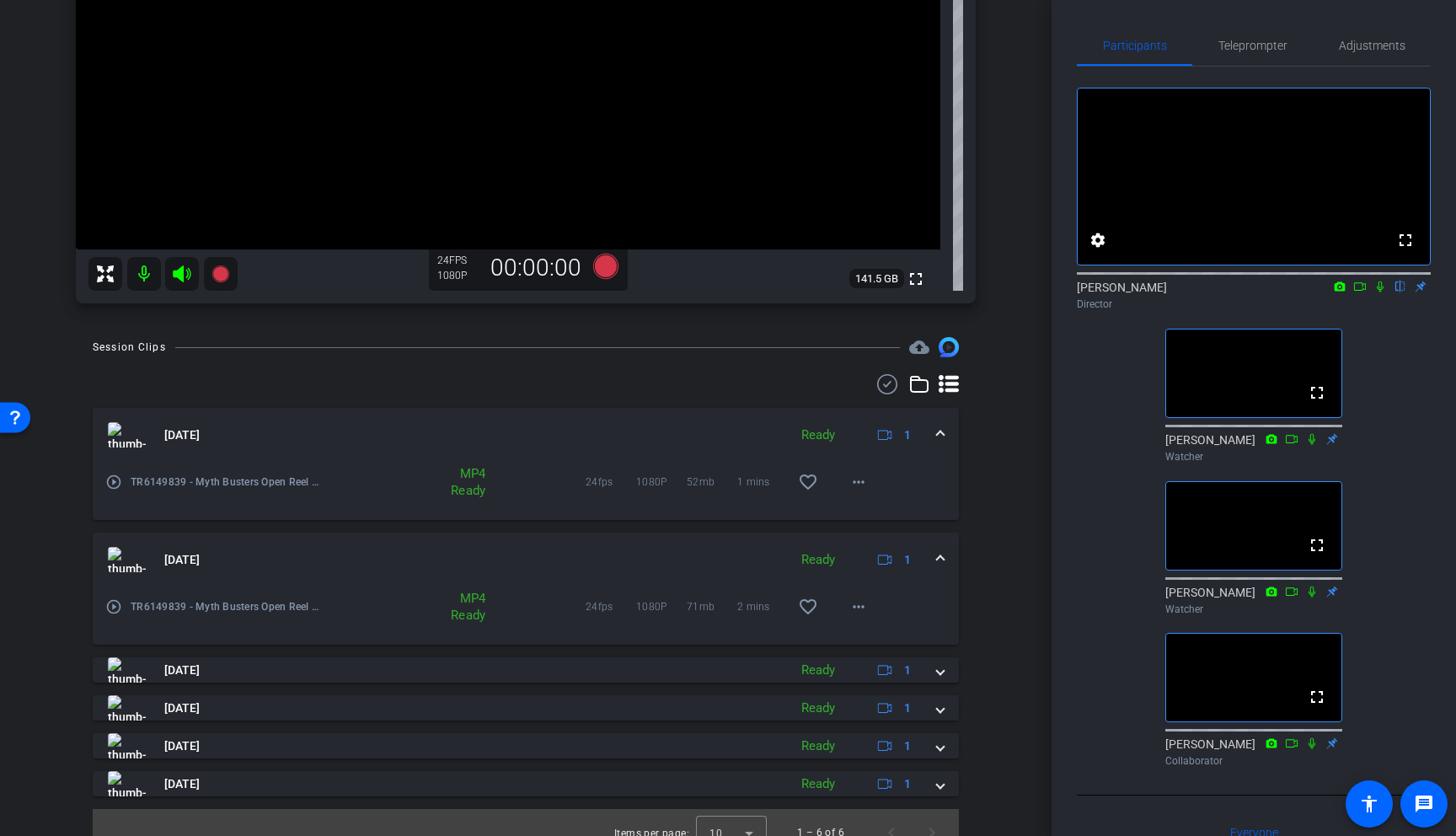
scroll to position [333, 0]
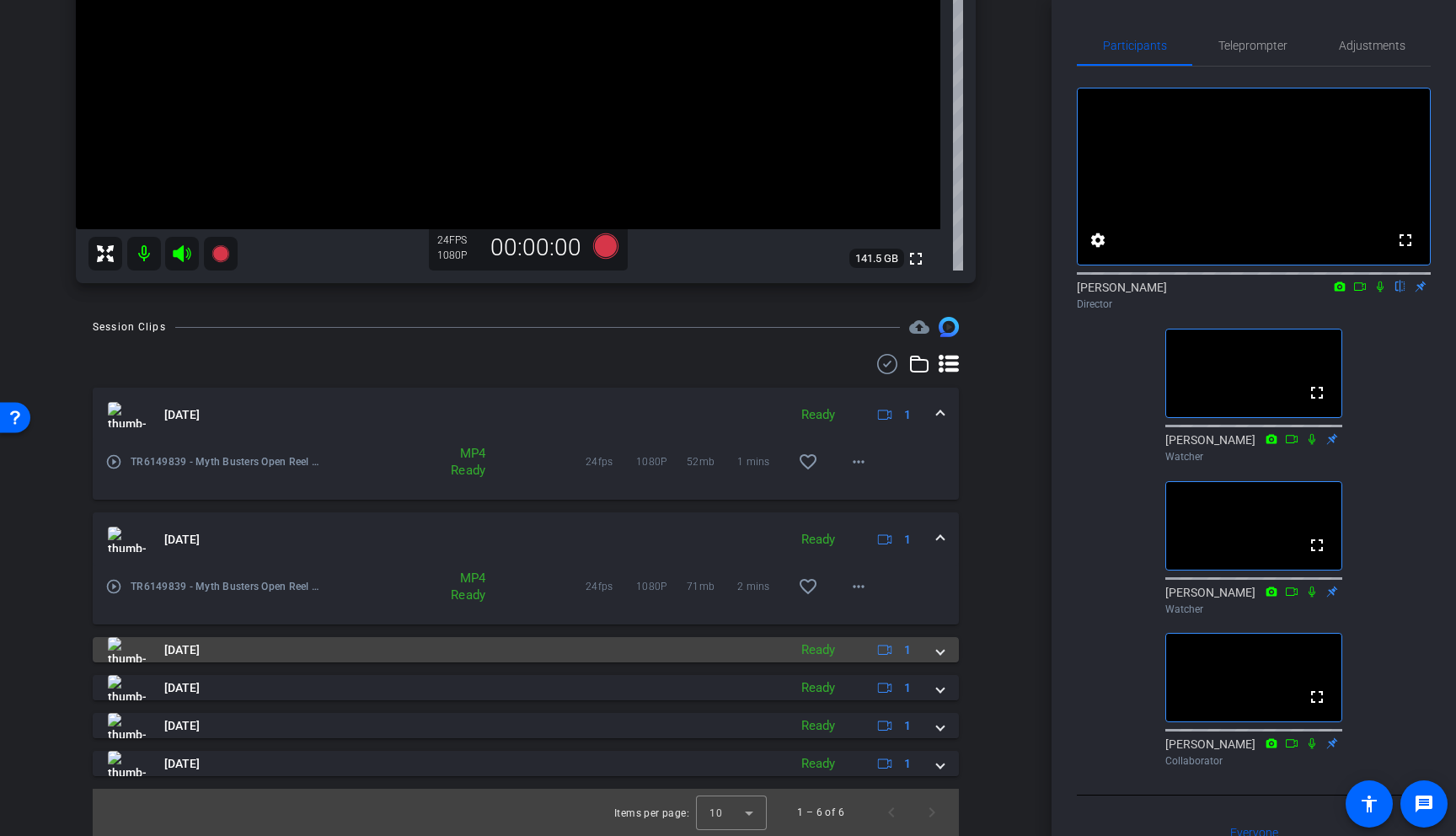
click at [938, 652] on span at bounding box center [941, 650] width 7 height 18
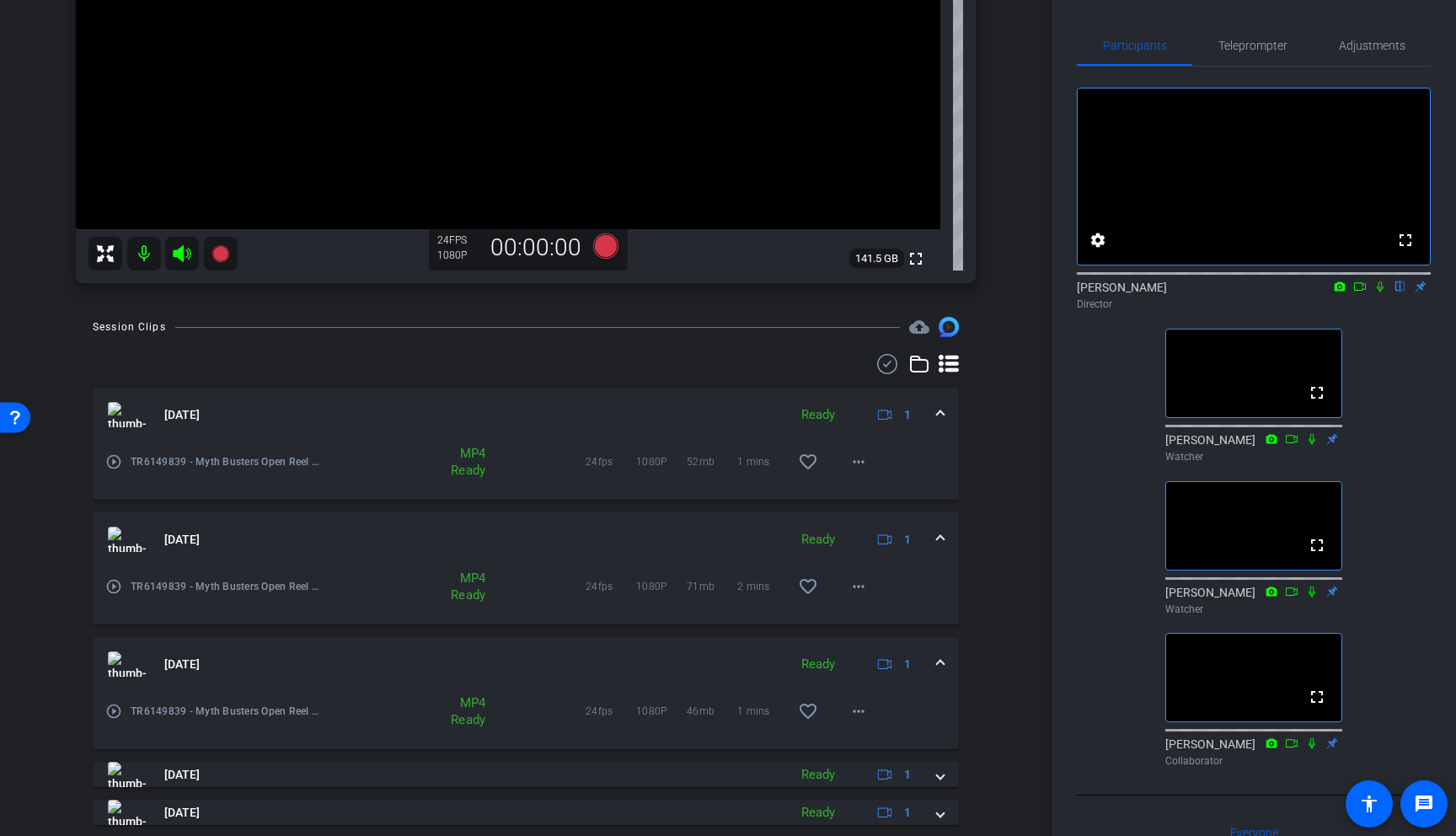
click at [940, 653] on mat-expansion-panel-header "Sep 4, 2025 Ready 1" at bounding box center [527, 664] width 867 height 54
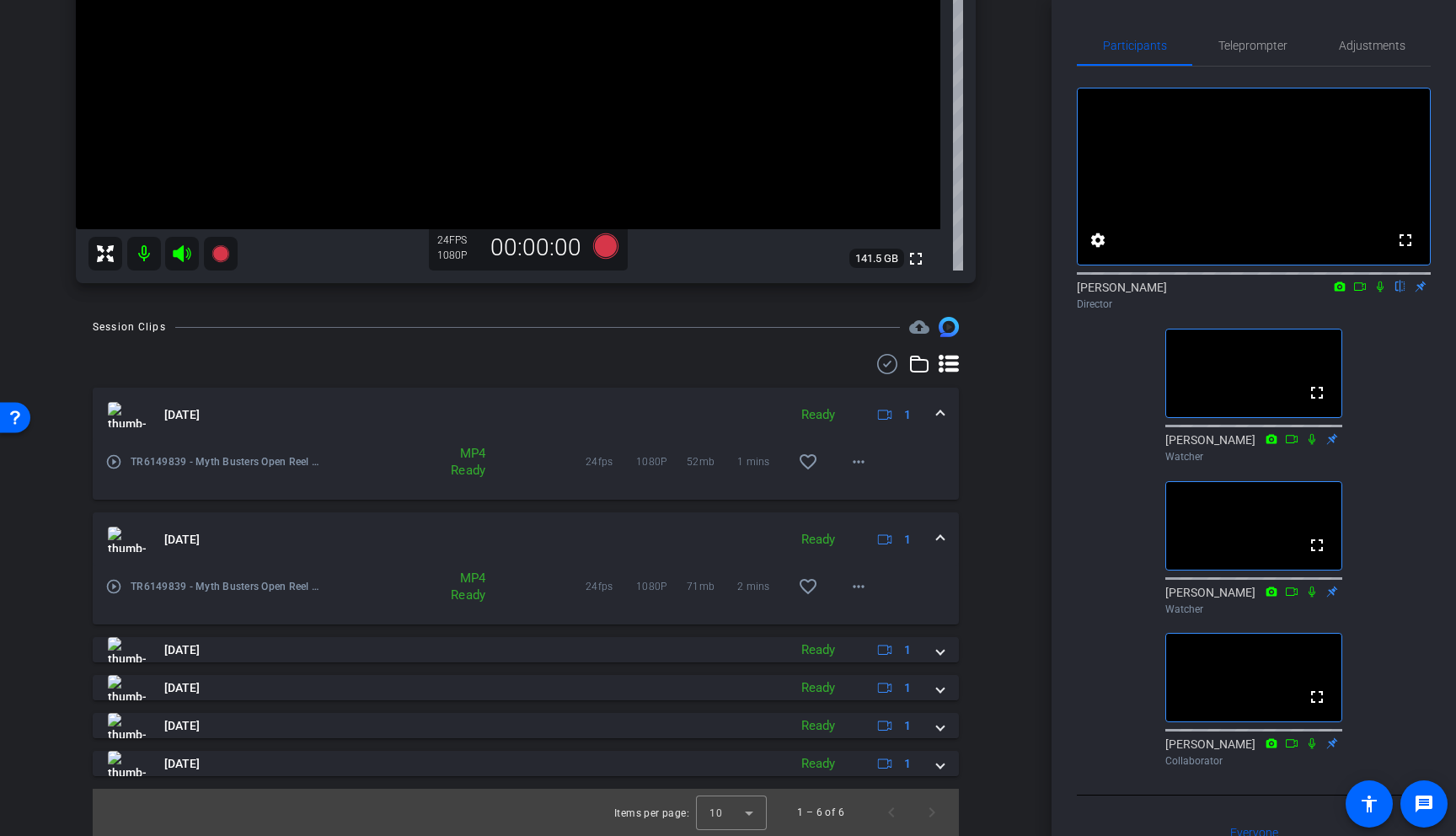
click at [940, 534] on span at bounding box center [941, 540] width 7 height 18
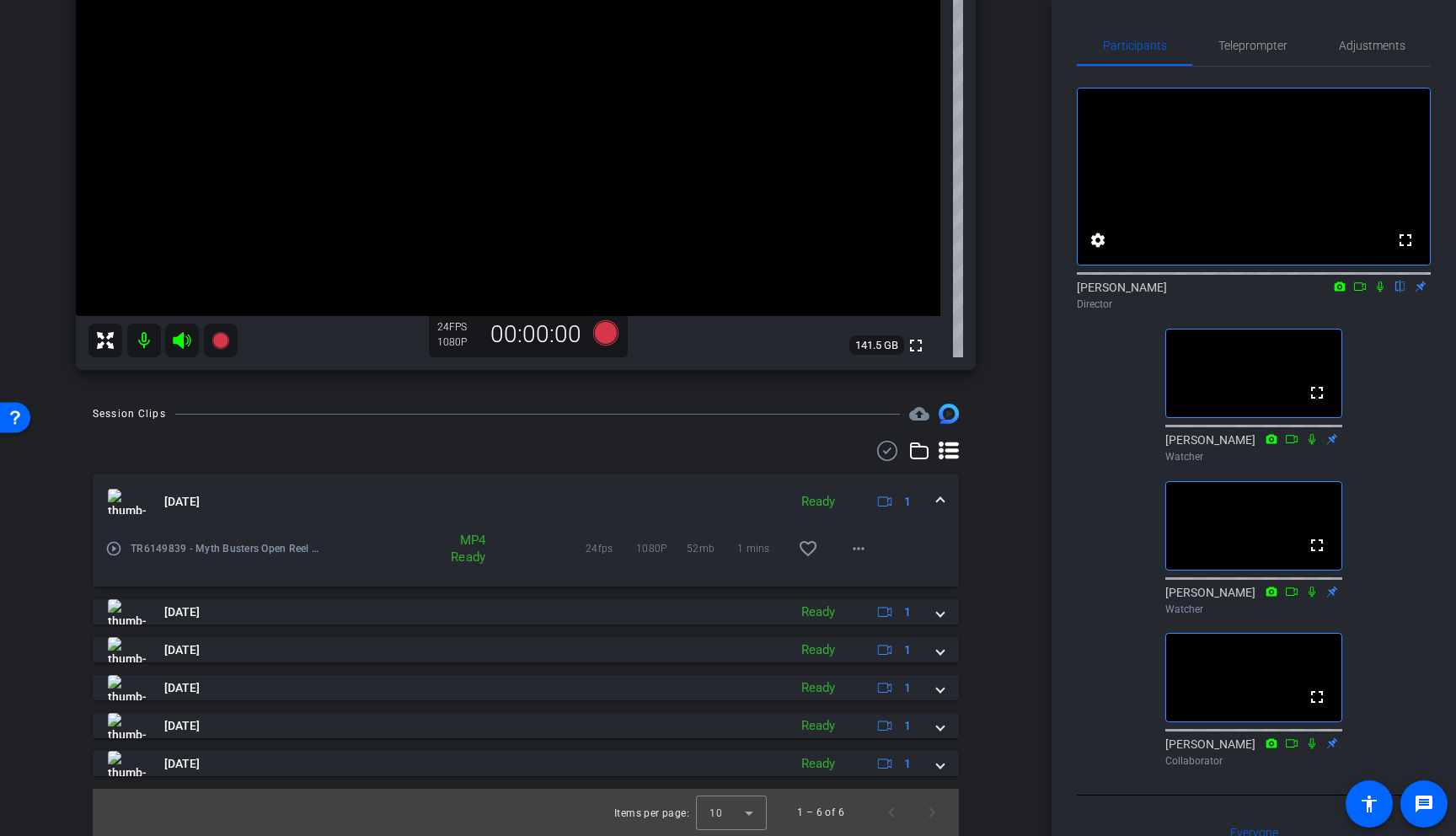
click at [942, 497] on span at bounding box center [941, 502] width 7 height 18
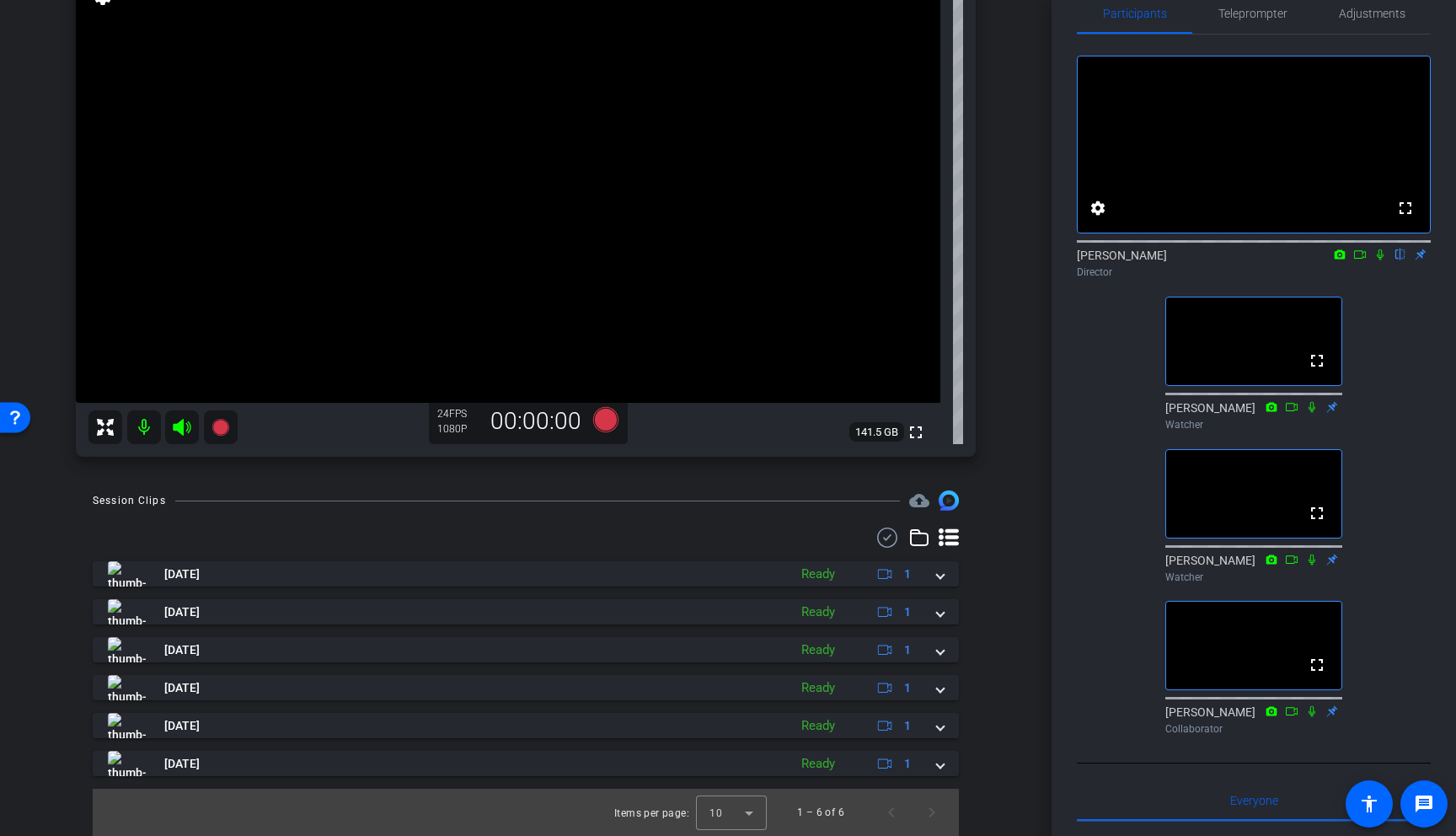
scroll to position [34, 0]
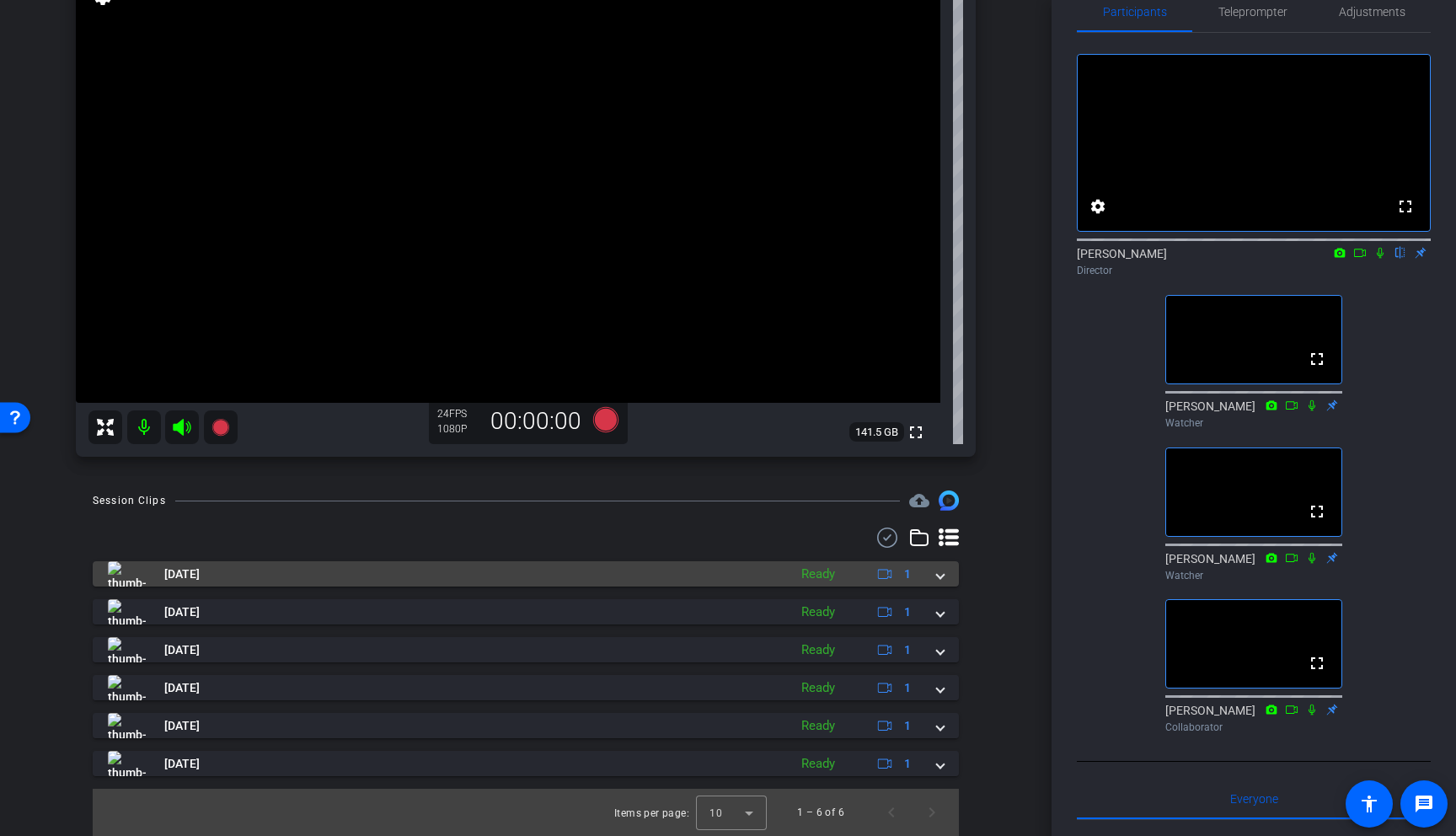
click at [938, 576] on span at bounding box center [941, 575] width 7 height 18
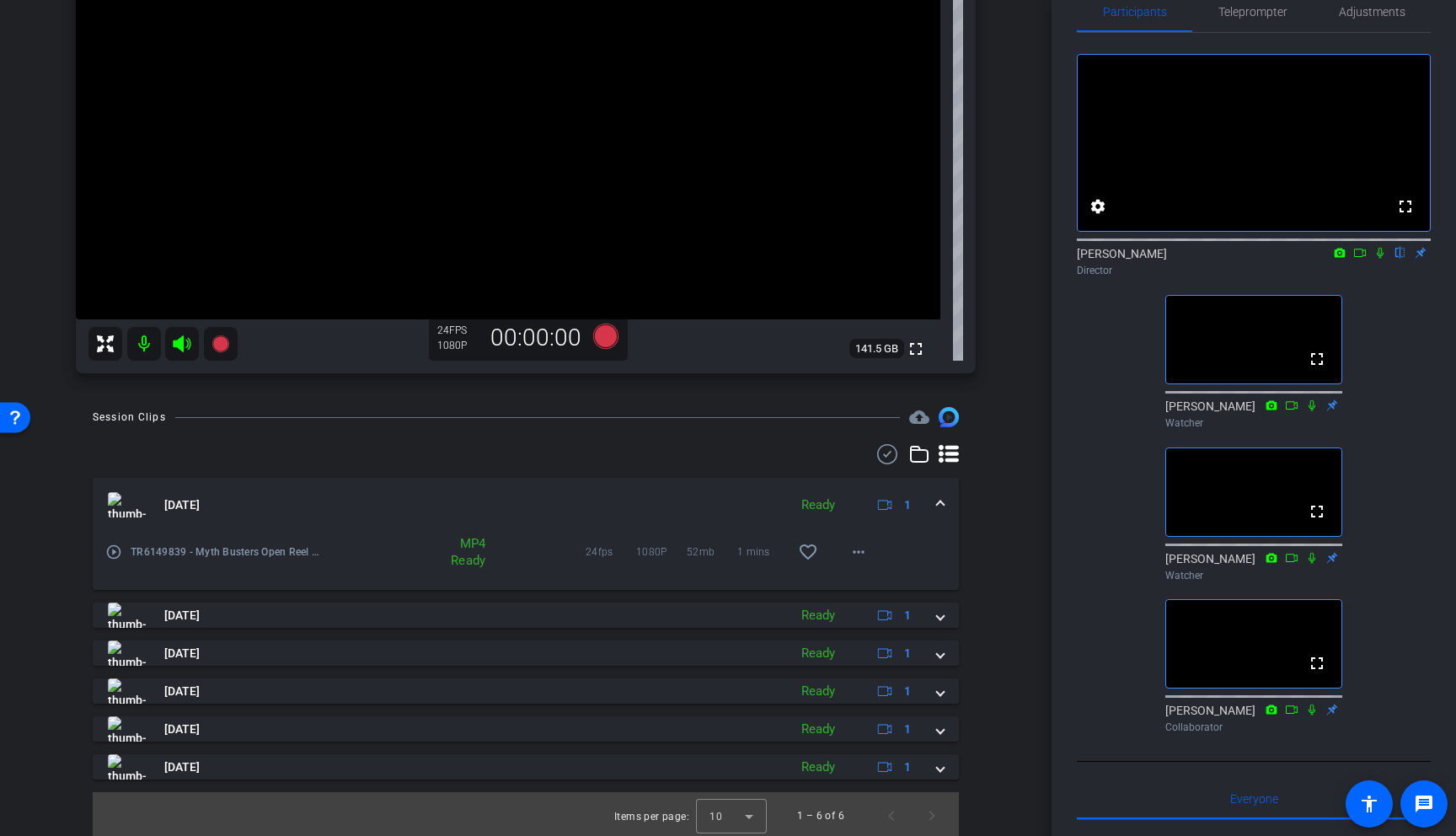
scroll to position [246, 0]
click at [867, 550] on mat-icon "more_horiz" at bounding box center [859, 548] width 21 height 21
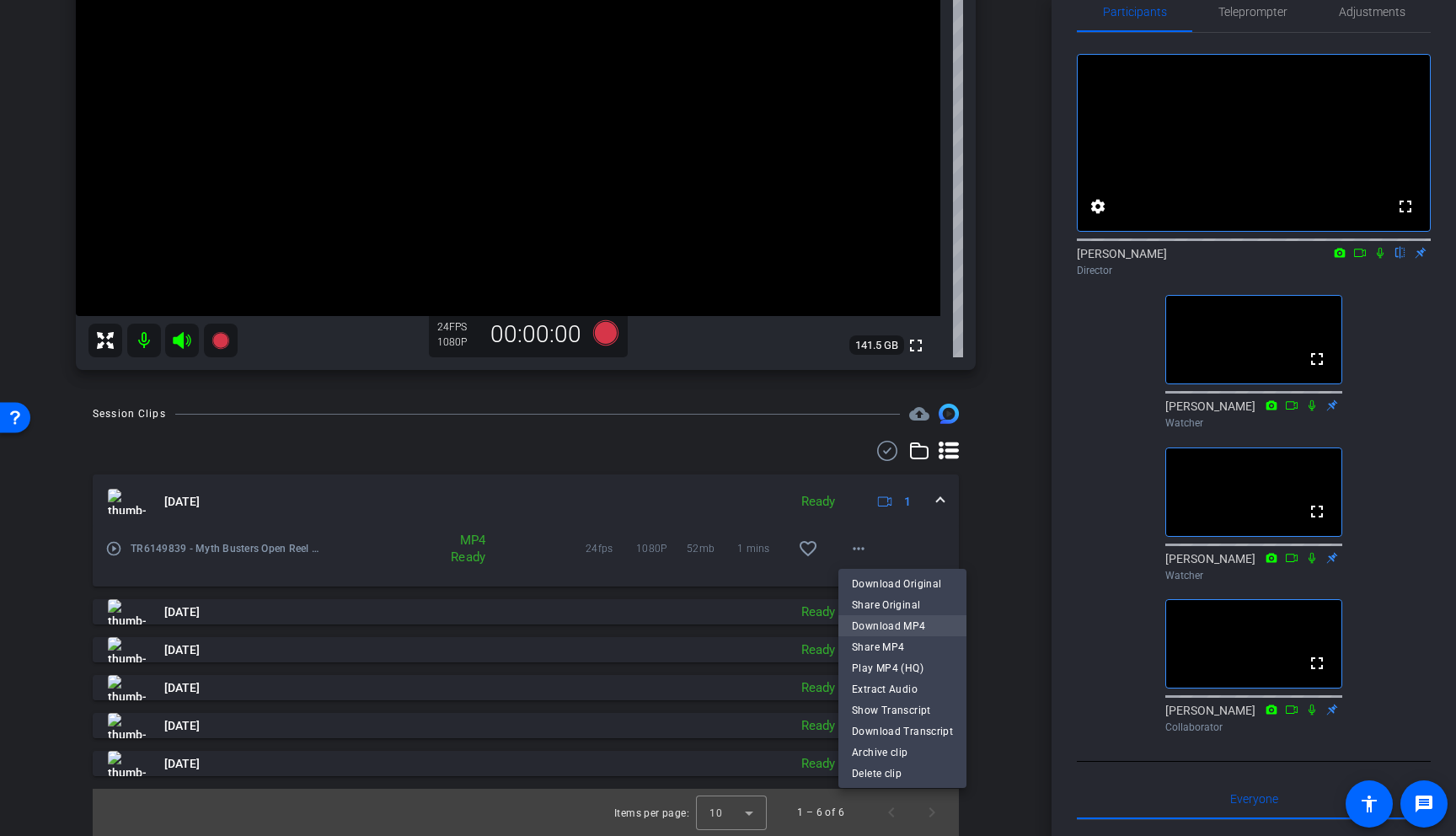
click at [910, 627] on span "Download MP4" at bounding box center [903, 626] width 101 height 21
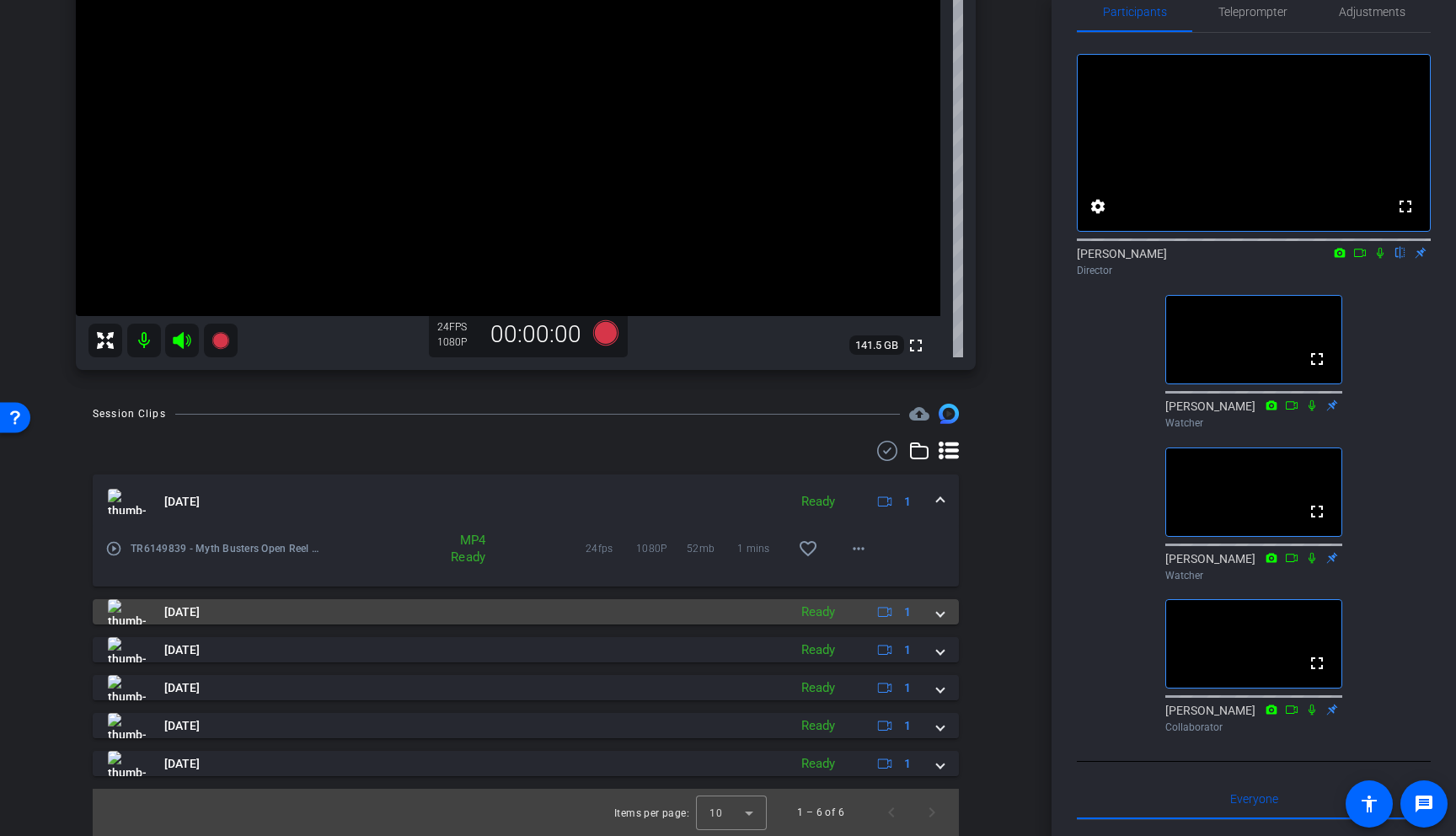
click at [946, 618] on mat-expansion-panel-header "Sep 4, 2025 Ready 1" at bounding box center [527, 611] width 867 height 25
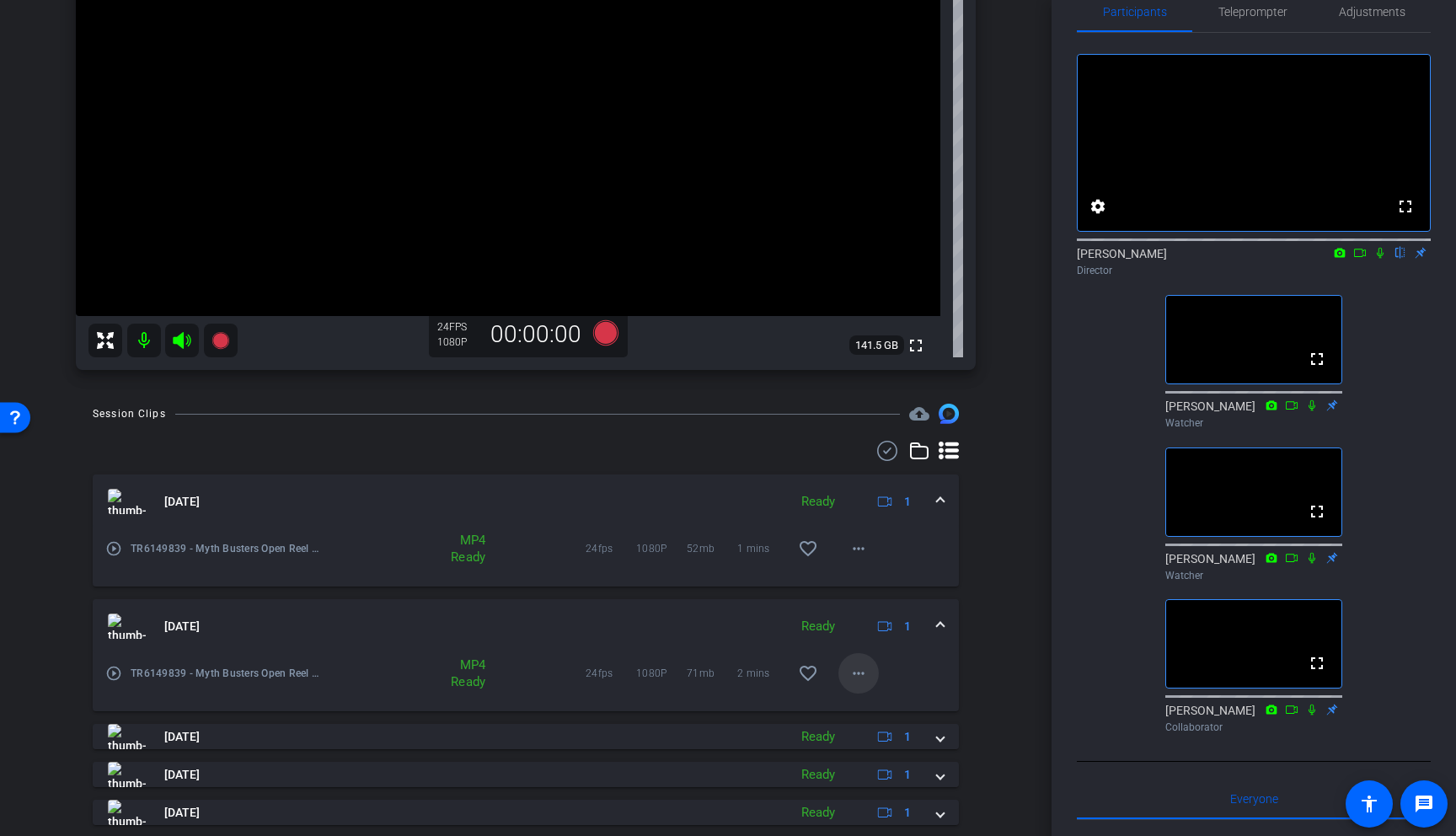
click at [864, 672] on mat-icon "more_horiz" at bounding box center [859, 673] width 21 height 21
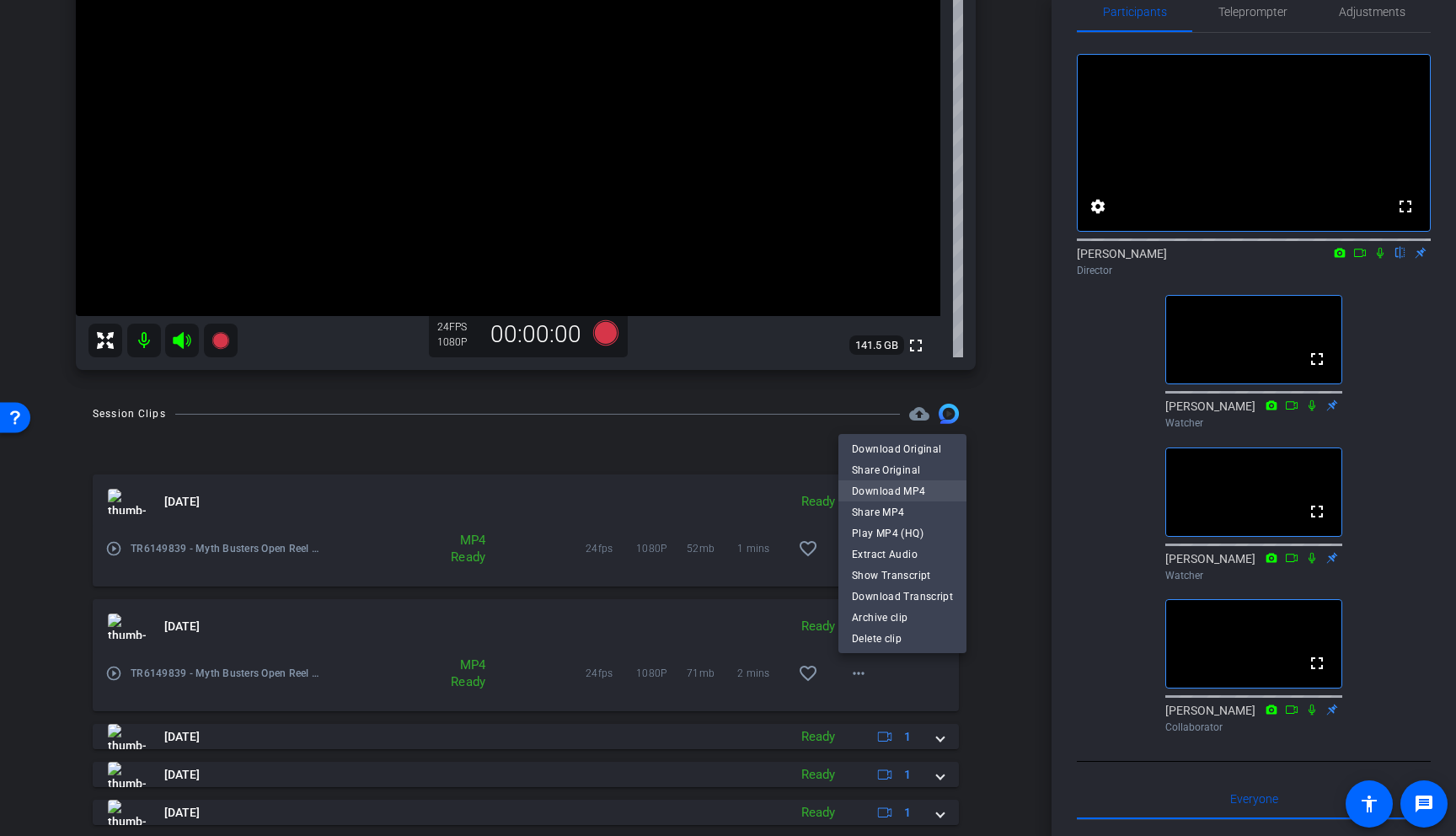
click at [895, 487] on span "Download MP4" at bounding box center [903, 491] width 101 height 21
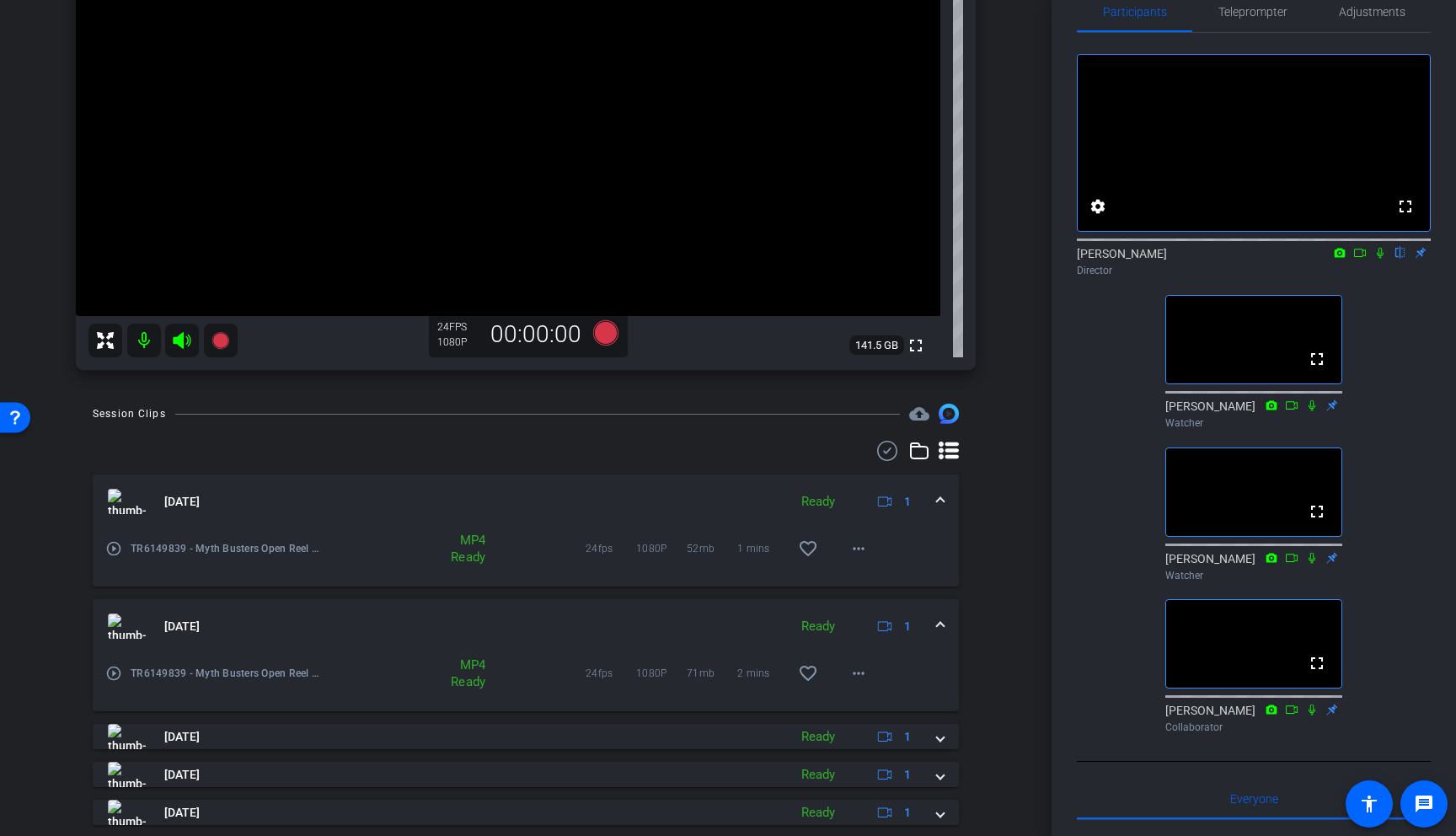
scroll to position [333, 0]
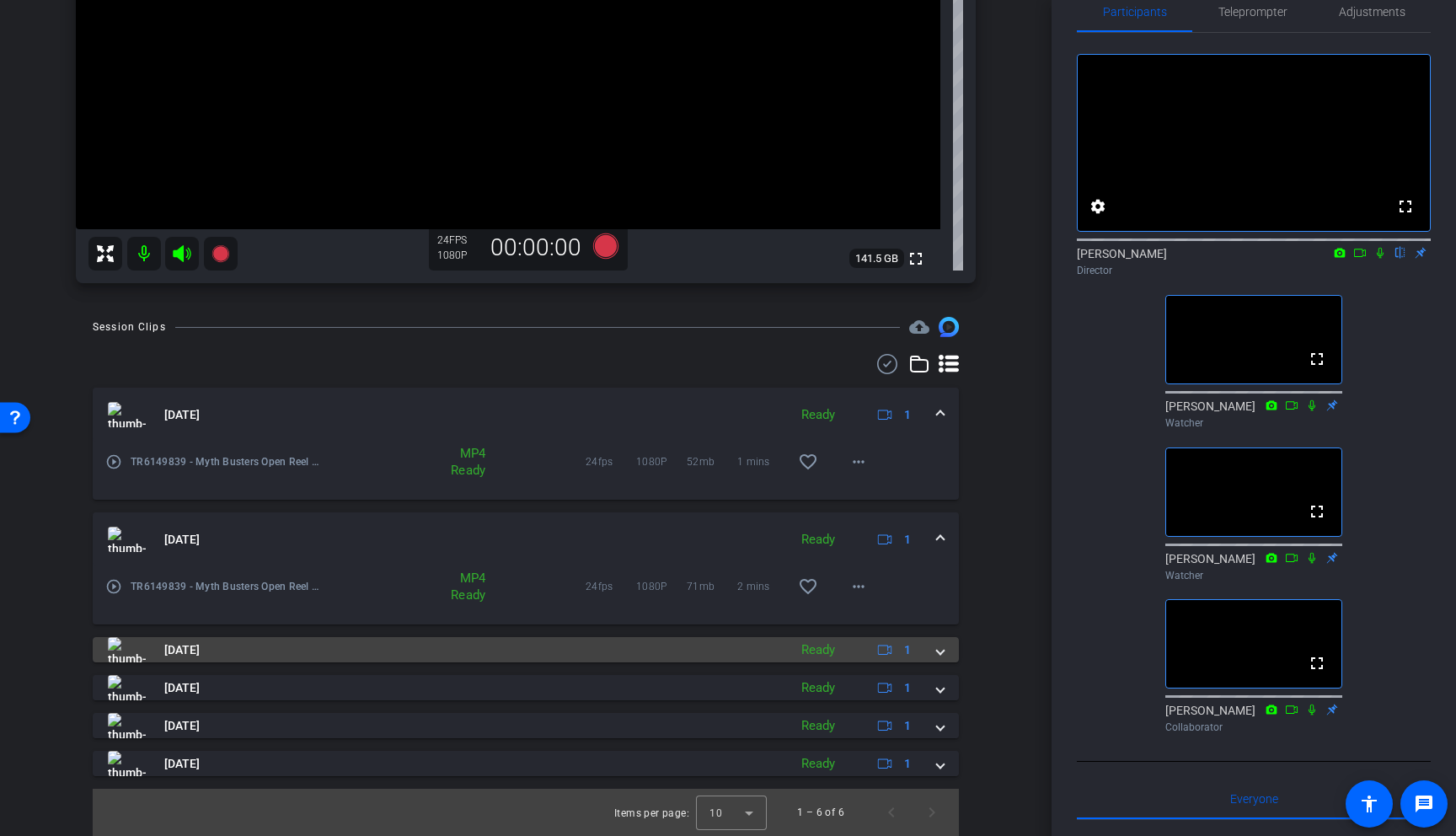
click at [943, 653] on span at bounding box center [941, 650] width 7 height 18
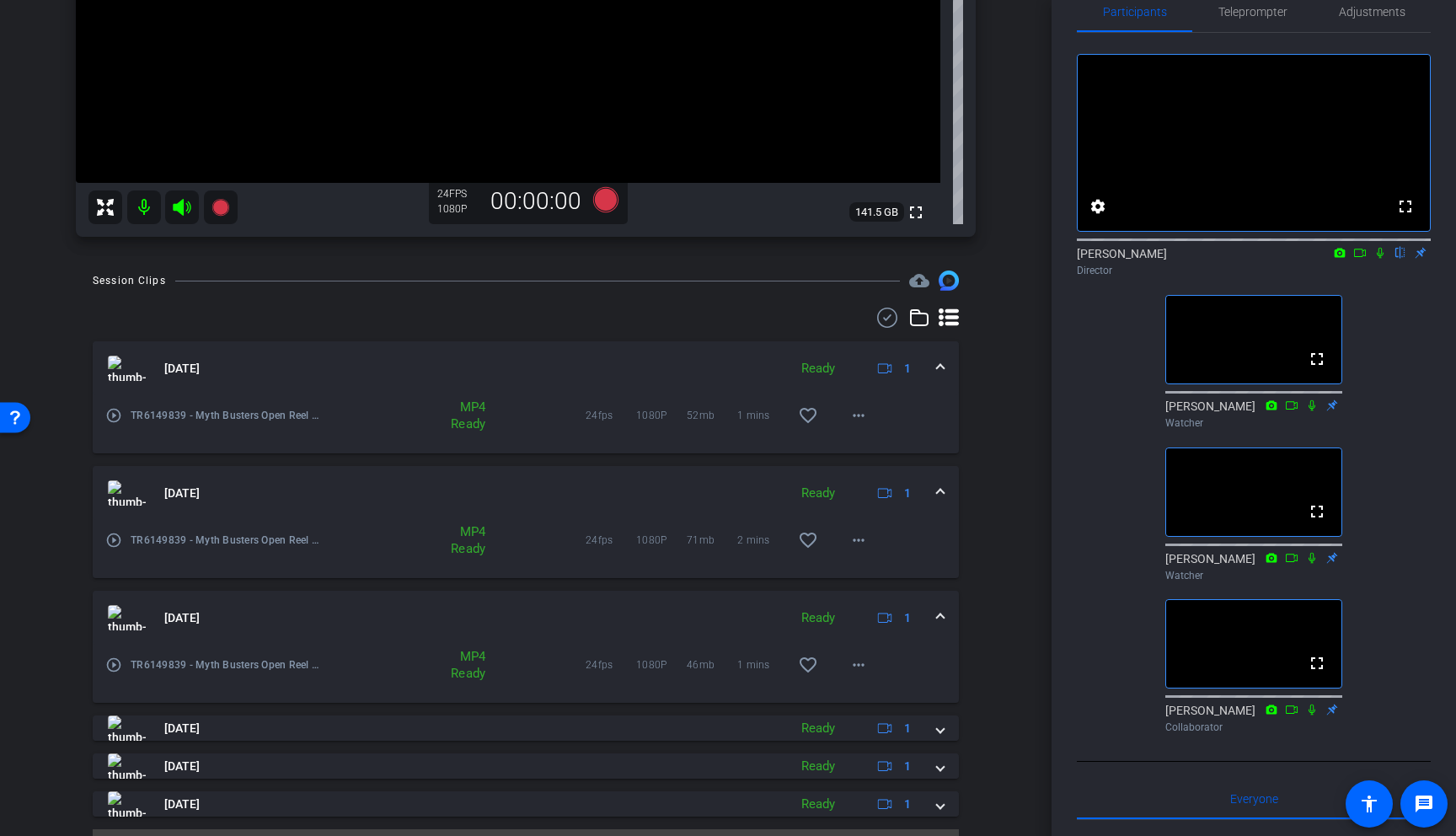
scroll to position [382, 0]
click at [867, 665] on mat-icon "more_horiz" at bounding box center [859, 661] width 21 height 21
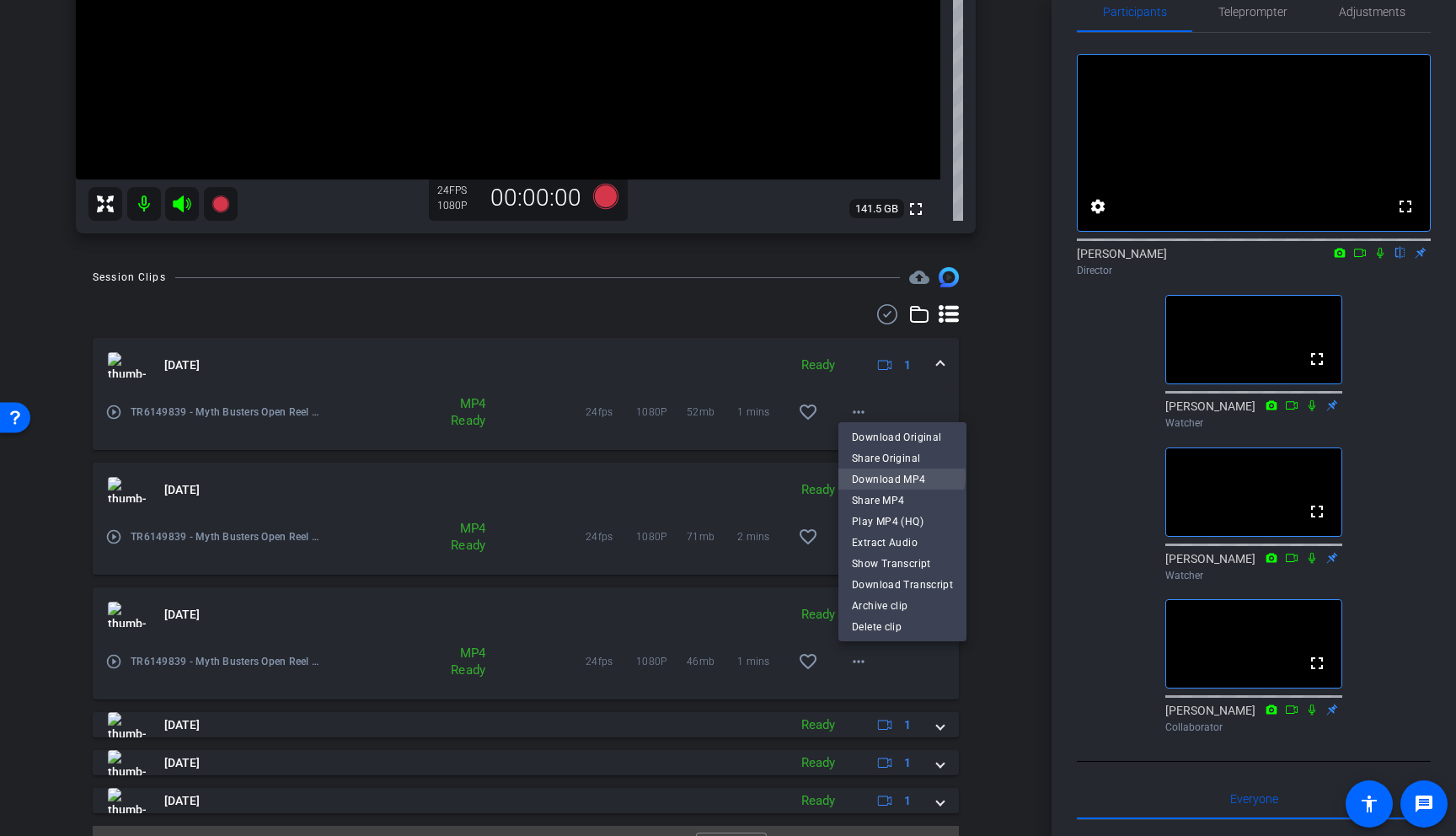
drag, startPoint x: 892, startPoint y: 475, endPoint x: 898, endPoint y: 482, distance: 9.2
click at [892, 475] on span "Download MP4" at bounding box center [903, 479] width 101 height 21
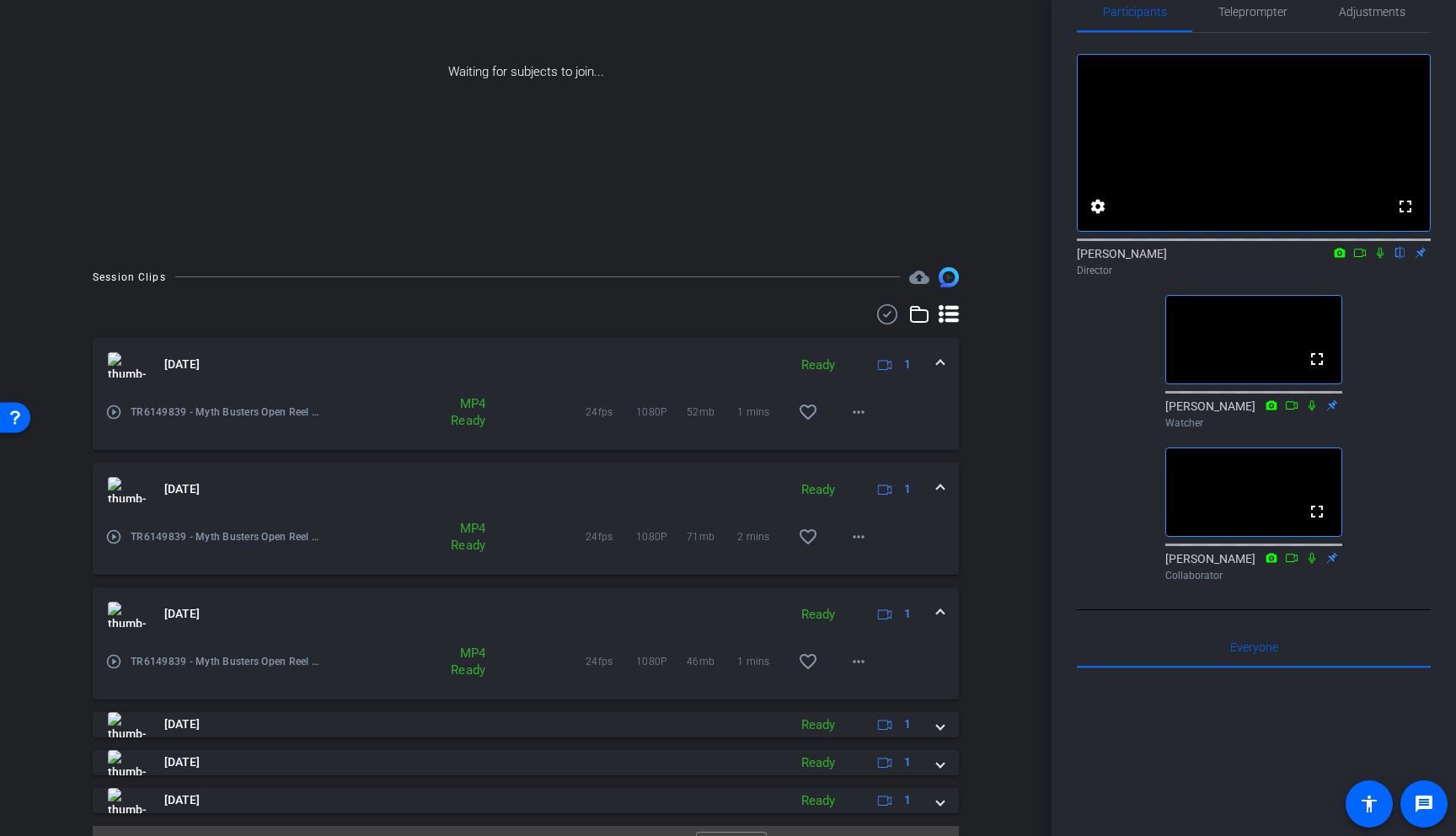
scroll to position [216, 0]
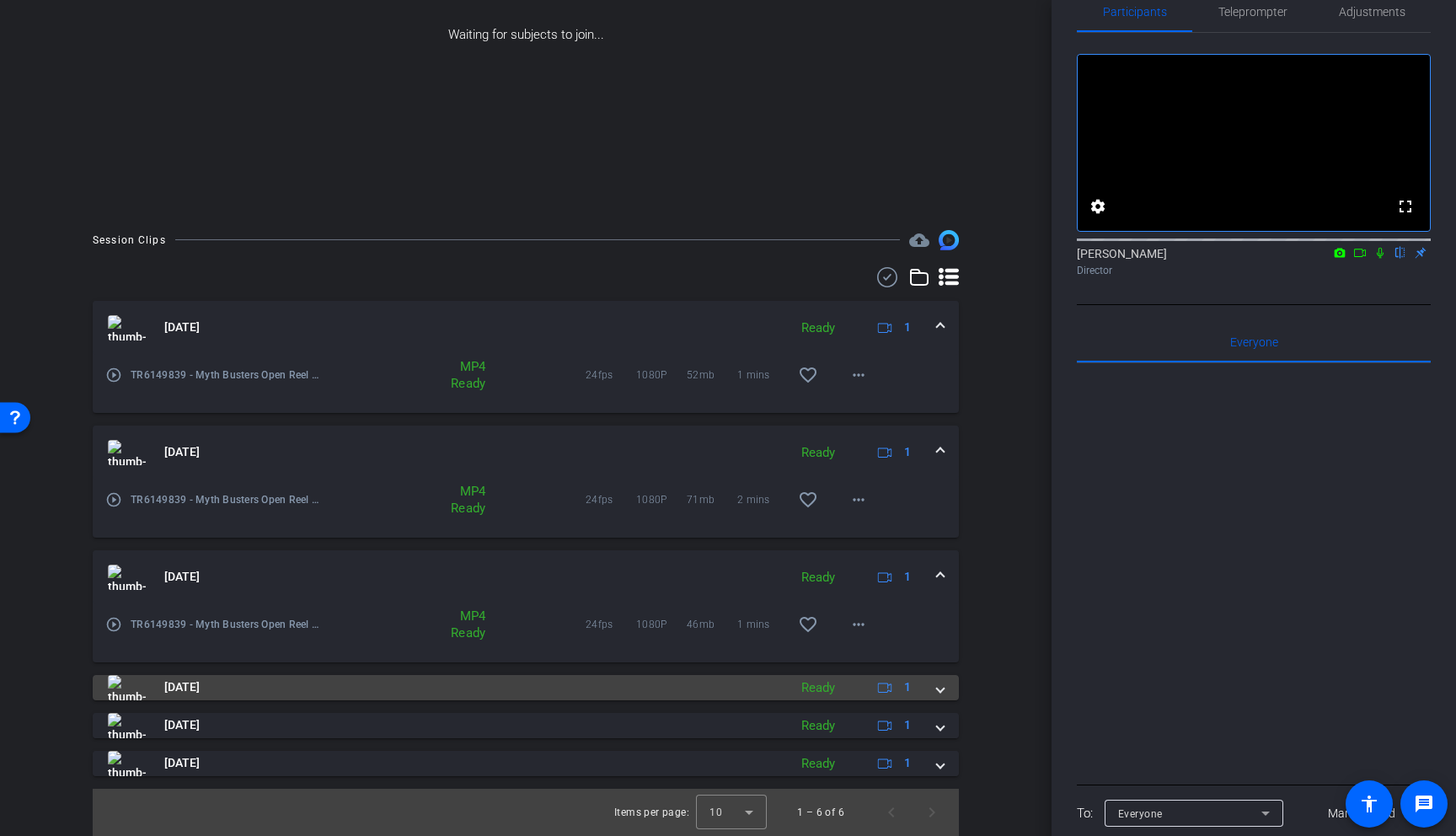
click at [944, 688] on span at bounding box center [941, 687] width 7 height 18
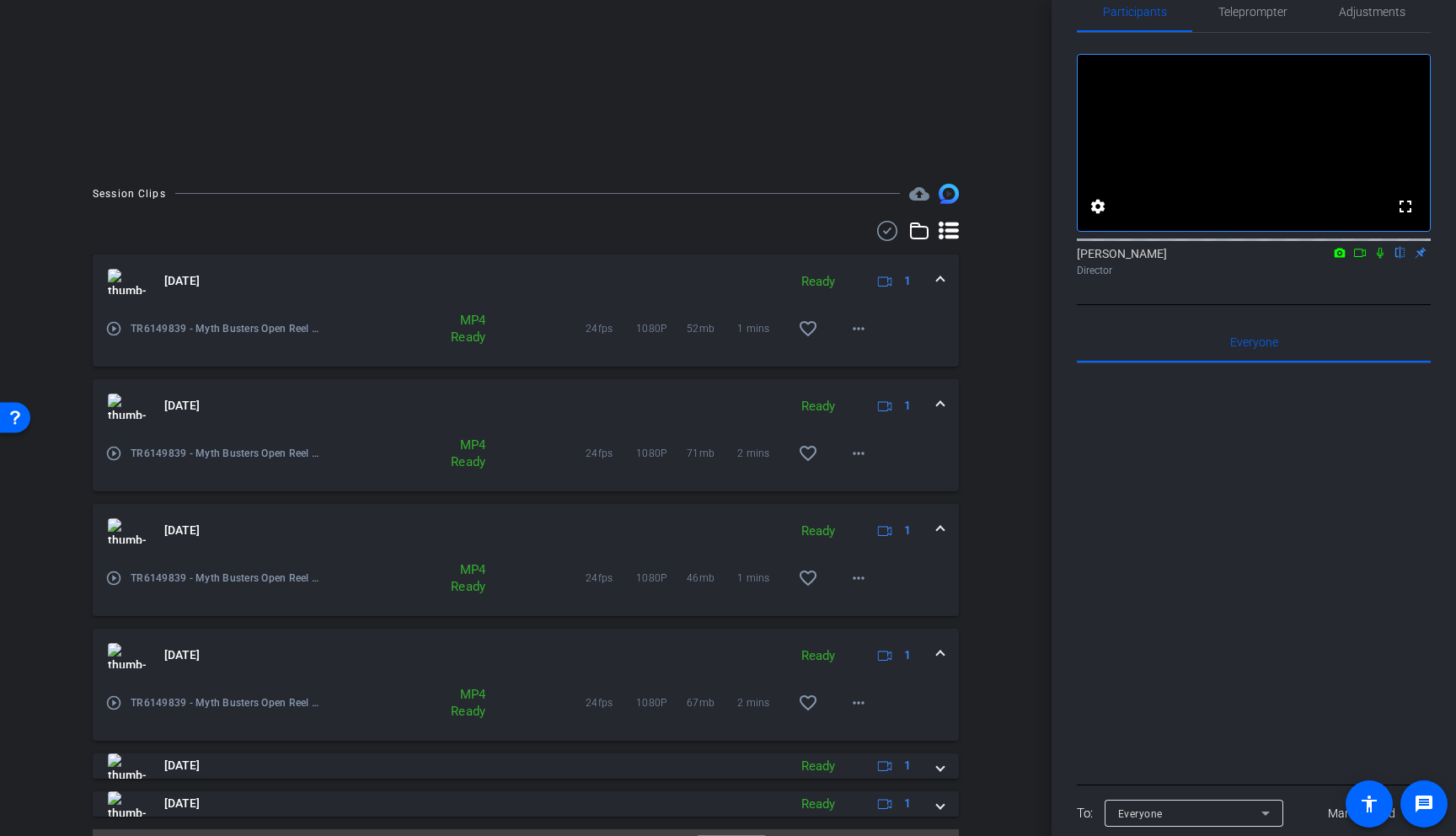
scroll to position [270, 0]
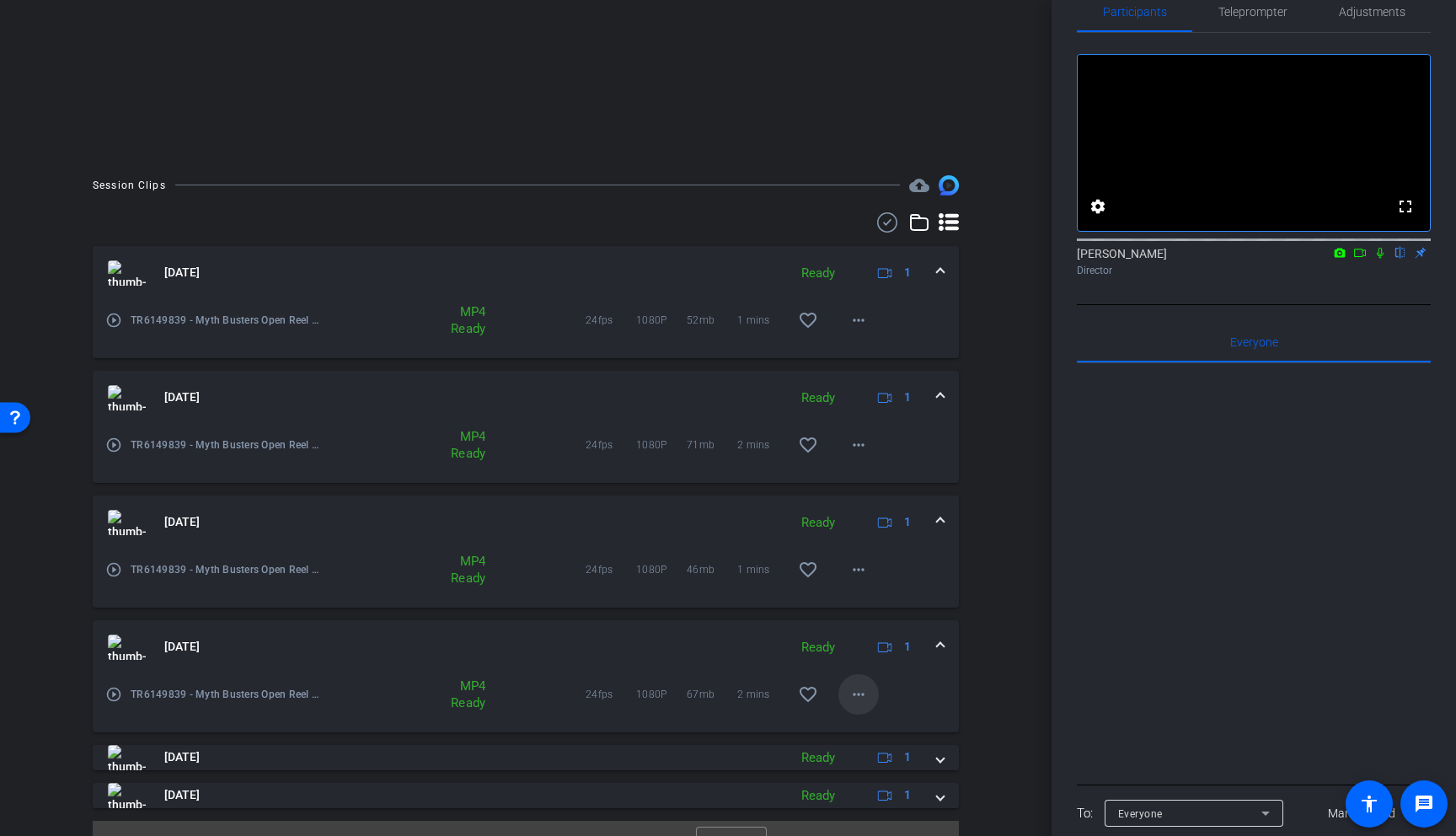
click at [865, 694] on mat-icon "more_horiz" at bounding box center [859, 694] width 21 height 21
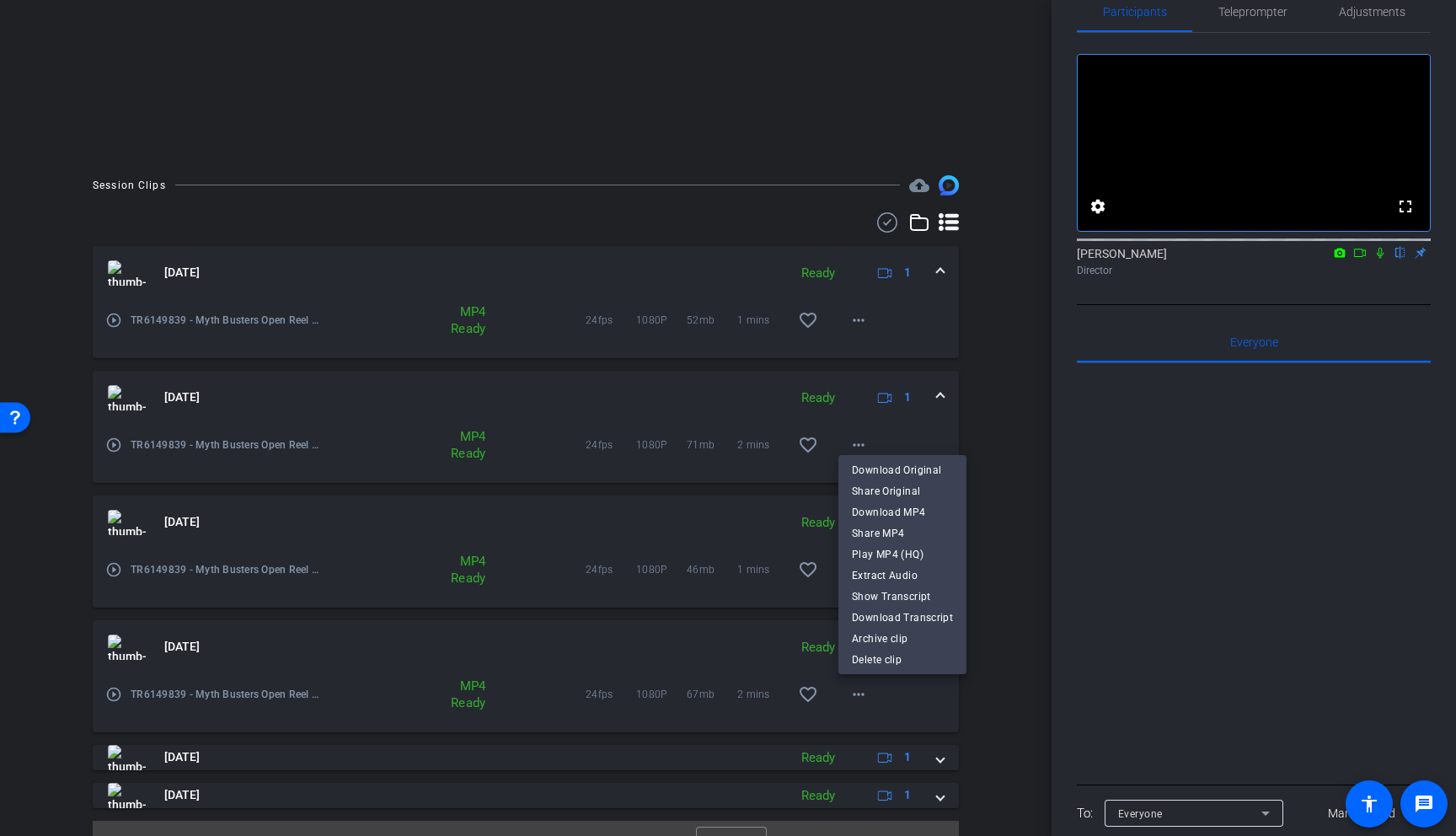
click at [904, 514] on span "Download MP4" at bounding box center [903, 512] width 101 height 21
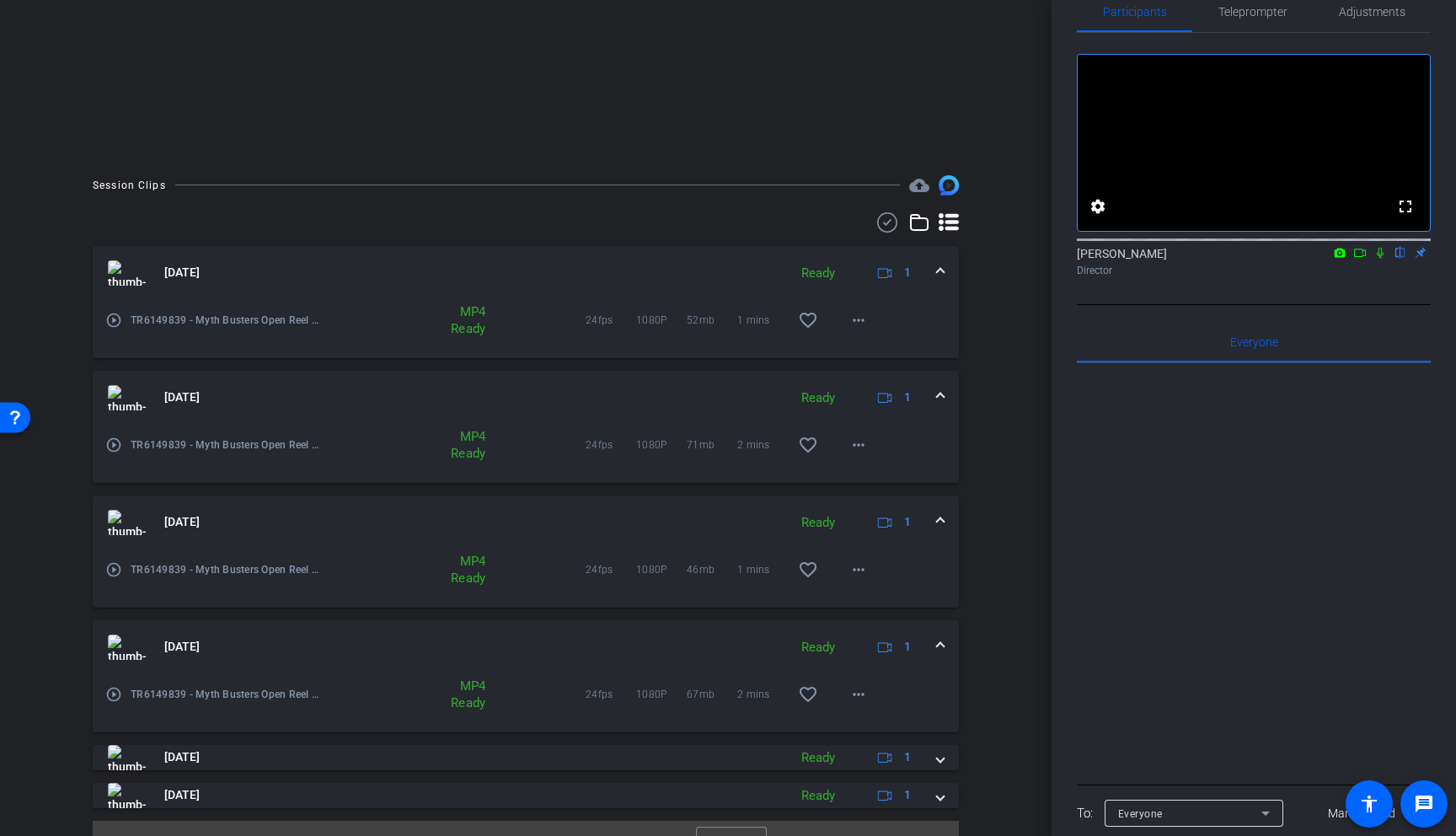
scroll to position [303, 0]
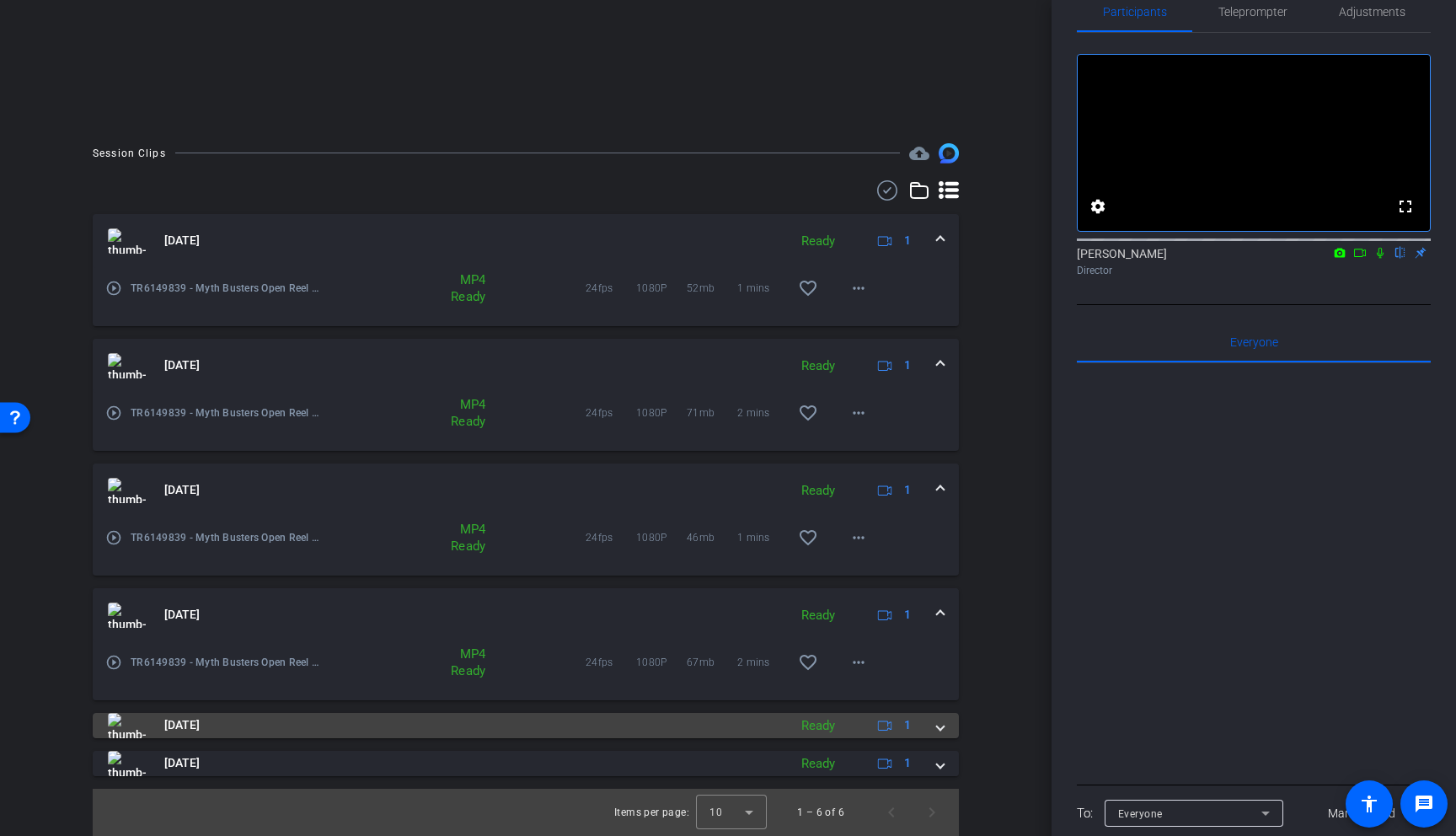
click at [940, 722] on span at bounding box center [941, 725] width 7 height 18
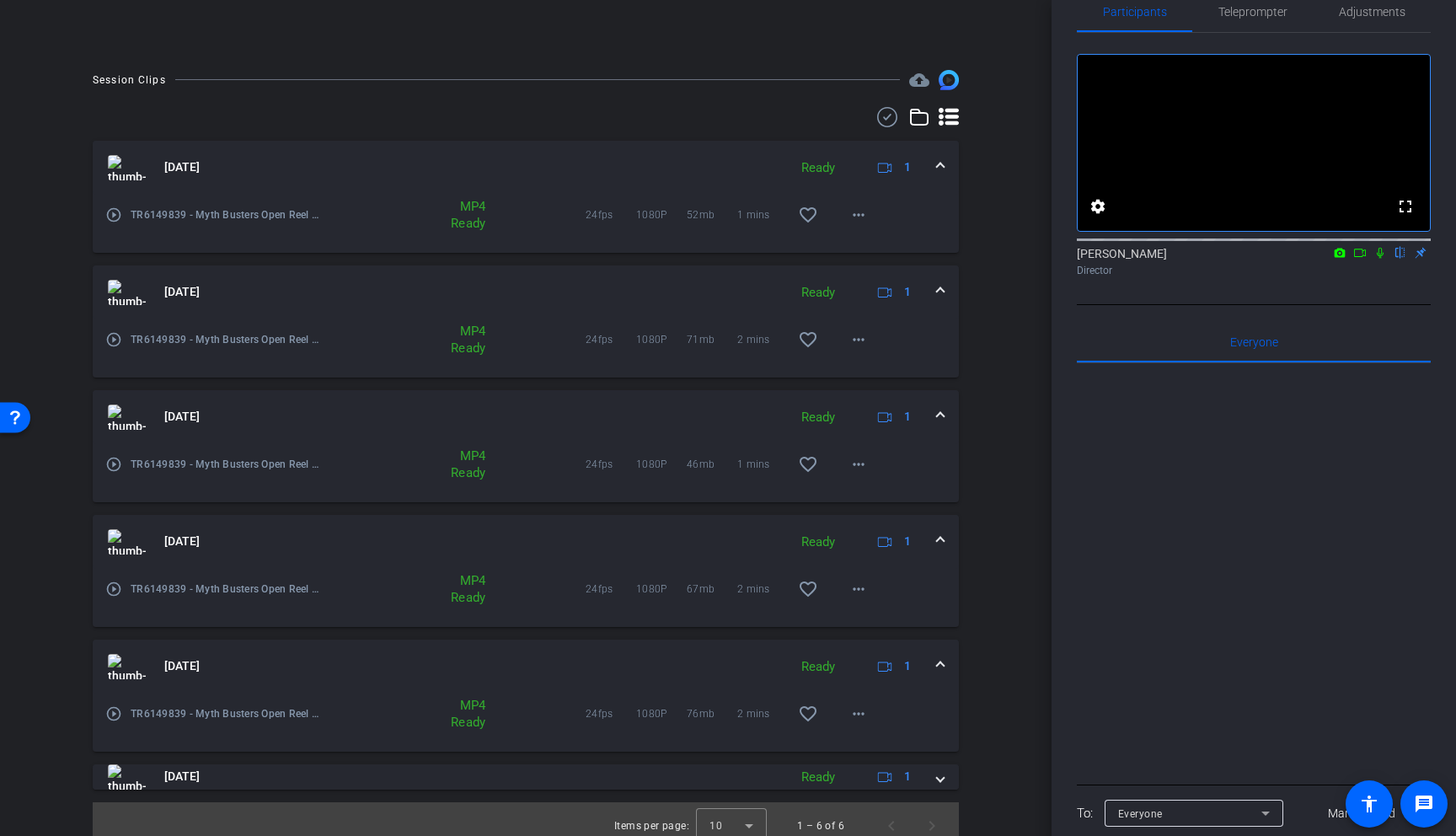
scroll to position [389, 0]
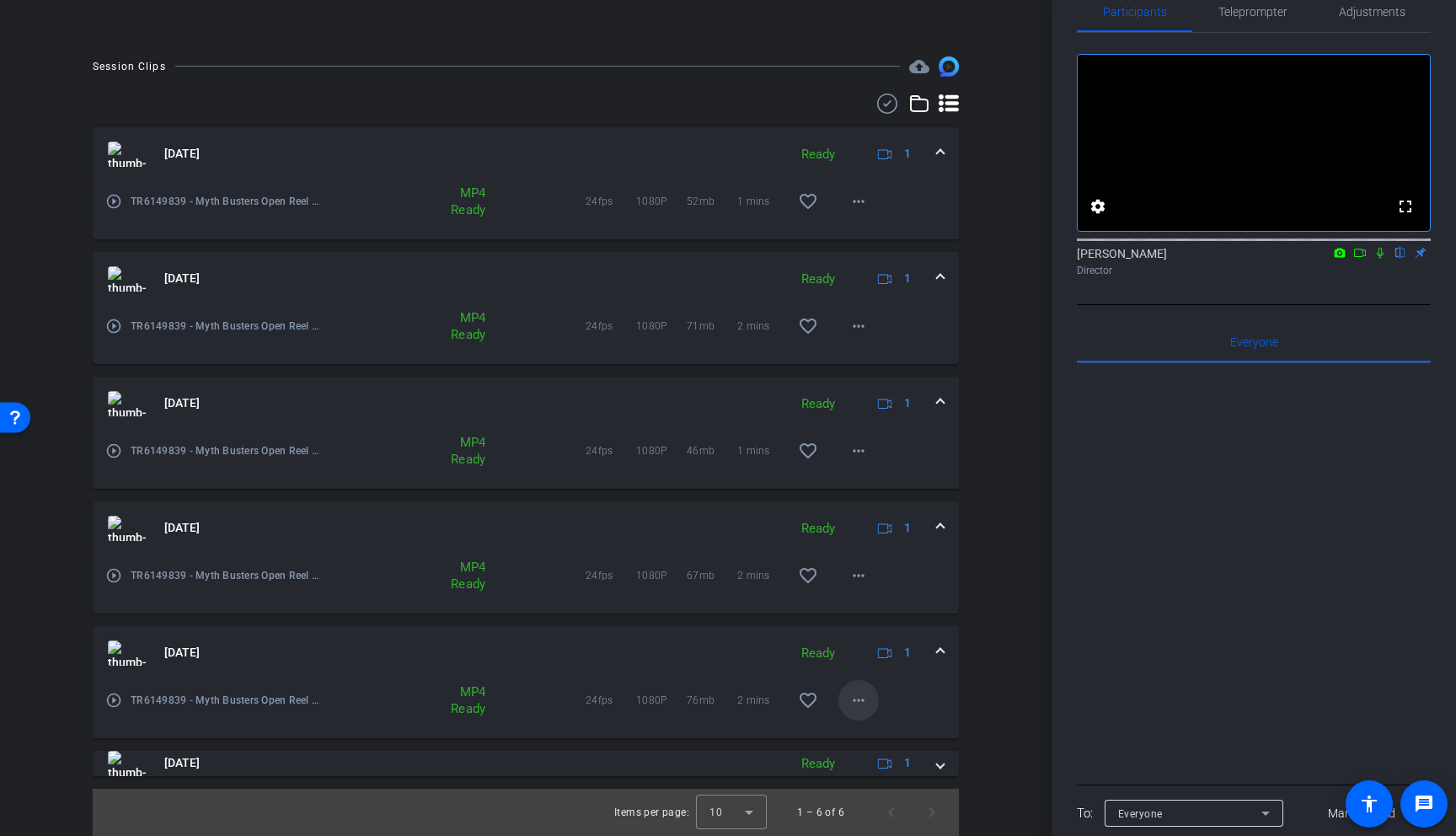
click at [864, 699] on mat-icon "more_horiz" at bounding box center [859, 700] width 21 height 21
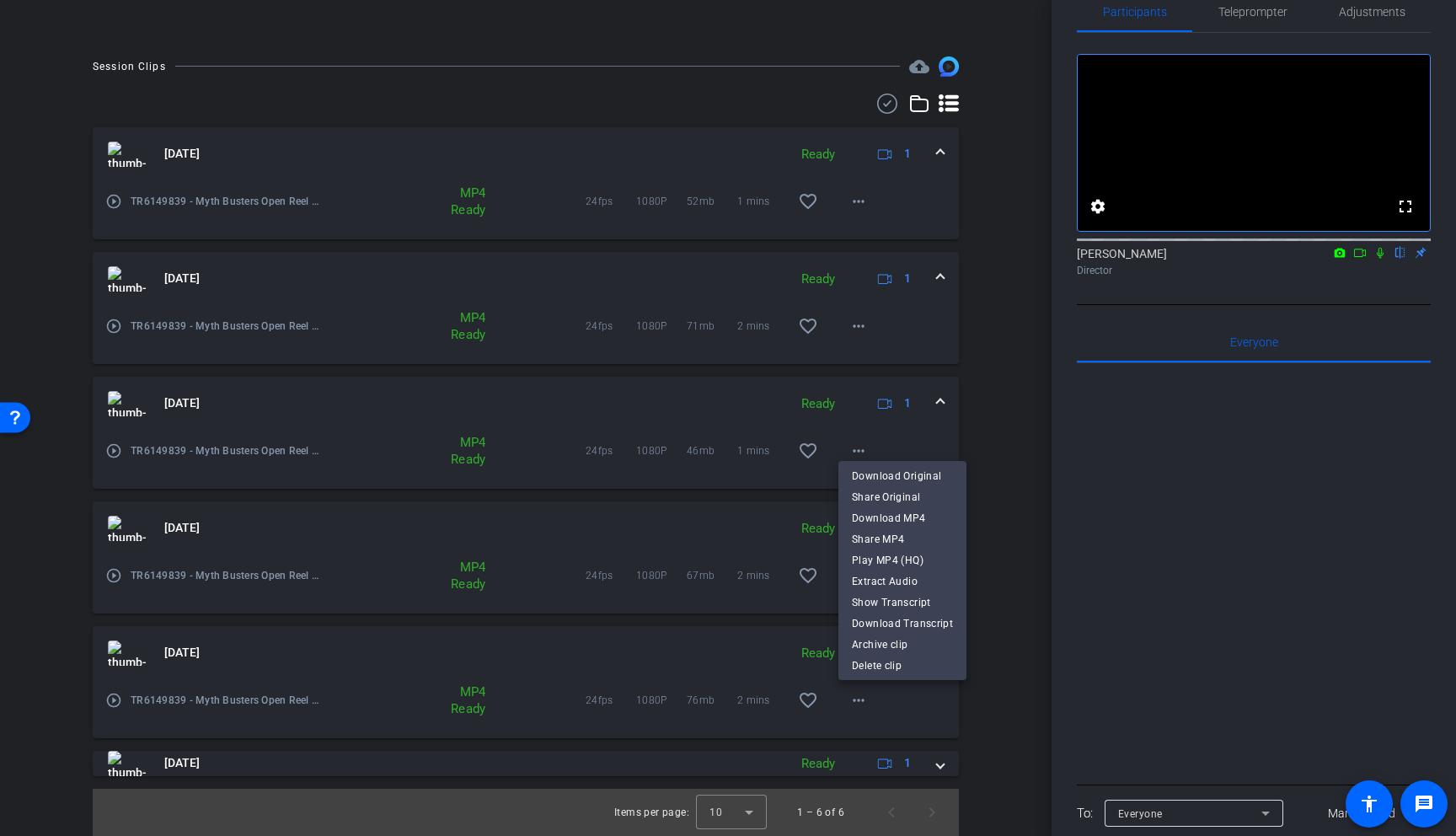
click at [889, 515] on span "Download MP4" at bounding box center [903, 518] width 101 height 21
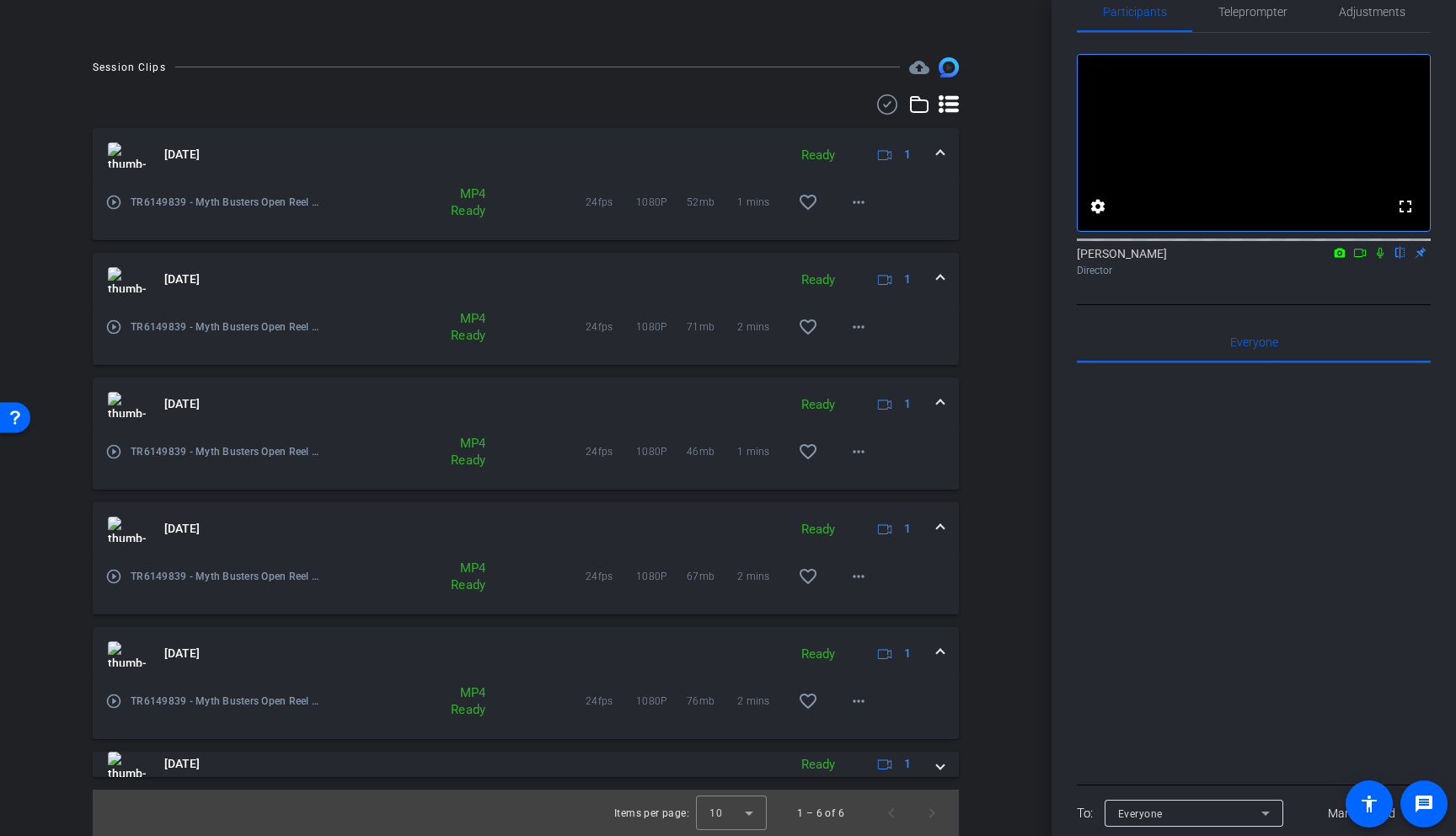
drag, startPoint x: 938, startPoint y: 765, endPoint x: 934, endPoint y: 729, distance: 36.2
click at [938, 722] on span at bounding box center [941, 763] width 7 height 18
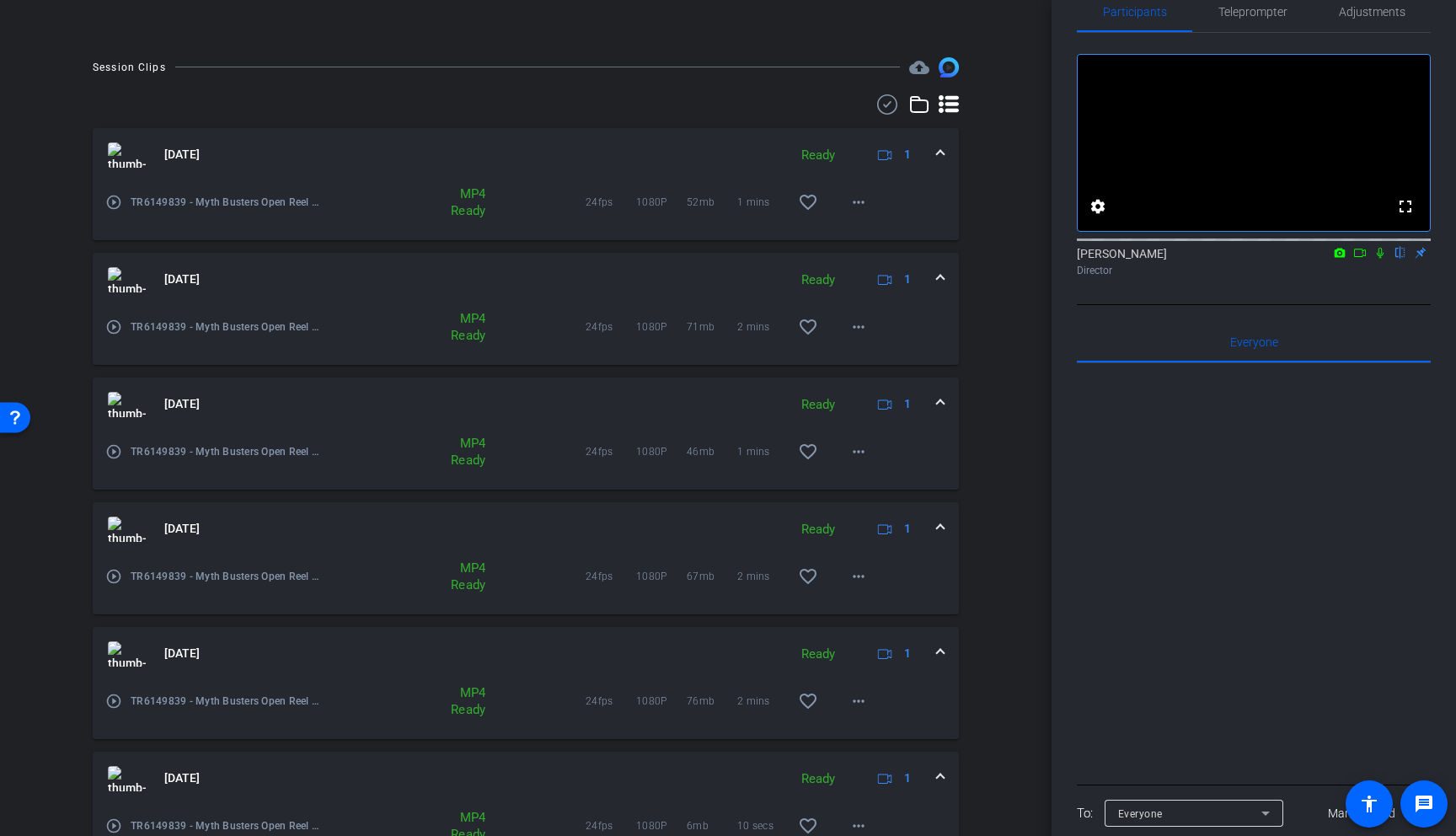
scroll to position [476, 0]
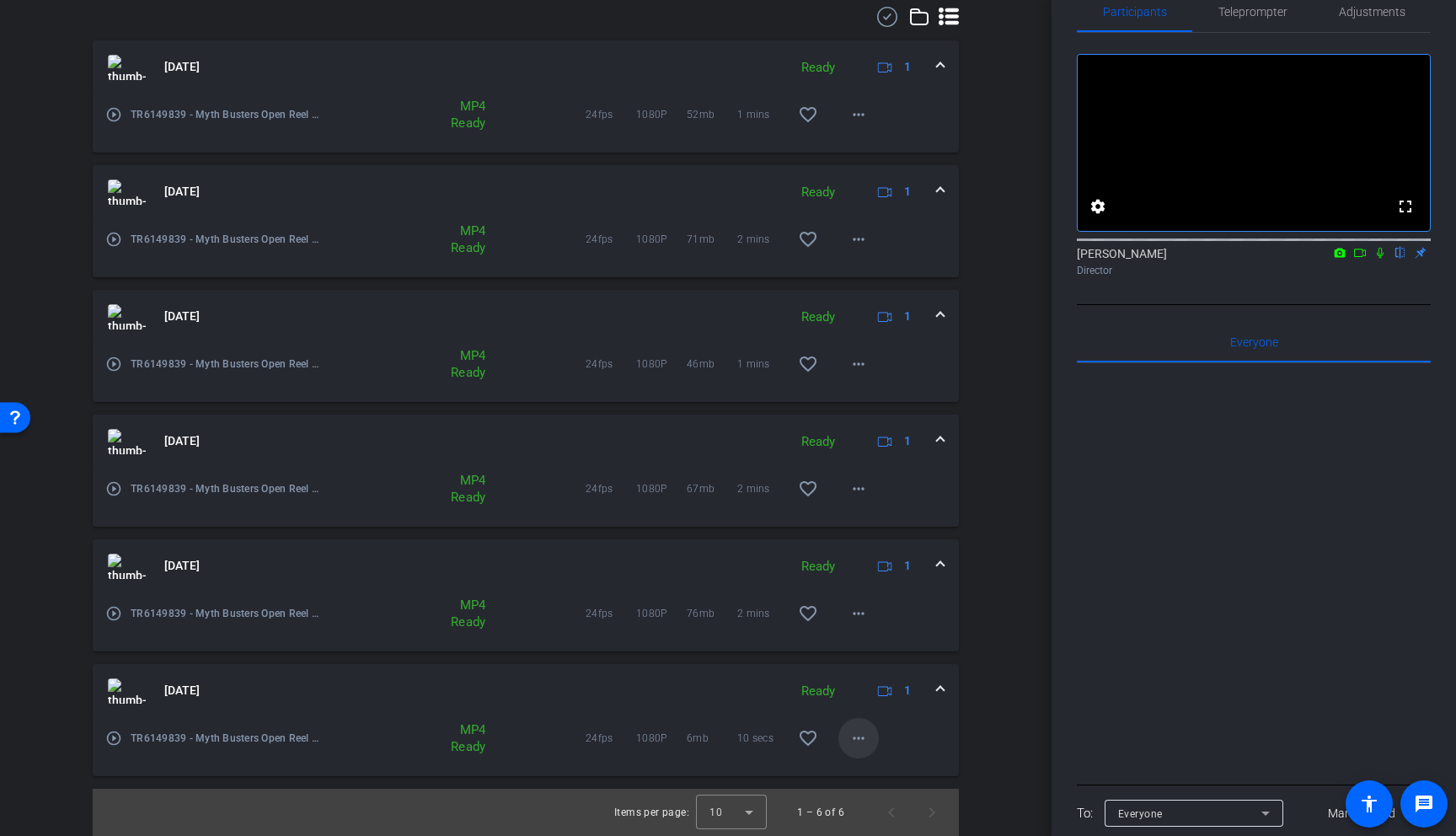
click at [866, 722] on mat-icon "more_horiz" at bounding box center [859, 738] width 21 height 21
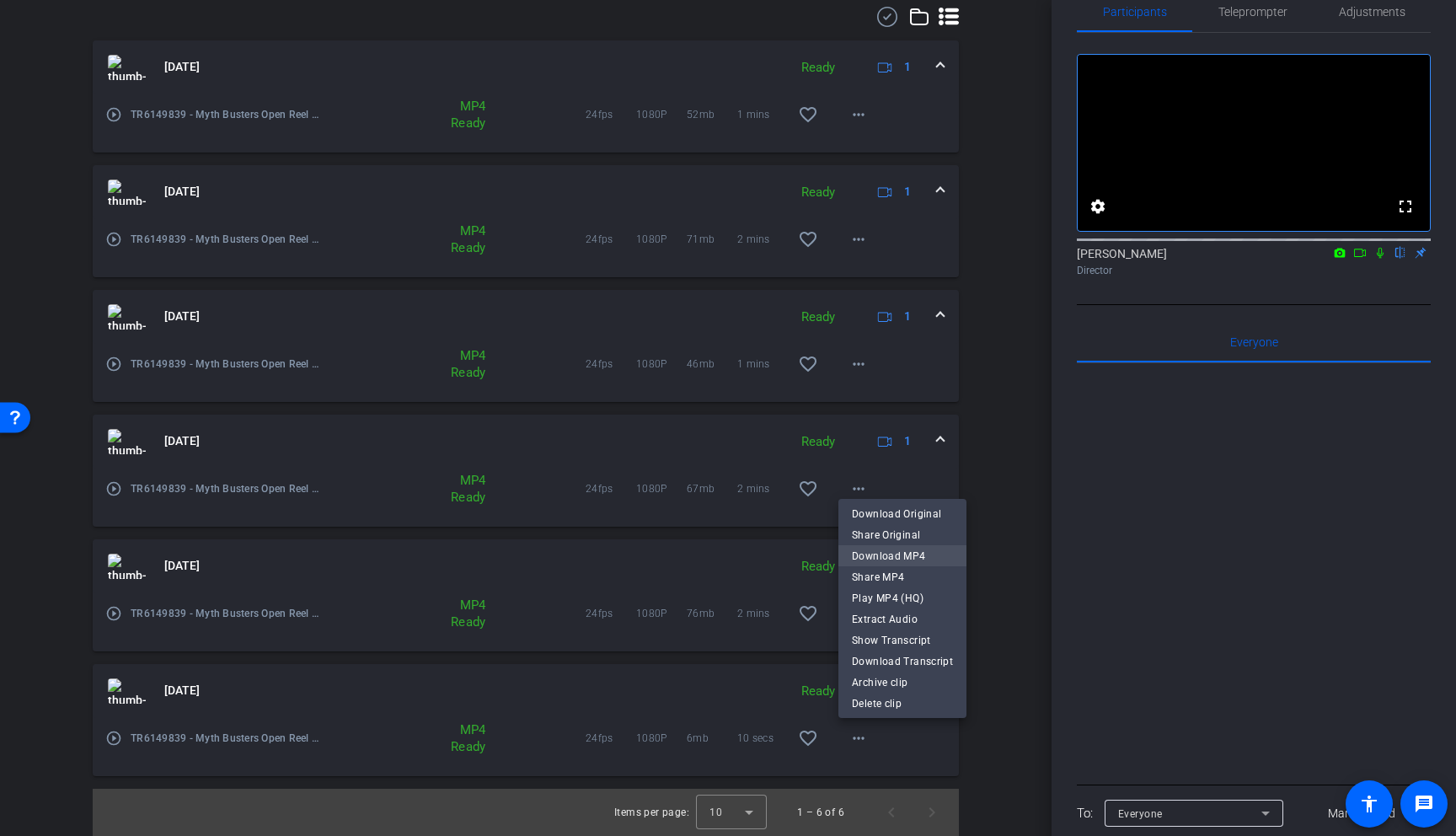
click at [885, 555] on span "Download MP4" at bounding box center [903, 556] width 101 height 21
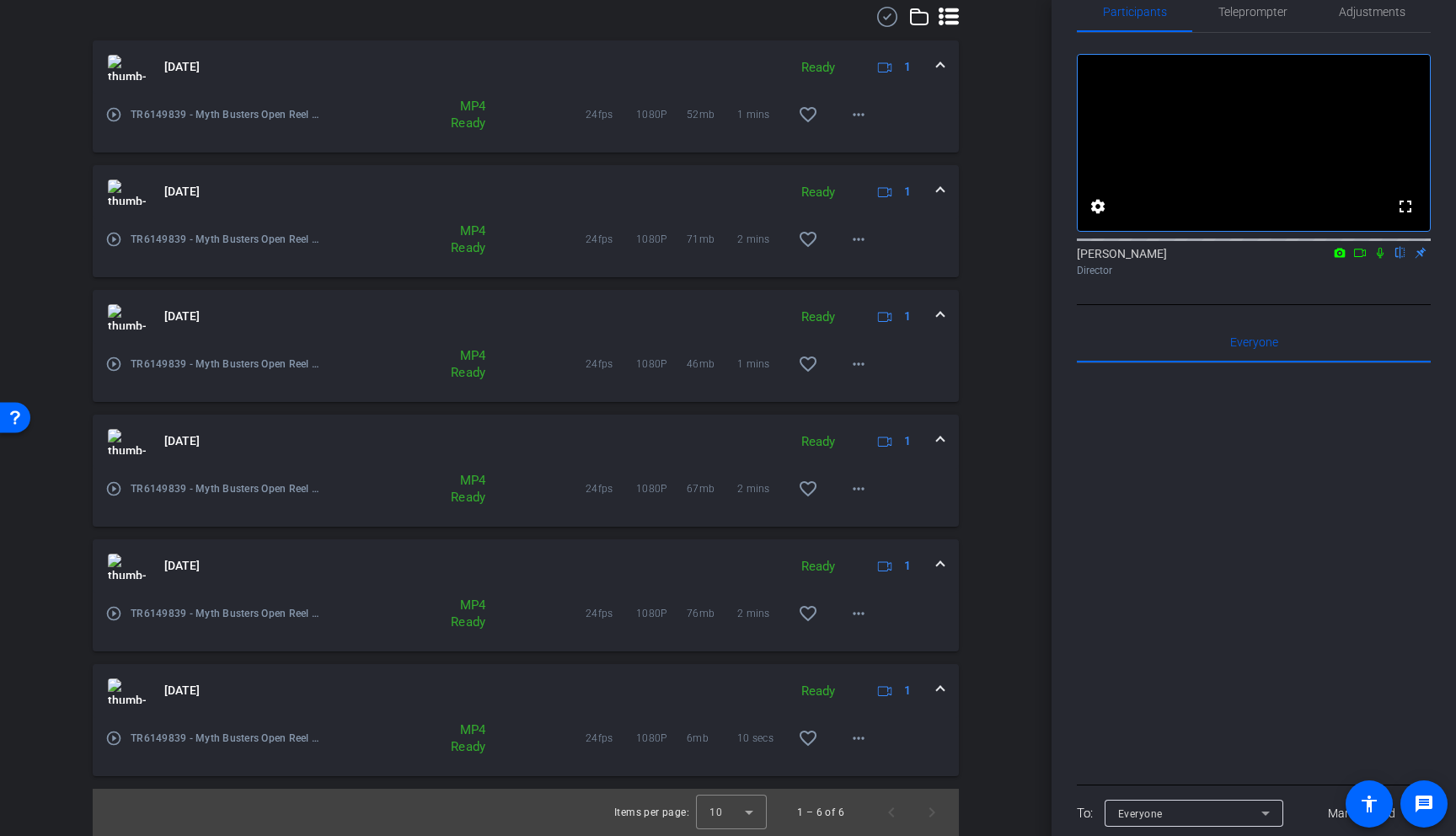
click at [1273, 506] on div at bounding box center [1254, 572] width 354 height 417
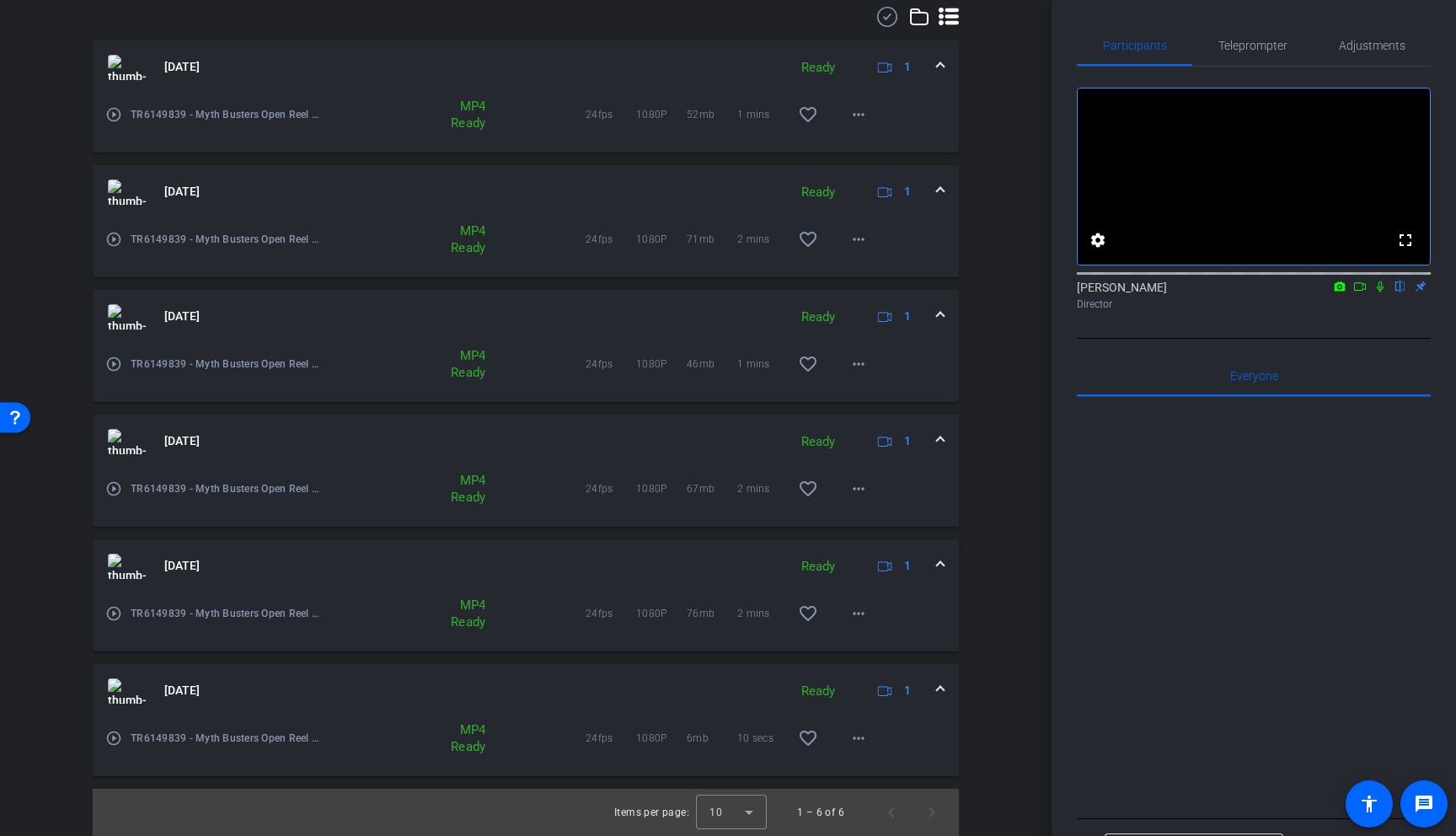
scroll to position [0, 0]
